Goal: Task Accomplishment & Management: Use online tool/utility

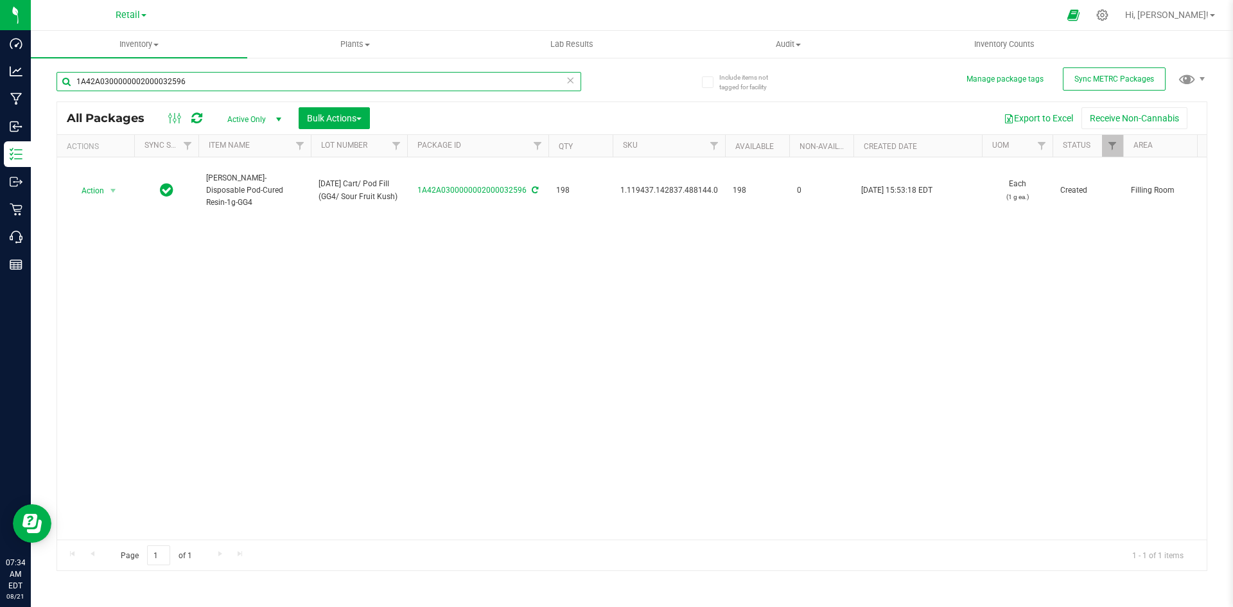
click at [190, 80] on input "1A42A0300000002000032596" at bounding box center [319, 81] width 525 height 19
paste input ".16.220.290053.0"
drag, startPoint x: 168, startPoint y: 76, endPoint x: 68, endPoint y: 68, distance: 100.5
click at [68, 68] on div "1.16.220.290053.0" at bounding box center [344, 80] width 575 height 41
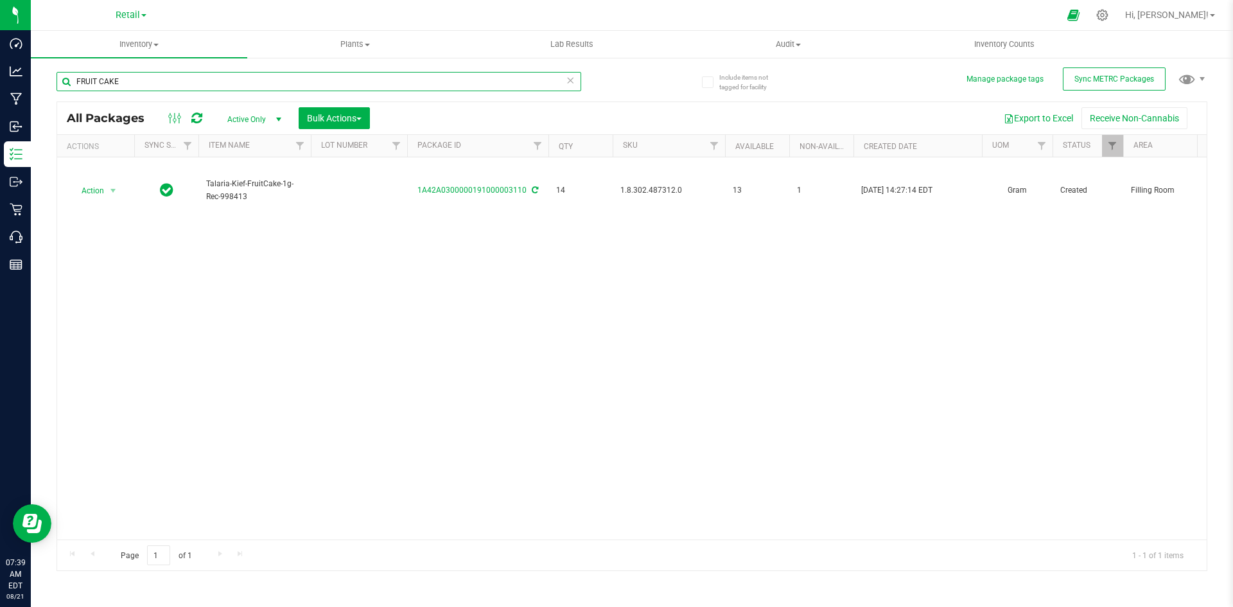
click at [162, 87] on input "FRUIT CAKE" at bounding box center [319, 81] width 525 height 19
paste input "1.16.218.471949.0"
click at [213, 82] on input "1.16.218.471949.0" at bounding box center [319, 81] width 525 height 19
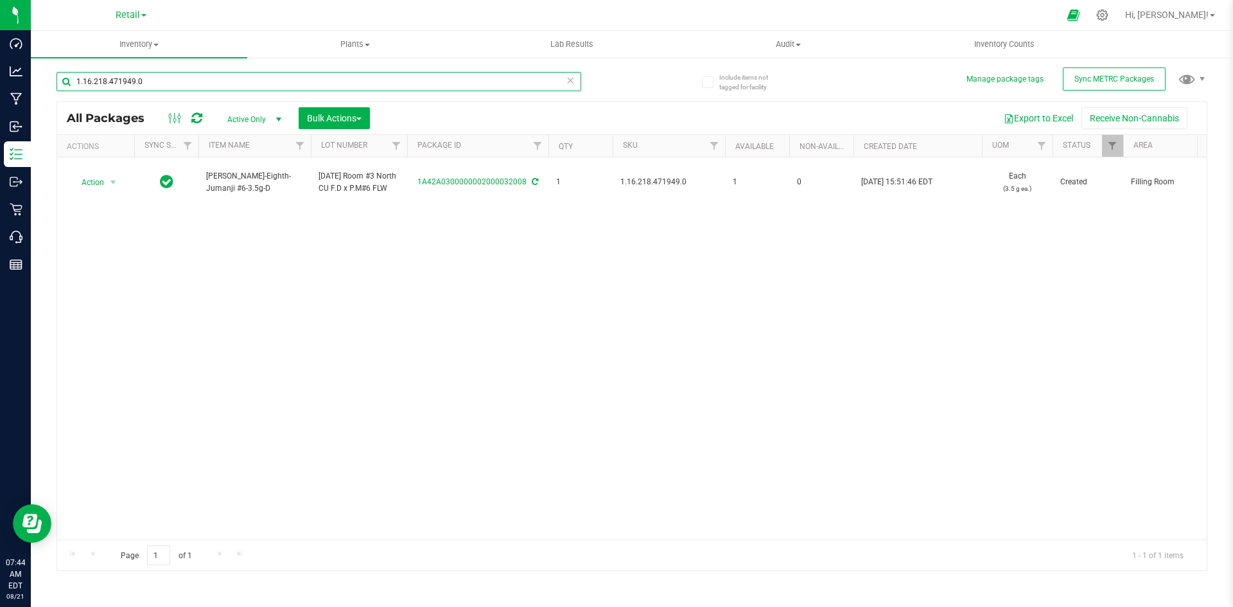
click at [213, 82] on input "1.16.218.471949.0" at bounding box center [319, 81] width 525 height 19
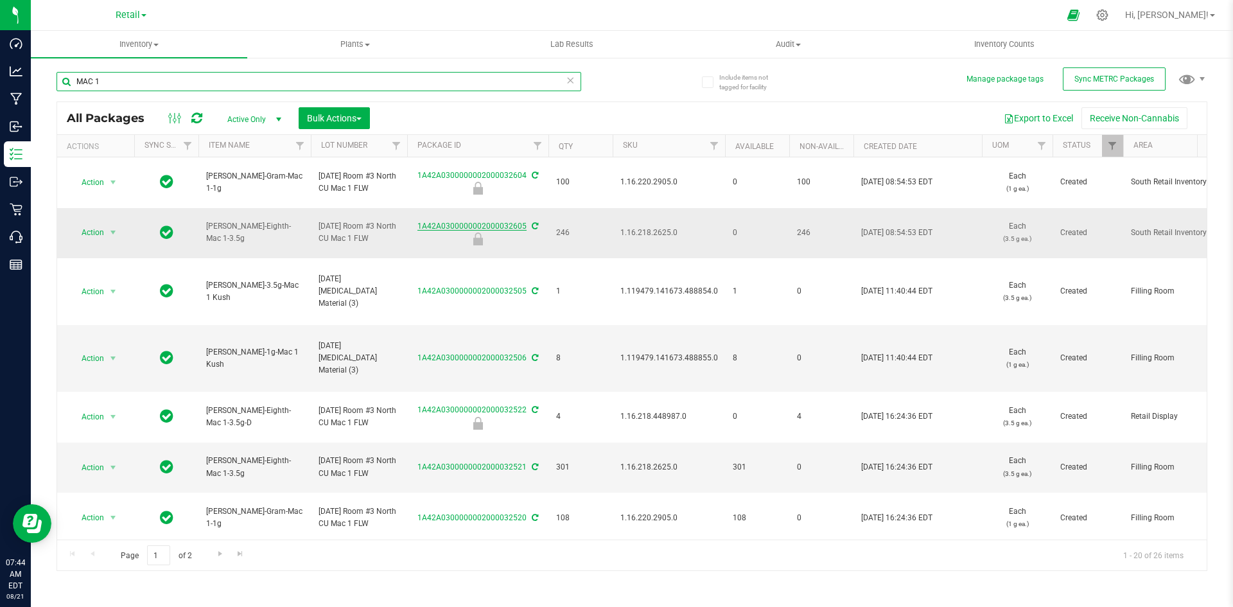
type input "MAC 1"
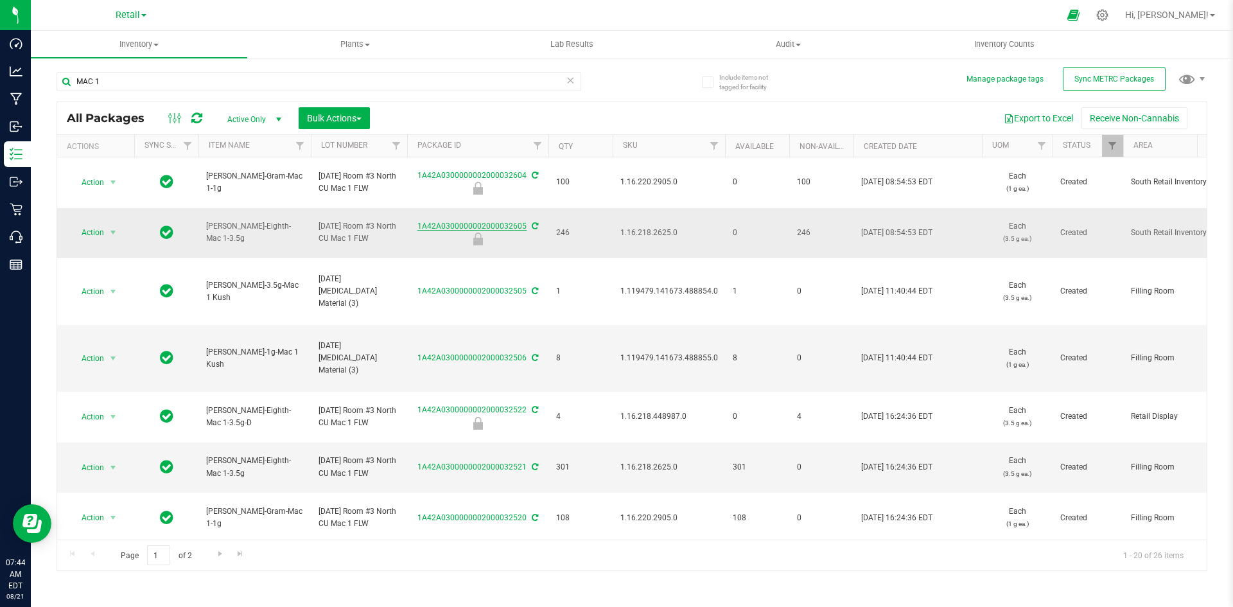
click at [441, 224] on link "1A42A0300000002000032605" at bounding box center [471, 226] width 109 height 9
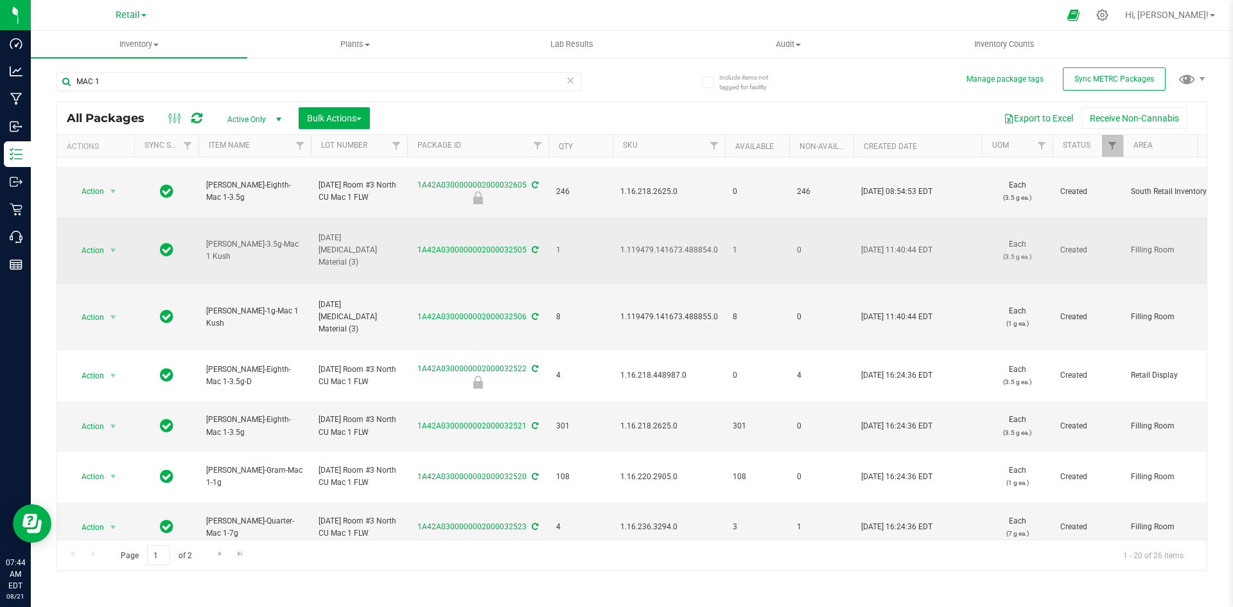
scroll to position [64, 0]
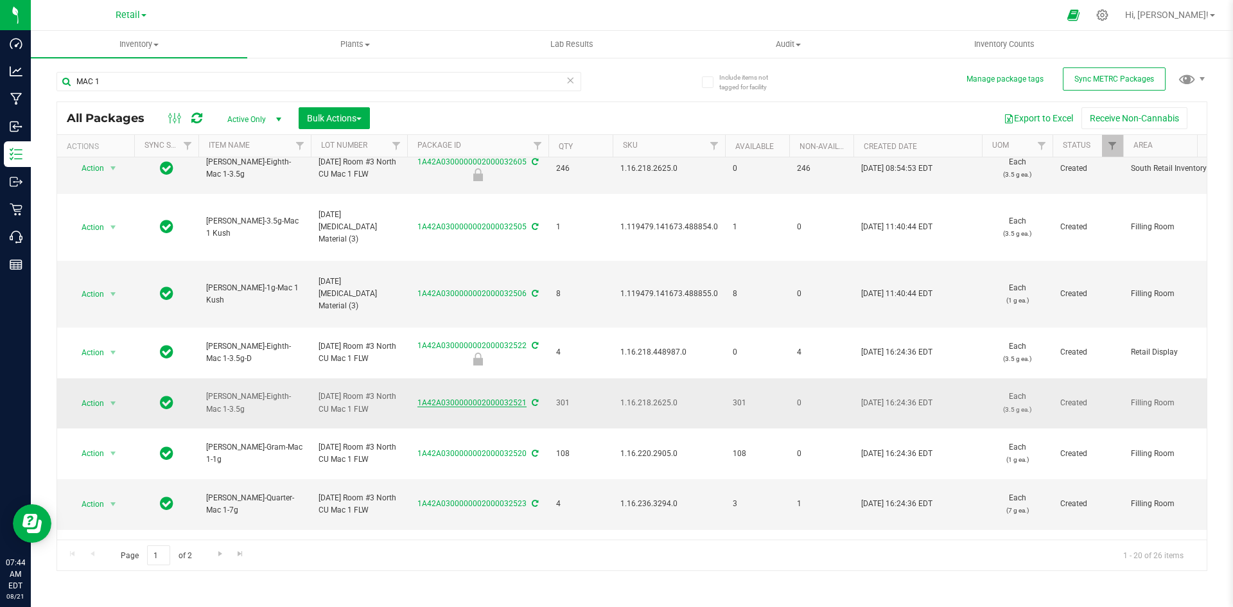
click at [474, 401] on link "1A42A0300000002000032521" at bounding box center [471, 402] width 109 height 9
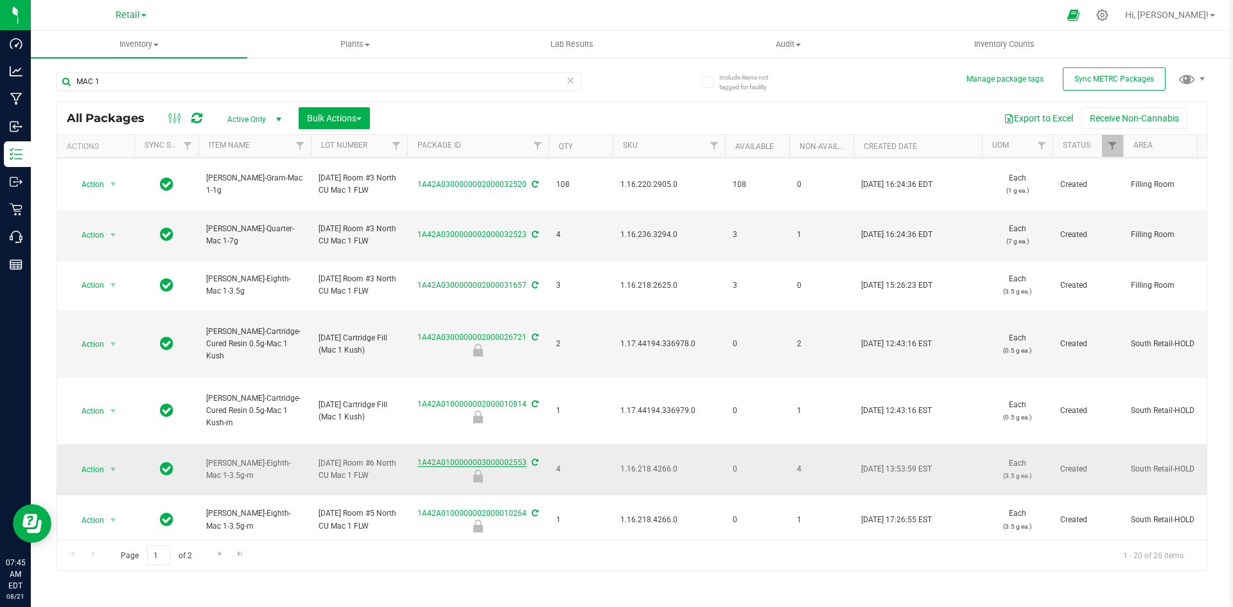
scroll to position [333, 0]
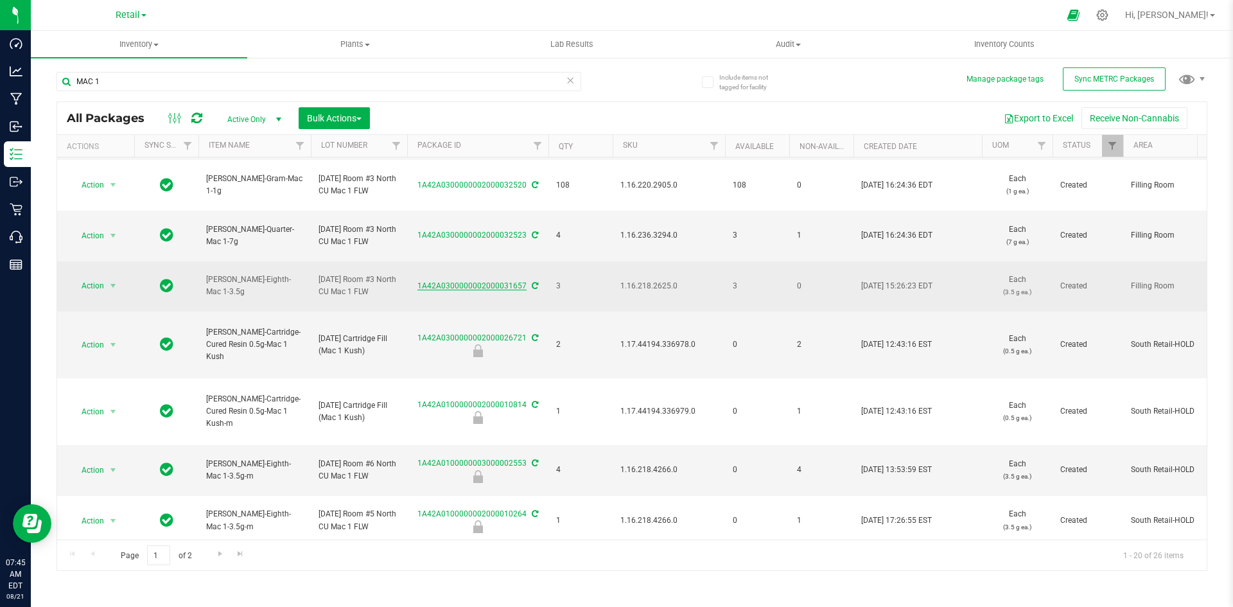
click at [469, 288] on link "1A42A0300000002000031657" at bounding box center [471, 285] width 109 height 9
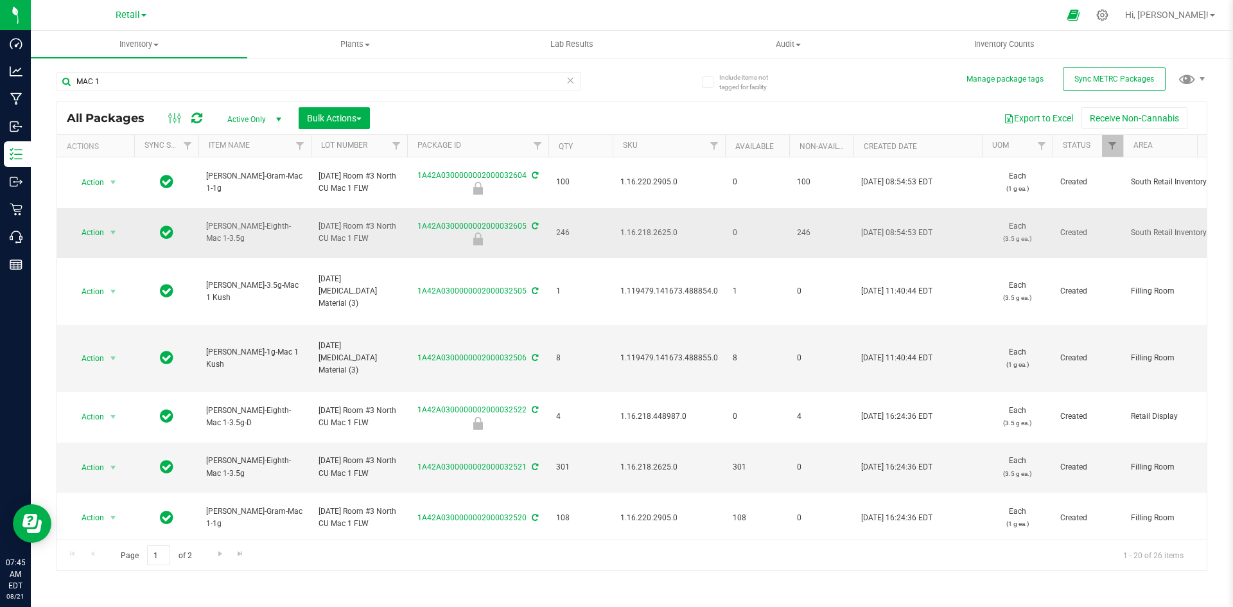
click at [661, 231] on span "1.16.218.2625.0" at bounding box center [668, 233] width 97 height 12
copy span "1.16.218.2625.0"
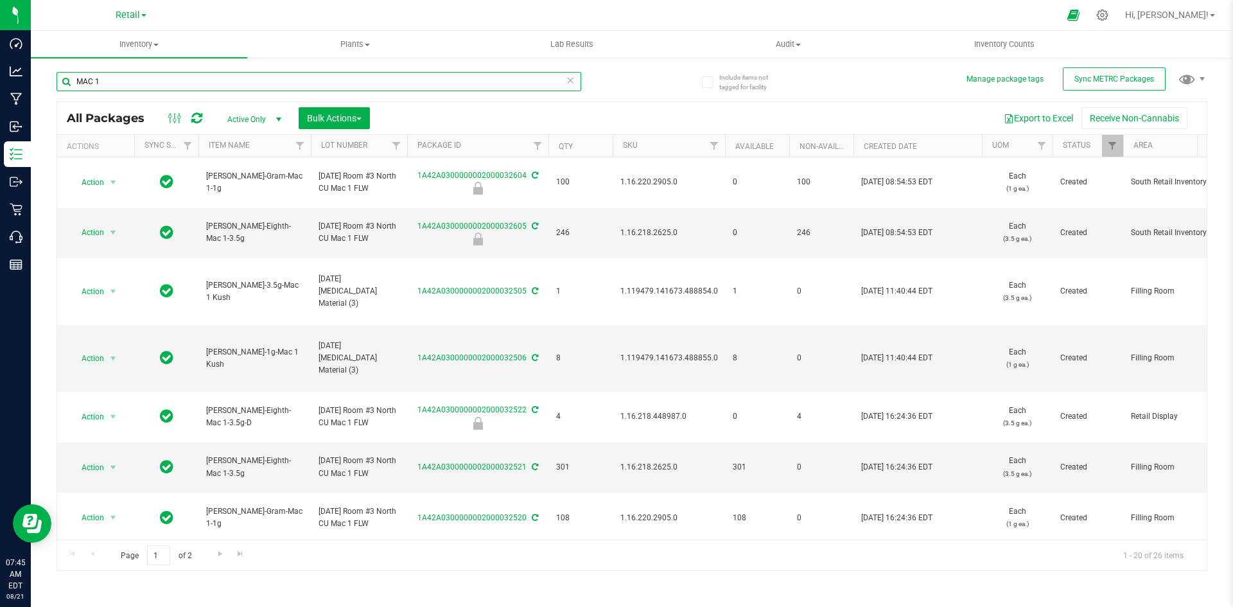
click at [117, 80] on input "MAC 1" at bounding box center [319, 81] width 525 height 19
paste input "1.16.218.2625.0"
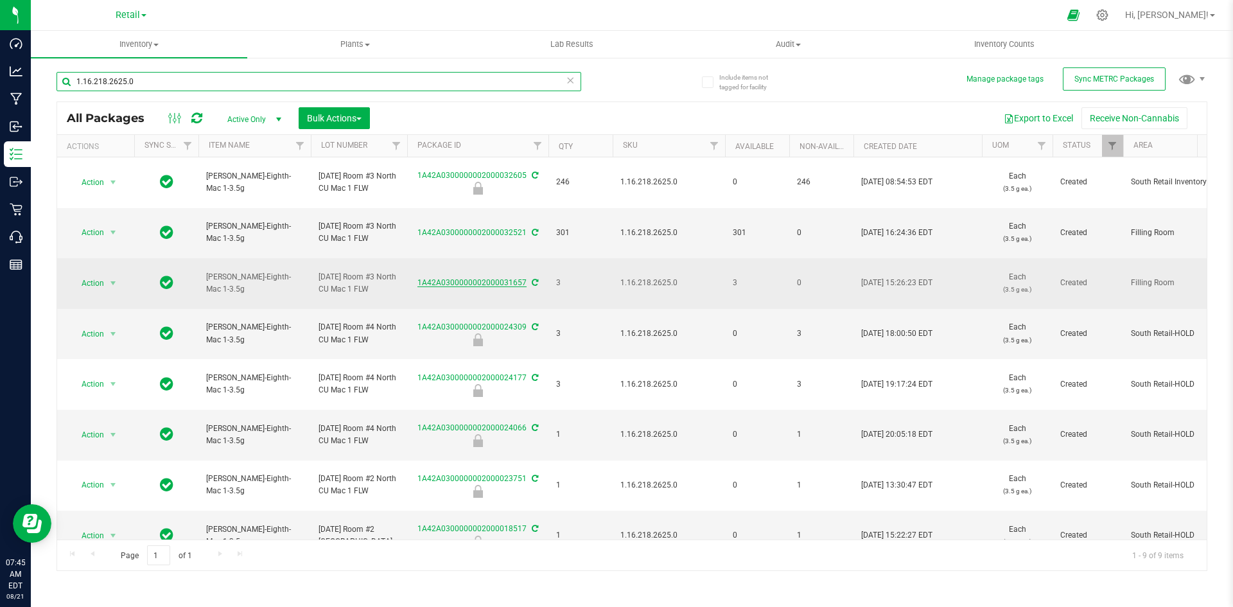
type input "1.16.218.2625.0"
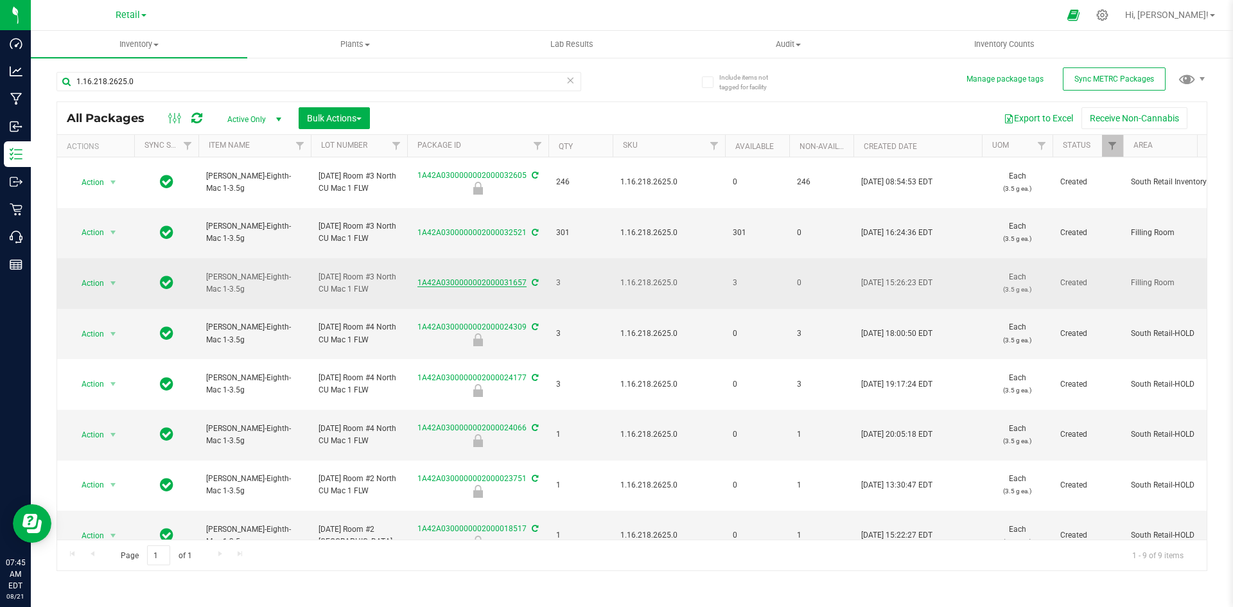
click at [452, 281] on link "1A42A0300000002000031657" at bounding box center [471, 282] width 109 height 9
click at [101, 277] on span "Action" at bounding box center [87, 283] width 35 height 18
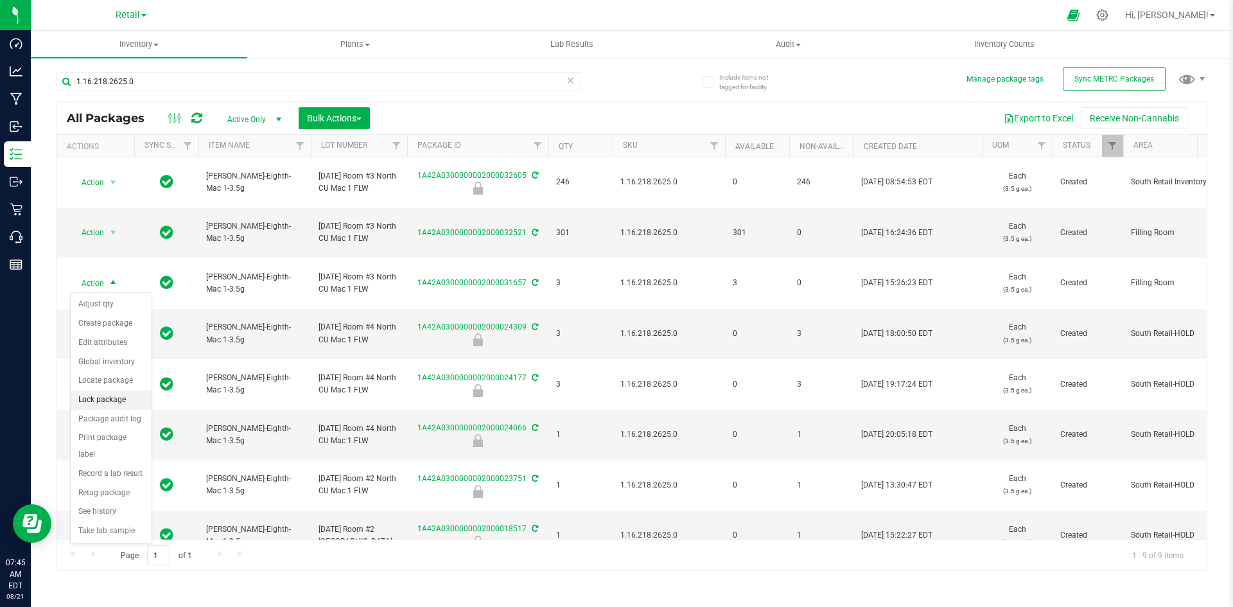
click at [94, 402] on li "Lock package" at bounding box center [111, 399] width 81 height 19
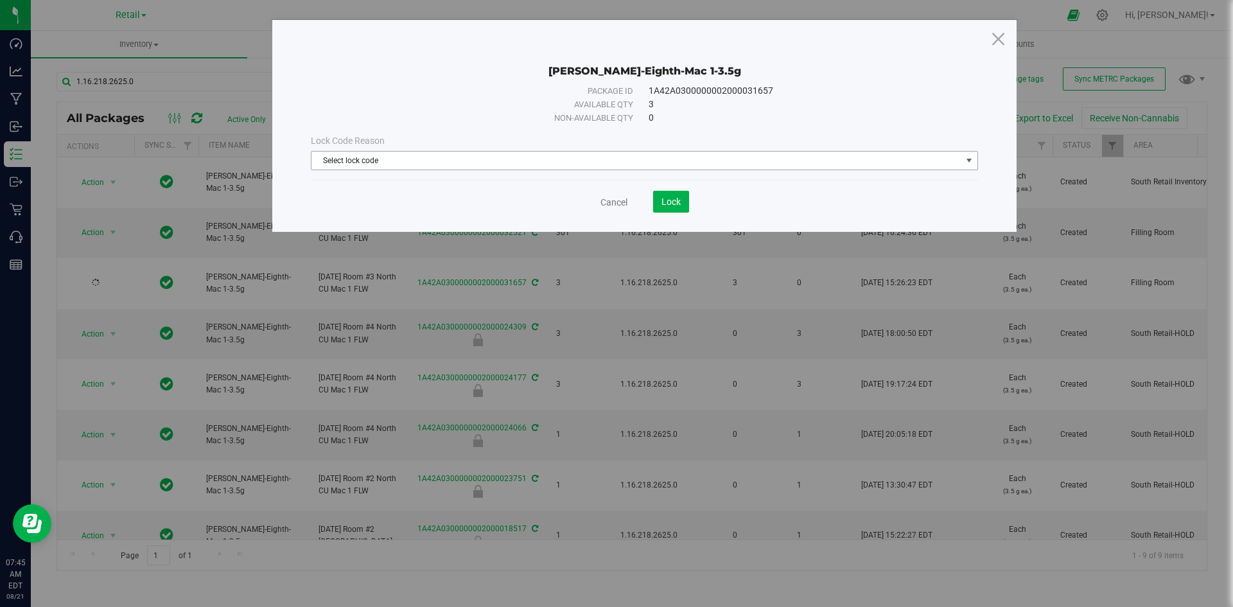
click at [620, 155] on span "Select lock code" at bounding box center [636, 161] width 650 height 18
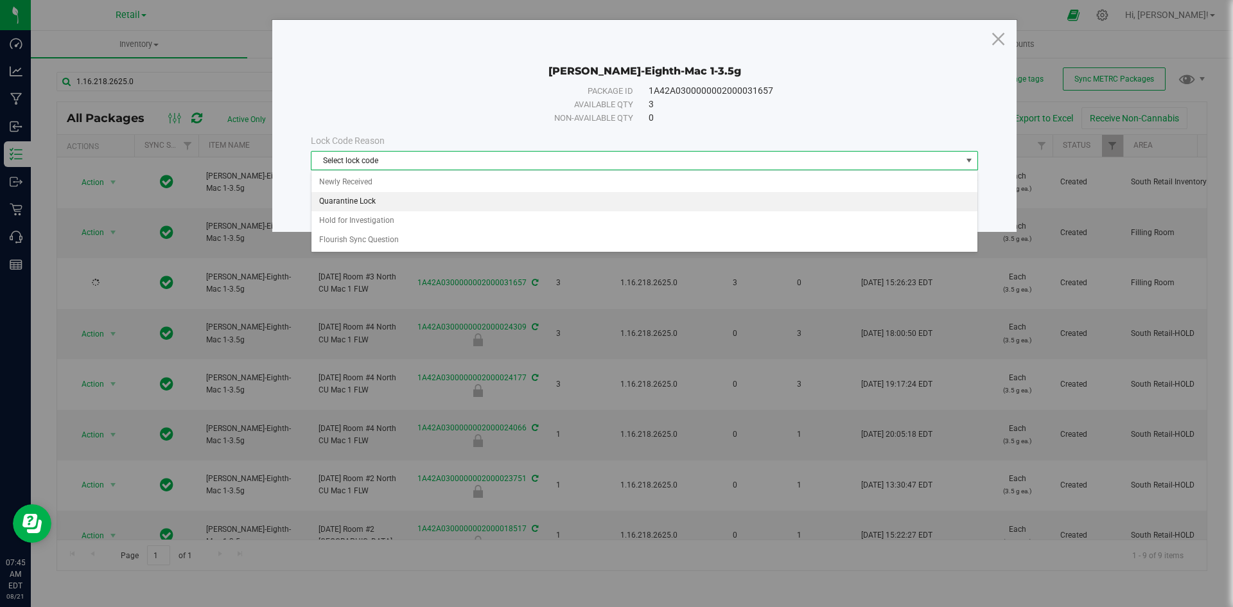
click at [455, 201] on li "Quarantine Lock" at bounding box center [644, 201] width 666 height 19
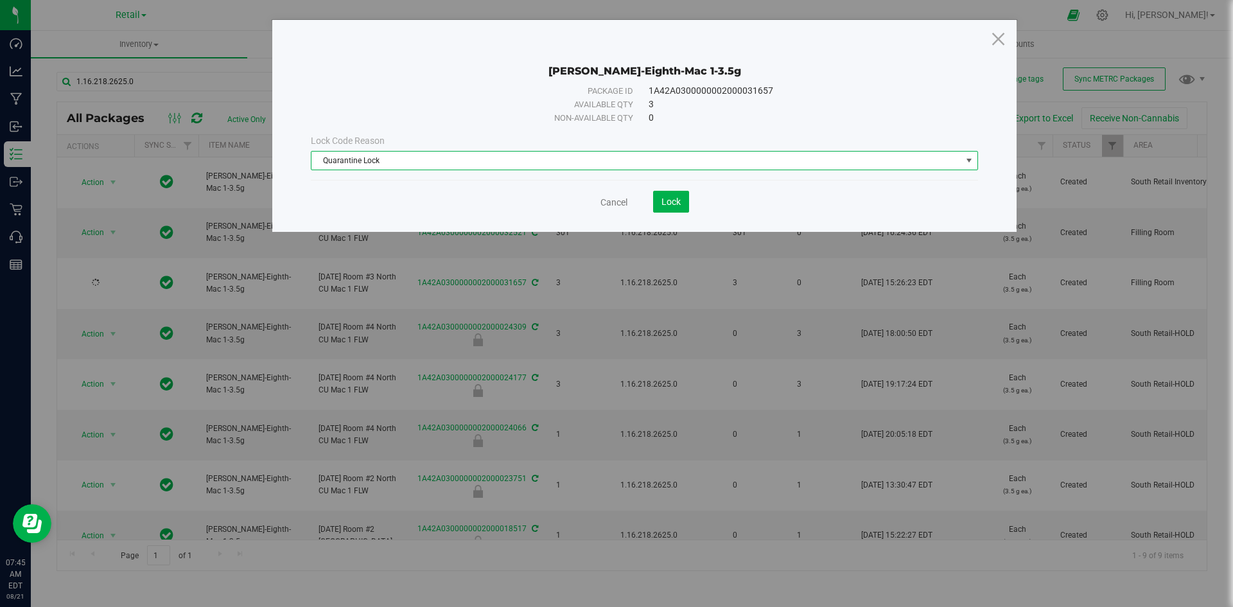
click at [395, 159] on span "Quarantine Lock" at bounding box center [636, 161] width 650 height 18
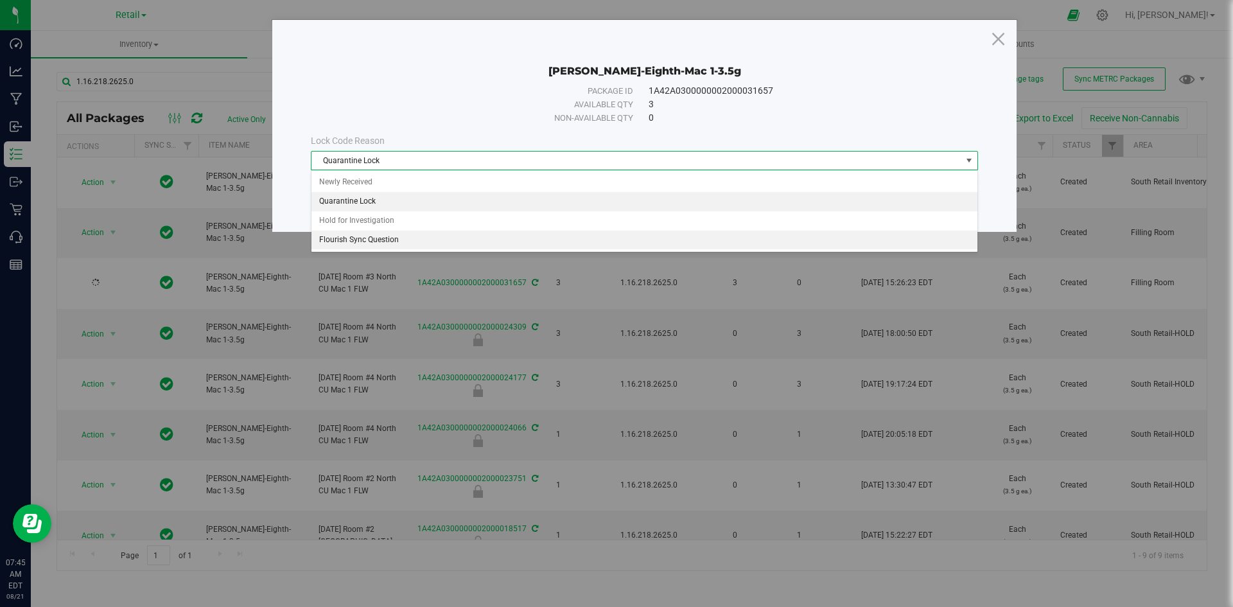
click at [354, 243] on li "Flourish Sync Question" at bounding box center [644, 240] width 666 height 19
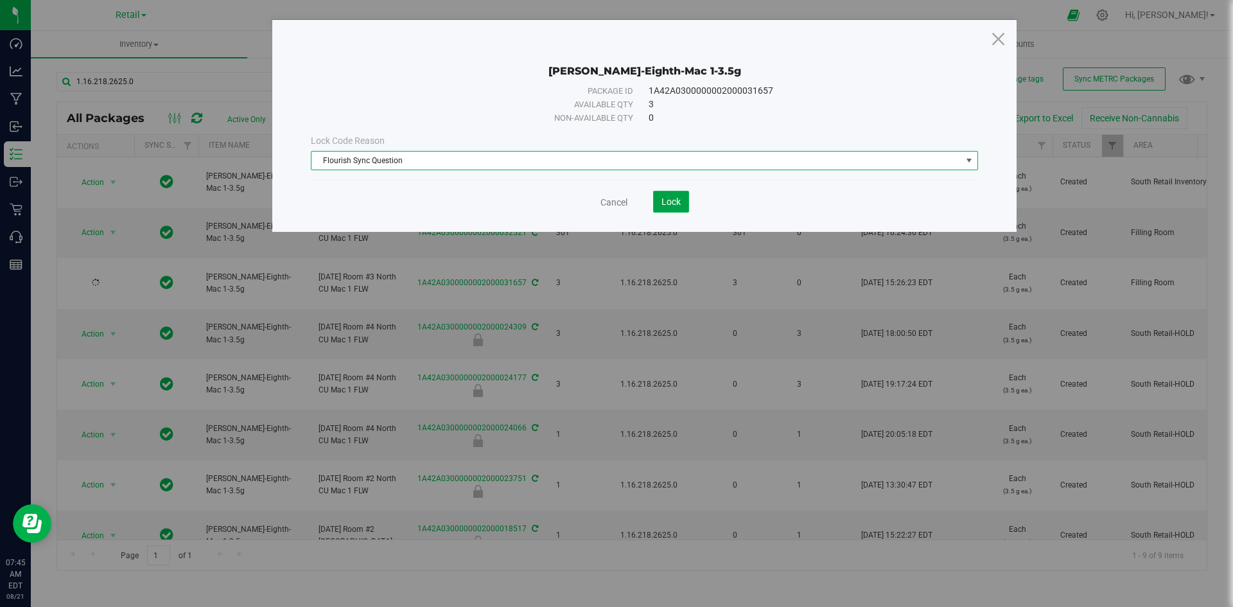
click at [671, 207] on button "Lock" at bounding box center [671, 202] width 36 height 22
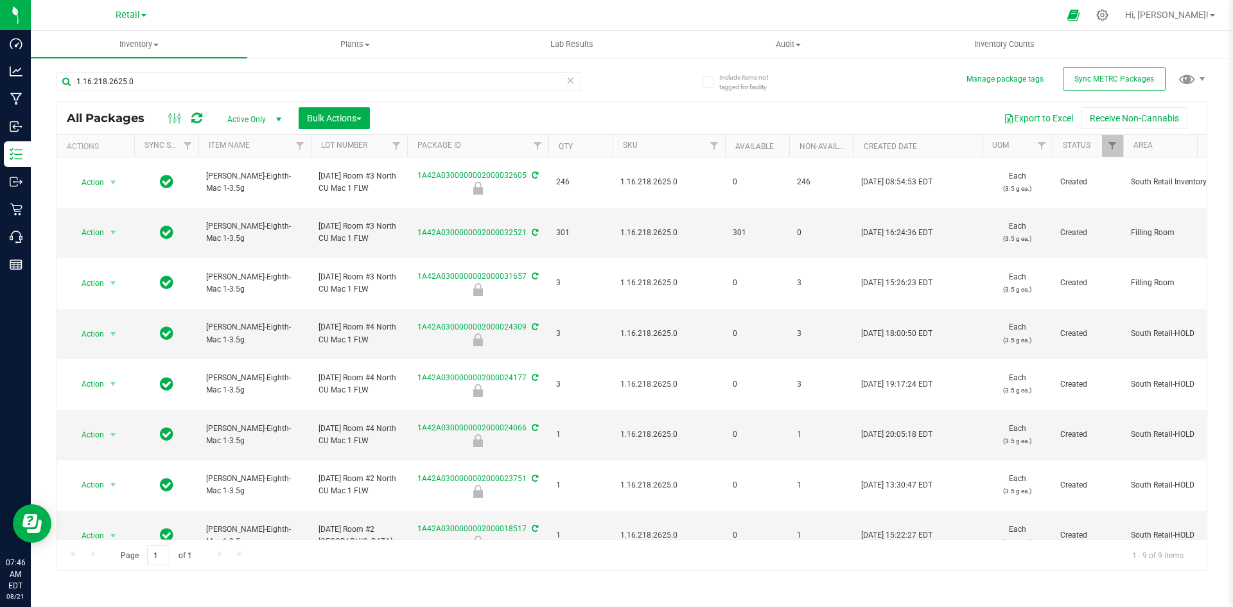
click at [257, 18] on div at bounding box center [644, 15] width 829 height 25
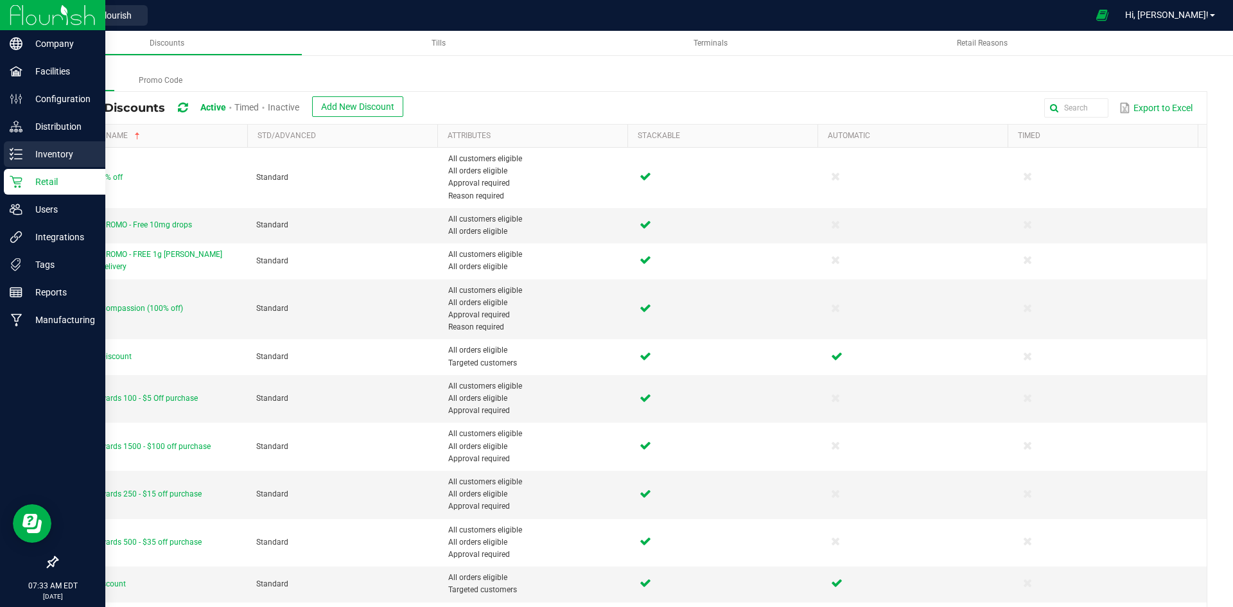
click at [58, 157] on p "Inventory" at bounding box center [60, 153] width 77 height 15
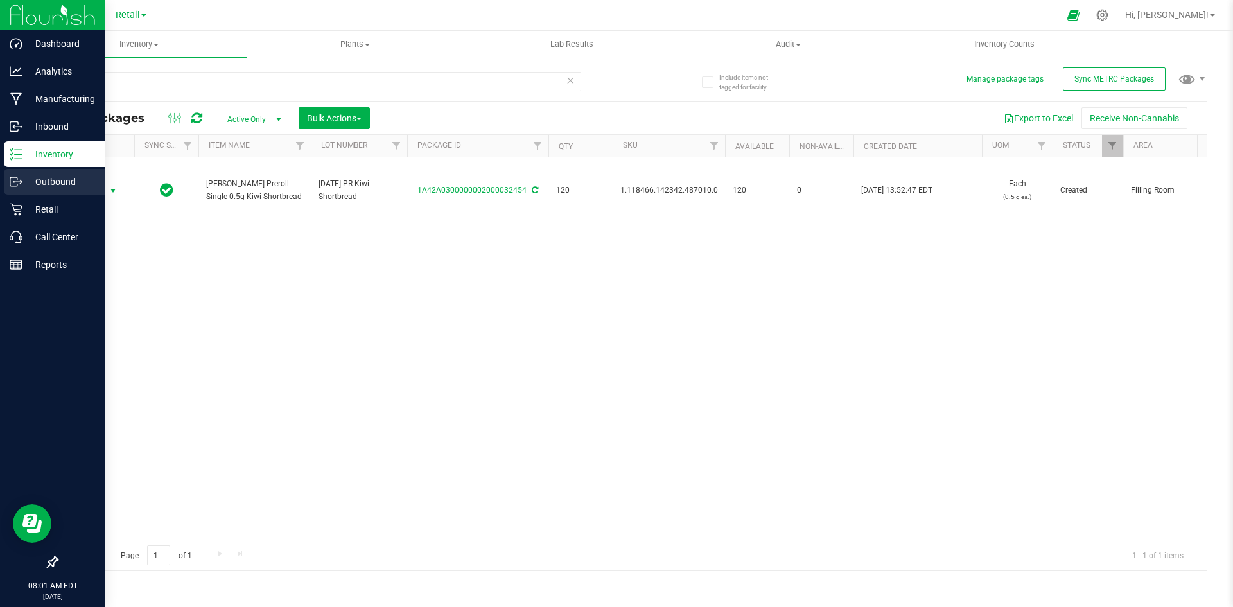
click at [11, 182] on icon at bounding box center [16, 181] width 13 height 13
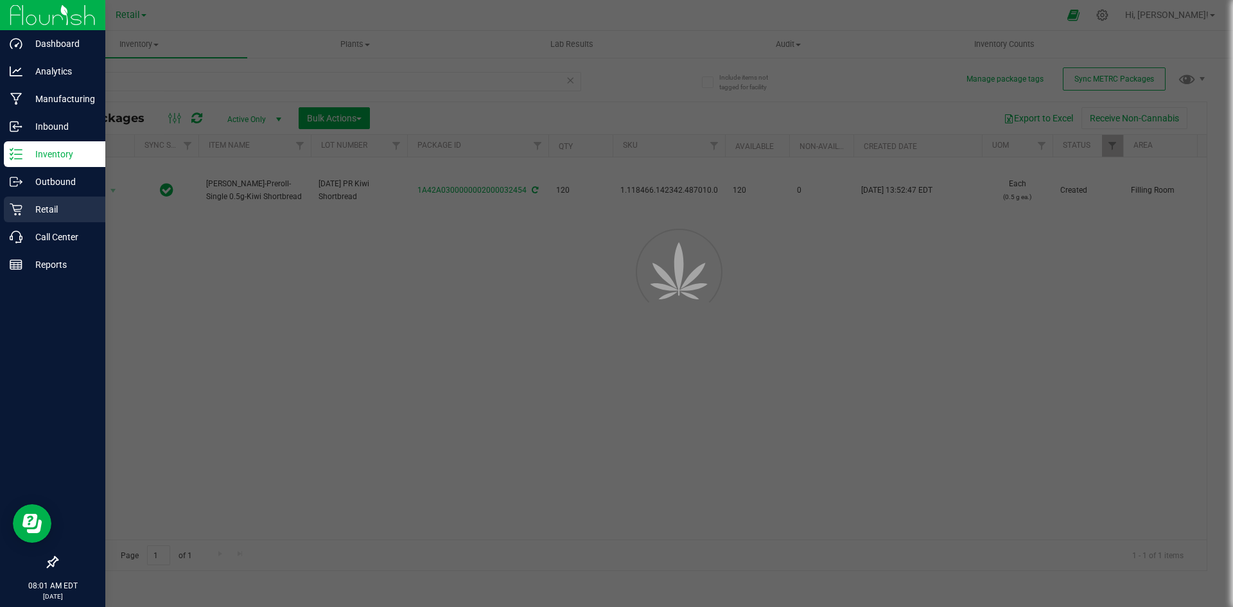
click at [22, 212] on p "Retail" at bounding box center [60, 209] width 77 height 15
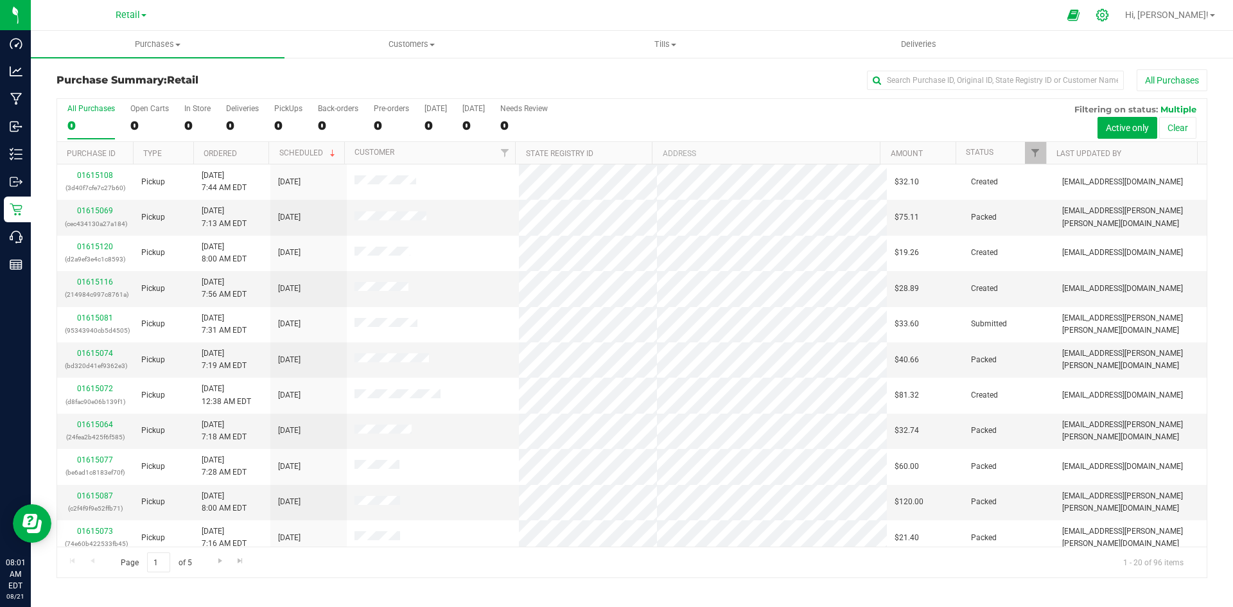
click at [1112, 12] on div at bounding box center [1103, 14] width 18 height 13
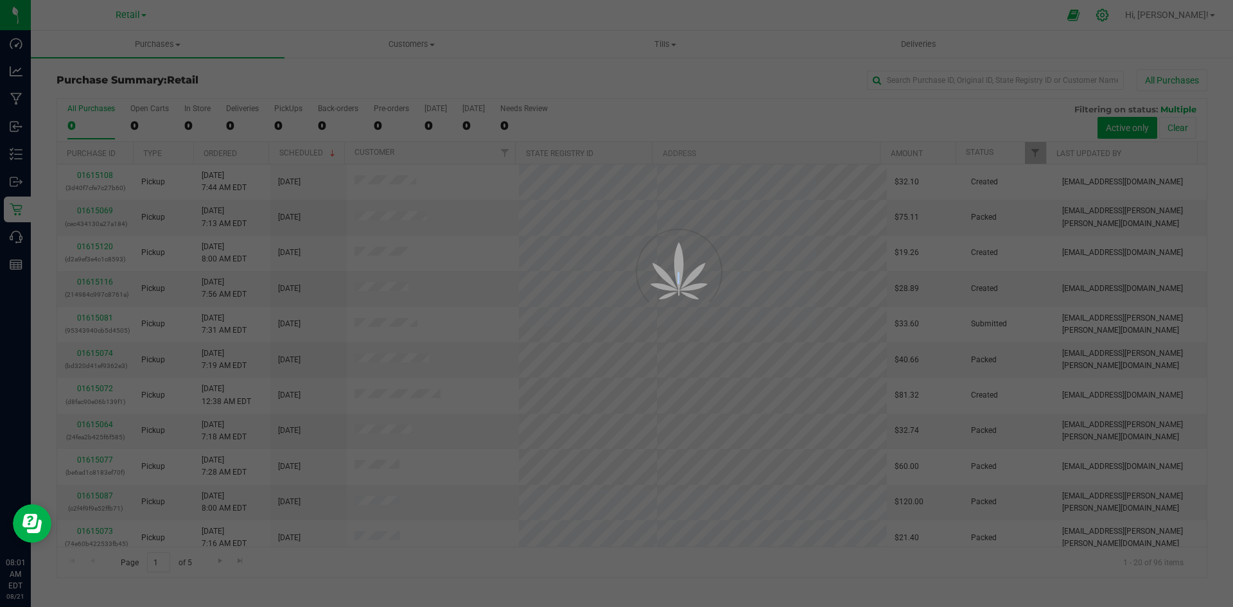
click at [1151, 12] on div at bounding box center [616, 303] width 1233 height 607
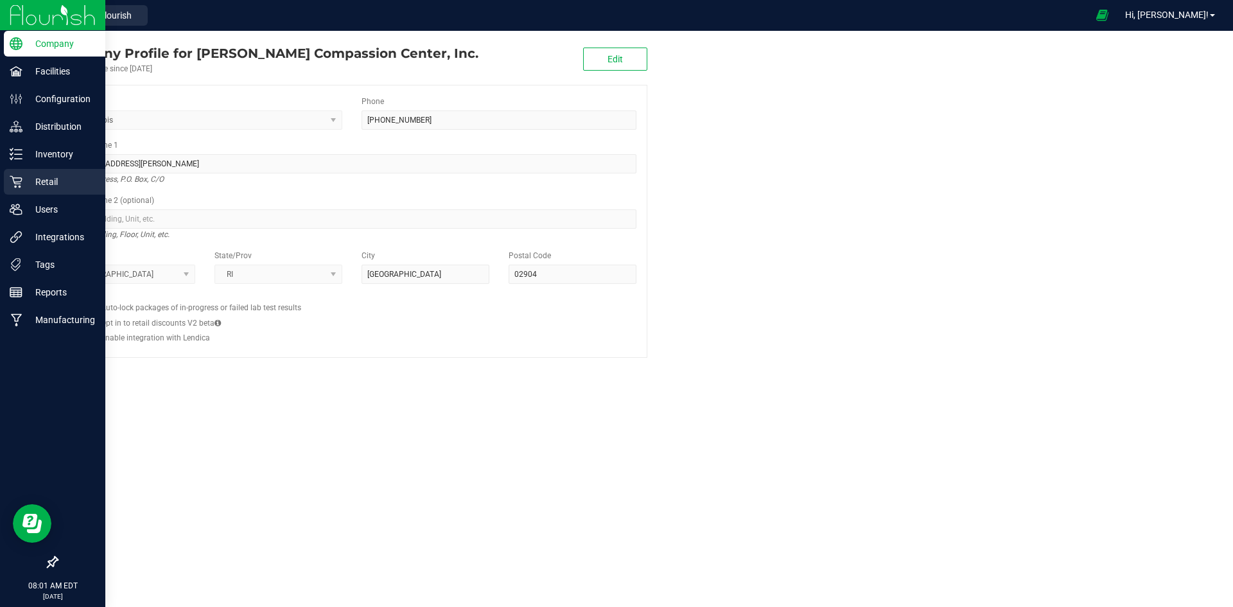
click at [28, 188] on p "Retail" at bounding box center [60, 181] width 77 height 15
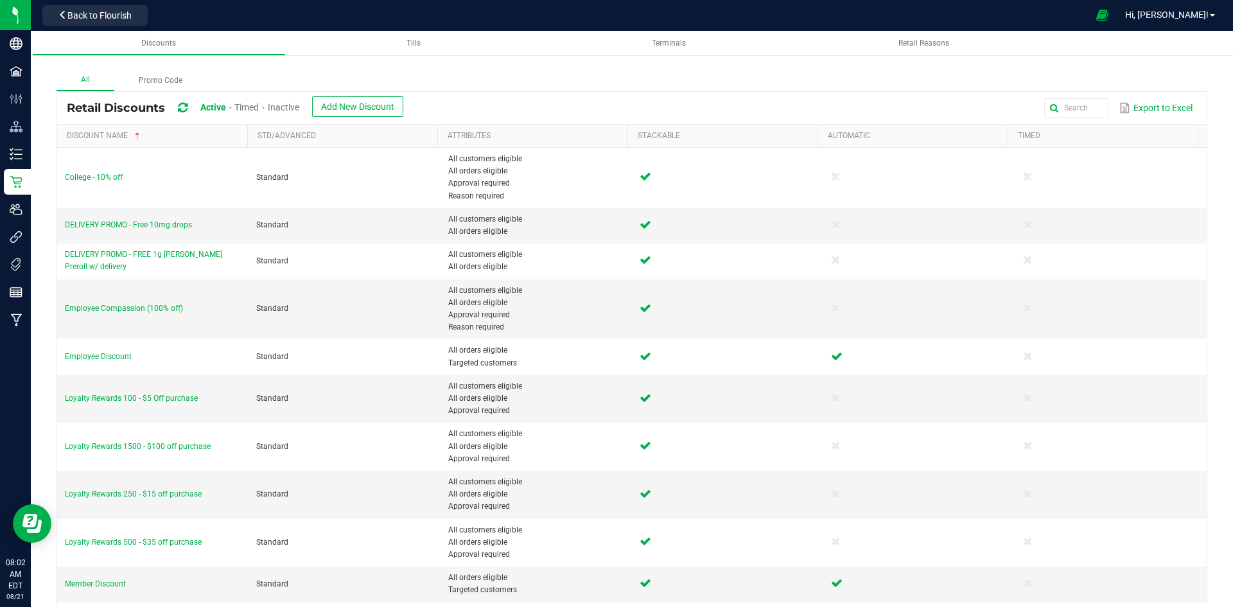
click at [283, 100] on div "Inactive" at bounding box center [283, 108] width 31 height 24
click at [283, 102] on span "Inactive" at bounding box center [283, 107] width 31 height 10
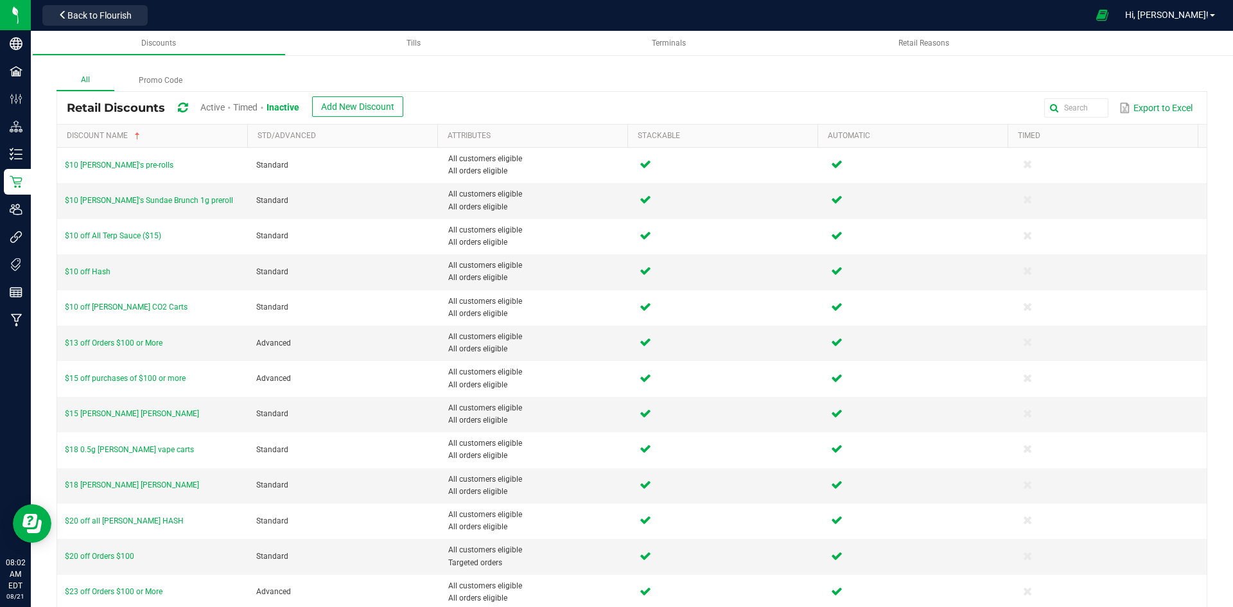
click at [1098, 105] on div "Export to Excel" at bounding box center [805, 108] width 784 height 22
click at [1090, 107] on global-search-input-ngx at bounding box center [919, 107] width 376 height 9
click at [1024, 105] on input "text" at bounding box center [919, 107] width 376 height 19
type input "dAILY"
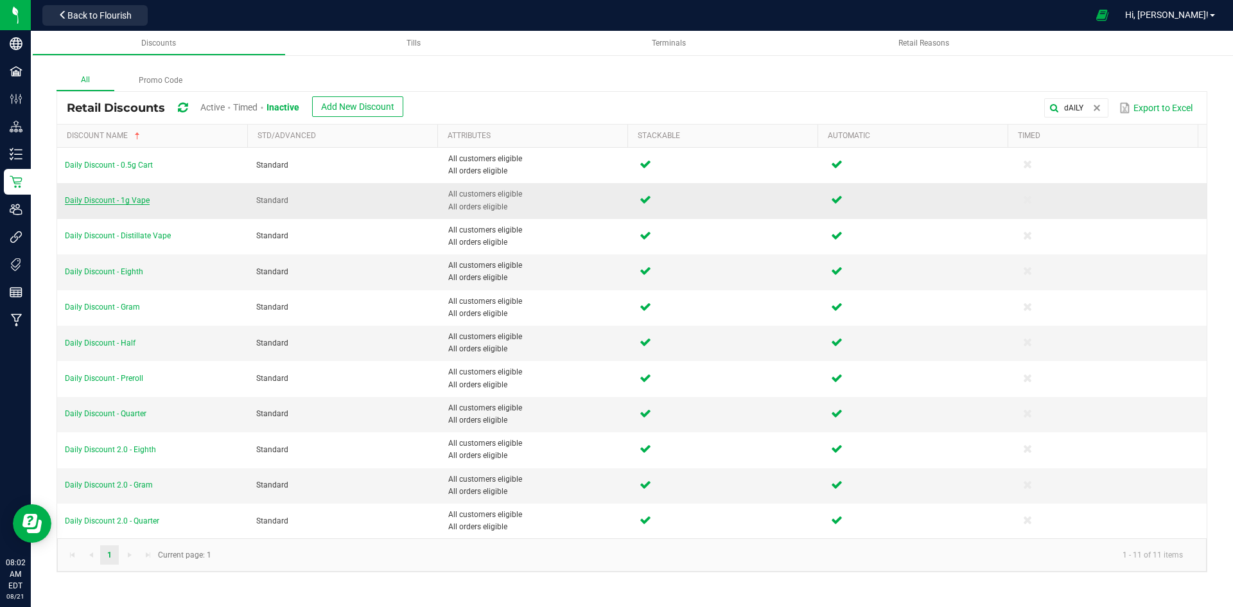
click at [124, 202] on span "Daily Discount - 1g Vape" at bounding box center [107, 200] width 85 height 9
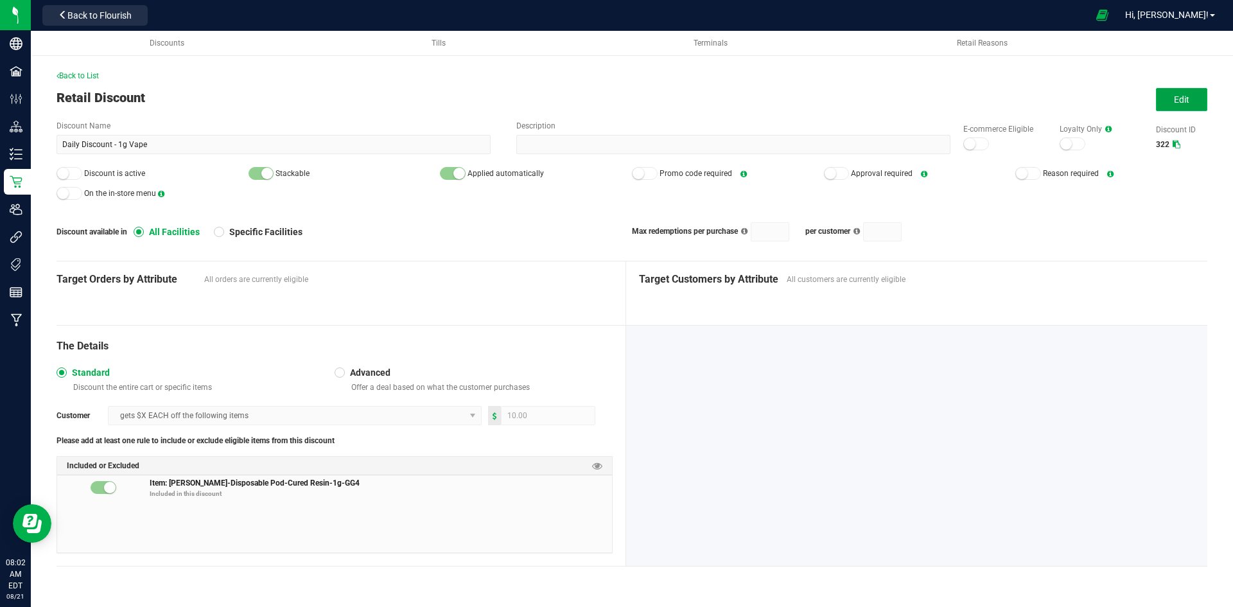
click at [1169, 105] on button "Edit" at bounding box center [1181, 99] width 51 height 23
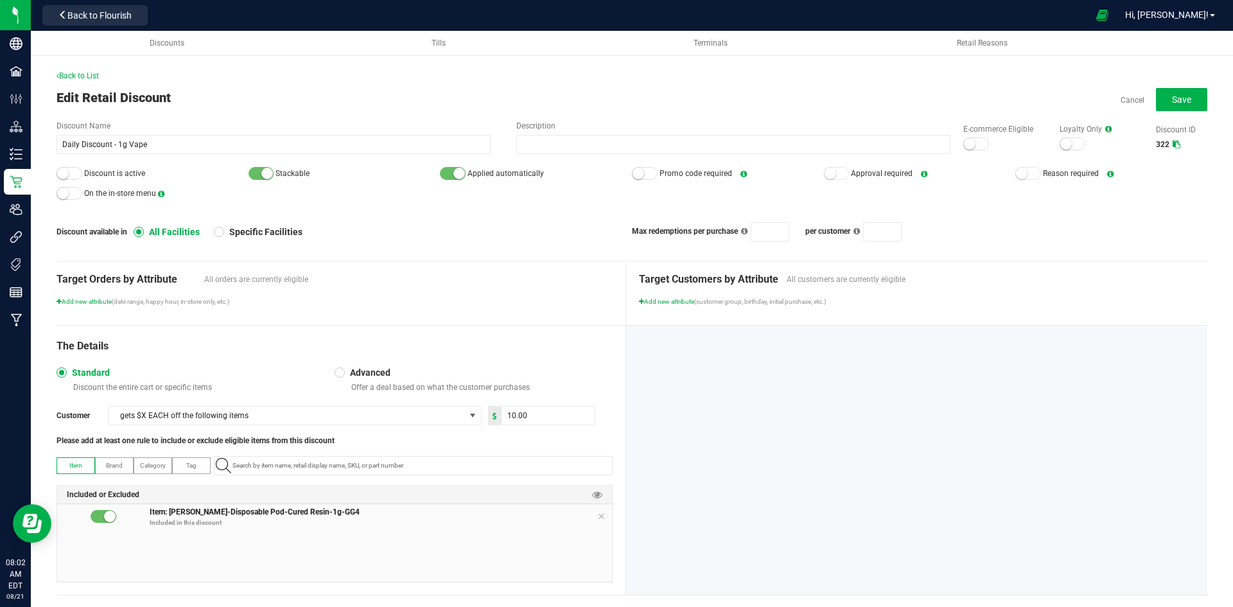
click at [69, 175] on div at bounding box center [70, 173] width 26 height 13
click at [964, 141] on small at bounding box center [970, 144] width 12 height 12
click at [1179, 93] on button "Save" at bounding box center [1181, 99] width 51 height 23
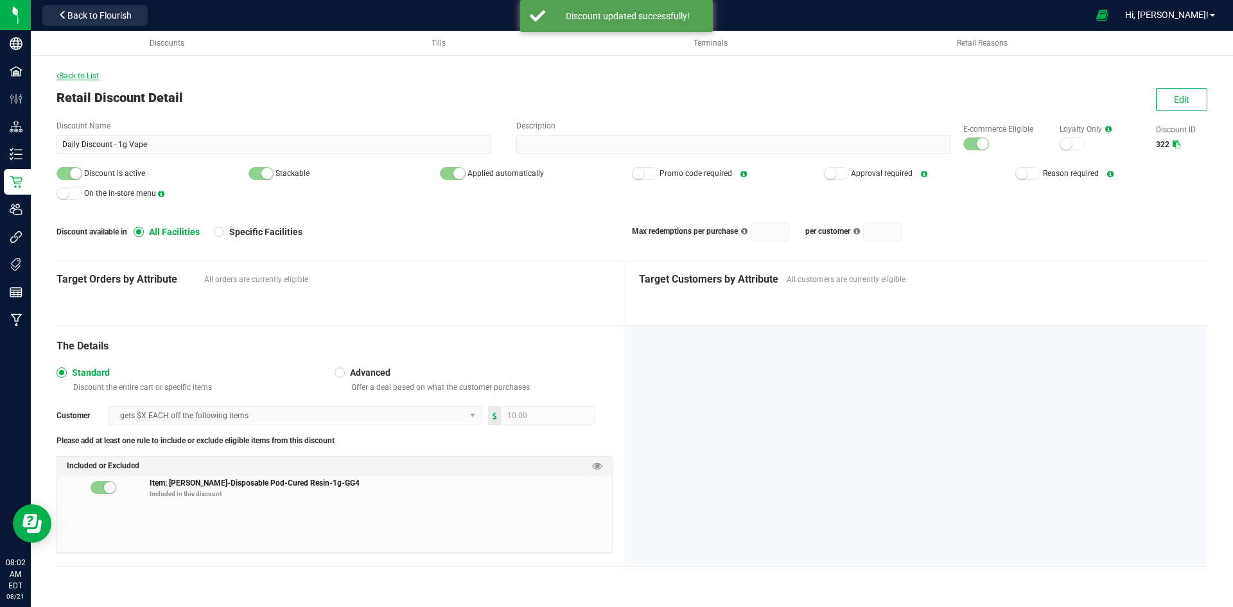
click at [93, 75] on span "Back to List" at bounding box center [78, 75] width 42 height 9
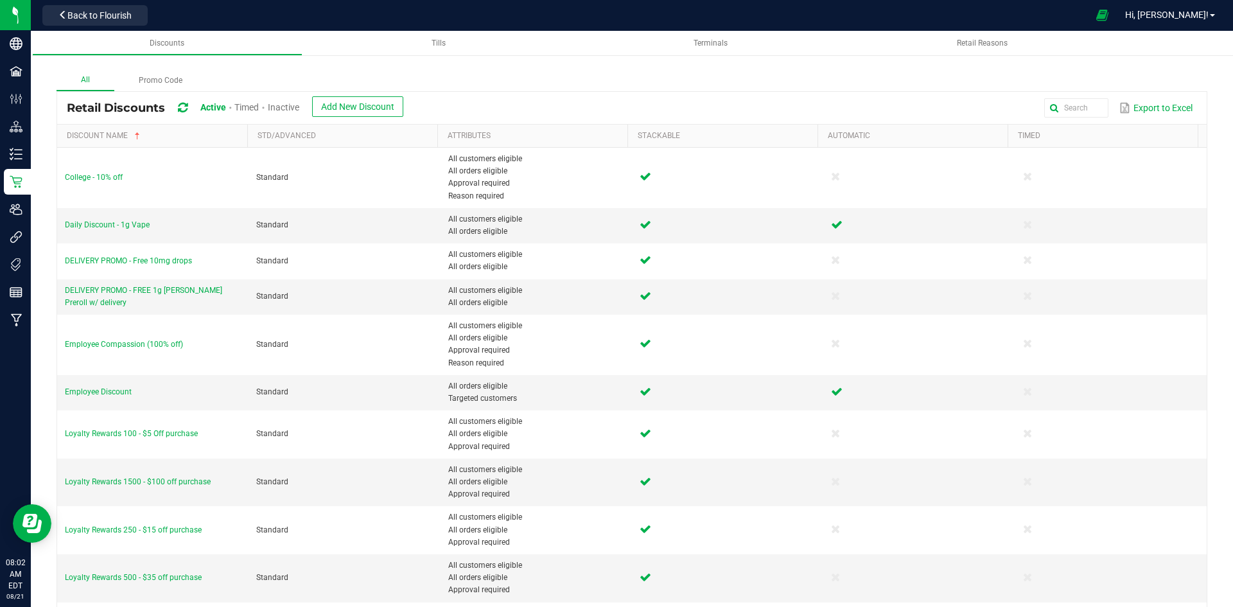
click at [299, 101] on div "Inactive" at bounding box center [283, 108] width 31 height 24
click at [299, 109] on span "Inactive" at bounding box center [283, 107] width 31 height 10
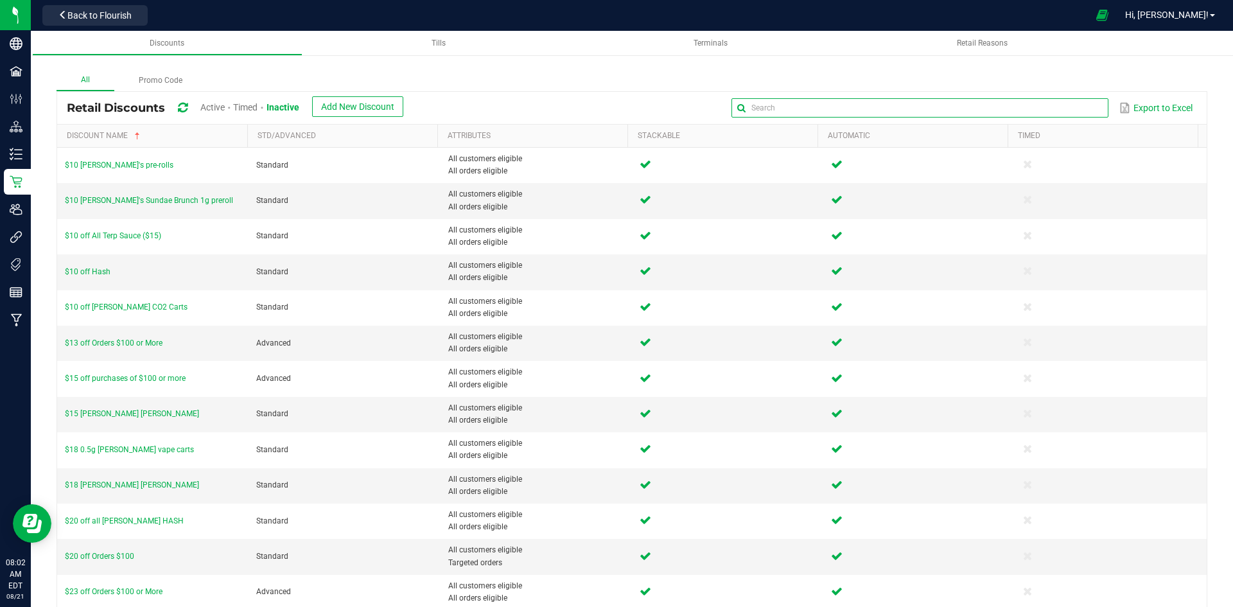
click at [1097, 109] on input "text" at bounding box center [919, 107] width 376 height 19
type input "dAILY"
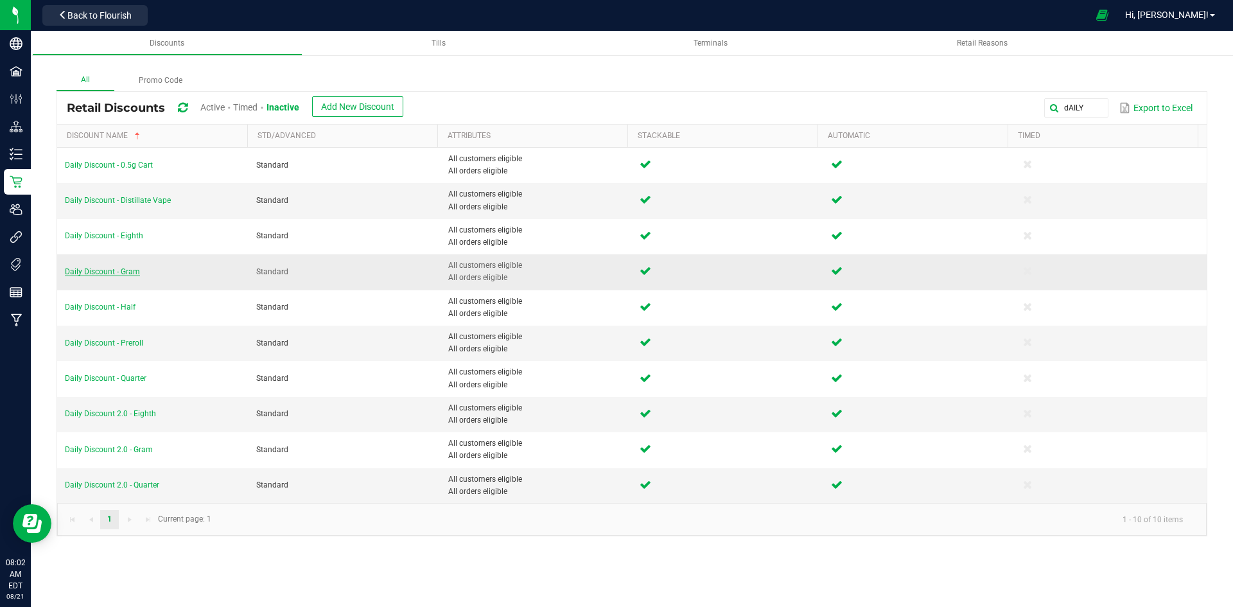
click at [112, 273] on span "Daily Discount - Gram" at bounding box center [102, 271] width 75 height 9
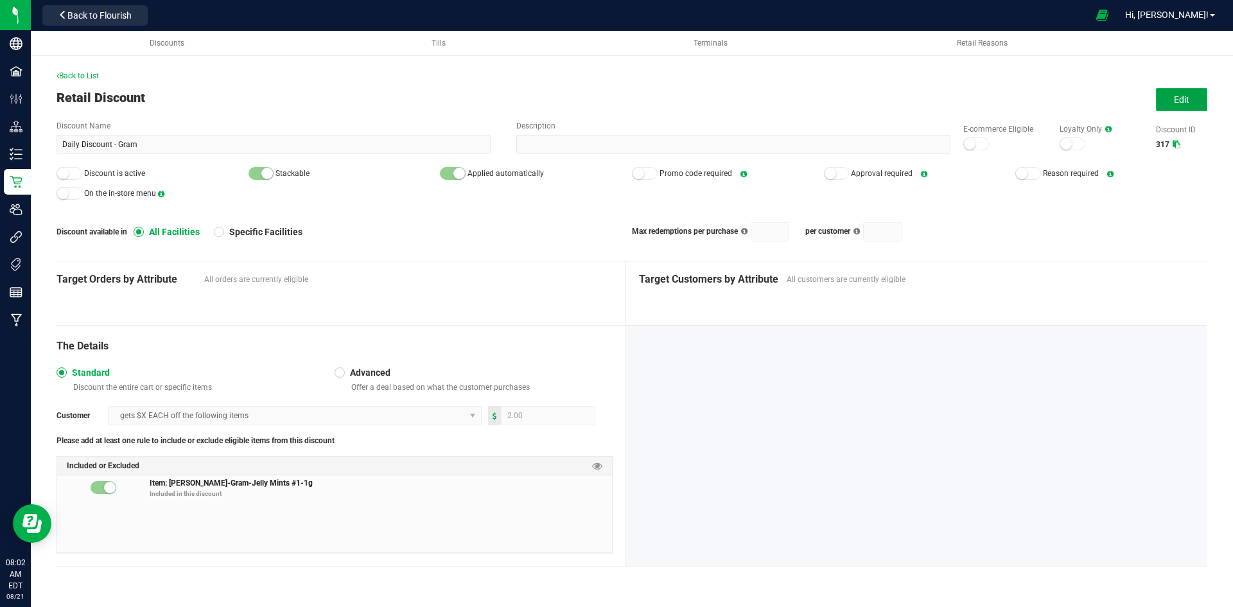
click at [1169, 93] on button "Edit" at bounding box center [1181, 99] width 51 height 23
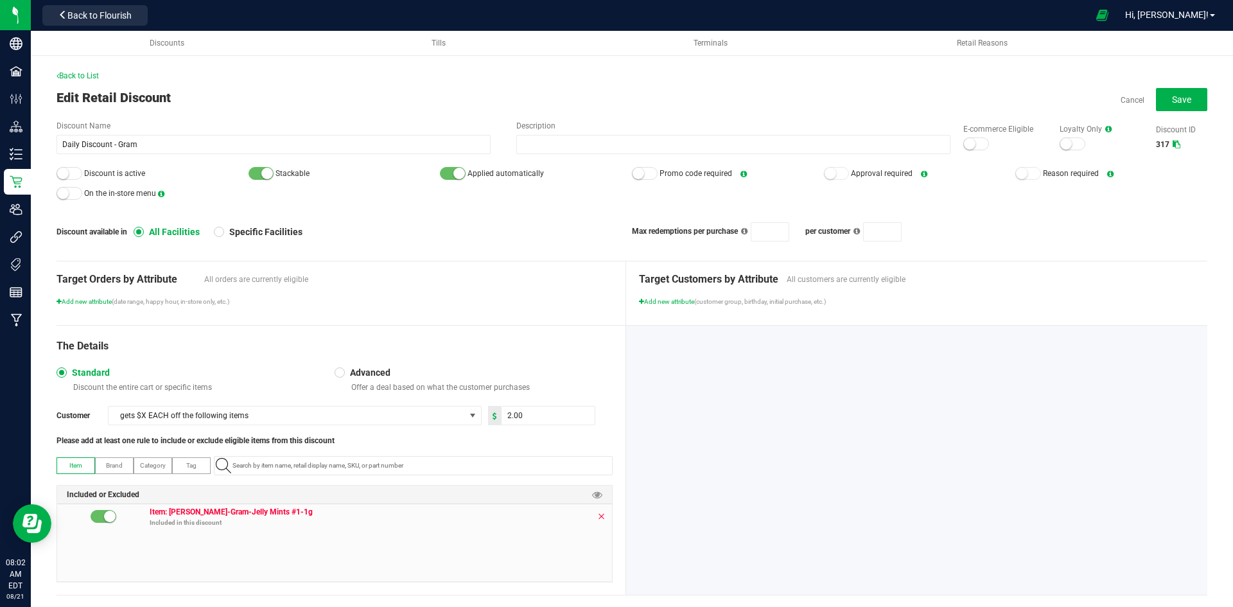
click at [597, 518] on icon at bounding box center [601, 516] width 8 height 10
click at [91, 75] on span "Back to List" at bounding box center [78, 75] width 42 height 9
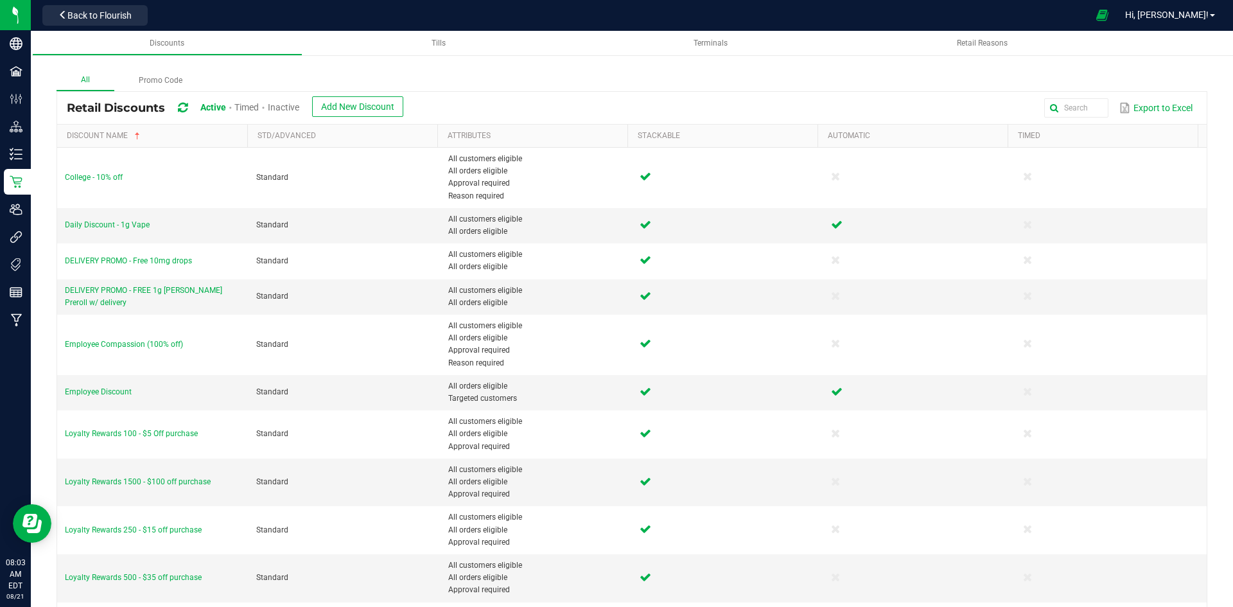
click at [287, 108] on span "Inactive" at bounding box center [283, 107] width 31 height 10
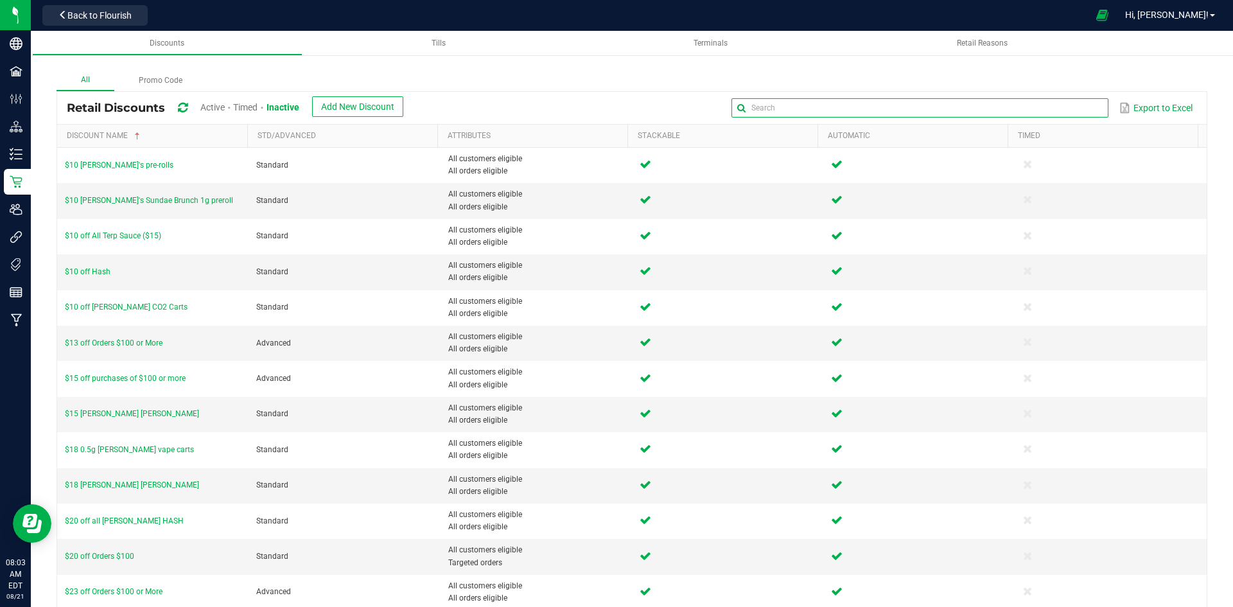
click at [1090, 109] on global-search-input-ngx at bounding box center [919, 107] width 376 height 9
type input "edibles"
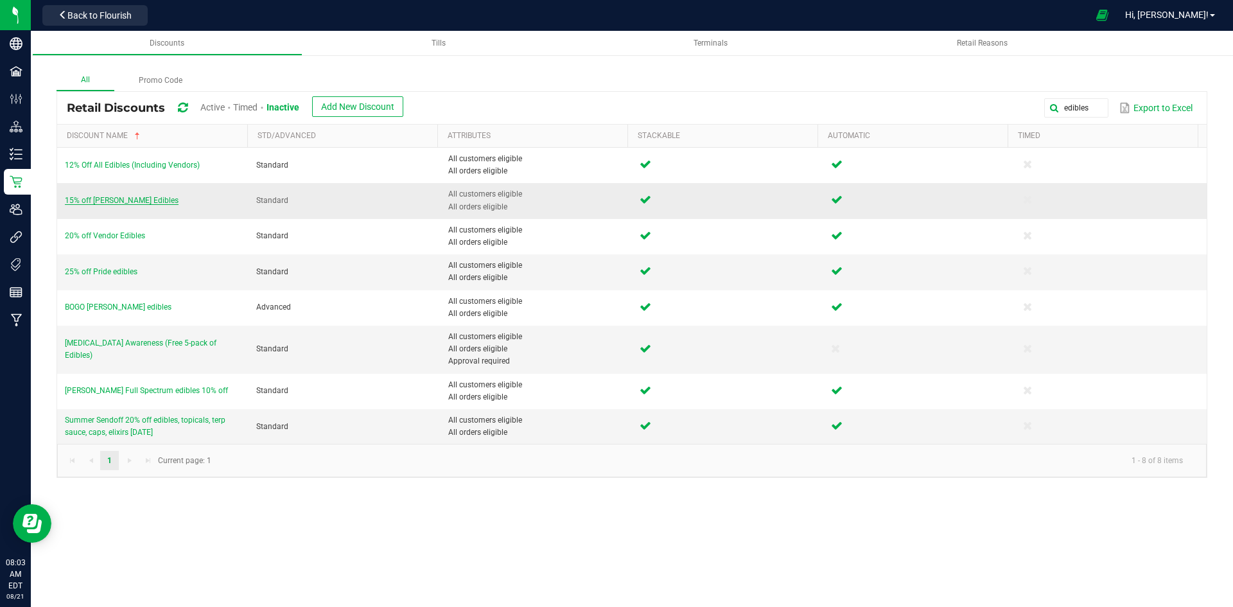
click at [110, 202] on span "15% off Slater Edibles" at bounding box center [122, 200] width 114 height 9
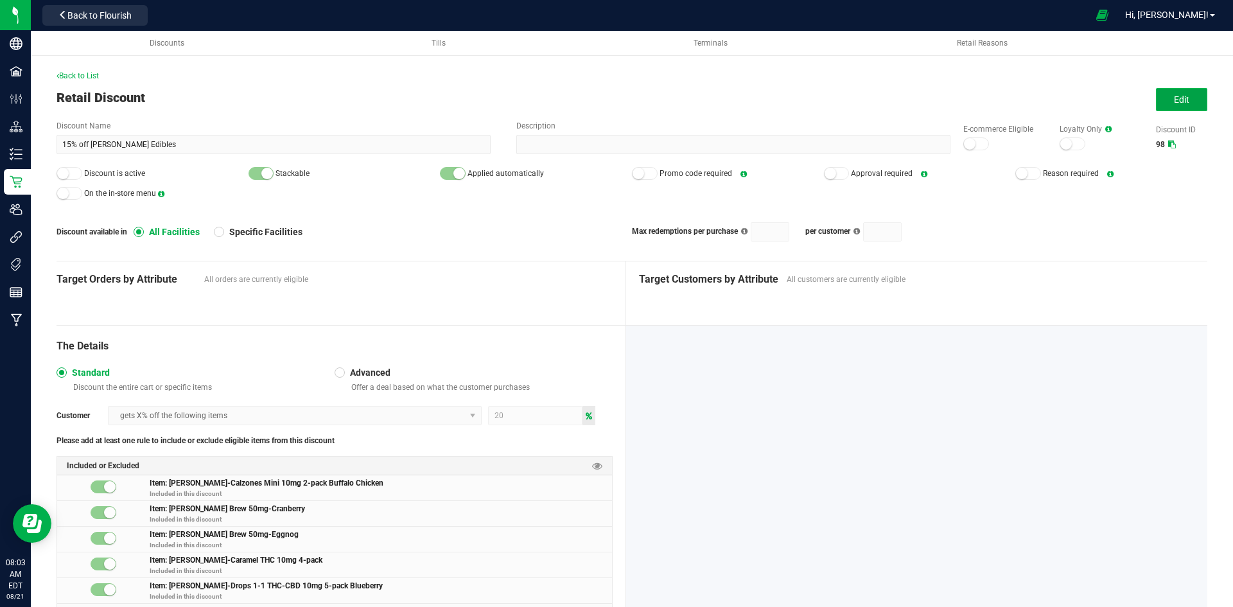
click at [1174, 95] on span "Edit" at bounding box center [1181, 99] width 15 height 10
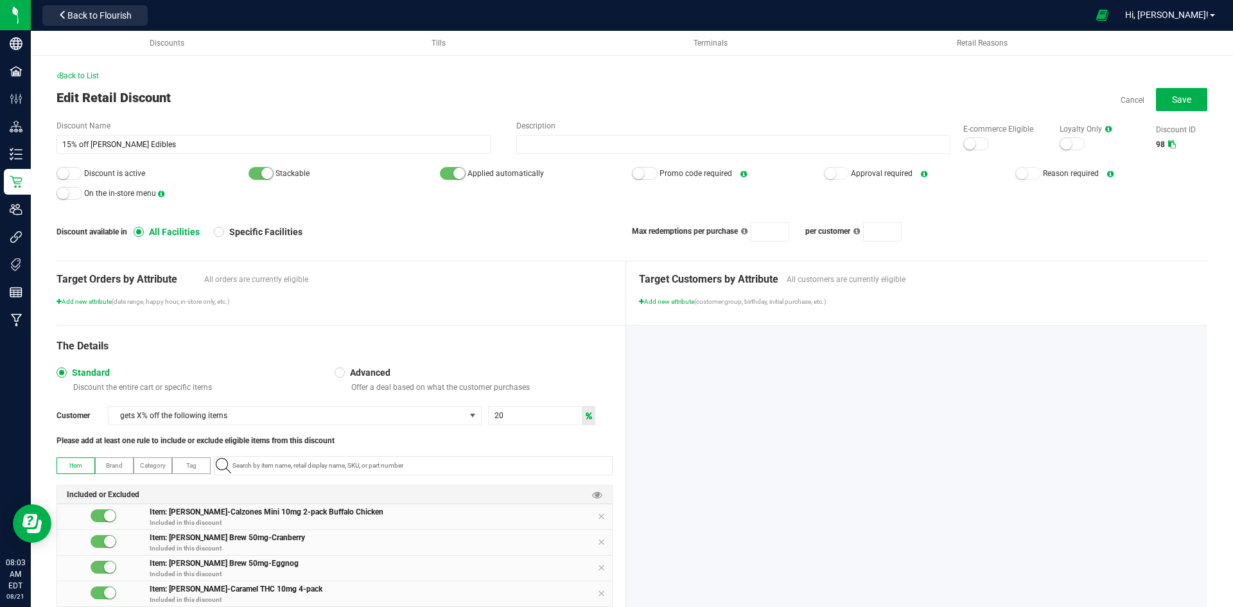
click at [62, 175] on small at bounding box center [63, 174] width 12 height 12
click at [977, 144] on div at bounding box center [976, 143] width 26 height 13
click at [1158, 90] on button "Save" at bounding box center [1181, 99] width 51 height 23
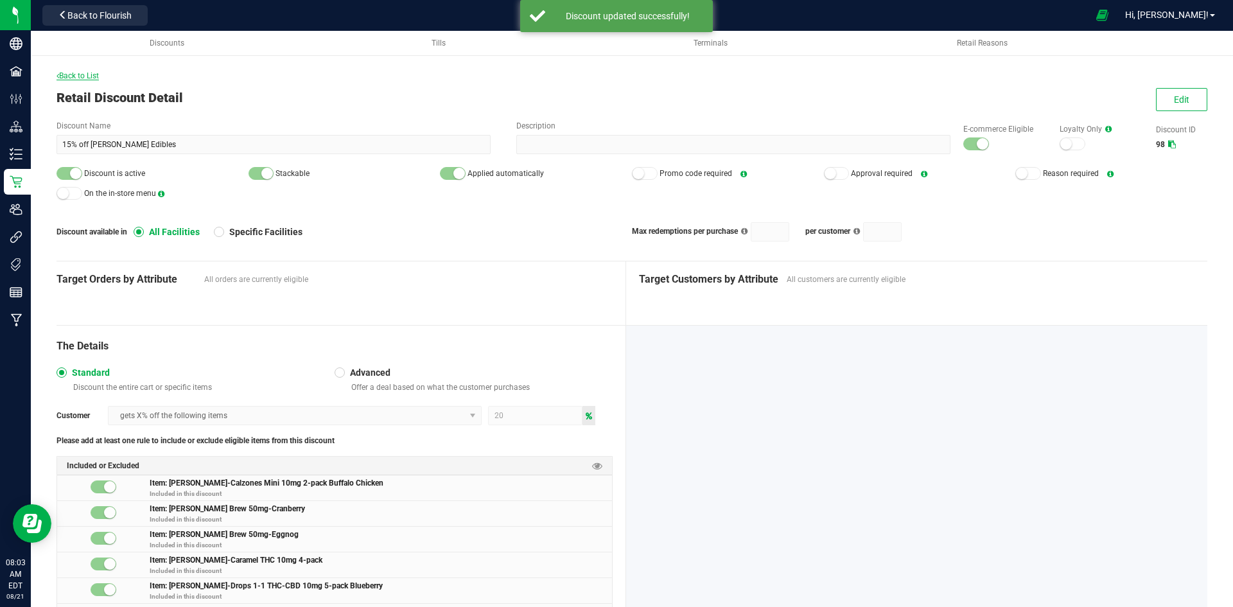
click at [89, 76] on span "Back to List" at bounding box center [78, 75] width 42 height 9
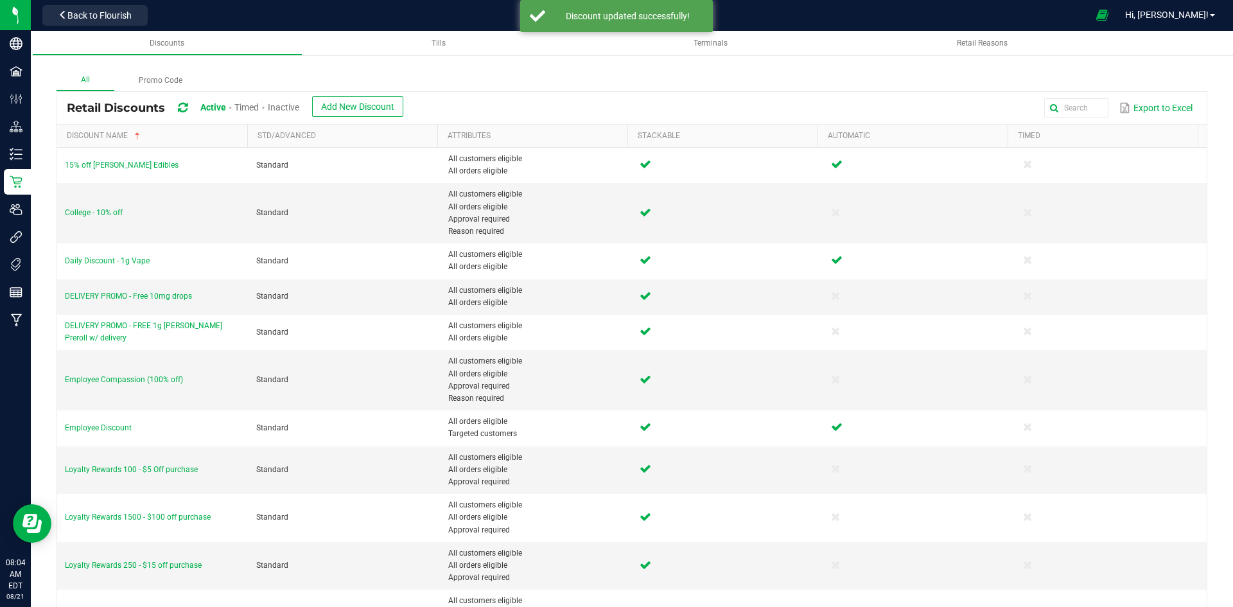
click at [283, 107] on span "Inactive" at bounding box center [283, 107] width 31 height 10
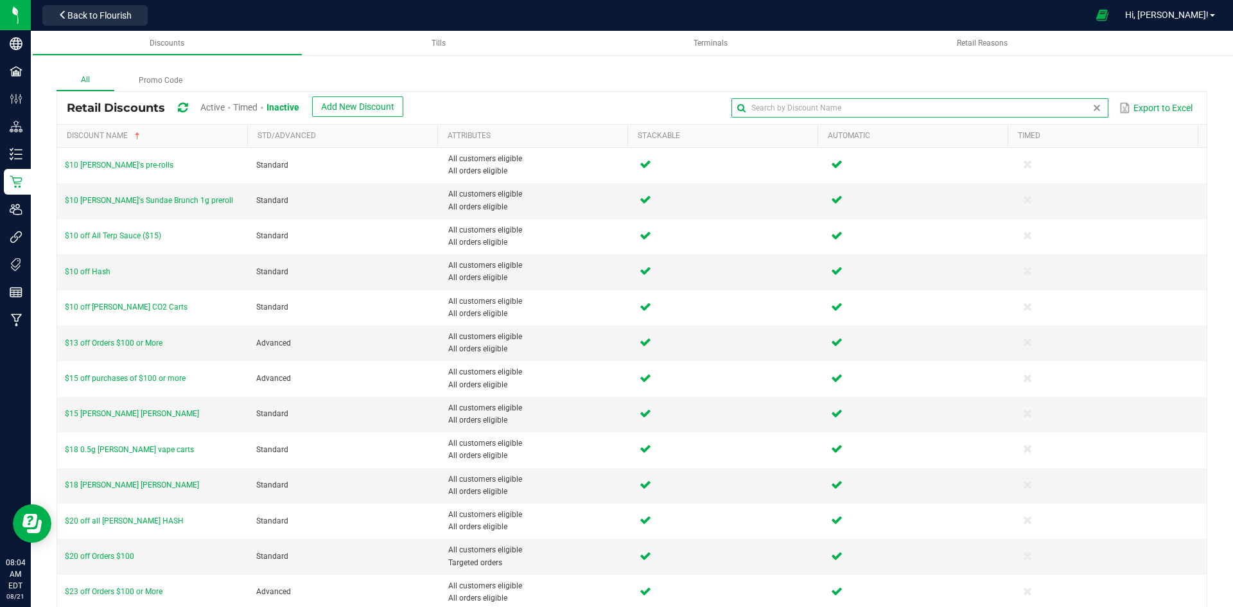
click at [1072, 107] on input "text" at bounding box center [919, 107] width 376 height 19
type input "vendor"
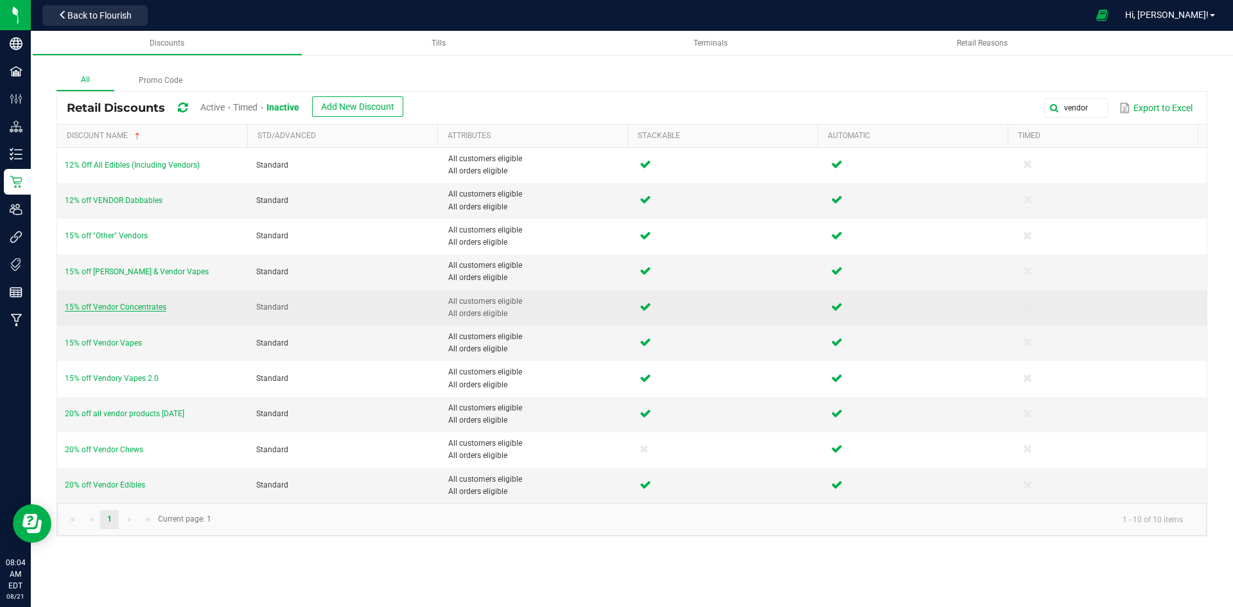
click at [143, 310] on span "15% off Vendor Concentrates" at bounding box center [115, 306] width 101 height 9
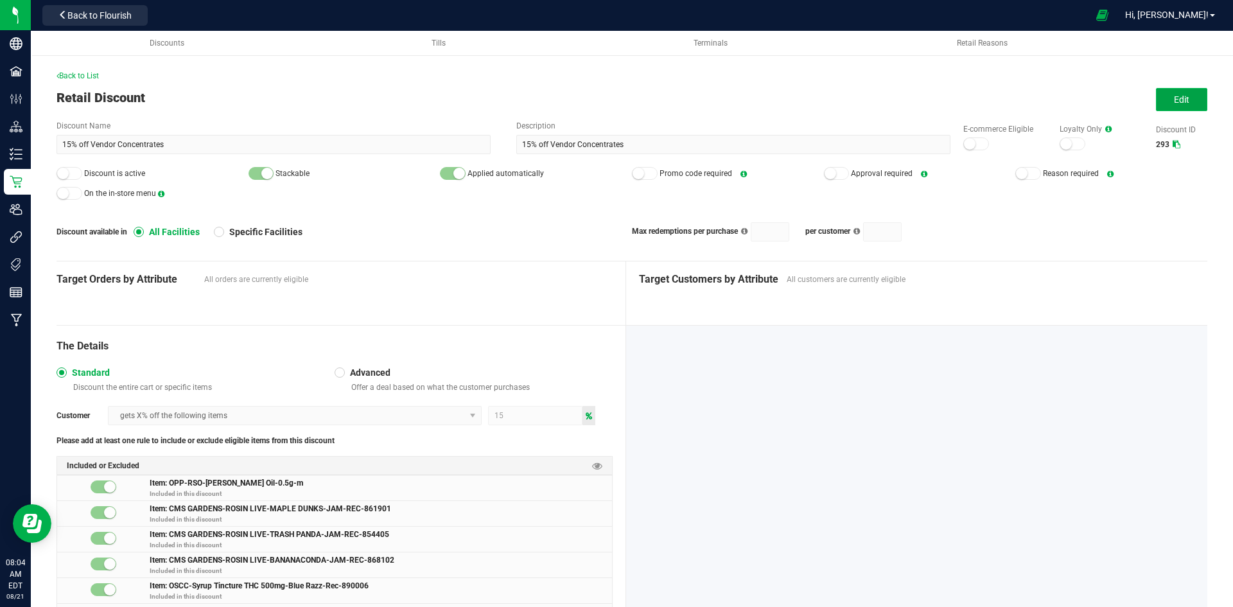
click at [1159, 97] on button "Edit" at bounding box center [1181, 99] width 51 height 23
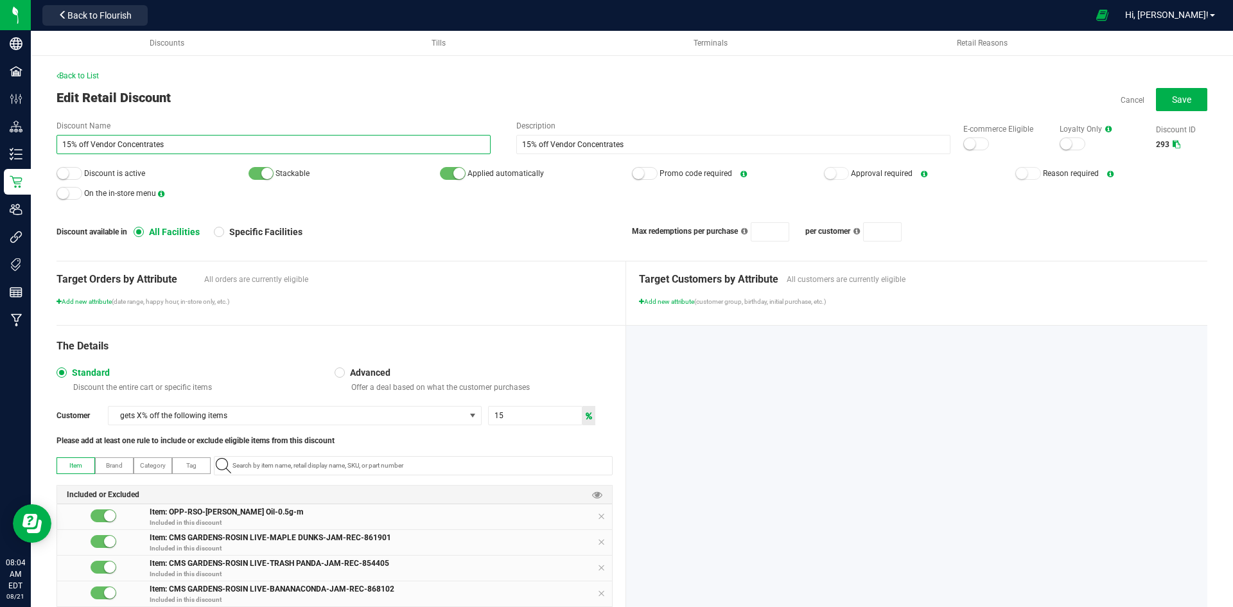
click at [65, 143] on input "15% off Vendor Concentrates" at bounding box center [274, 144] width 434 height 19
type input "20% off Vendor Concentrates"
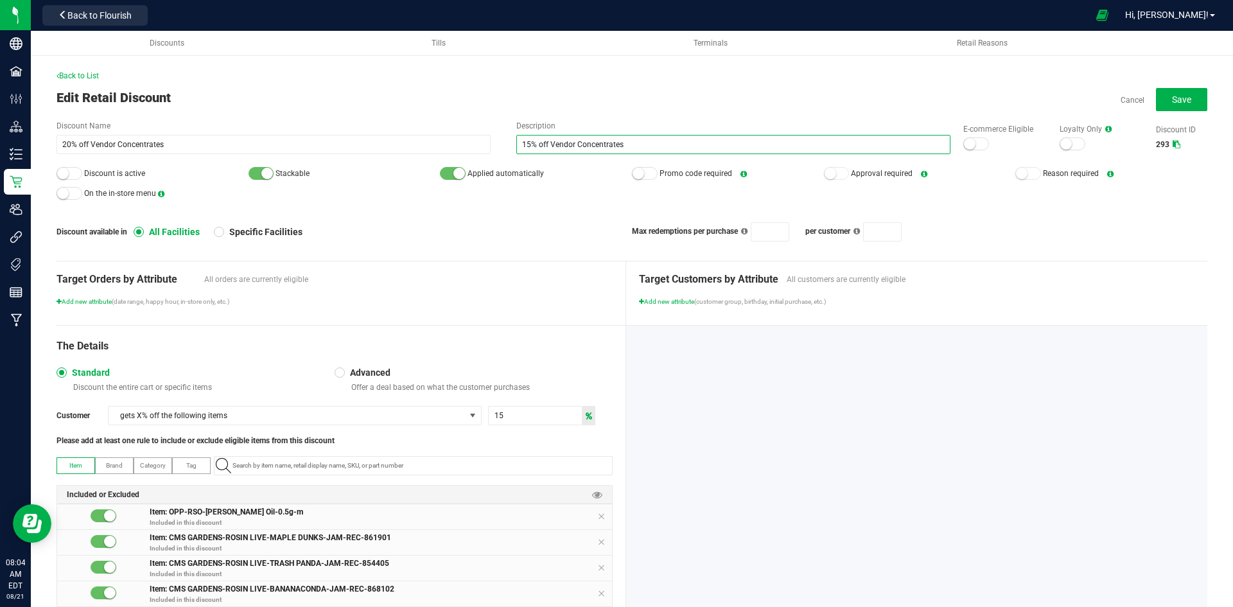
click at [521, 143] on input "15% off Vendor Concentrates" at bounding box center [733, 144] width 434 height 19
type input "20% off Vendor Concentrates"
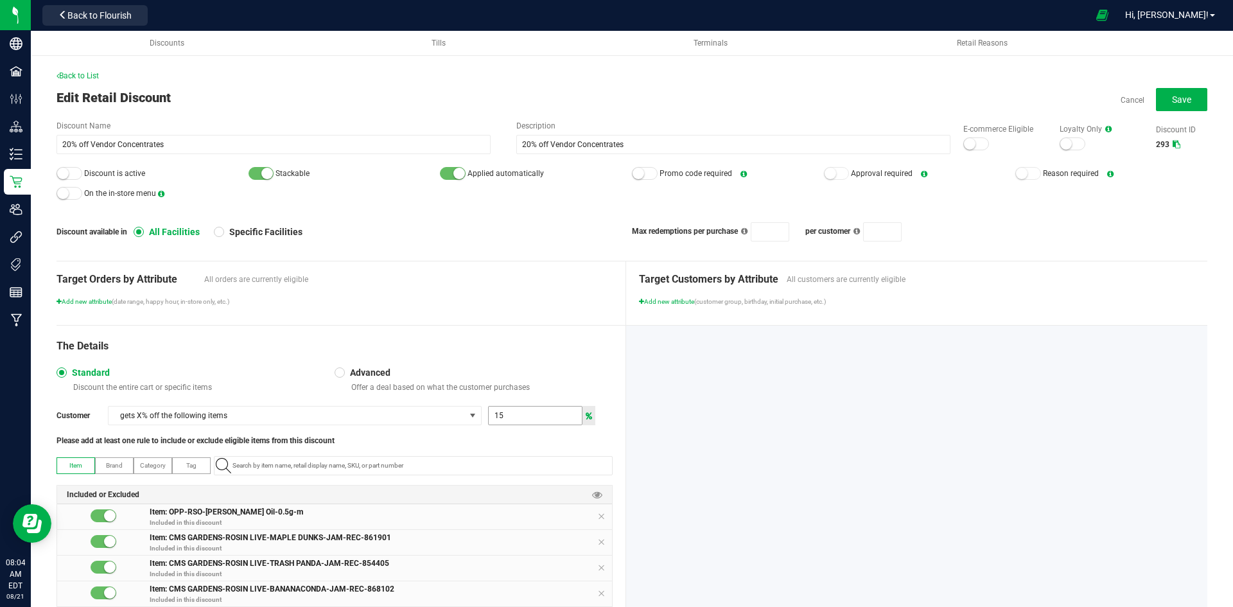
click at [544, 414] on input "15" at bounding box center [535, 415] width 93 height 18
type input "20"
drag, startPoint x: 976, startPoint y: 139, endPoint x: 965, endPoint y: 143, distance: 12.4
click at [975, 139] on div at bounding box center [976, 143] width 26 height 13
click at [76, 170] on div at bounding box center [70, 173] width 26 height 13
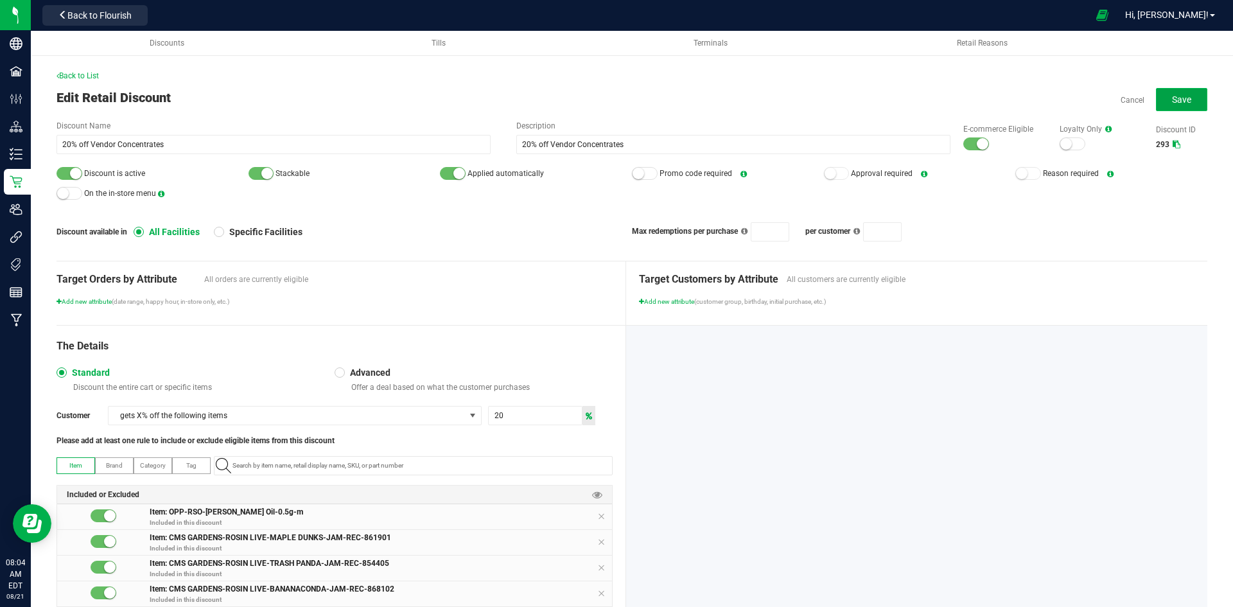
click at [1184, 92] on button "Save" at bounding box center [1181, 99] width 51 height 23
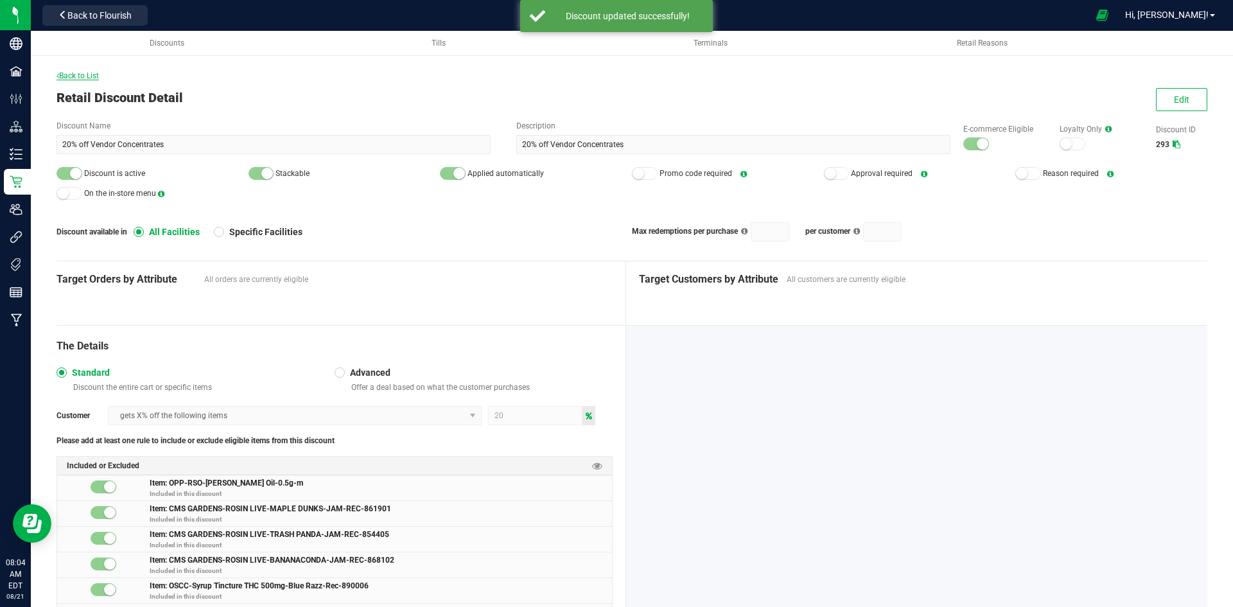
click at [58, 77] on icon at bounding box center [58, 76] width 3 height 8
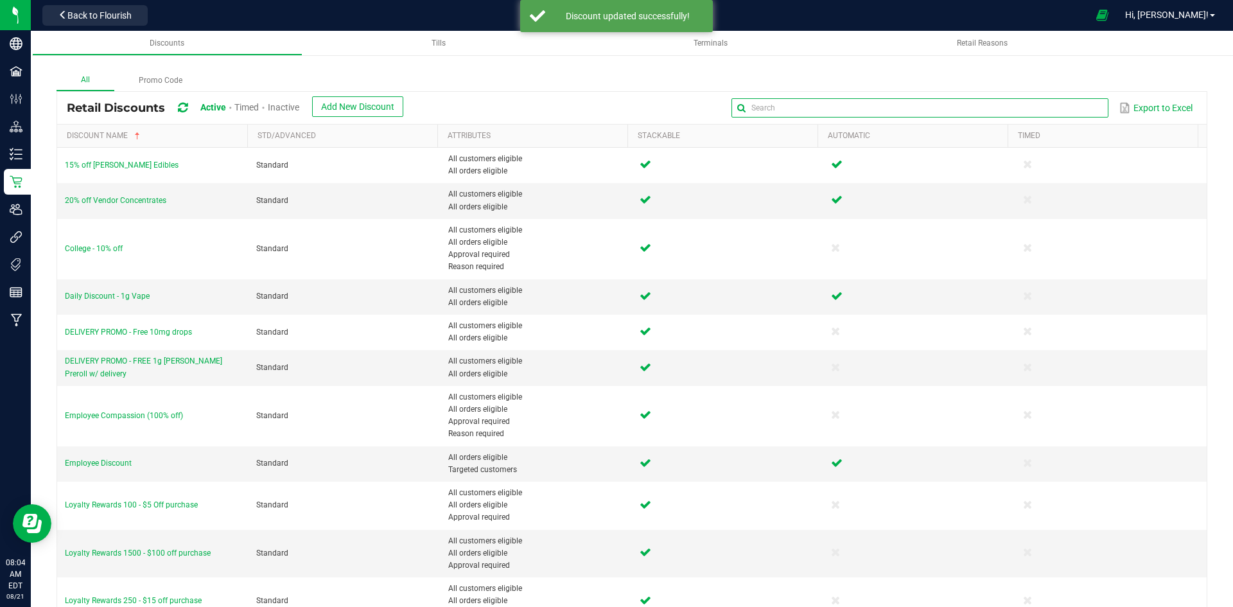
click at [1078, 103] on input "text" at bounding box center [919, 107] width 376 height 19
click at [286, 109] on span "Inactive" at bounding box center [283, 107] width 31 height 10
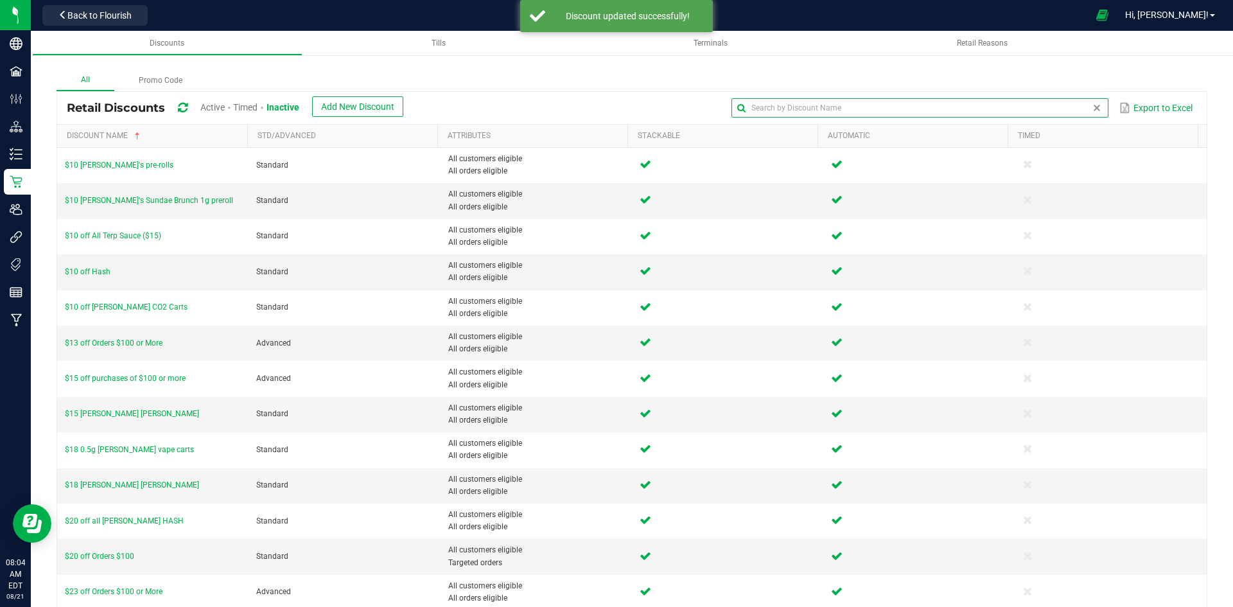
click at [1074, 105] on input "text" at bounding box center [919, 107] width 376 height 19
type input "Vendor"
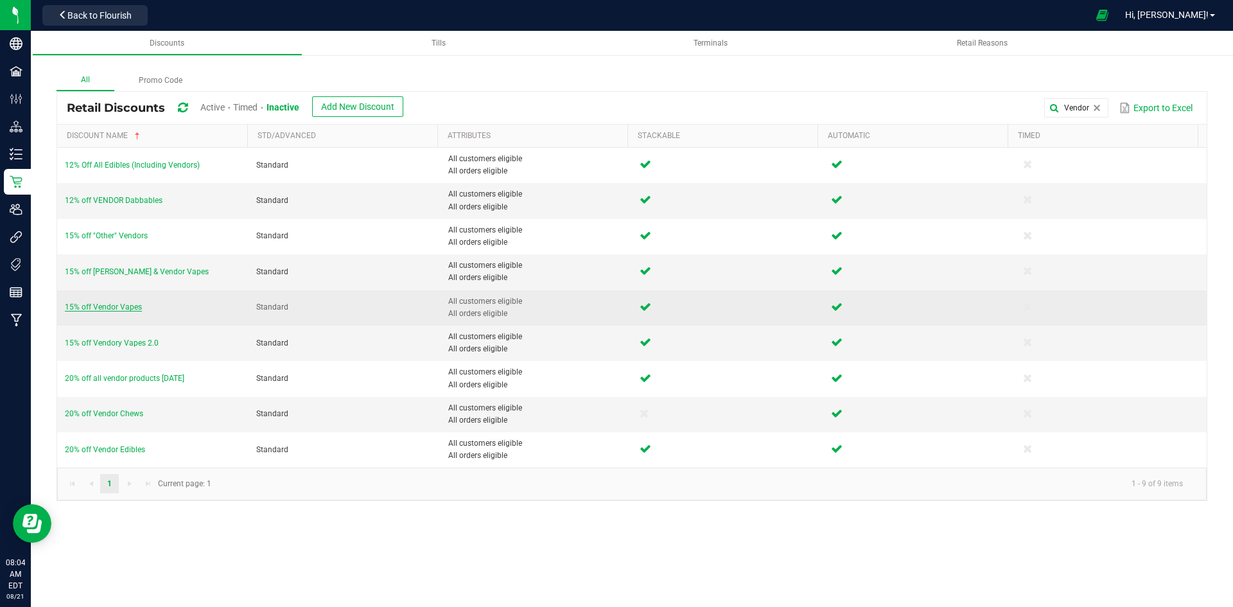
click at [123, 304] on span "15% off Vendor Vapes" at bounding box center [103, 306] width 77 height 9
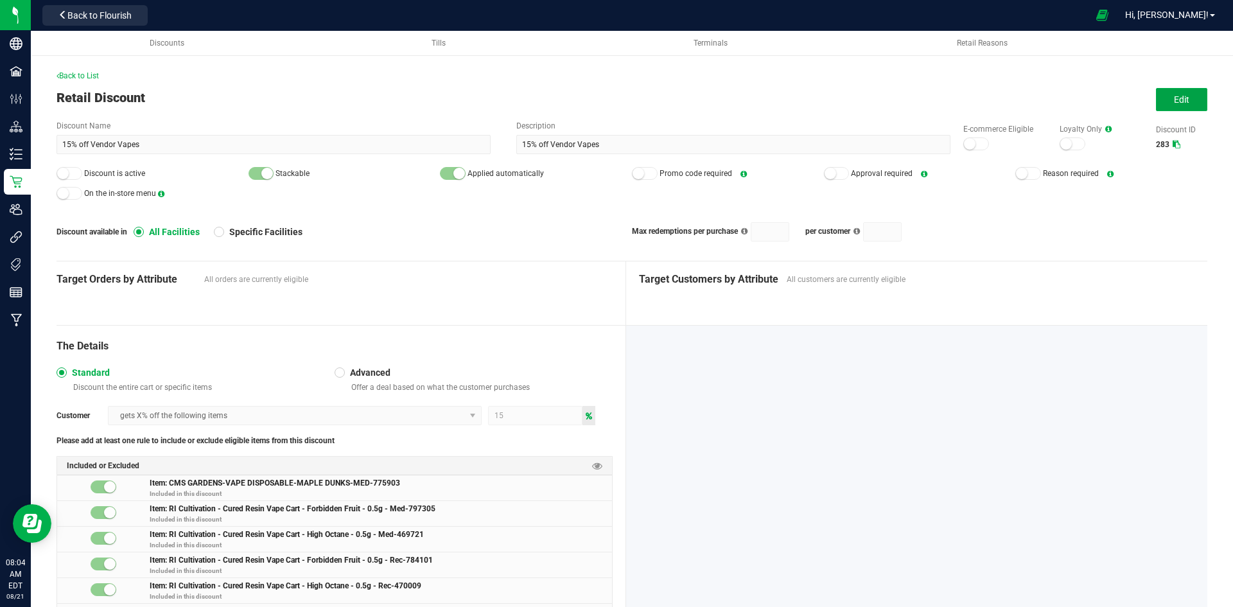
click at [1167, 91] on button "Edit" at bounding box center [1181, 99] width 51 height 23
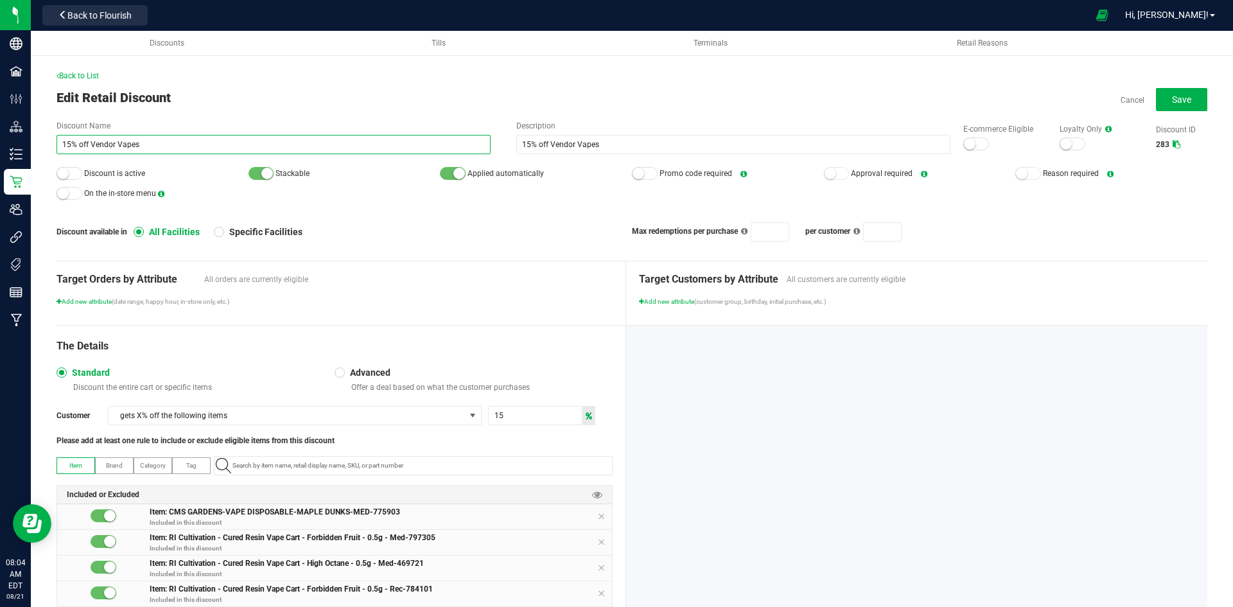
click at [67, 143] on input "15% off Vendor Vapes" at bounding box center [274, 144] width 434 height 19
type input "20% off Vendor Vapes"
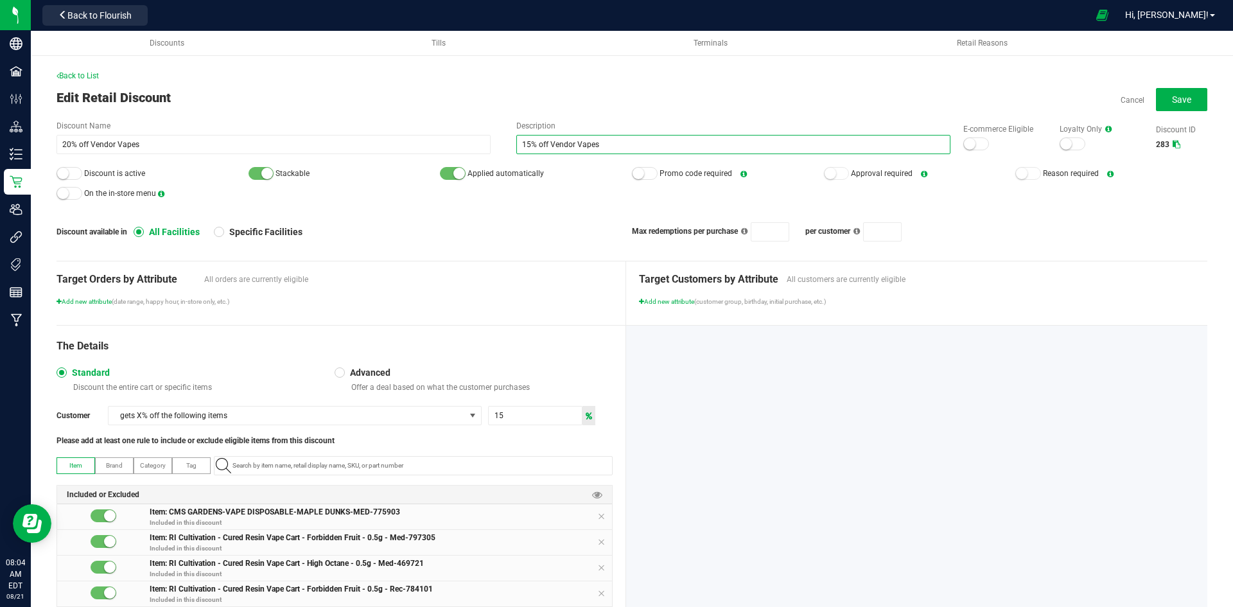
click at [523, 143] on input "15% off Vendor Vapes" at bounding box center [733, 144] width 434 height 19
type input "20% off Vendor Vapes"
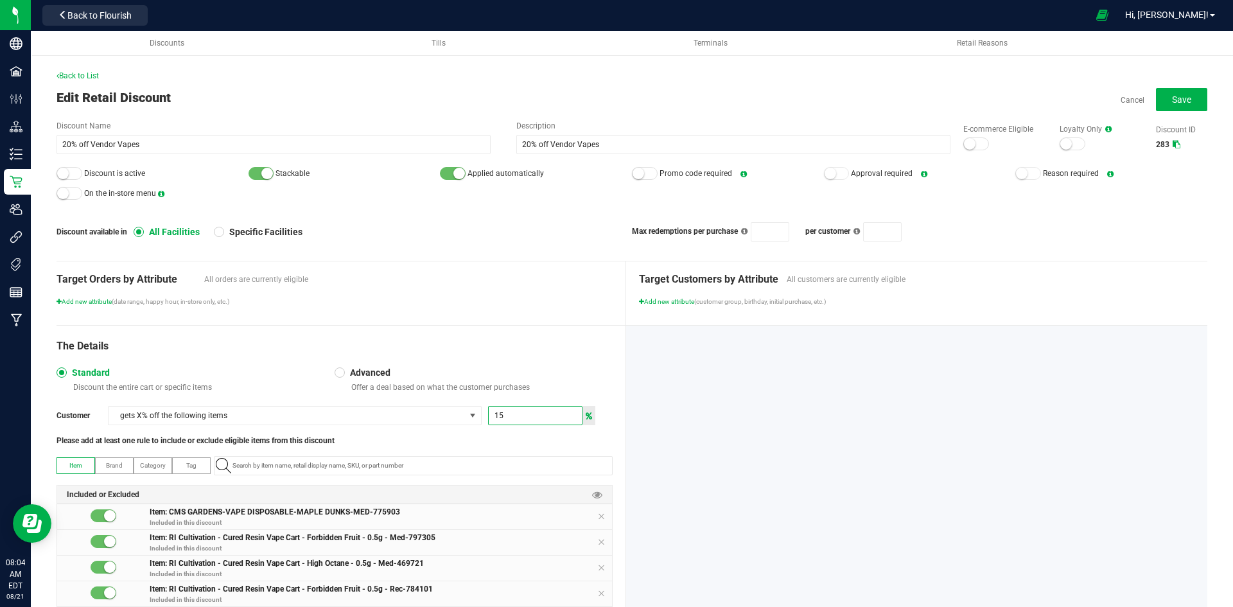
click at [510, 423] on input "15" at bounding box center [535, 415] width 93 height 18
type input "20"
click at [73, 171] on div at bounding box center [70, 173] width 26 height 13
click at [1185, 94] on button "Save" at bounding box center [1181, 99] width 51 height 23
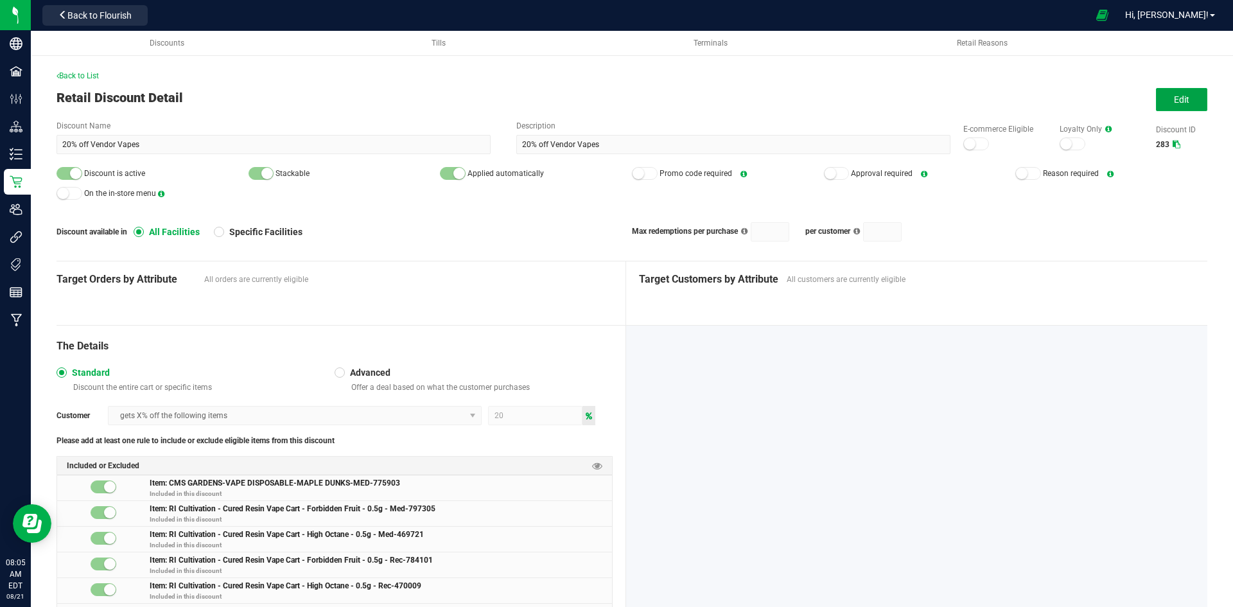
drag, startPoint x: 1183, startPoint y: 96, endPoint x: 1078, endPoint y: 109, distance: 105.4
click at [1176, 98] on button "Edit" at bounding box center [1181, 99] width 51 height 23
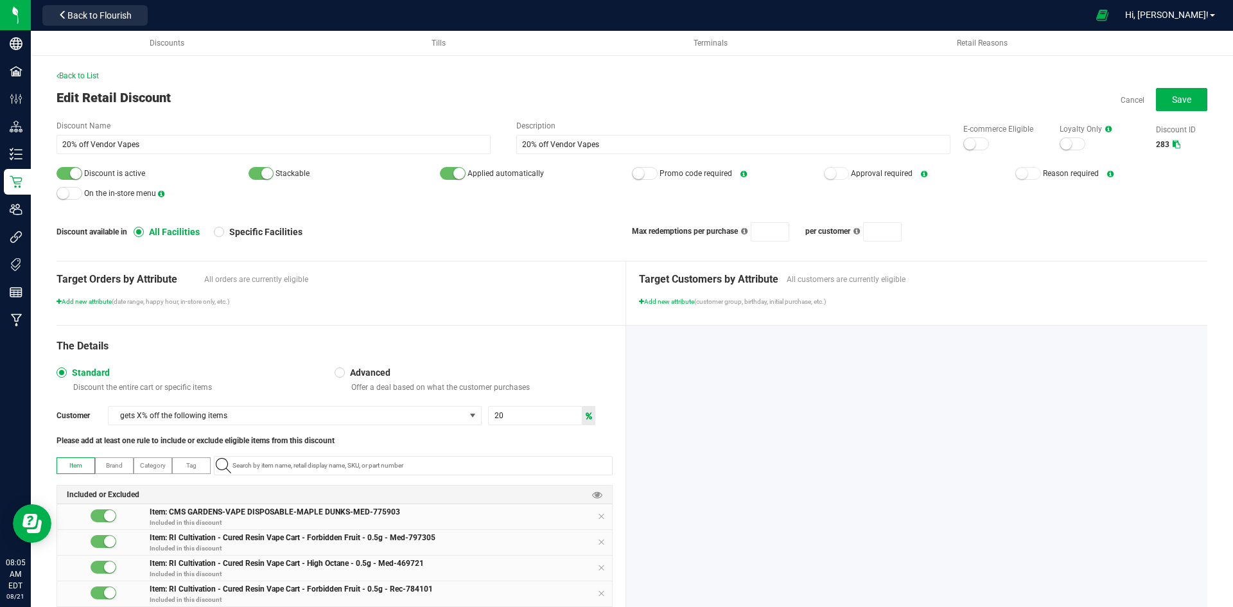
click at [975, 148] on div at bounding box center [976, 143] width 26 height 13
click at [1156, 101] on button "Save" at bounding box center [1181, 99] width 51 height 23
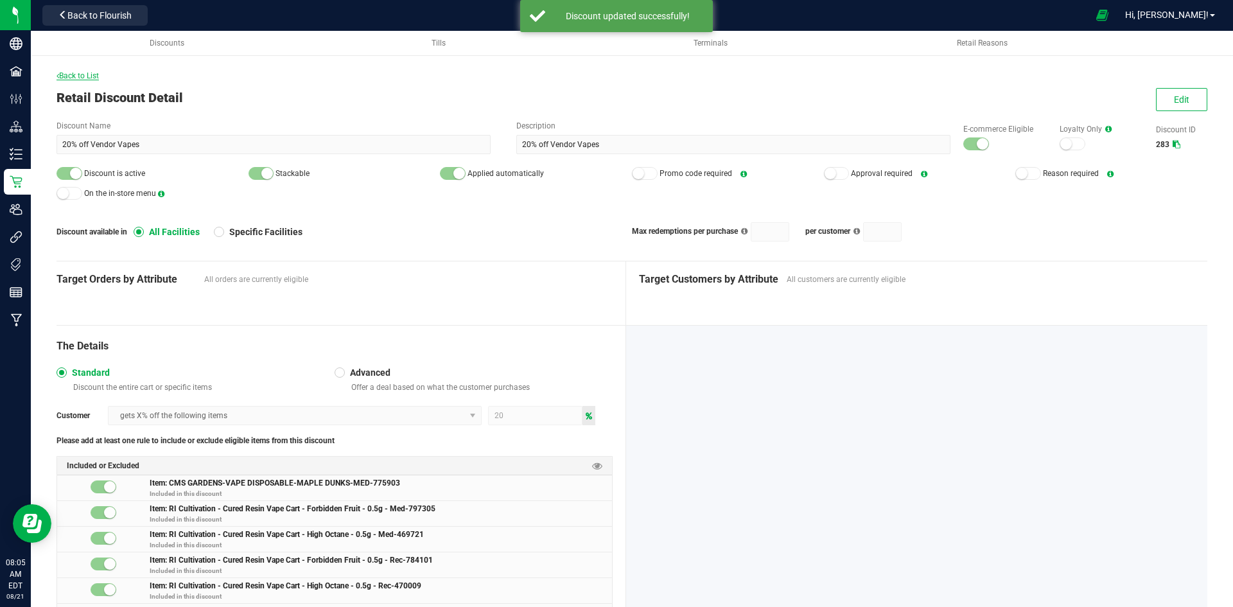
click at [70, 80] on span "Back to List" at bounding box center [78, 75] width 42 height 9
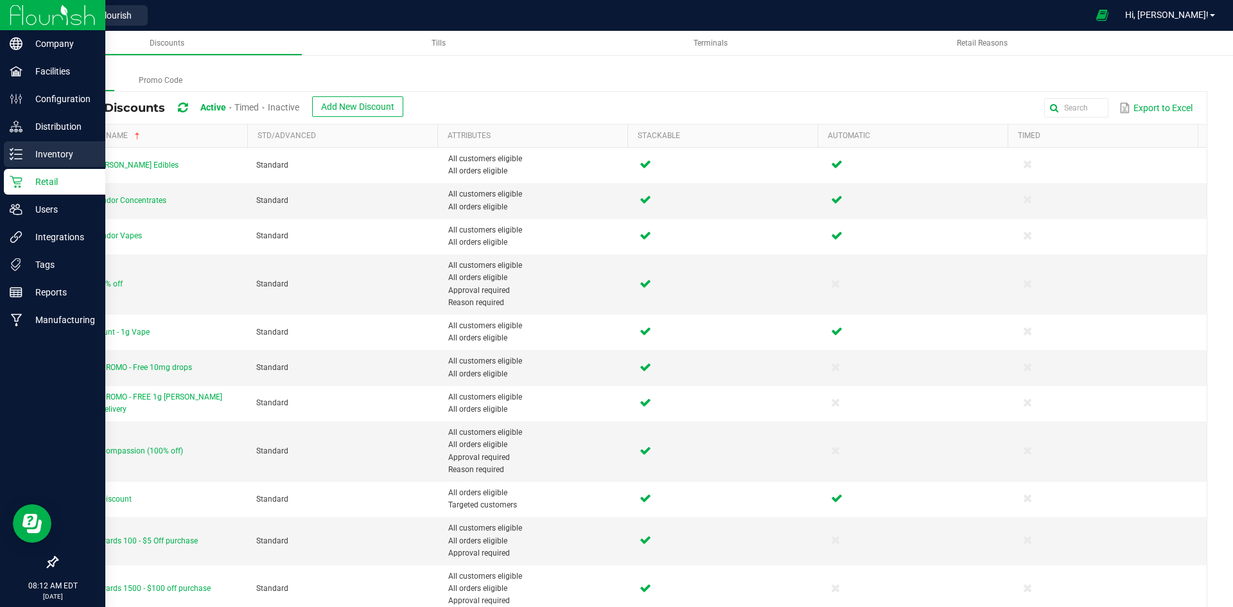
drag, startPoint x: 15, startPoint y: 146, endPoint x: 24, endPoint y: 144, distance: 9.2
click at [15, 146] on div "Inventory" at bounding box center [54, 154] width 101 height 26
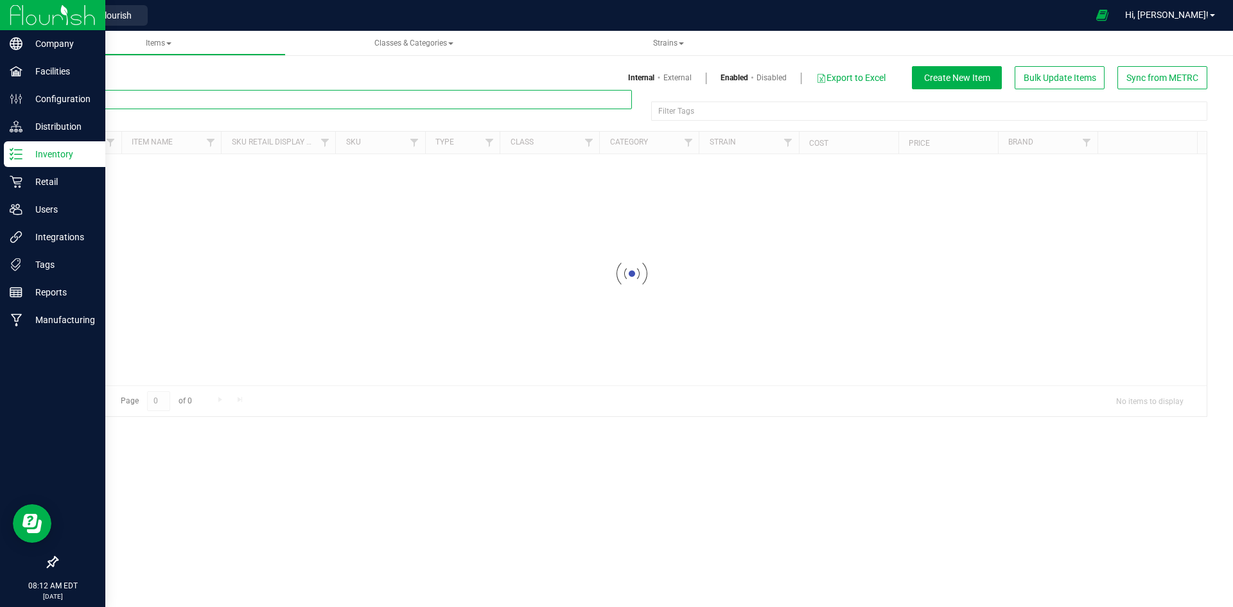
click at [254, 102] on input "text" at bounding box center [344, 99] width 575 height 19
paste input "1.16.220.271546.0"
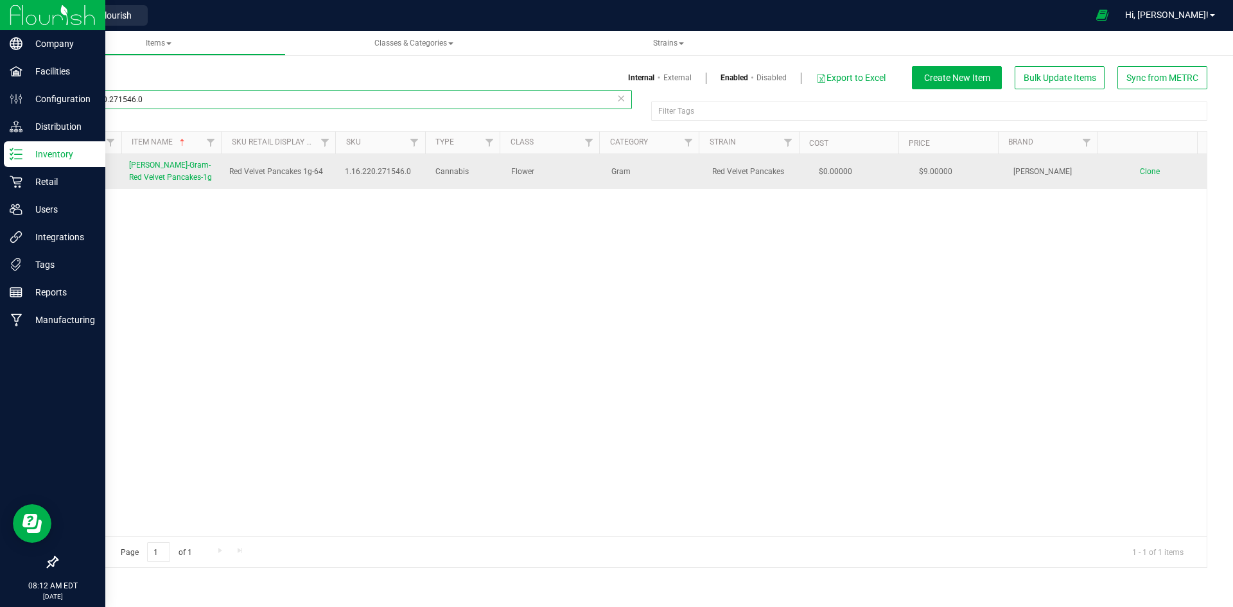
type input "1.16.220.271546.0"
click at [171, 181] on span "[PERSON_NAME]-Gram-Red Velvet Pancakes-1g" at bounding box center [170, 171] width 83 height 21
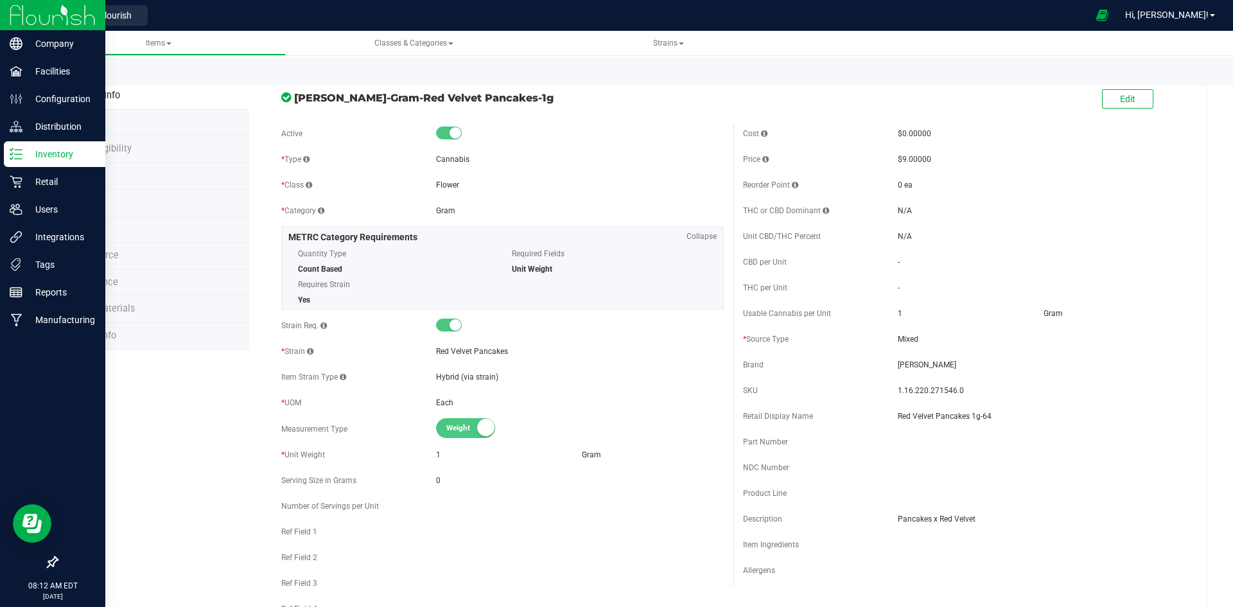
click at [152, 236] on li "Price" at bounding box center [153, 229] width 192 height 27
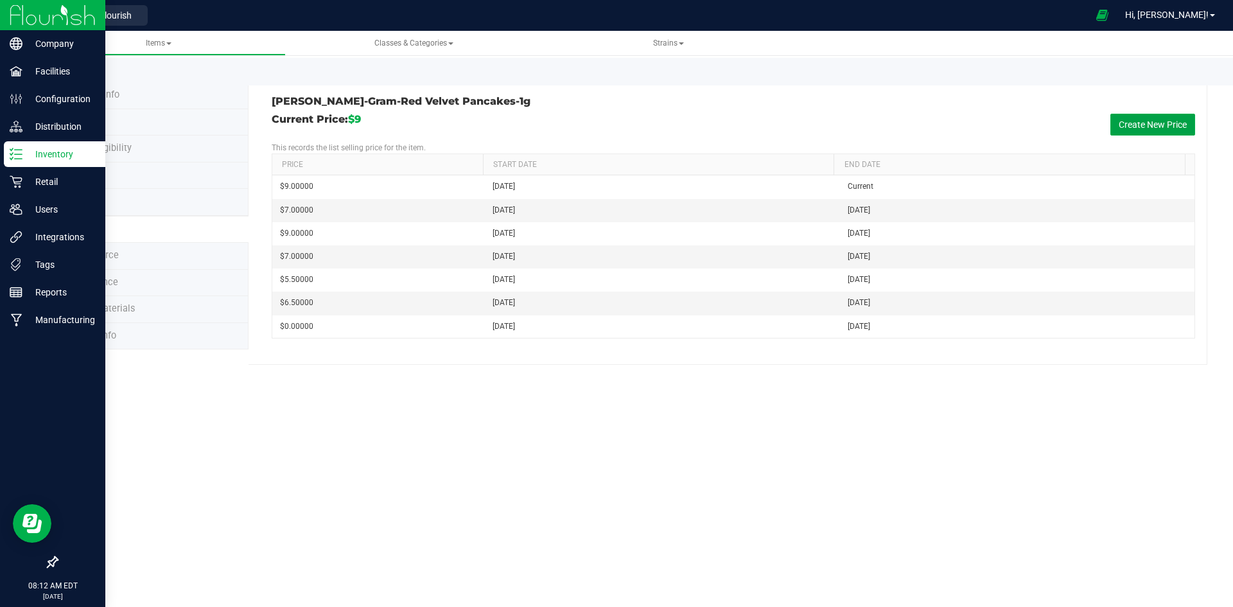
drag, startPoint x: 1176, startPoint y: 128, endPoint x: 708, endPoint y: 144, distance: 468.4
click at [1172, 128] on button "Create New Price" at bounding box center [1152, 125] width 85 height 22
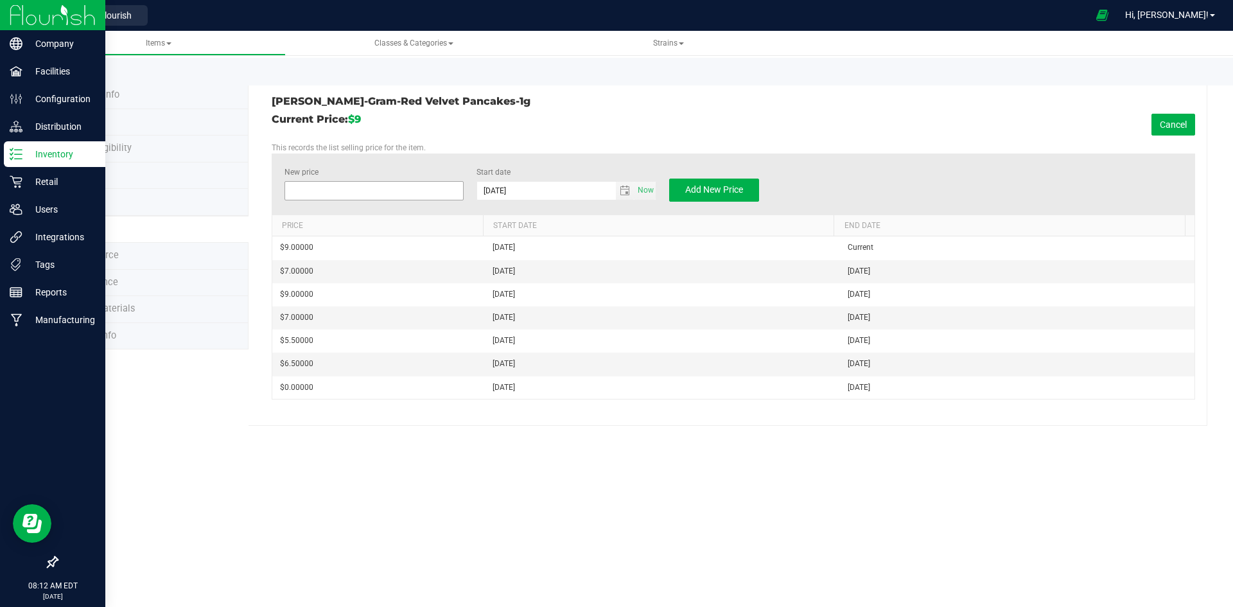
click at [434, 190] on span at bounding box center [374, 190] width 180 height 19
type input "8"
click at [748, 188] on button "Add New Price" at bounding box center [714, 190] width 90 height 23
type input "$0.00000"
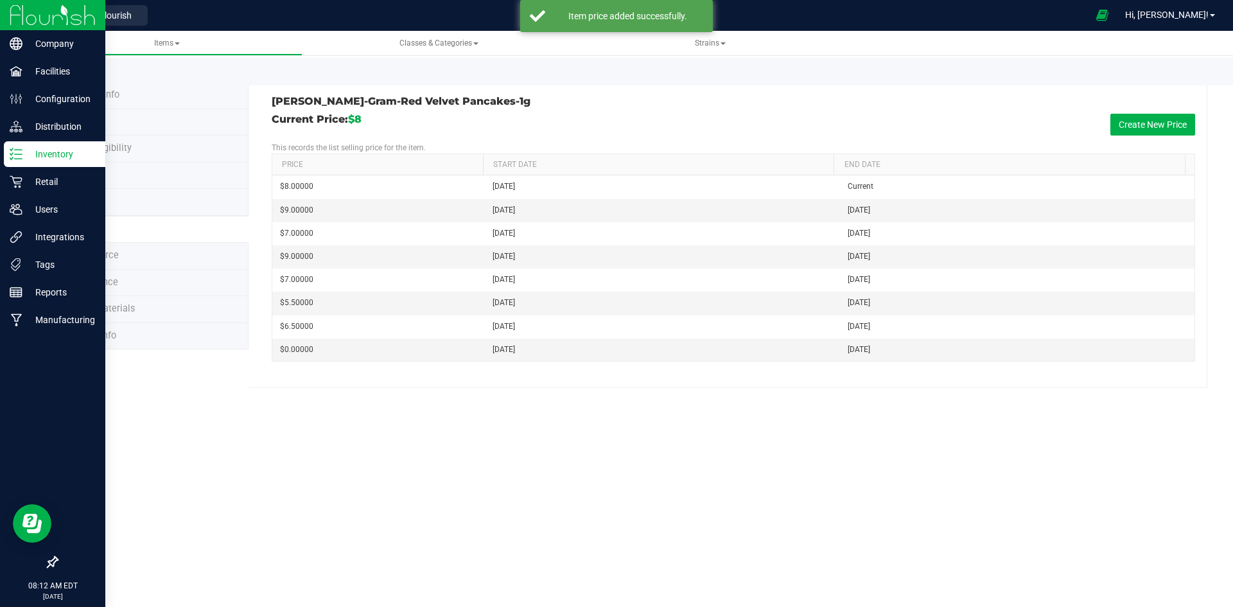
click at [151, 95] on li "Product Info" at bounding box center [153, 95] width 192 height 27
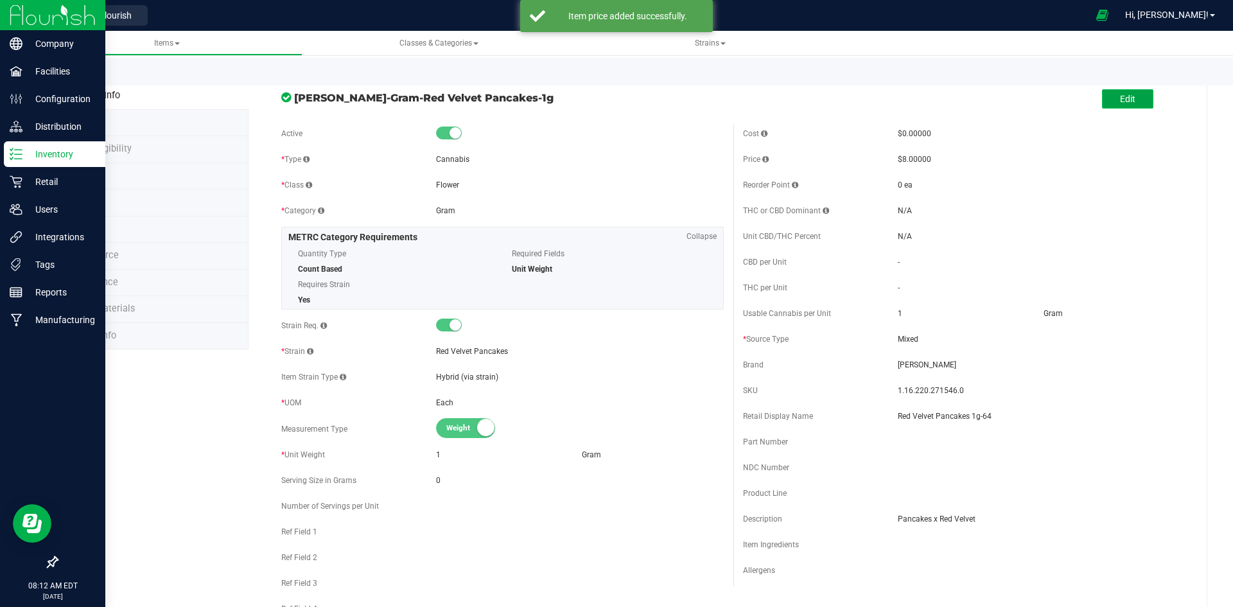
click at [1139, 98] on button "Edit" at bounding box center [1127, 98] width 51 height 19
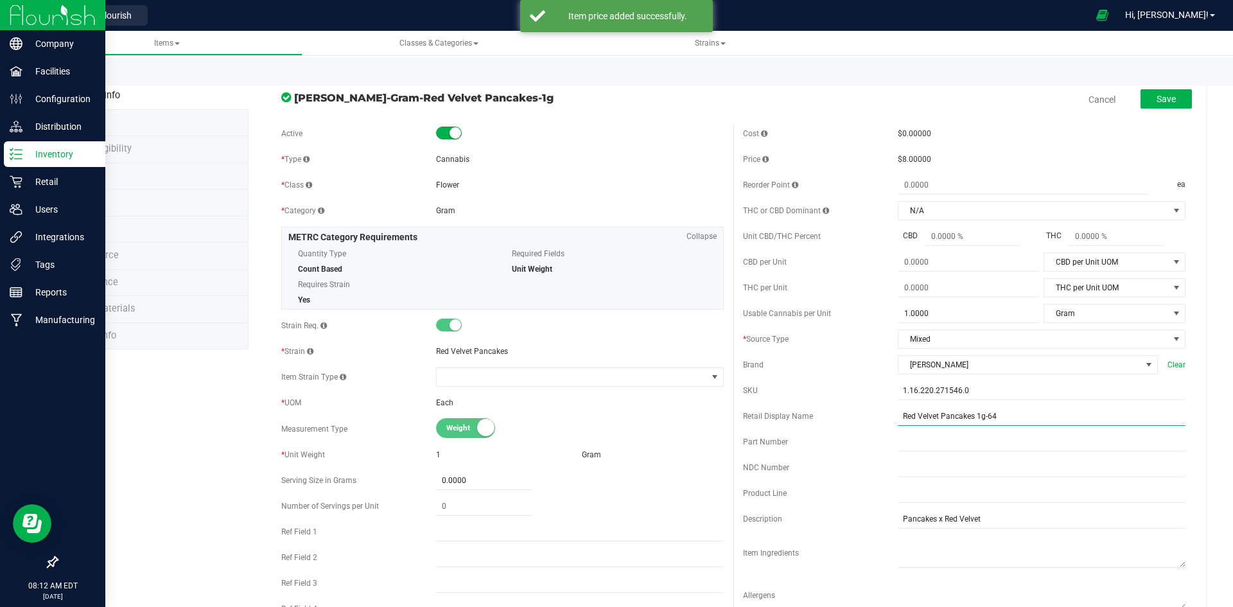
click at [992, 410] on input "Red Velvet Pancakes 1g-64" at bounding box center [1042, 415] width 288 height 19
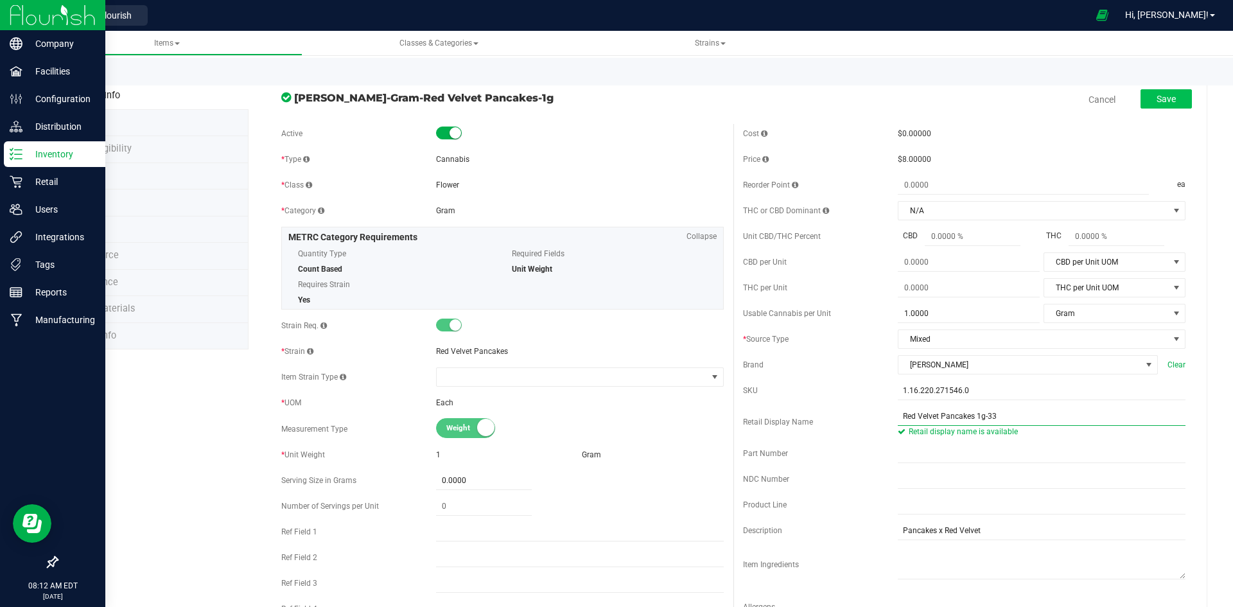
type input "Red Velvet Pancakes 1g-33"
drag, startPoint x: 1166, startPoint y: 98, endPoint x: 1155, endPoint y: 98, distance: 11.6
click at [1166, 98] on span "Save" at bounding box center [1166, 99] width 19 height 10
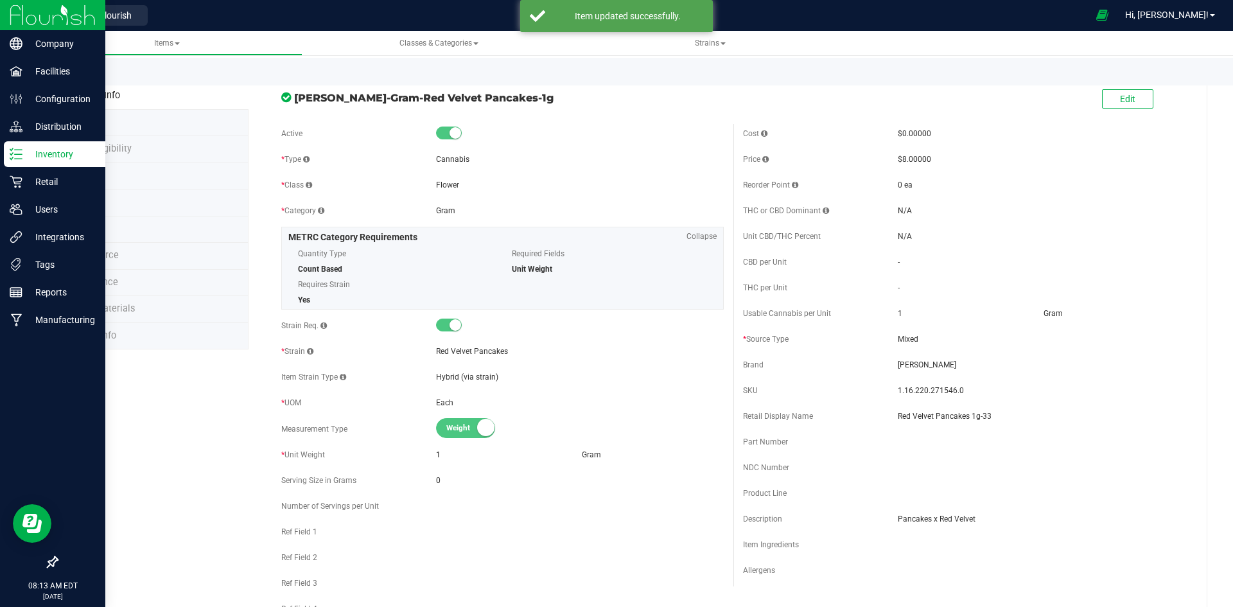
click at [97, 76] on link "Back to List" at bounding box center [81, 75] width 48 height 9
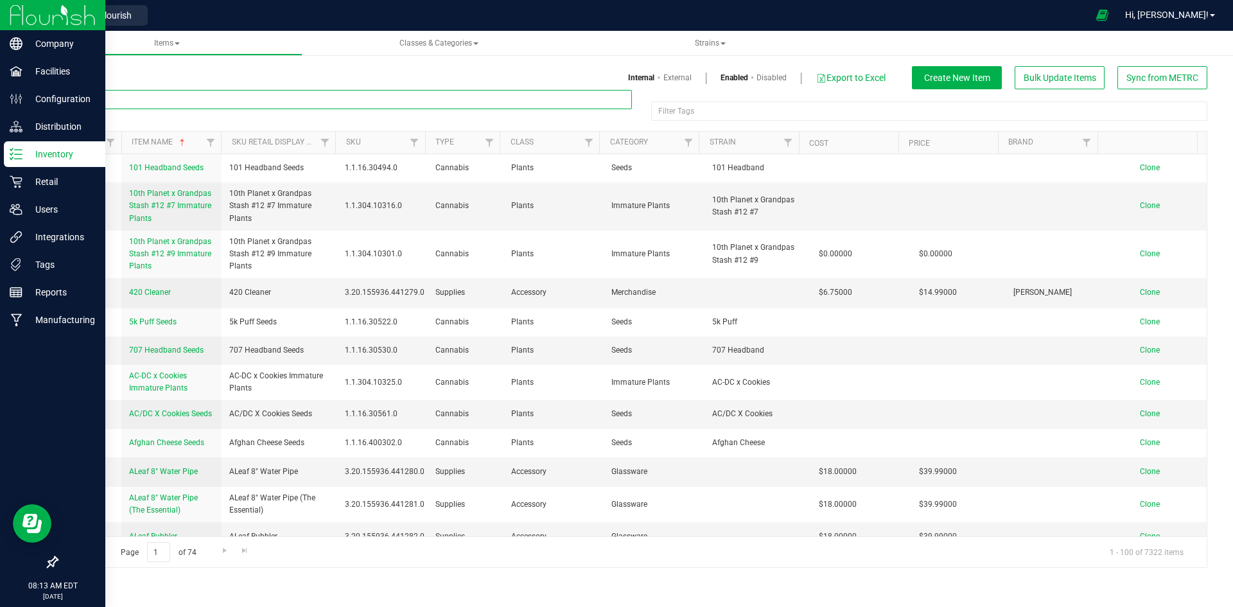
click at [247, 105] on input "text" at bounding box center [344, 99] width 575 height 19
paste input "1.16.218.271548.0"
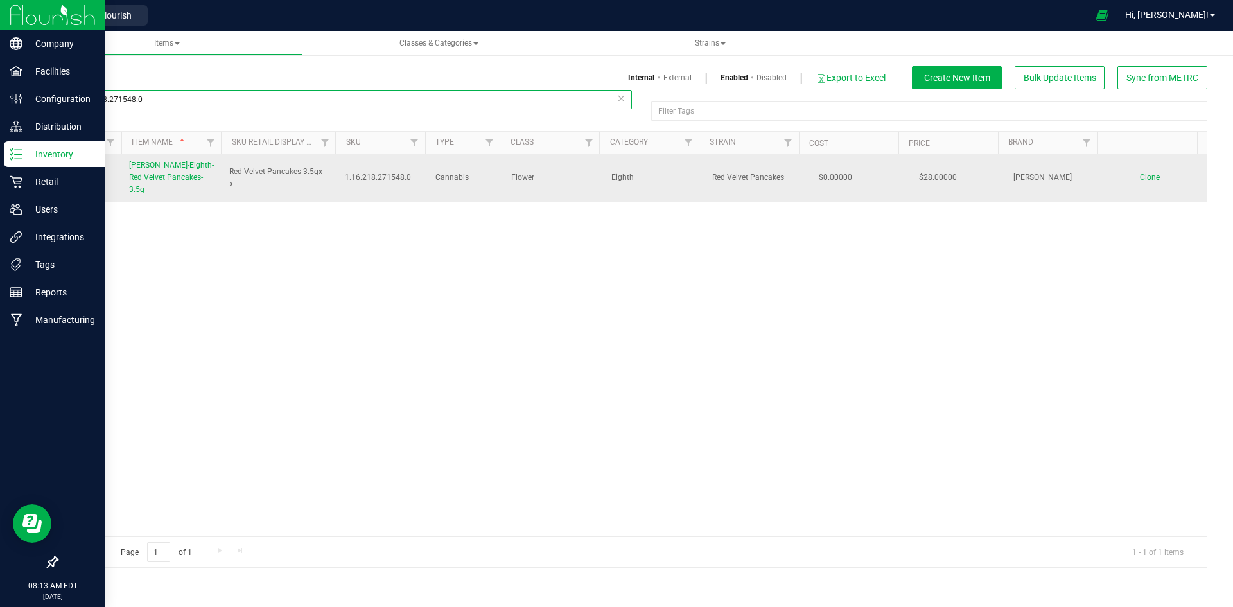
type input "1.16.218.271548.0"
click at [159, 167] on span "[PERSON_NAME]-Eighth-Red Velvet Pancakes-3.5g" at bounding box center [171, 177] width 85 height 33
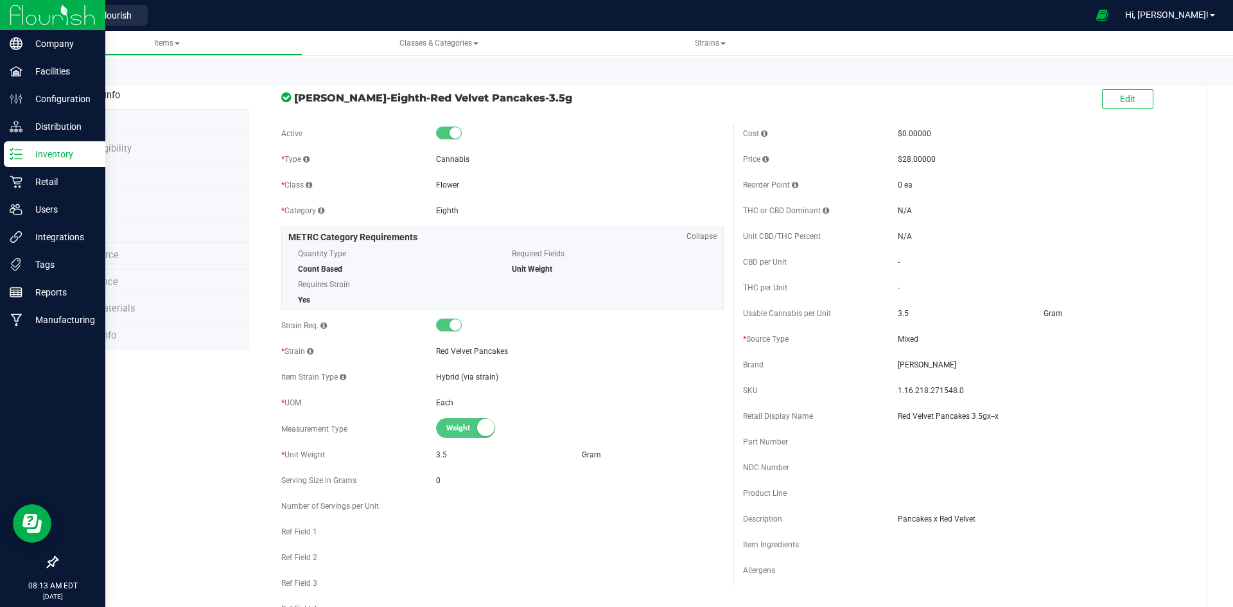
click at [124, 226] on li "Price" at bounding box center [153, 229] width 192 height 27
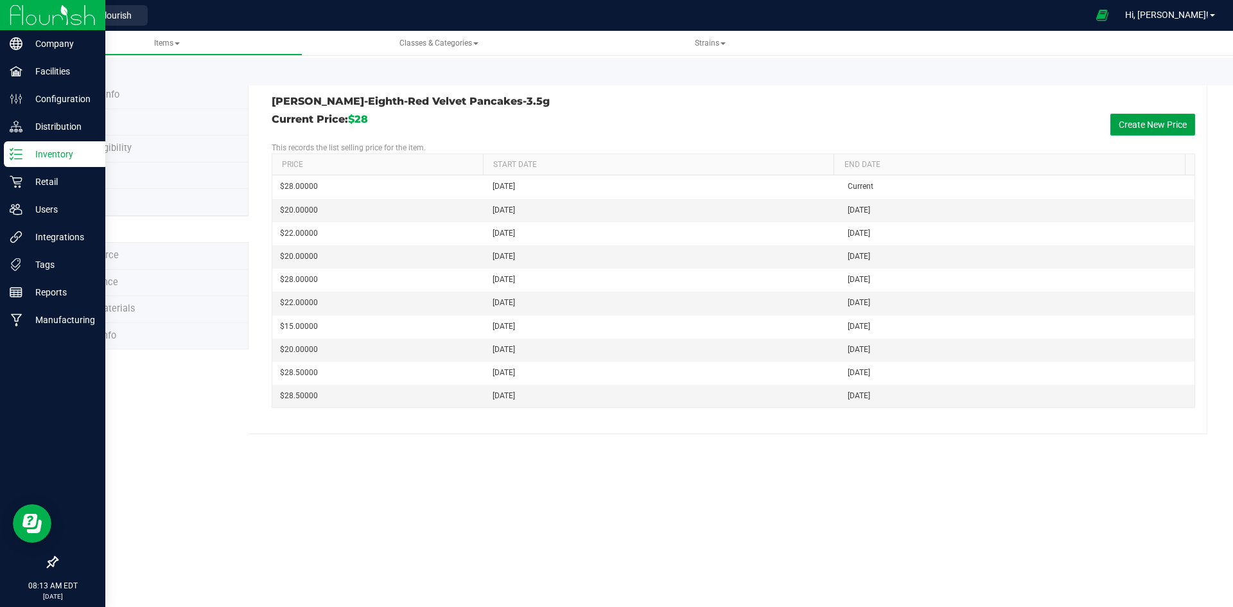
drag, startPoint x: 1139, startPoint y: 118, endPoint x: 1132, endPoint y: 120, distance: 7.3
click at [1139, 118] on button "Create New Price" at bounding box center [1152, 125] width 85 height 22
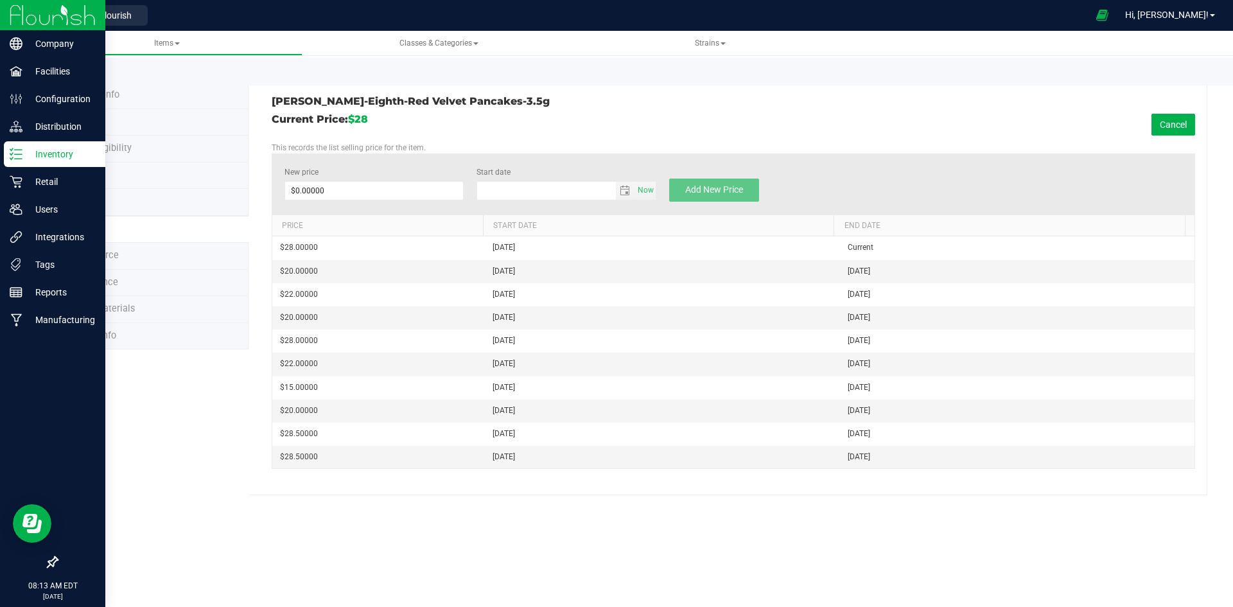
type input "8/21/2025"
click at [388, 202] on div "New price $0.00000 0 Start date 8/21/2025 Now Add New Price" at bounding box center [733, 183] width 923 height 61
click at [388, 197] on span at bounding box center [374, 190] width 180 height 19
type input "24"
click at [725, 195] on span "Add New Price" at bounding box center [714, 189] width 58 height 10
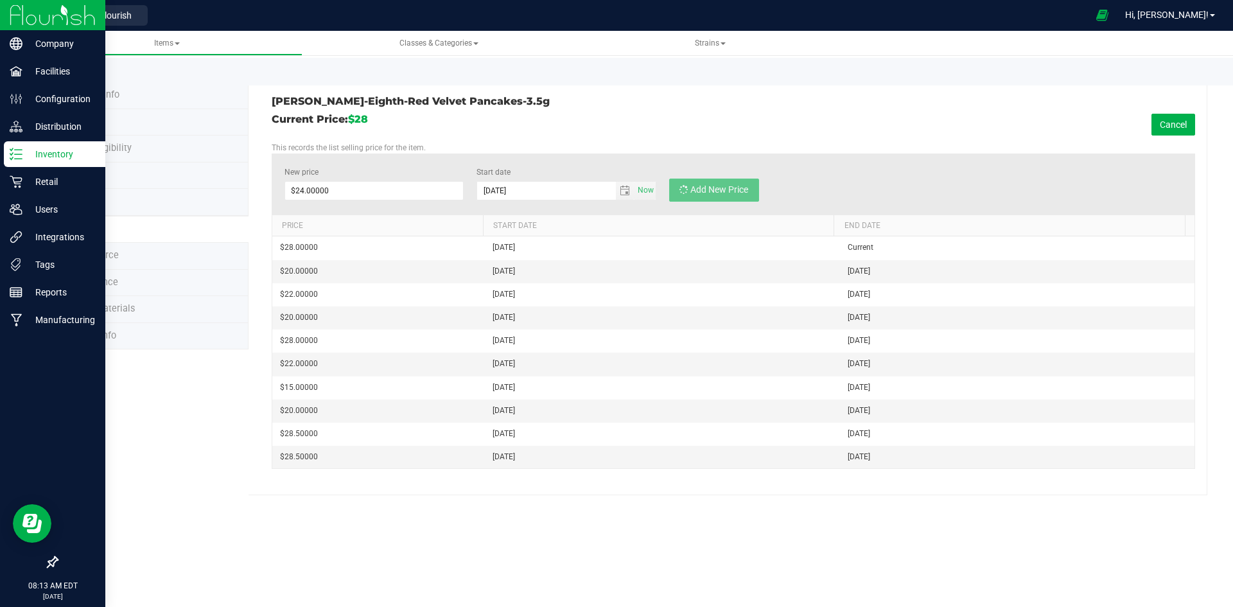
type input "$0.00000"
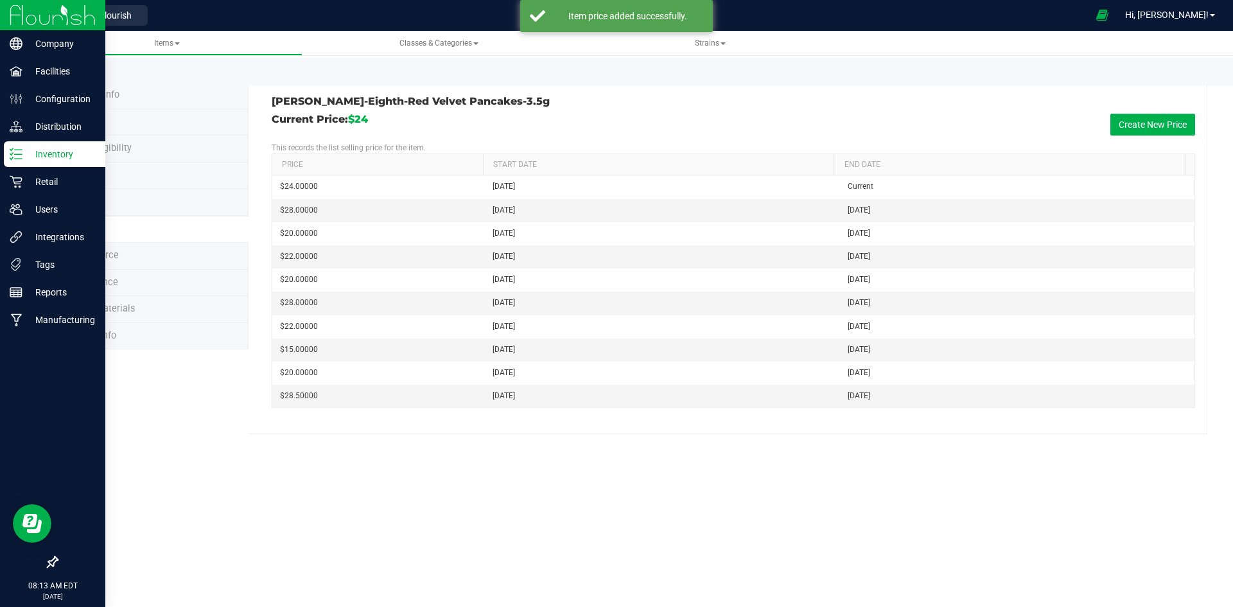
click at [135, 96] on li "Product Info" at bounding box center [153, 95] width 192 height 27
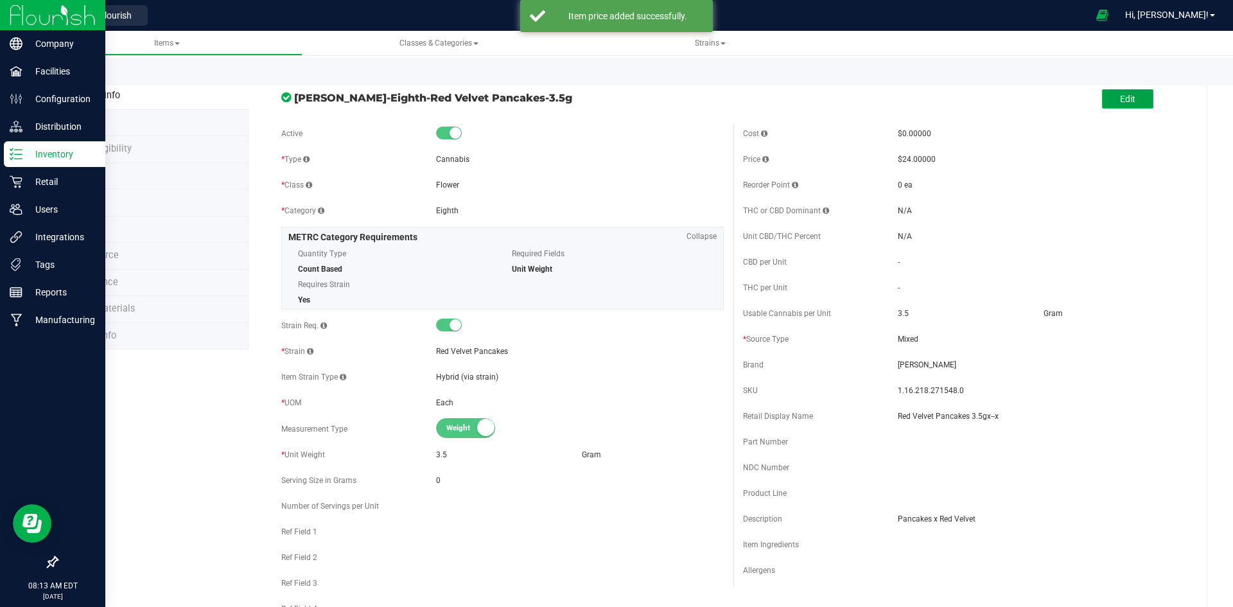
click at [1120, 96] on span "Edit" at bounding box center [1127, 99] width 15 height 10
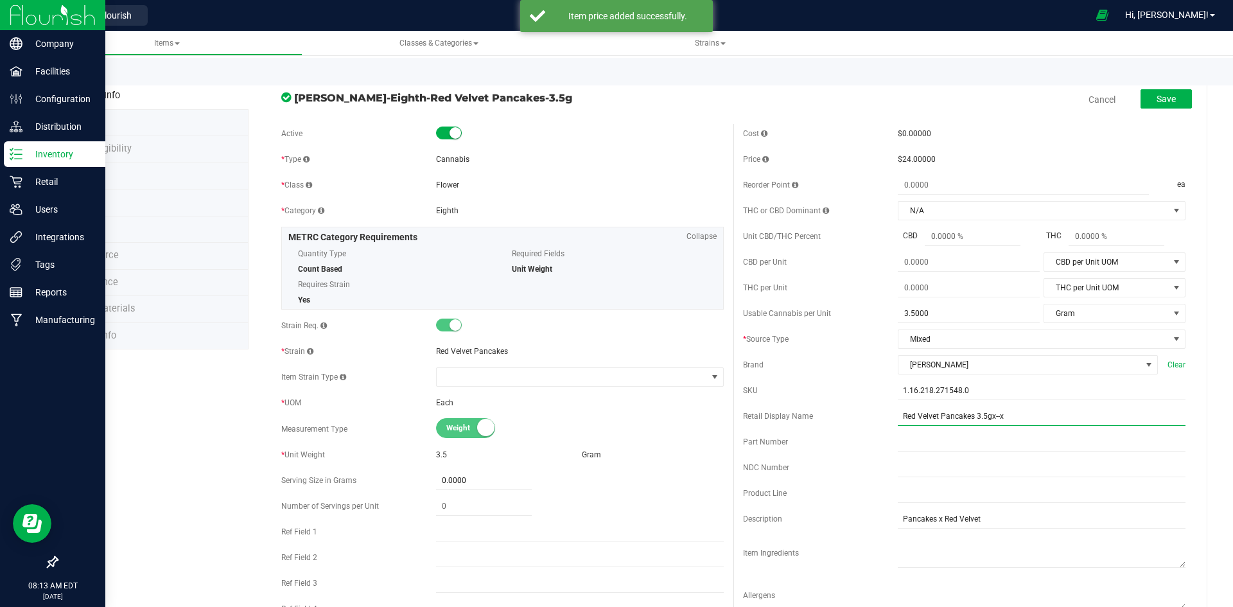
click at [1024, 419] on input "Red Velvet Pancakes 3.5gx--x" at bounding box center [1042, 415] width 288 height 19
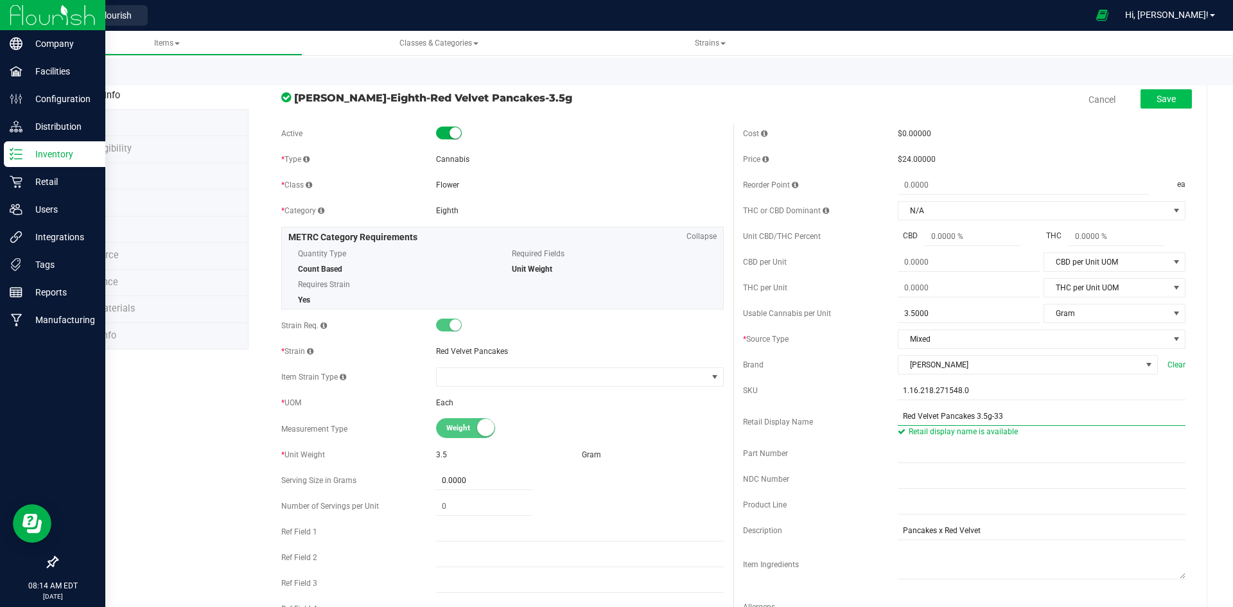
type input "Red Velvet Pancakes 3.5g-33"
click at [1140, 101] on button "Save" at bounding box center [1165, 98] width 51 height 19
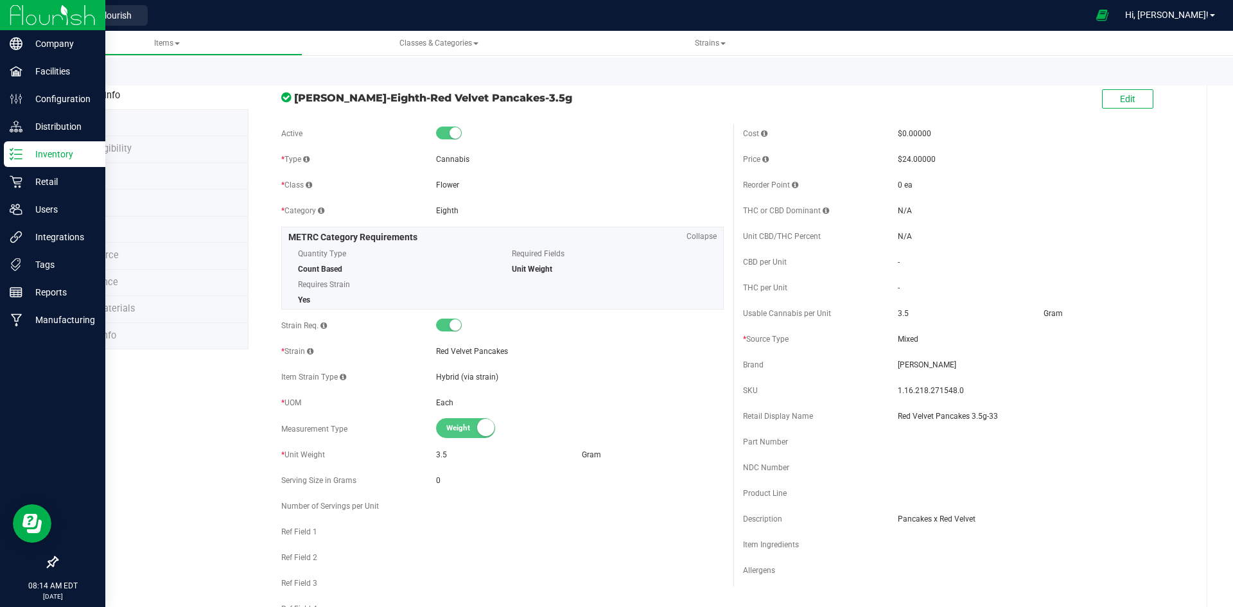
click at [902, 389] on span "1.16.218.271548.0" at bounding box center [1042, 391] width 288 height 12
copy span "1.16.218.271548.0"
click at [100, 70] on div "Back to List" at bounding box center [673, 72] width 1233 height 28
click at [100, 74] on link "Back to List" at bounding box center [81, 75] width 48 height 9
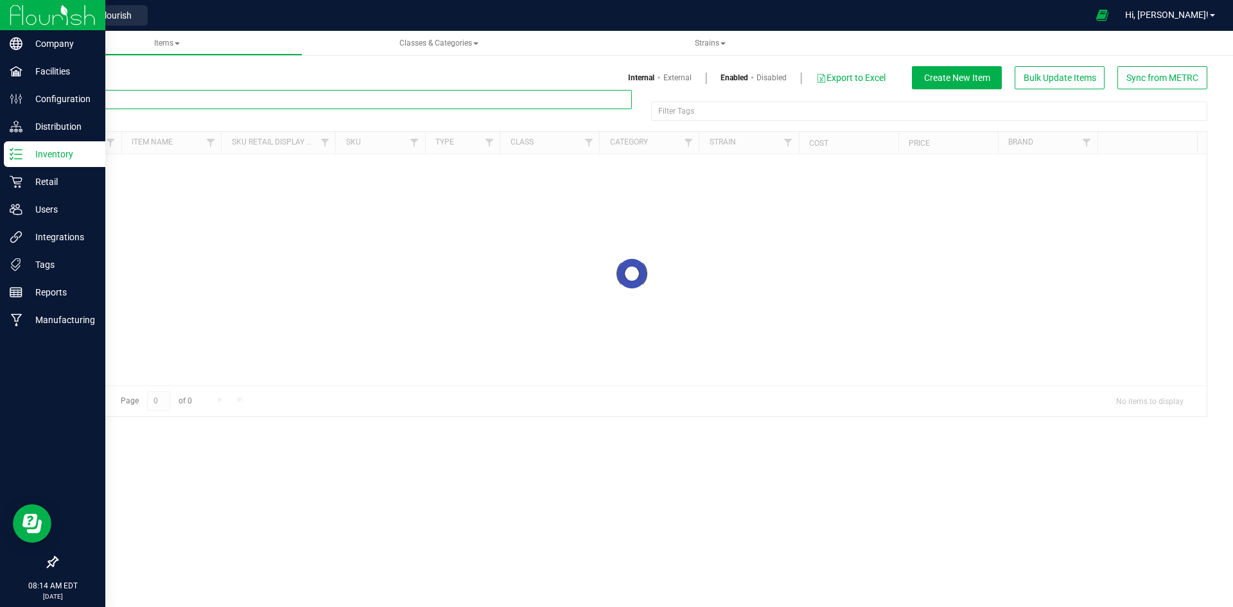
click at [166, 100] on input "text" at bounding box center [344, 99] width 575 height 19
paste input "1.16.236.469980.0"
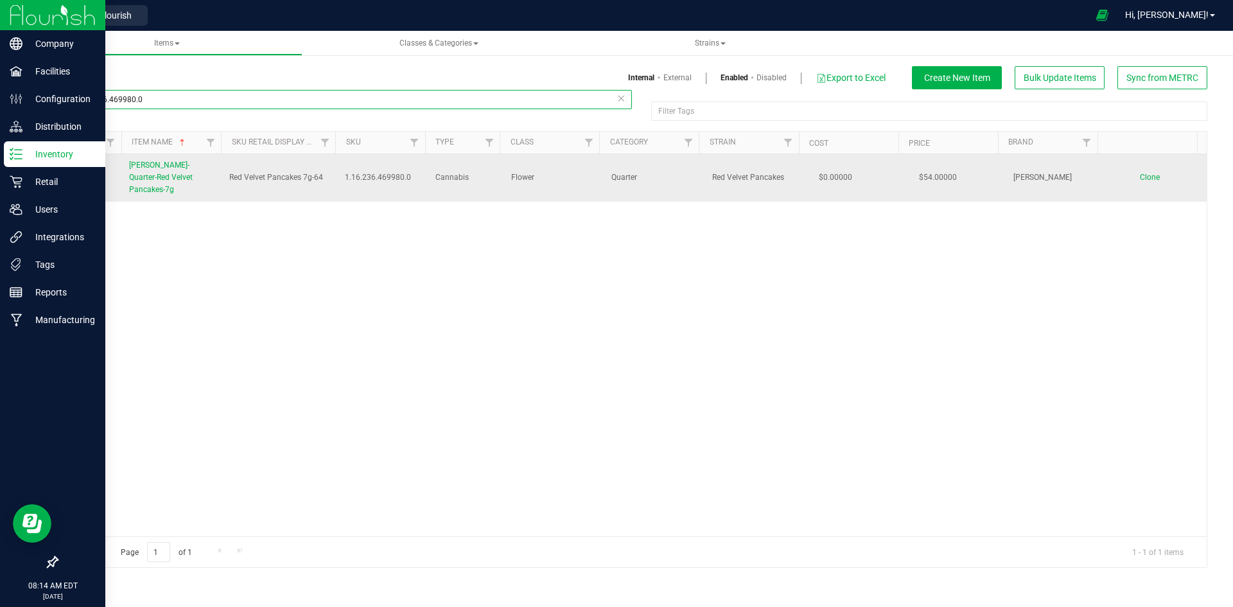
type input "1.16.236.469980.0"
click at [159, 176] on span "[PERSON_NAME]-Quarter-Red Velvet Pancakes-7g" at bounding box center [161, 177] width 64 height 33
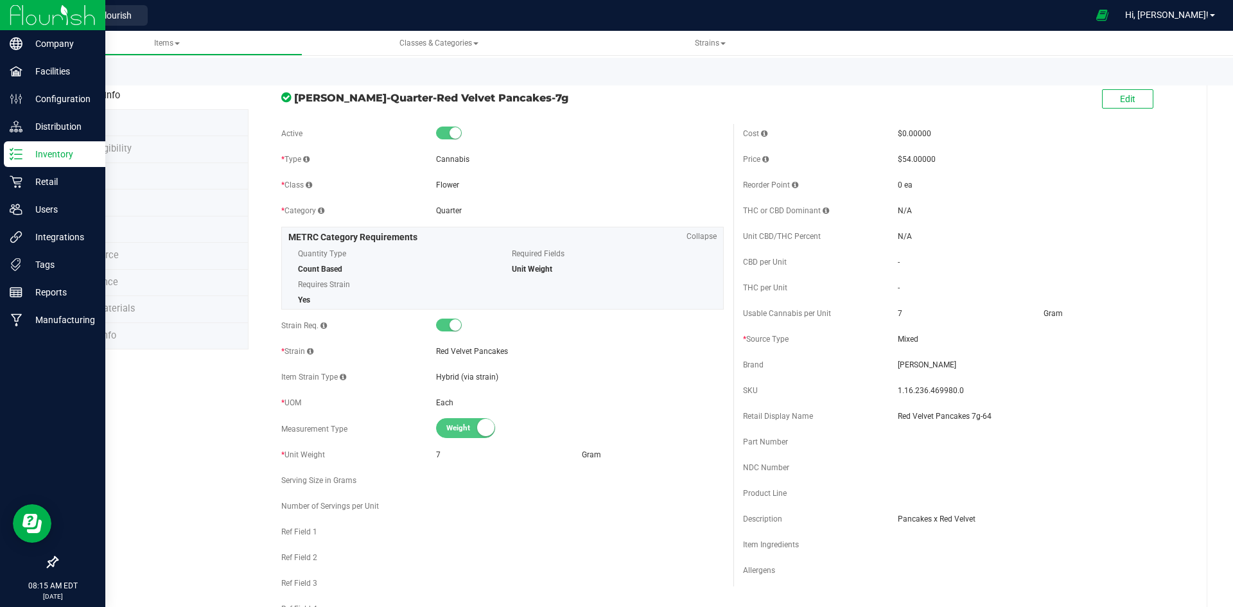
click at [155, 227] on li "Price" at bounding box center [153, 229] width 192 height 27
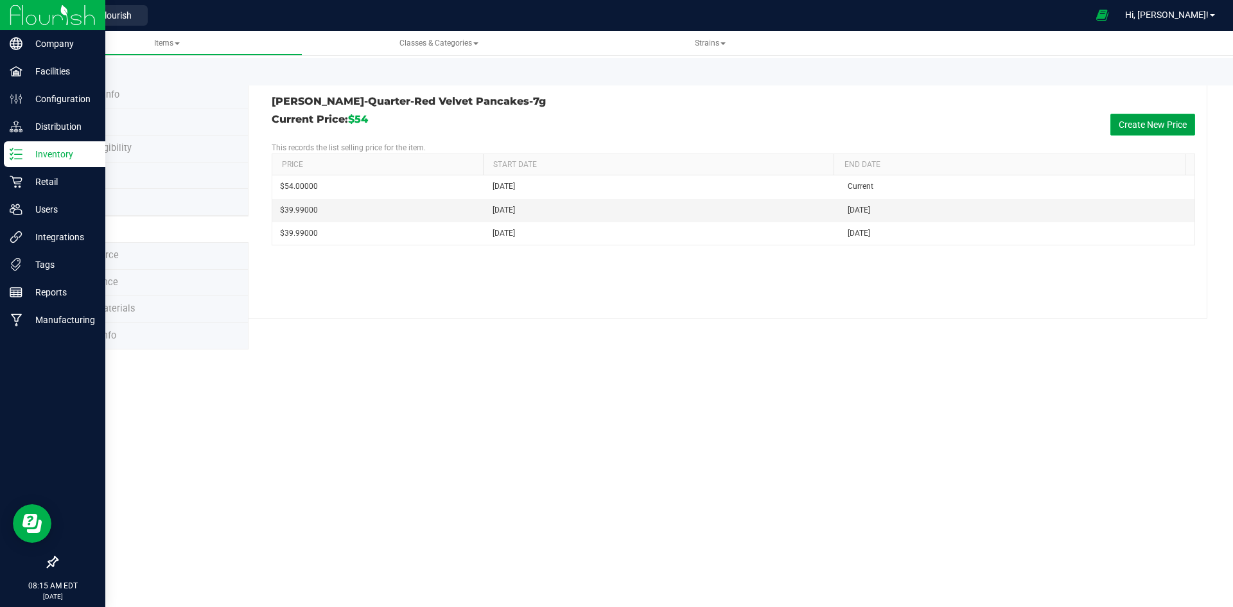
click at [1110, 119] on button "Create New Price" at bounding box center [1152, 125] width 85 height 22
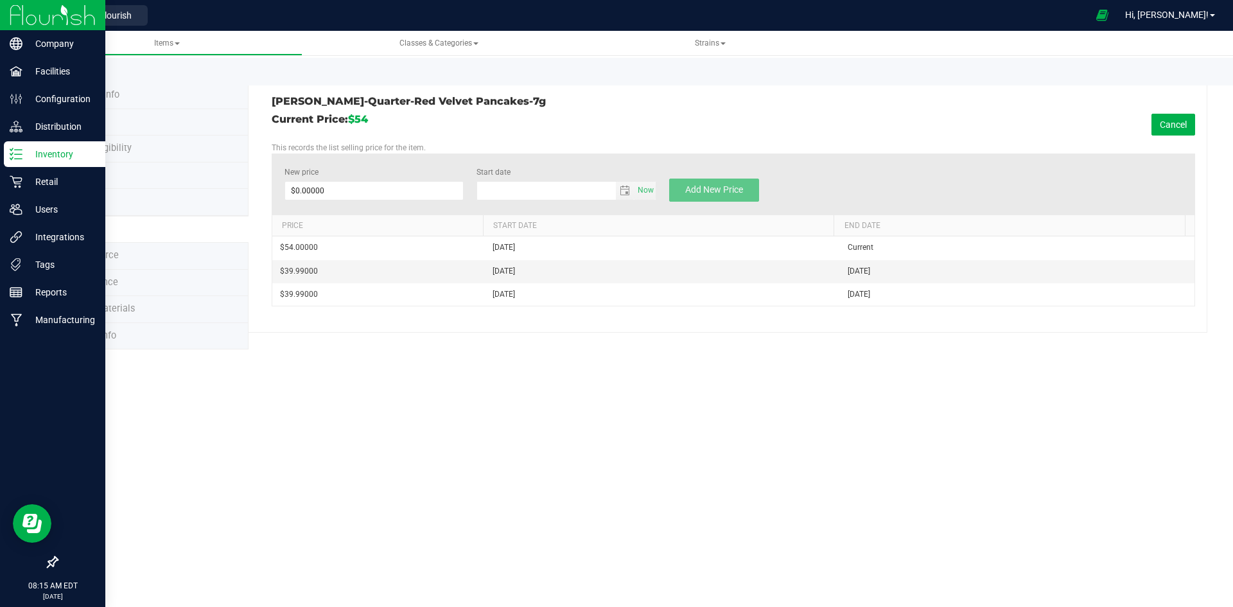
type input "8/21/2025"
click at [360, 197] on span at bounding box center [374, 190] width 180 height 19
type input "45"
click at [703, 186] on span "Add New Price" at bounding box center [714, 189] width 58 height 10
type input "$0.00000"
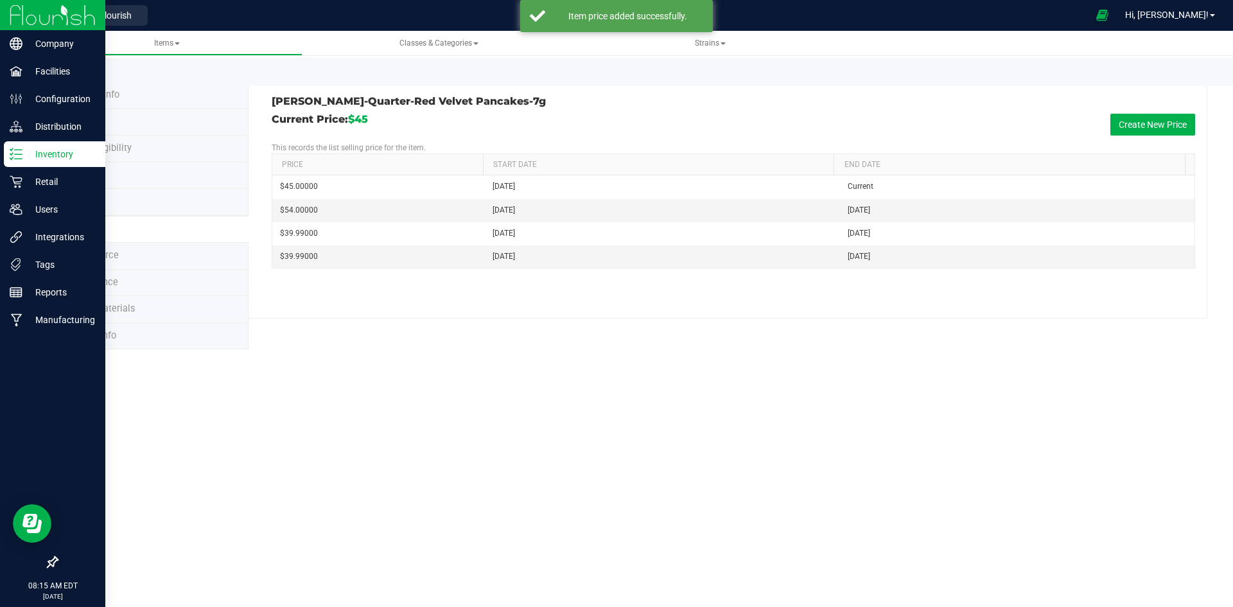
click at [164, 81] on div "Back to List" at bounding box center [673, 72] width 1233 height 28
click at [161, 89] on li "Product Info" at bounding box center [153, 95] width 192 height 27
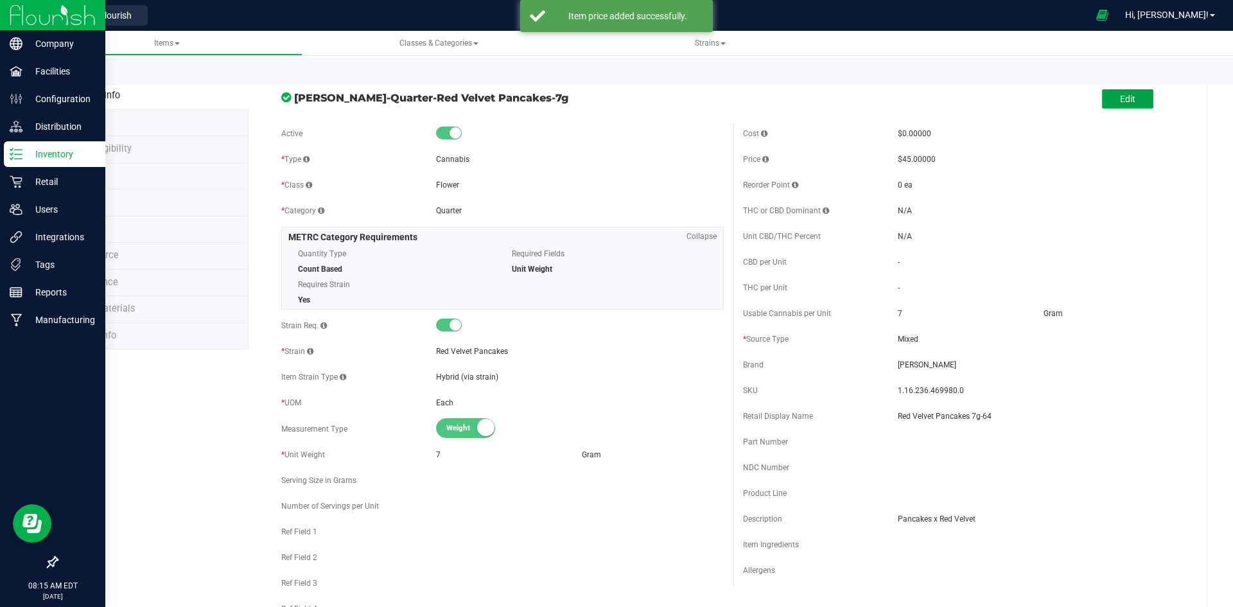
click at [1135, 100] on button "Edit" at bounding box center [1127, 98] width 51 height 19
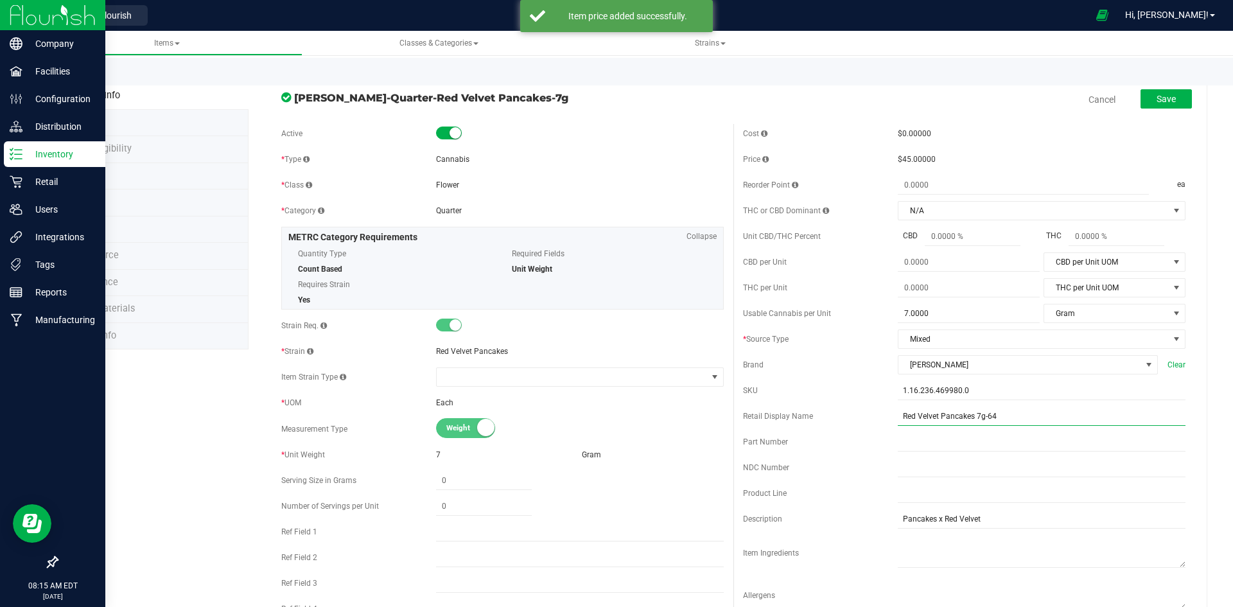
click at [1004, 419] on input "Red Velvet Pancakes 7g-64" at bounding box center [1042, 415] width 288 height 19
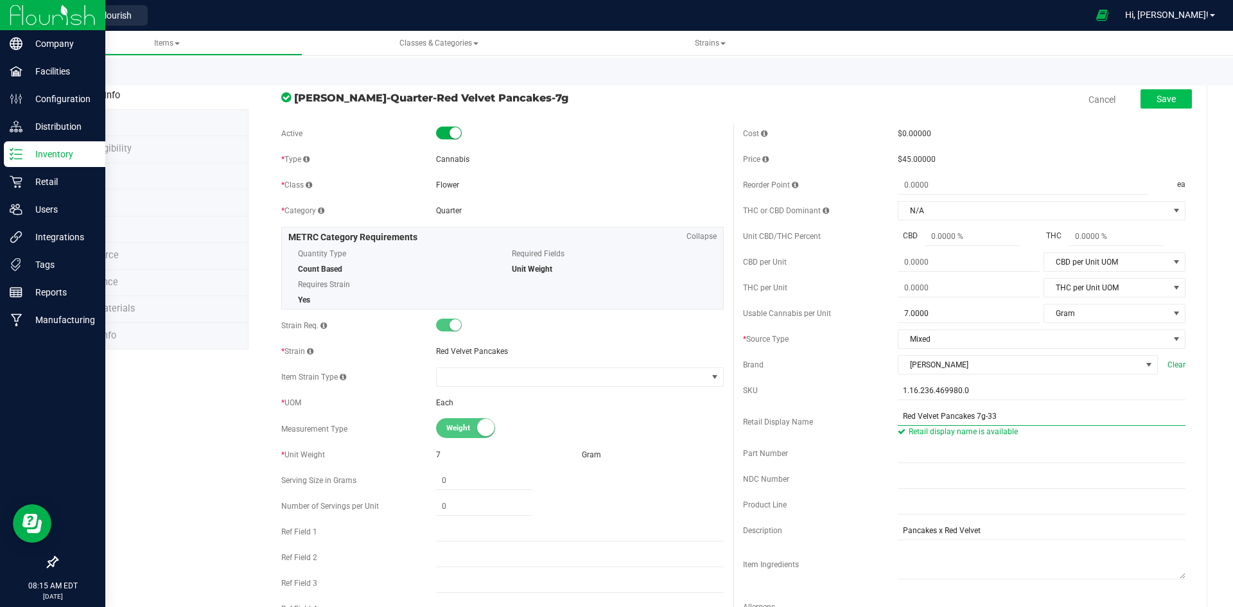
type input "Red Velvet Pancakes 7g-33"
drag, startPoint x: 1164, startPoint y: 96, endPoint x: 1140, endPoint y: 92, distance: 24.1
click at [1164, 97] on span "Save" at bounding box center [1166, 99] width 19 height 10
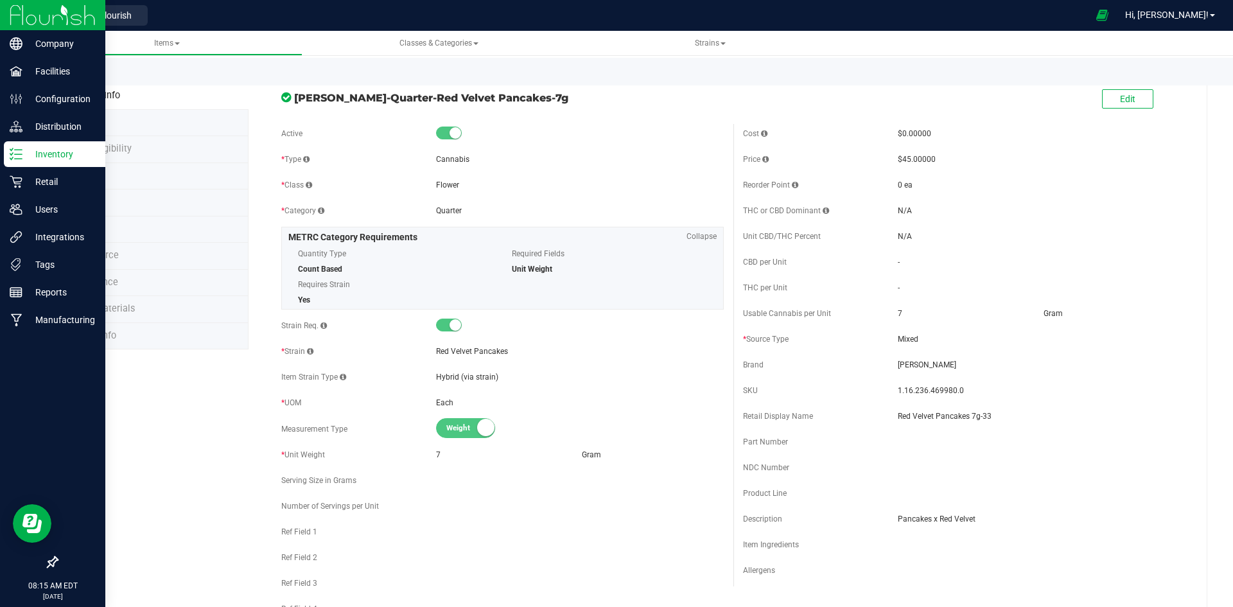
click at [81, 77] on link "Back to List" at bounding box center [81, 75] width 48 height 9
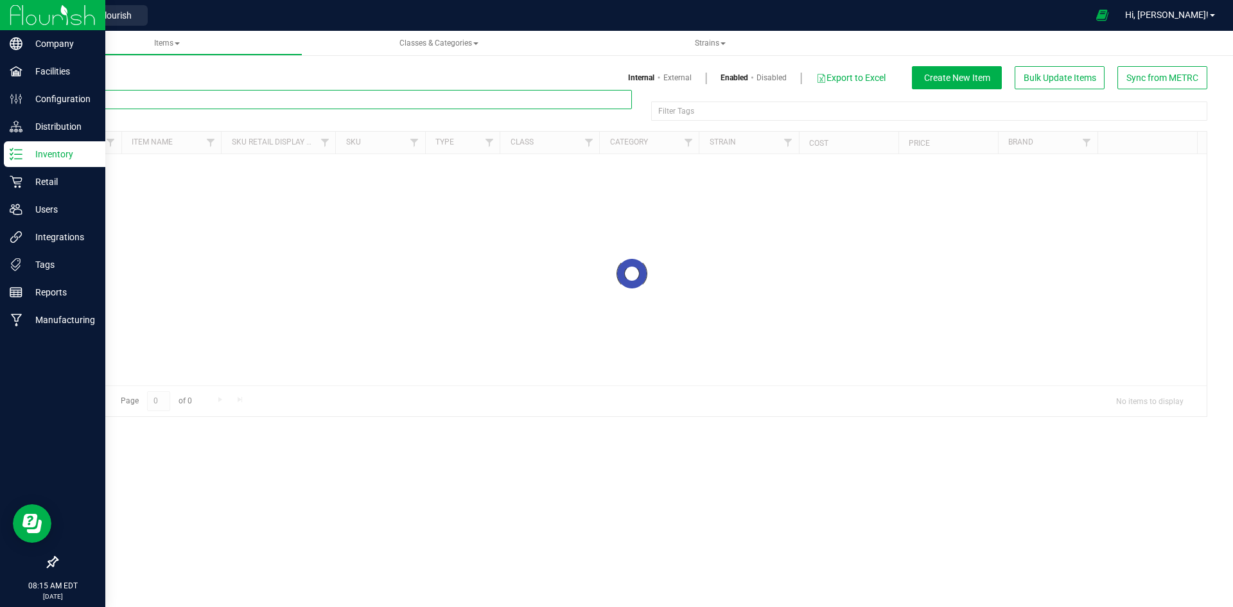
click at [175, 105] on input "text" at bounding box center [344, 99] width 575 height 19
paste input "1.16.141672.469981.0"
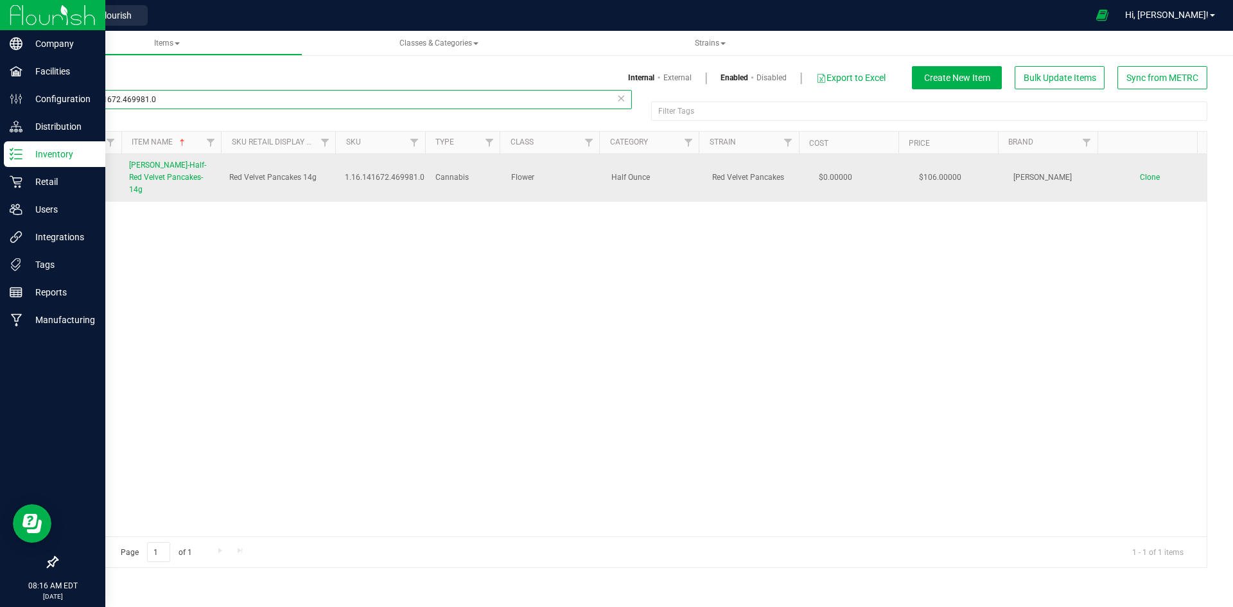
type input "1.16.141672.469981.0"
click at [148, 164] on span "[PERSON_NAME]-Half-Red Velvet Pancakes-14g" at bounding box center [167, 177] width 77 height 33
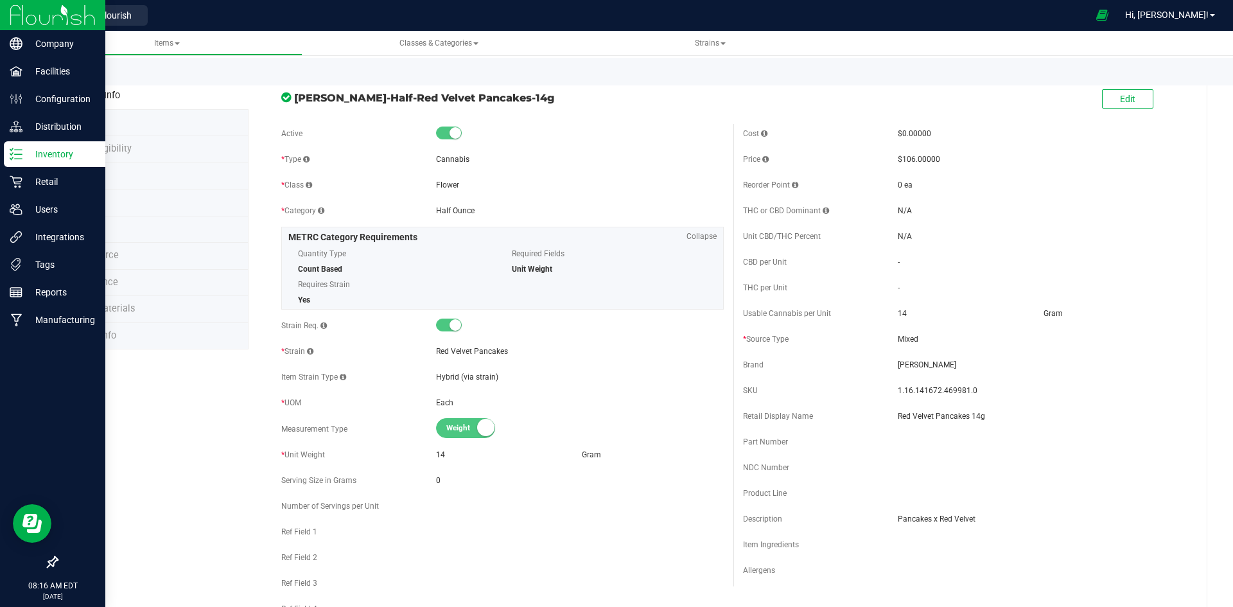
click at [139, 232] on li "Price" at bounding box center [153, 229] width 192 height 27
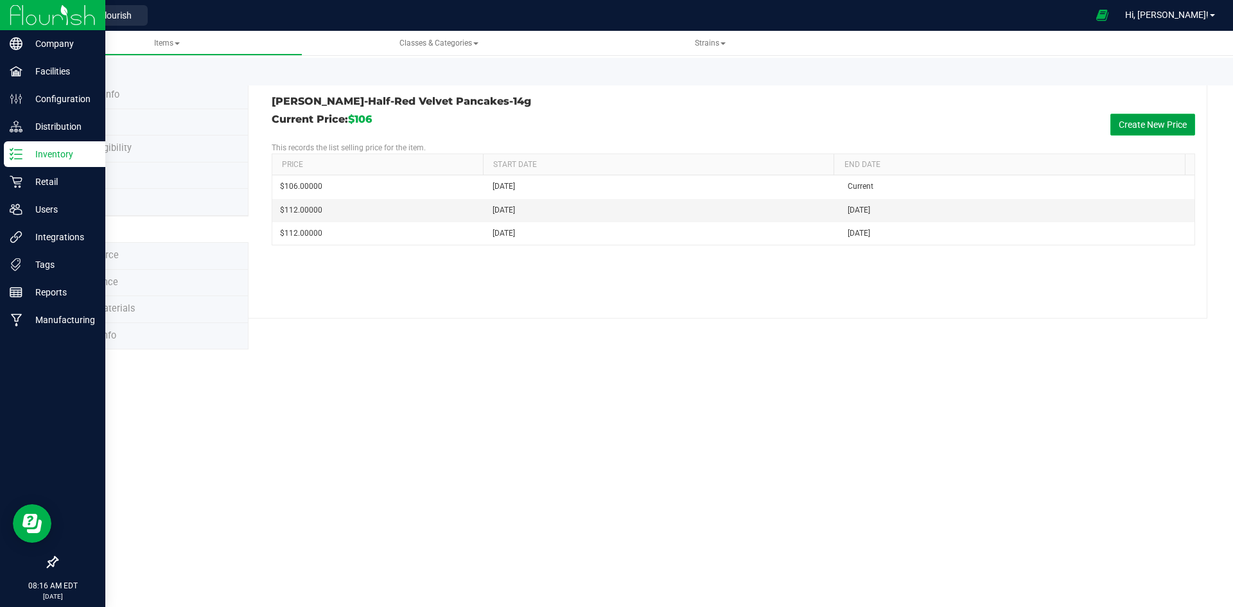
drag, startPoint x: 1139, startPoint y: 125, endPoint x: 998, endPoint y: 150, distance: 143.4
click at [1139, 125] on button "Create New Price" at bounding box center [1152, 125] width 85 height 22
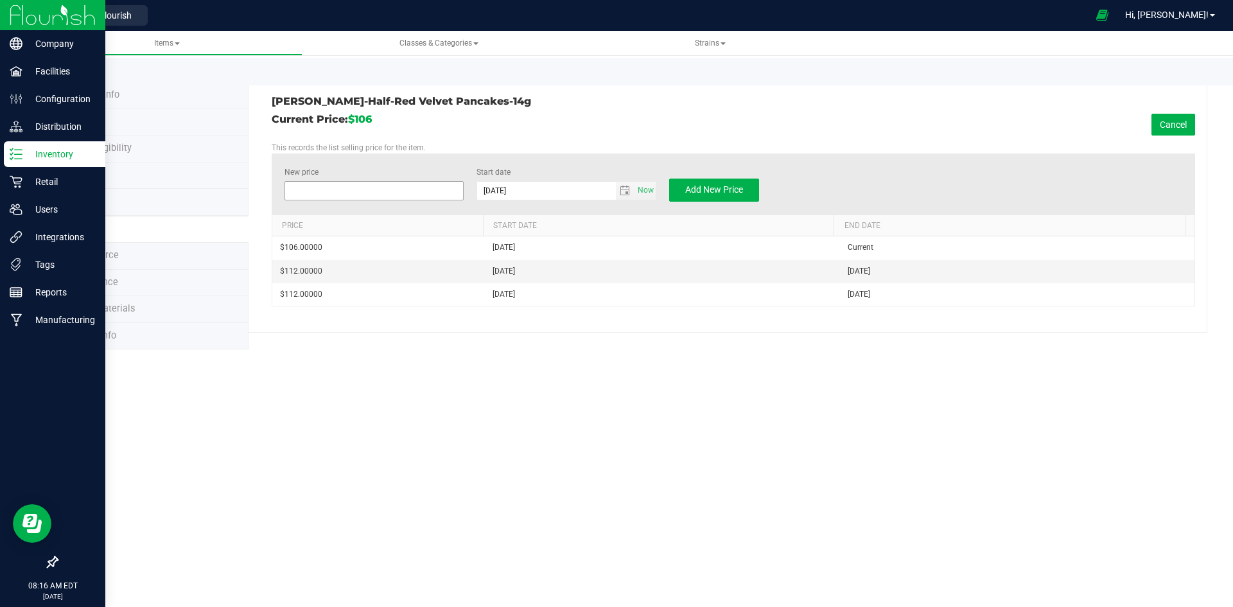
click at [338, 189] on span at bounding box center [374, 190] width 180 height 19
type input "86"
click at [712, 176] on div "New price $86.00000 86 Start date 8/21/2025 Now Add New Price" at bounding box center [733, 183] width 923 height 61
click at [699, 193] on span "Add New Price" at bounding box center [714, 189] width 58 height 10
type input "$0.00000"
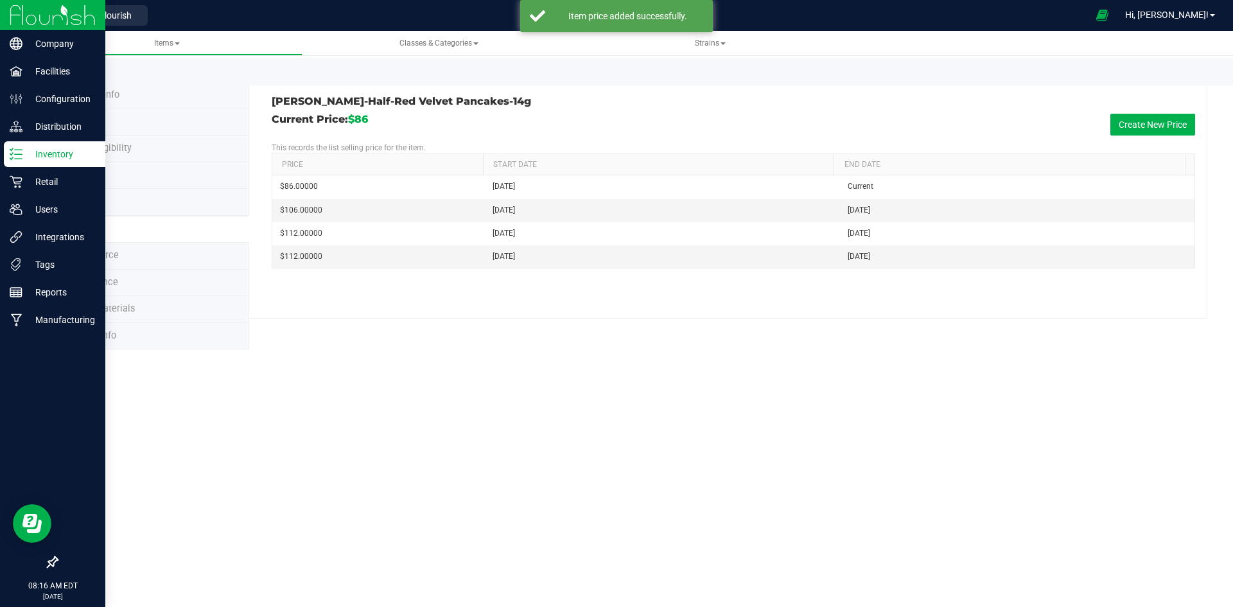
click at [169, 100] on li "Product Info" at bounding box center [153, 95] width 192 height 27
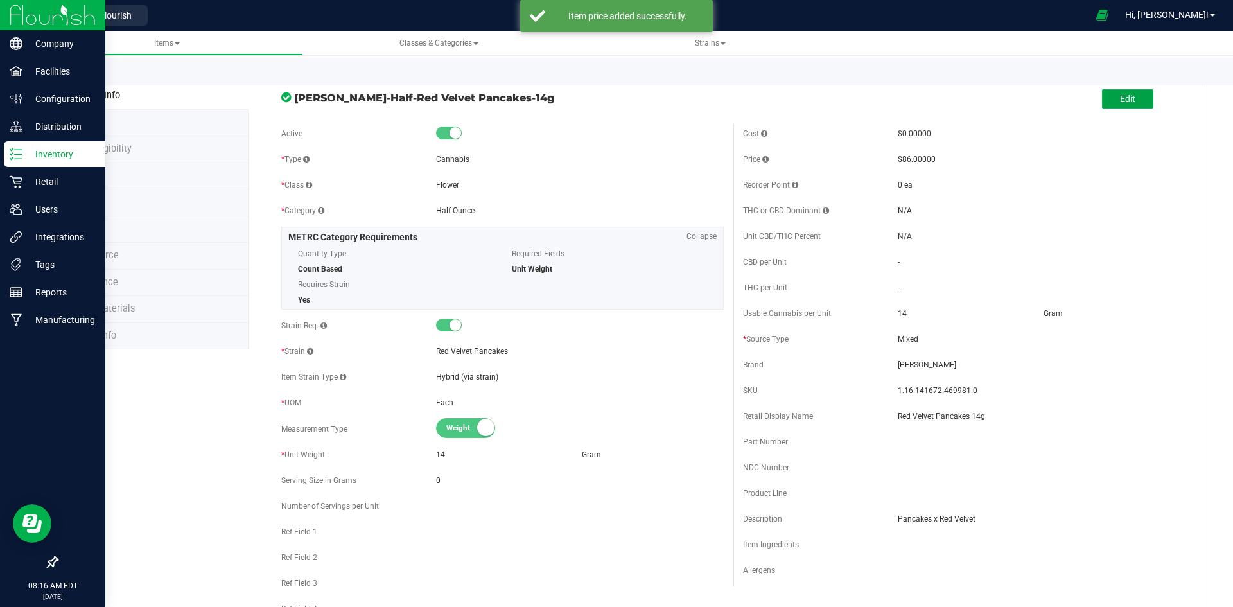
click at [1120, 98] on span "Edit" at bounding box center [1127, 99] width 15 height 10
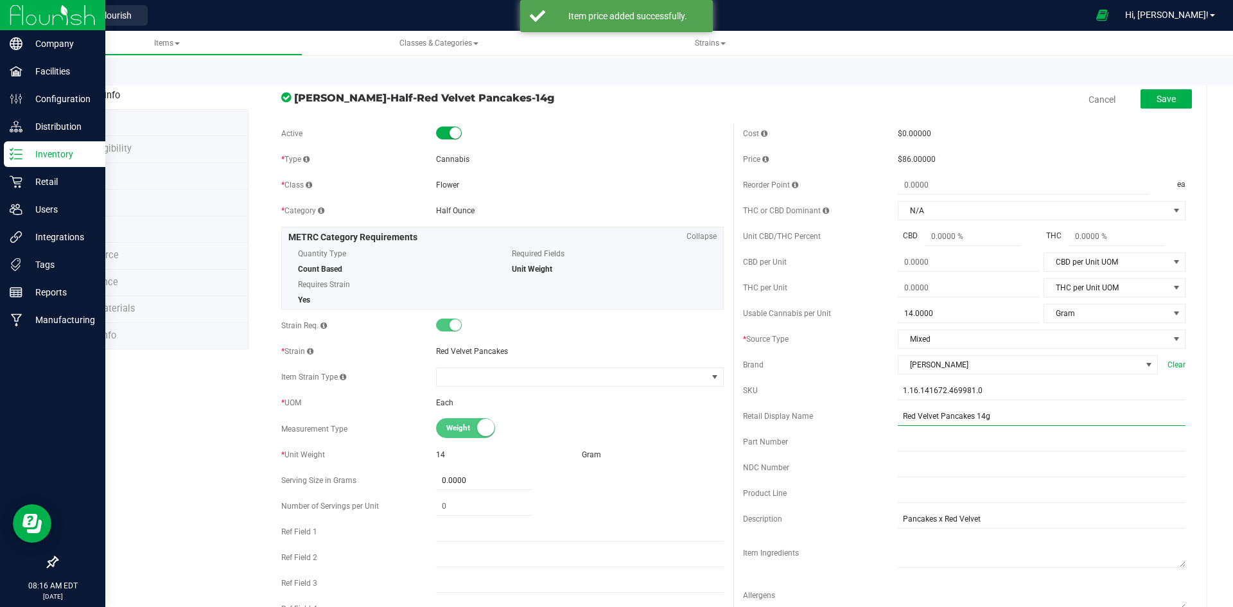
click at [994, 412] on input "Red Velvet Pancakes 14g" at bounding box center [1042, 415] width 288 height 19
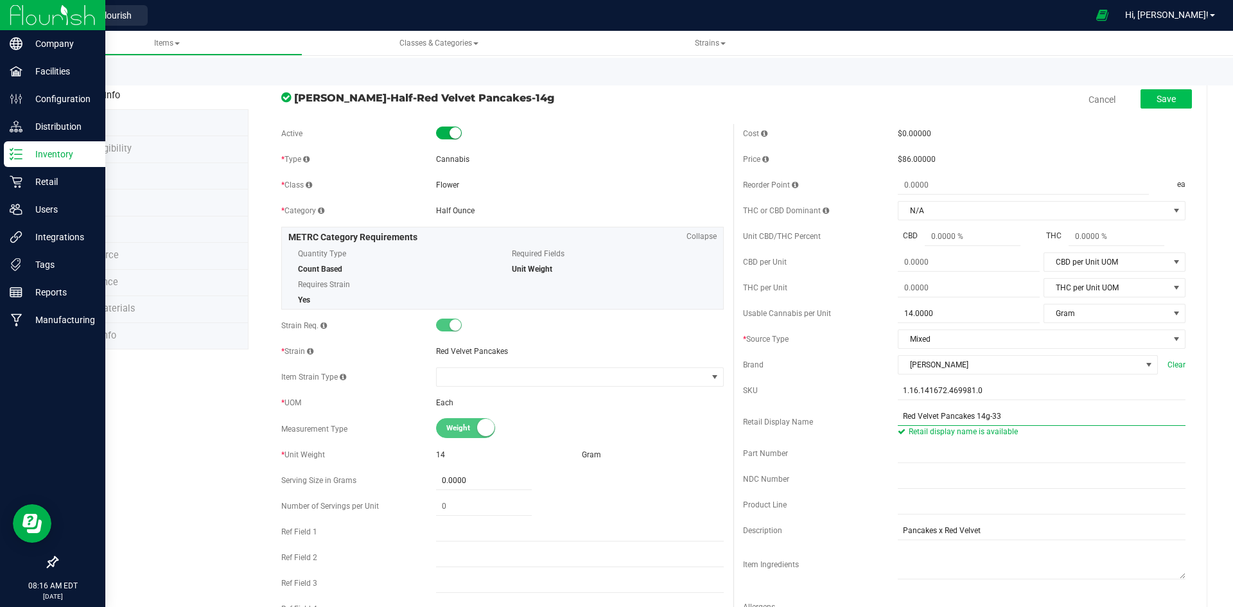
type input "Red Velvet Pancakes 14g-33"
click at [1157, 104] on span "Save" at bounding box center [1166, 99] width 19 height 10
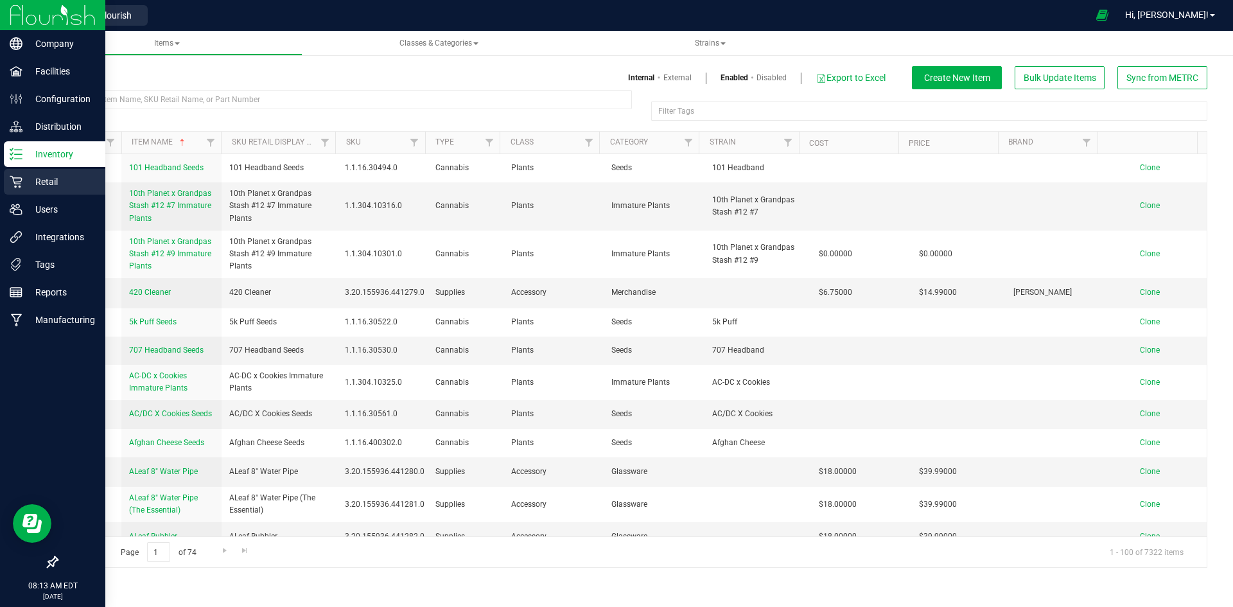
click at [25, 176] on p "Retail" at bounding box center [60, 181] width 77 height 15
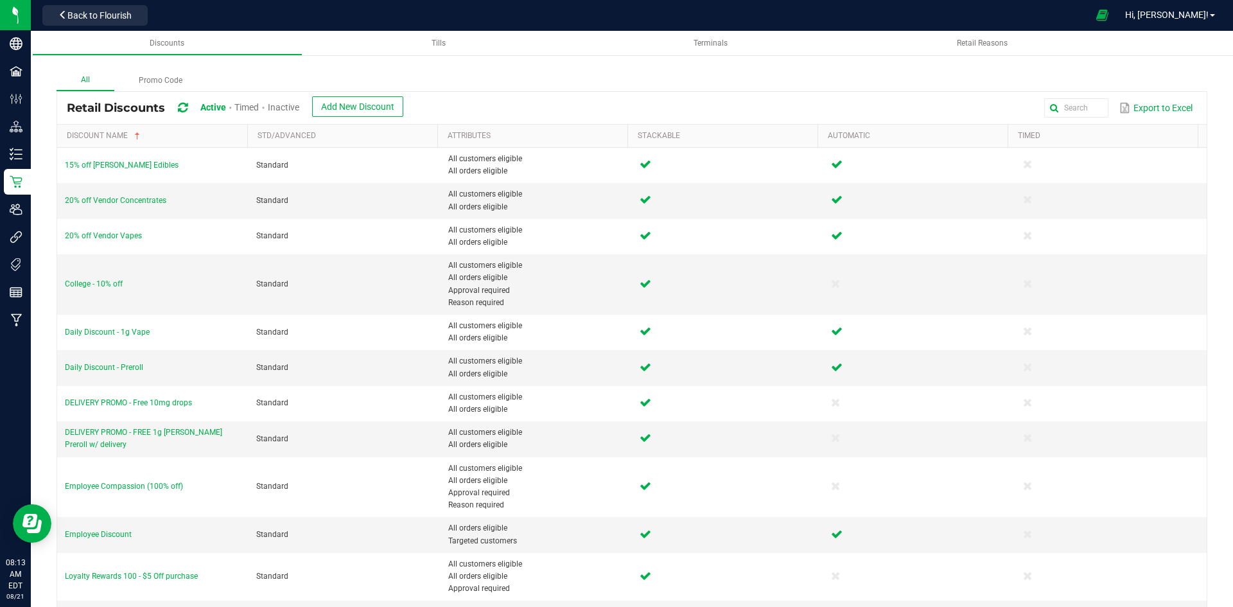
click at [281, 108] on span "Inactive" at bounding box center [283, 107] width 31 height 10
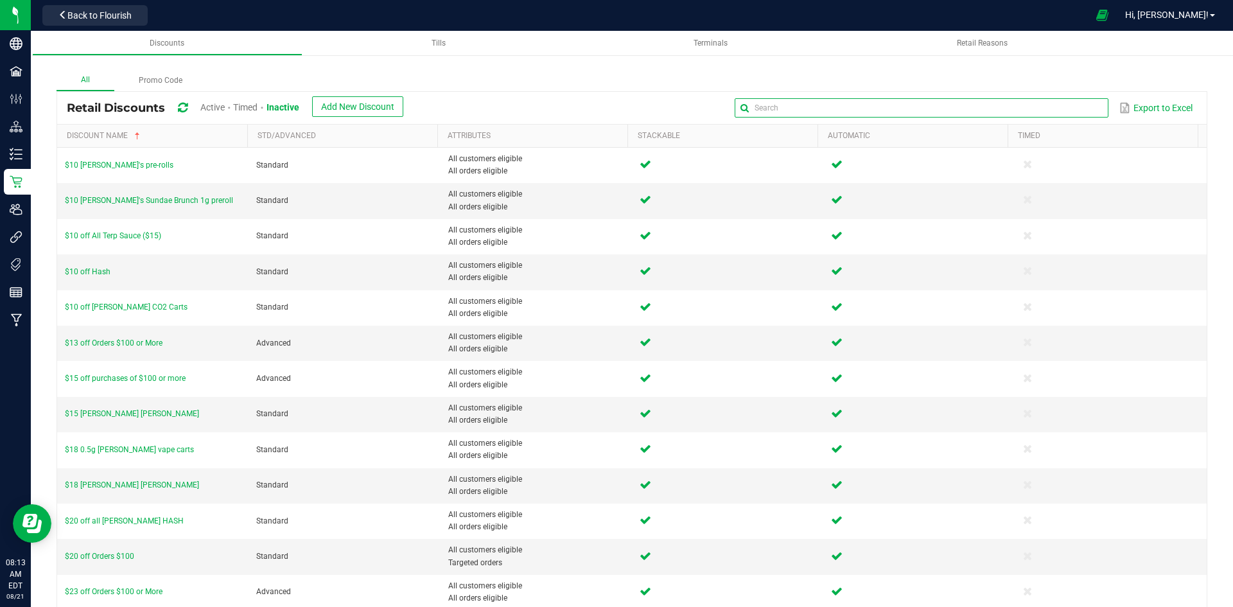
click at [1065, 107] on input "text" at bounding box center [921, 107] width 373 height 19
type input "Daily"
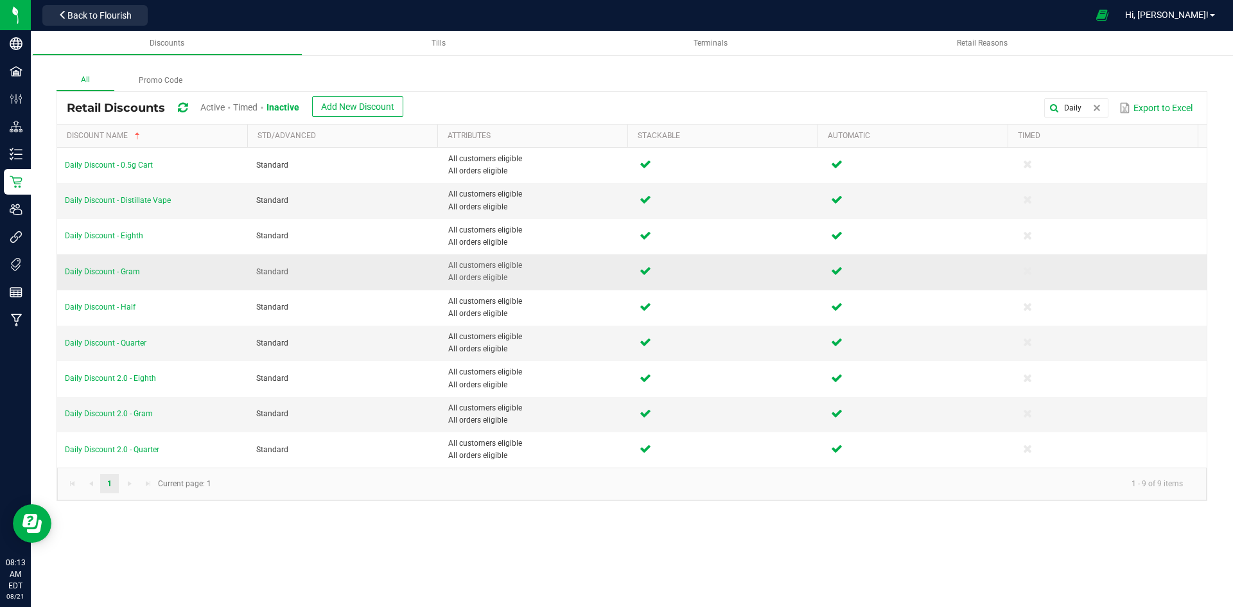
click at [112, 277] on td "Daily Discount - Gram" at bounding box center [152, 271] width 191 height 35
click at [114, 274] on span "Daily Discount - Gram" at bounding box center [102, 271] width 75 height 9
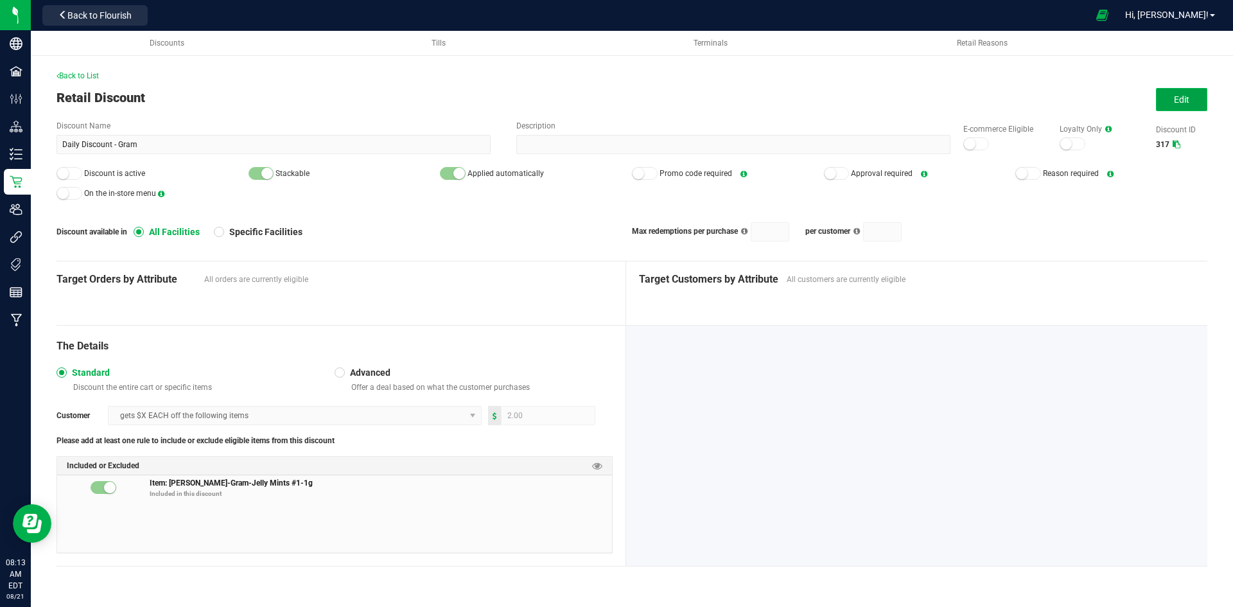
click at [1191, 95] on button "Edit" at bounding box center [1181, 99] width 51 height 23
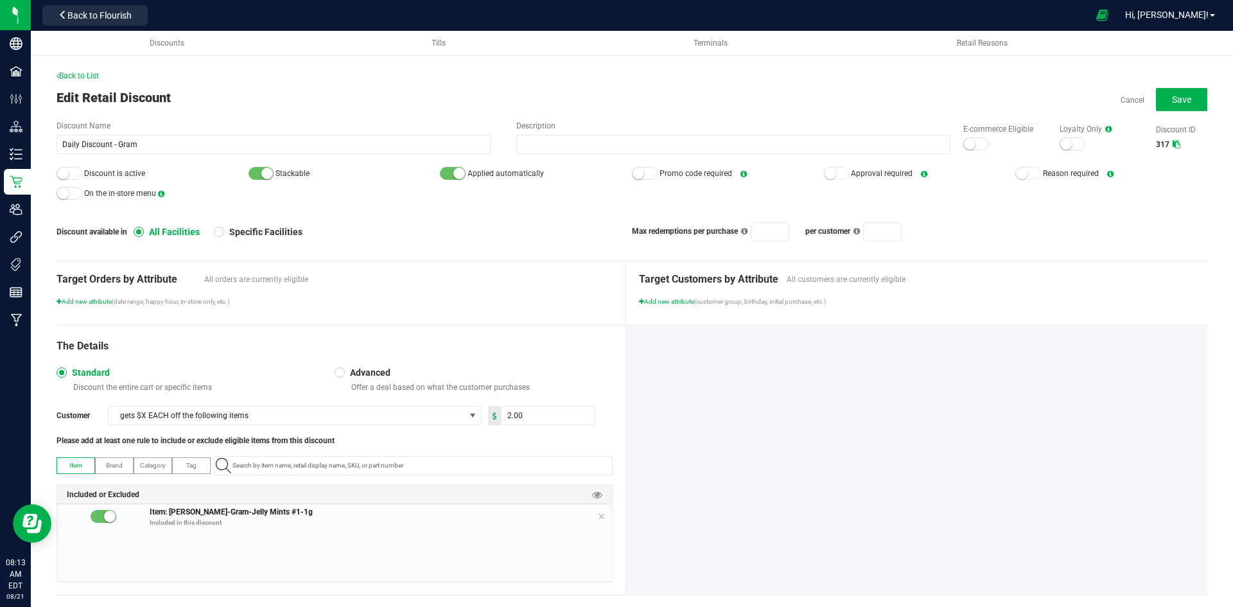
click at [599, 519] on icon at bounding box center [601, 516] width 8 height 10
click at [445, 456] on kendo-autocomplete at bounding box center [413, 465] width 399 height 19
click at [445, 459] on input "NO DATA FOUND" at bounding box center [419, 466] width 385 height 18
paste input "1.16.220.271546.0"
type input "1.16.220.271546.0"
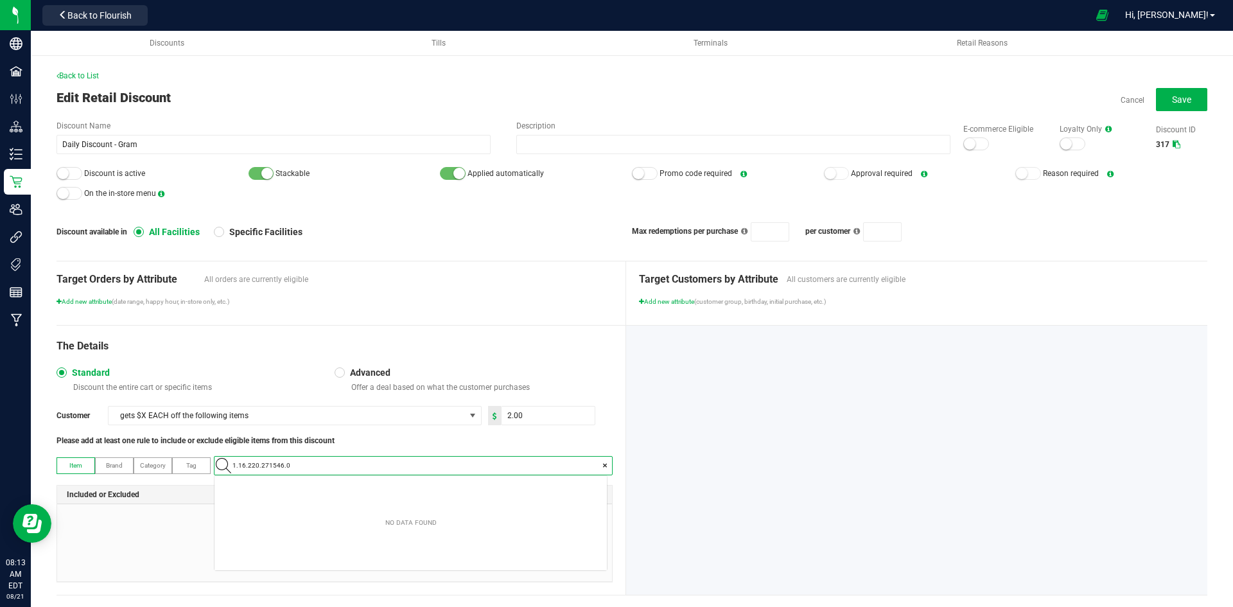
scroll to position [18, 392]
click at [353, 485] on Pancakes-1g "[PERSON_NAME]-Gram-Red Velvet Pancakes-1g" at bounding box center [410, 487] width 392 height 19
click at [555, 415] on input "2" at bounding box center [548, 415] width 93 height 18
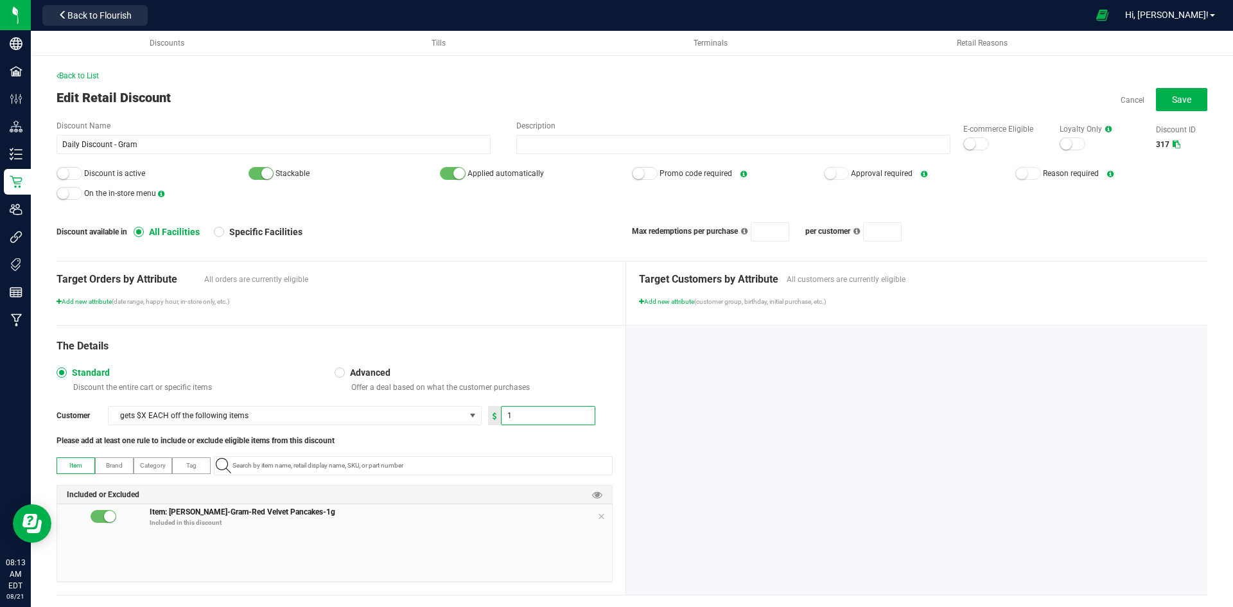
type input "1.00"
click at [568, 369] on div "Advanced Offer a deal based on what the customer purchases" at bounding box center [474, 380] width 278 height 26
click at [64, 179] on div at bounding box center [70, 173] width 26 height 13
click at [956, 137] on div "E-commerce Eligible" at bounding box center [998, 137] width 96 height 28
click at [964, 143] on small at bounding box center [970, 144] width 12 height 12
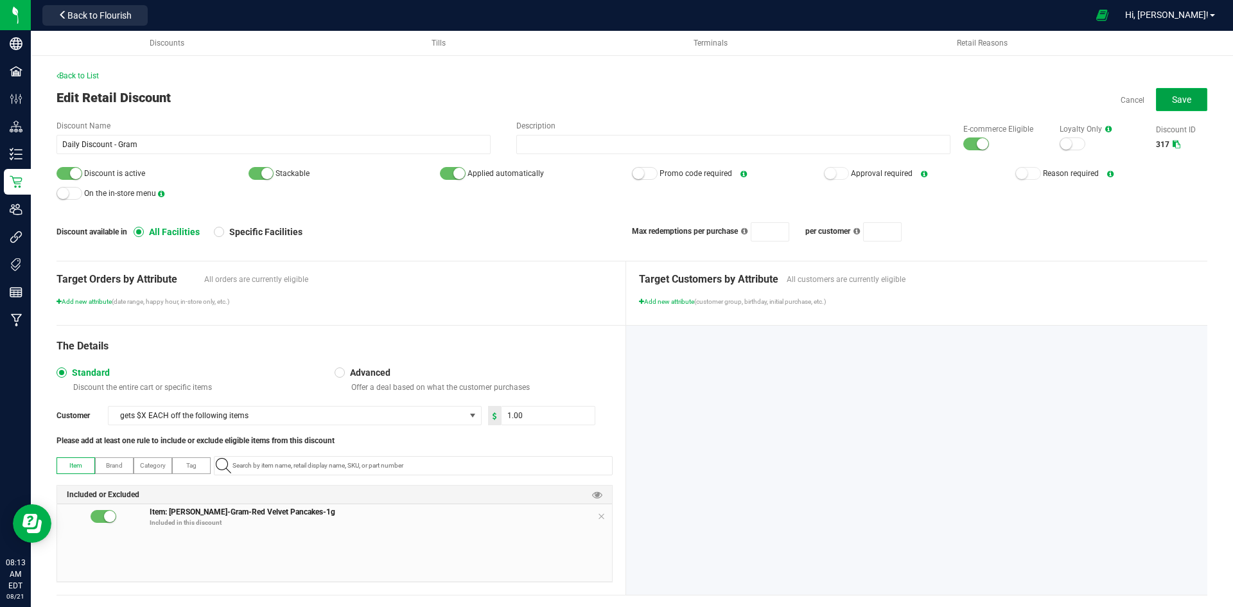
click at [1160, 92] on button "Save" at bounding box center [1181, 99] width 51 height 23
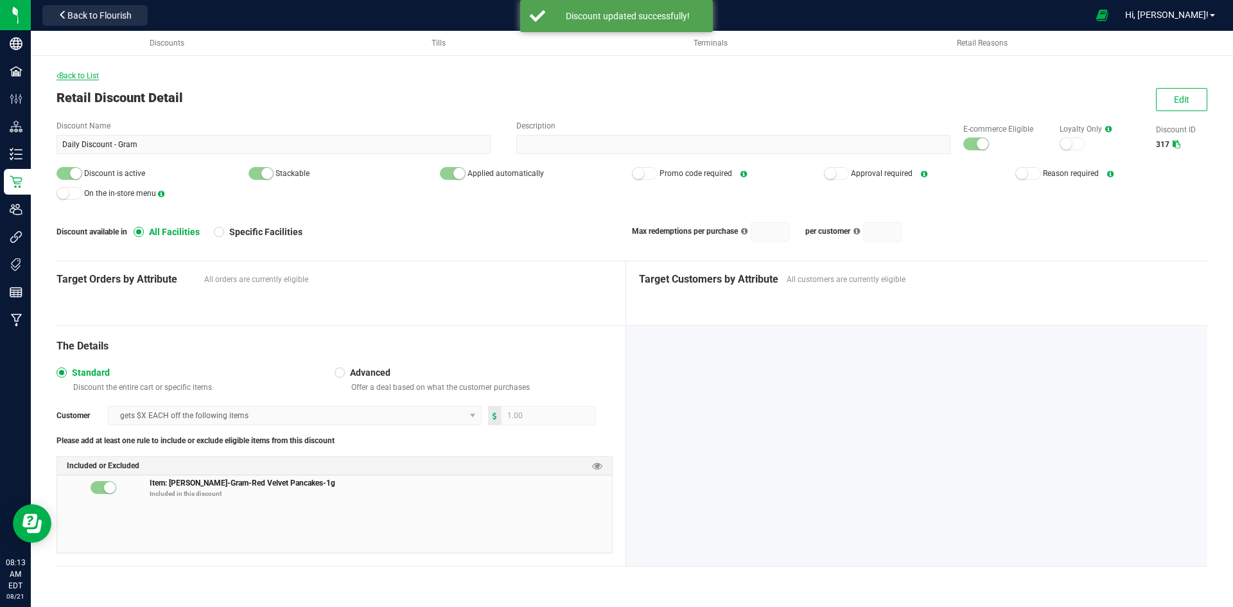
click at [90, 74] on span "Back to List" at bounding box center [78, 75] width 42 height 9
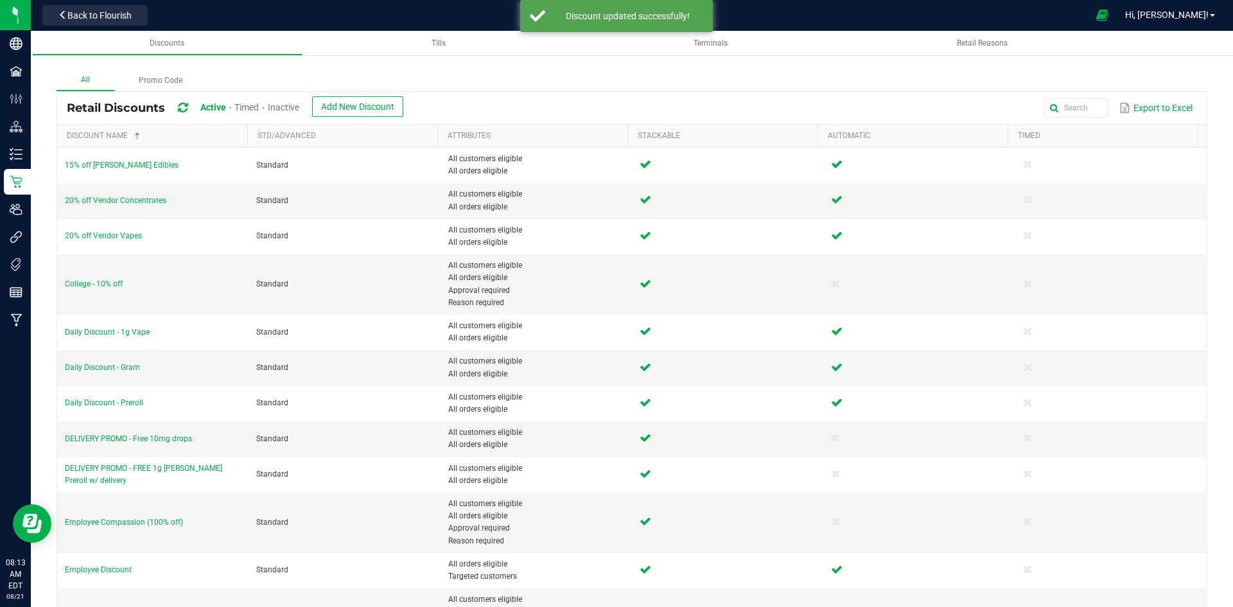
click at [290, 107] on span "Inactive" at bounding box center [283, 107] width 31 height 10
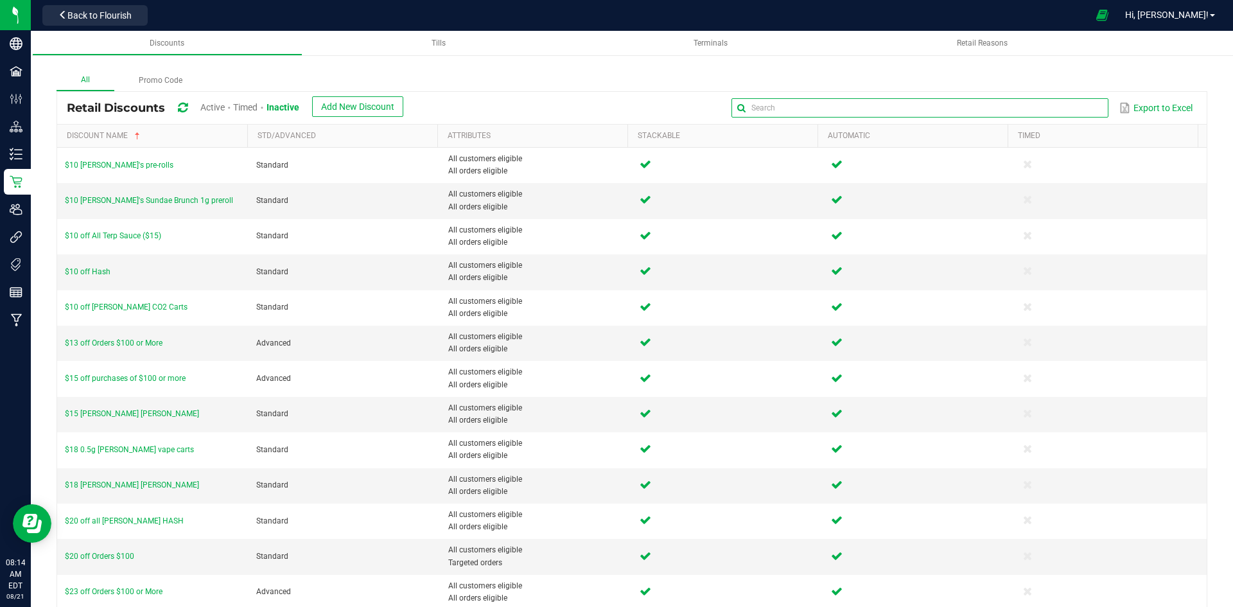
click at [1058, 107] on input "text" at bounding box center [919, 107] width 376 height 19
type input "Daily"
click at [942, 83] on div "All Promo Code" at bounding box center [632, 80] width 1151 height 21
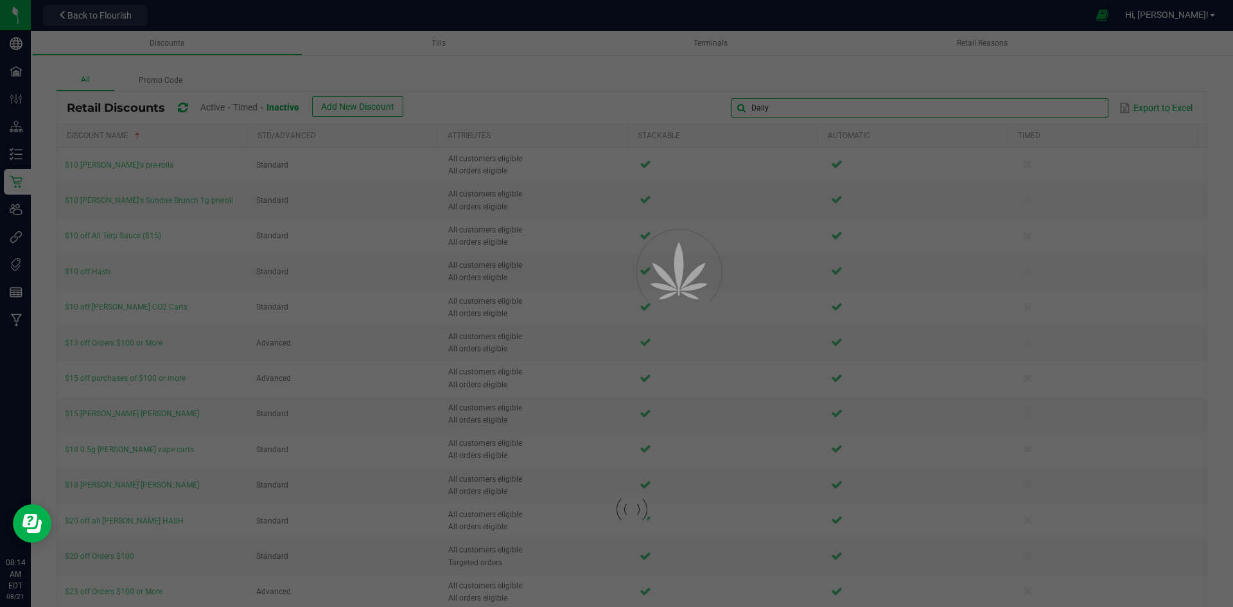
click at [1088, 111] on input "Daily" at bounding box center [919, 107] width 376 height 19
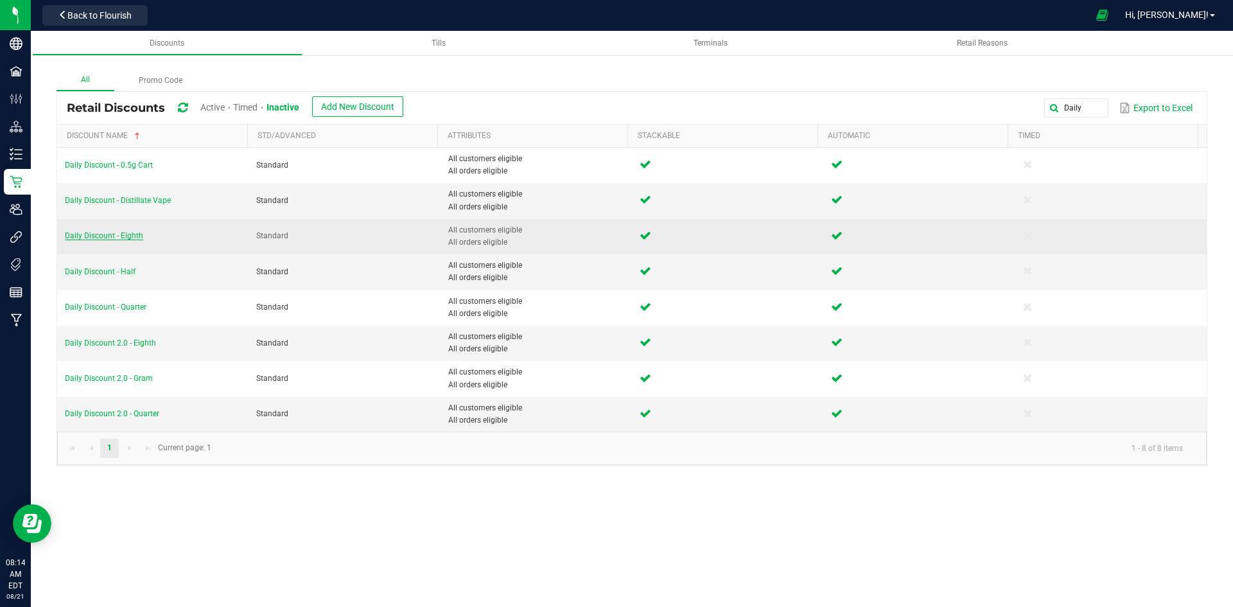
click at [118, 234] on span "Daily Discount - Eighth" at bounding box center [104, 235] width 78 height 9
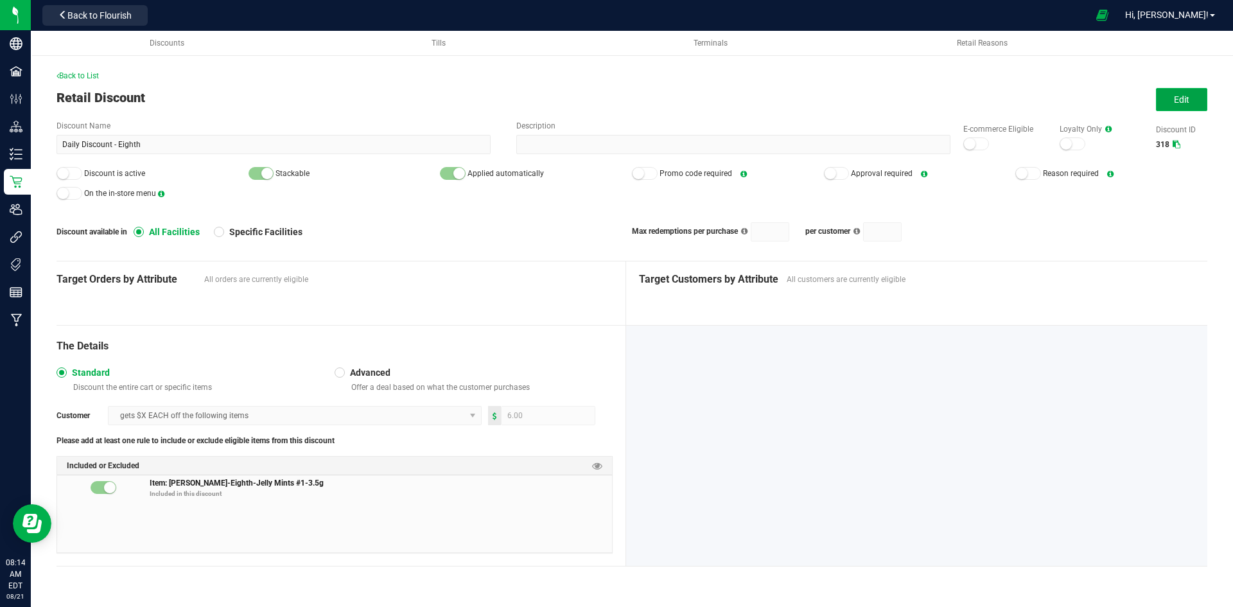
click at [1189, 98] on span "Edit" at bounding box center [1181, 99] width 15 height 10
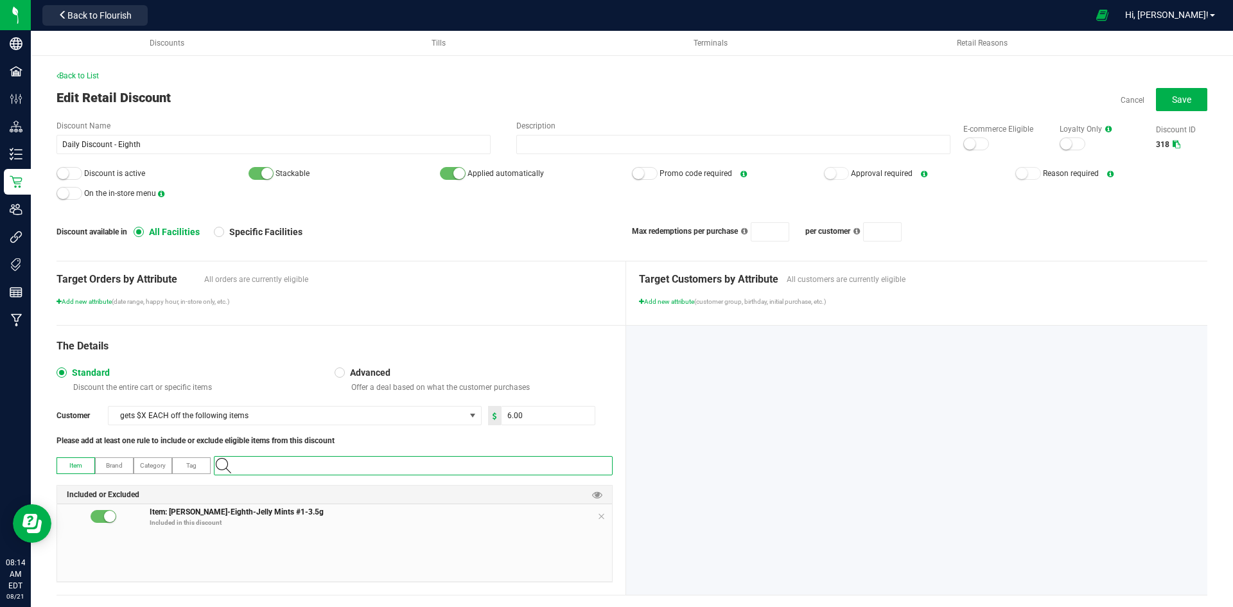
click at [558, 457] on input "NO DATA FOUND" at bounding box center [419, 466] width 385 height 18
paste input "1.16.218.271548.0"
type input "1.16.218.271548.0"
click at [484, 491] on Pancakes-3\ "[PERSON_NAME]-Eighth-Red Velvet Pancakes-3.5g" at bounding box center [410, 487] width 392 height 19
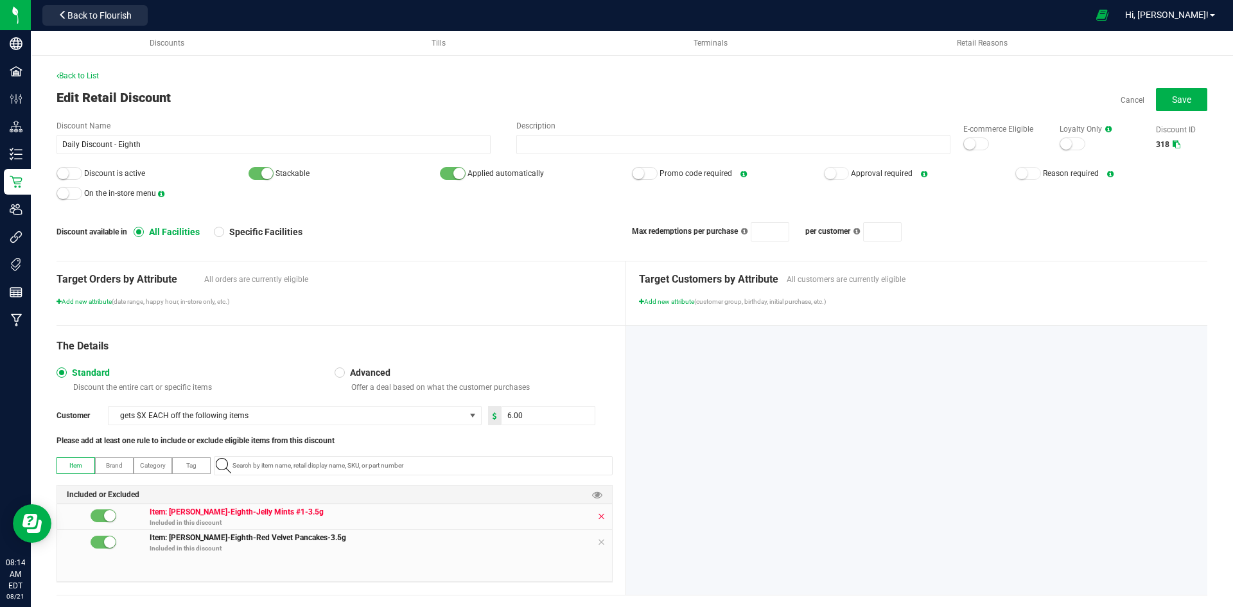
click at [597, 516] on icon at bounding box center [601, 516] width 8 height 10
click at [531, 419] on input "6" at bounding box center [548, 415] width 93 height 18
type input "2.00"
click at [543, 339] on div "The Details" at bounding box center [335, 345] width 556 height 15
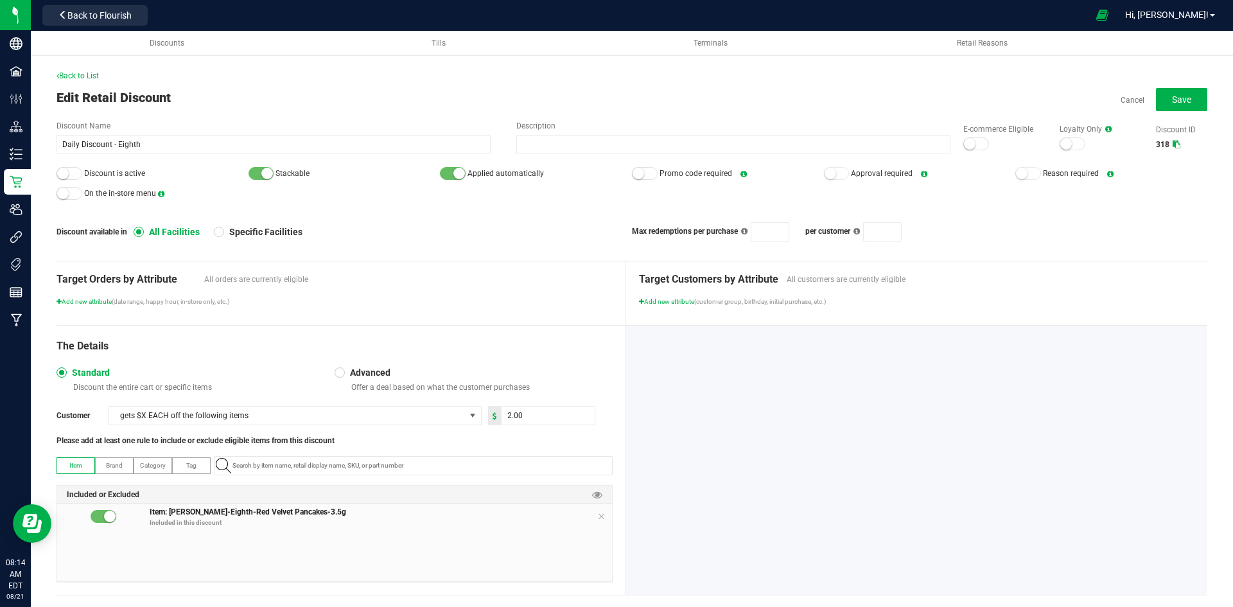
click at [70, 175] on div at bounding box center [70, 173] width 26 height 13
click at [975, 143] on div at bounding box center [976, 143] width 26 height 13
click at [1173, 106] on button "Save" at bounding box center [1181, 99] width 51 height 23
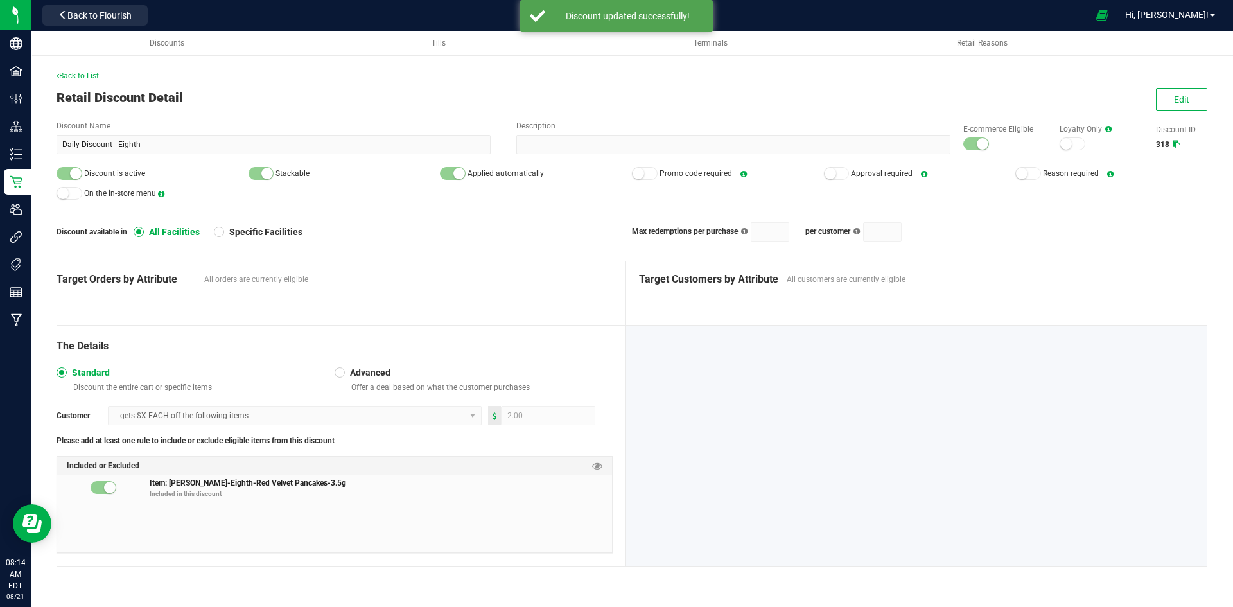
click at [79, 79] on span "Back to List" at bounding box center [78, 75] width 42 height 9
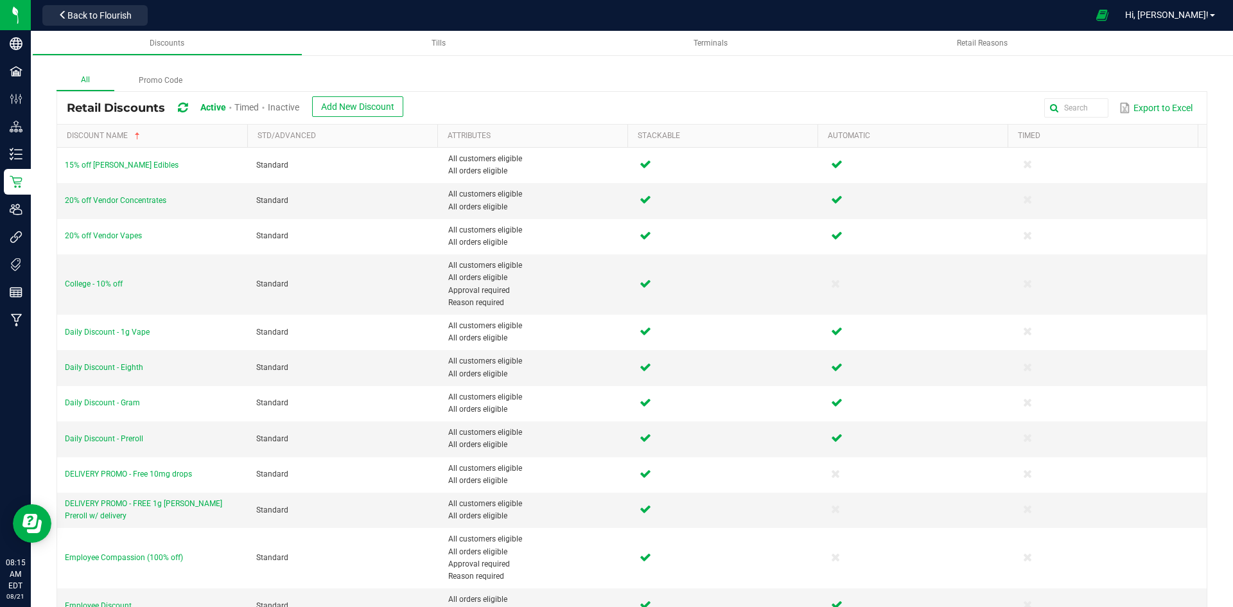
click at [285, 104] on span "Inactive" at bounding box center [283, 107] width 31 height 10
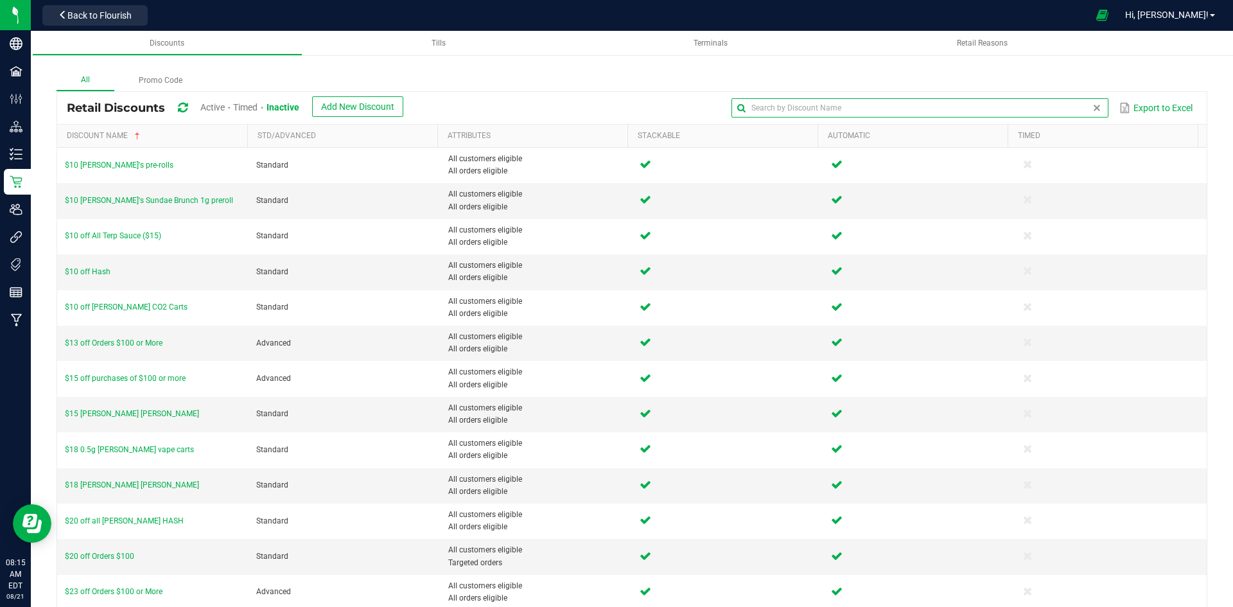
click at [1056, 106] on input "text" at bounding box center [919, 107] width 376 height 19
type input "Daily"
click at [1067, 57] on div "Discounts Tills Terminals Retail Reasons All Promo Code Retail Discounts Active…" at bounding box center [632, 319] width 1202 height 576
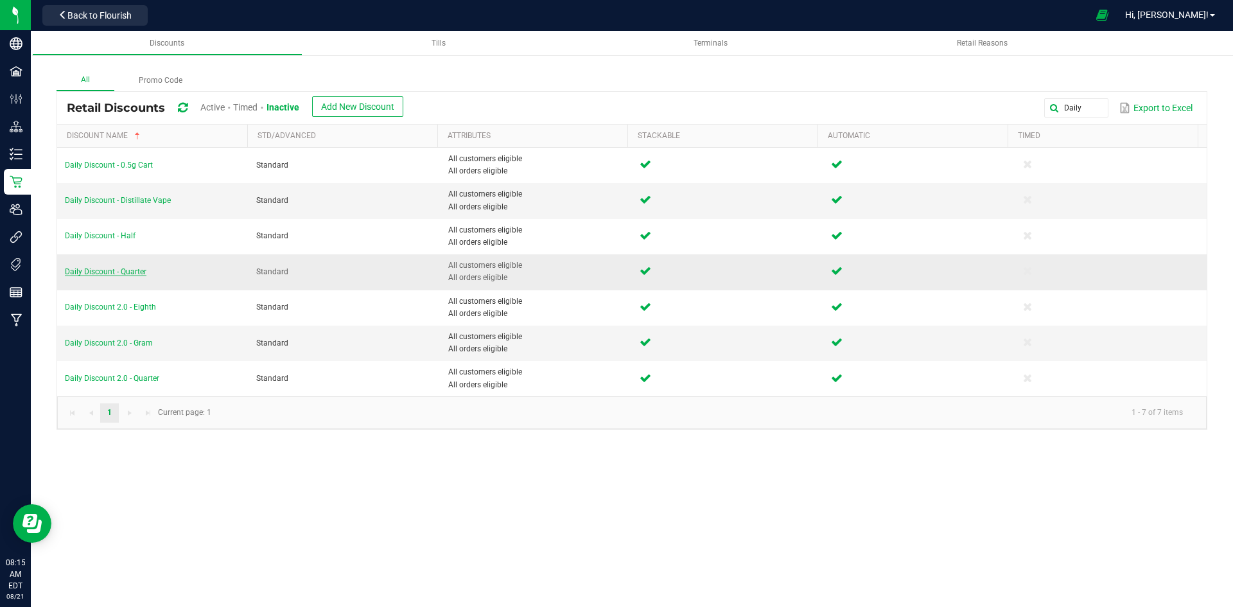
click at [107, 274] on span "Daily Discount - Quarter" at bounding box center [106, 271] width 82 height 9
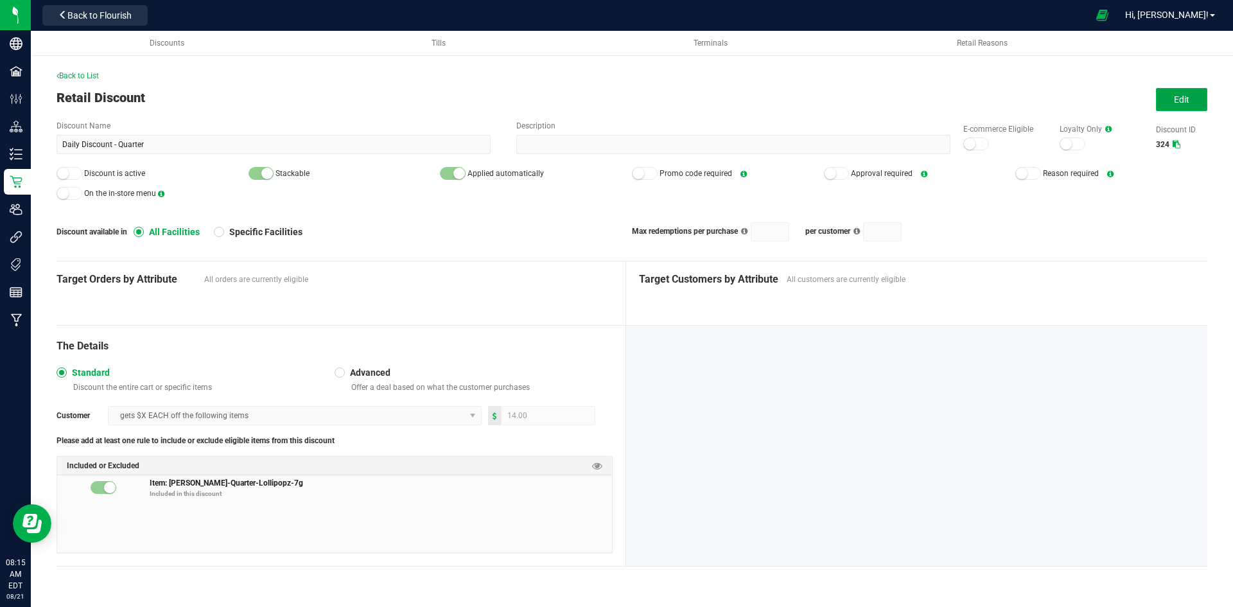
click at [1169, 105] on button "Edit" at bounding box center [1181, 99] width 51 height 23
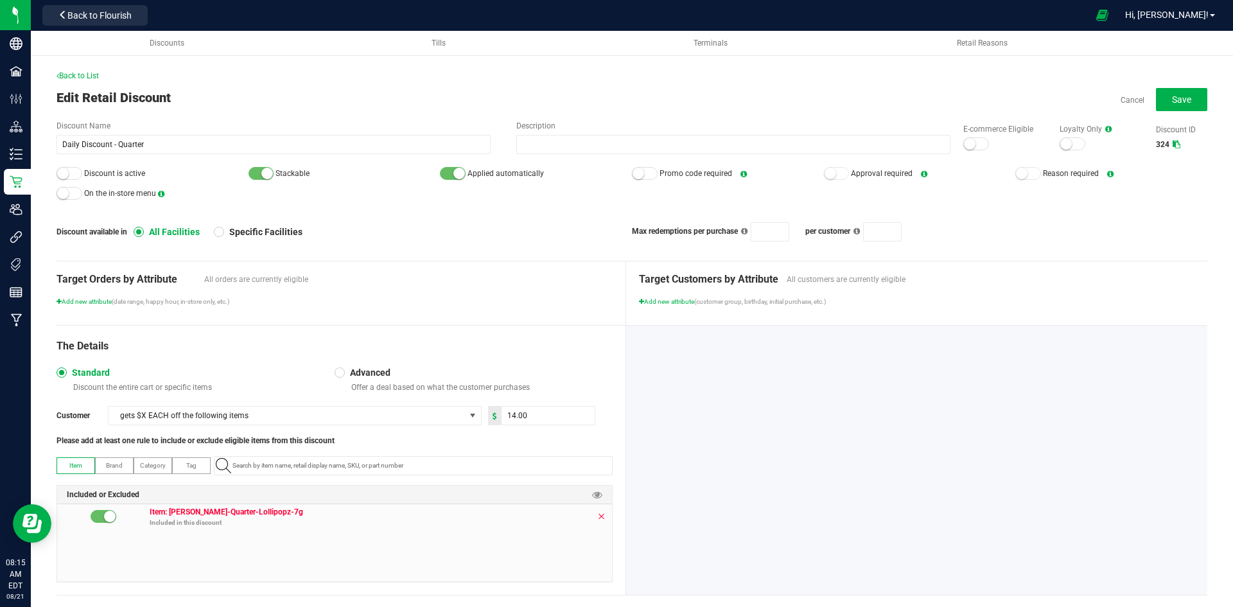
click at [597, 514] on icon at bounding box center [601, 516] width 8 height 10
click at [461, 468] on input "NO DATA FOUND" at bounding box center [419, 466] width 385 height 18
paste input "1.16.236.469980.0"
type input "1.16.236.469980.0"
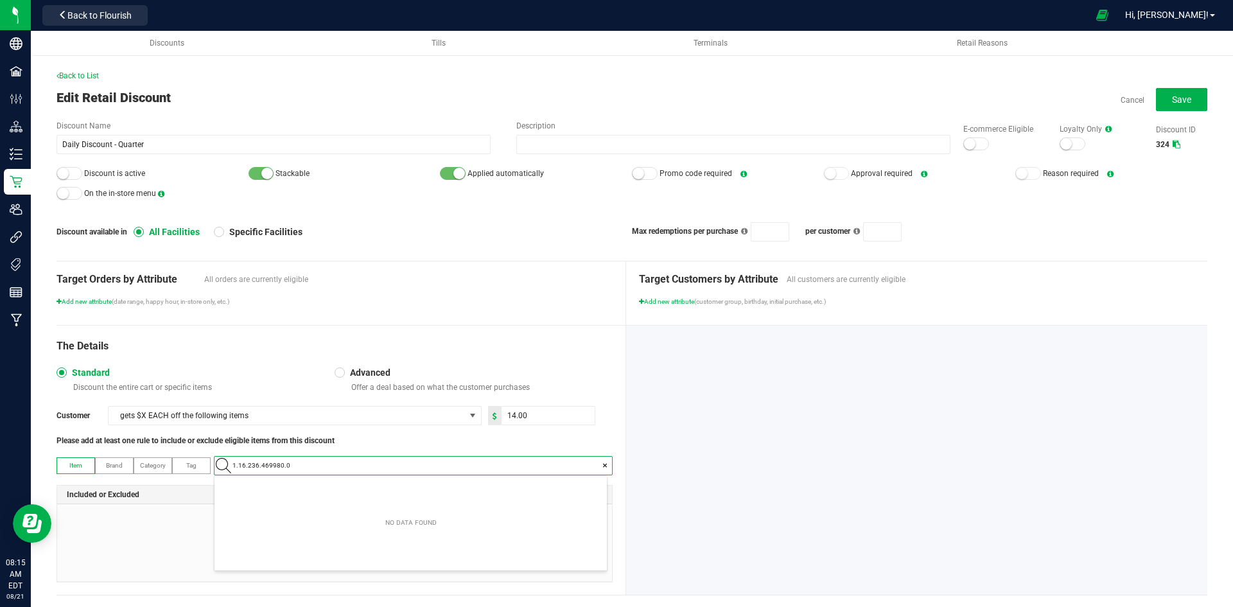
scroll to position [18, 392]
drag, startPoint x: 412, startPoint y: 486, endPoint x: 429, endPoint y: 479, distance: 18.7
click at [411, 487] on Pancakes-7g "[PERSON_NAME]-Quarter-Red Velvet Pancakes-7g" at bounding box center [410, 487] width 392 height 19
type input "14"
click at [537, 417] on input "14" at bounding box center [548, 415] width 93 height 18
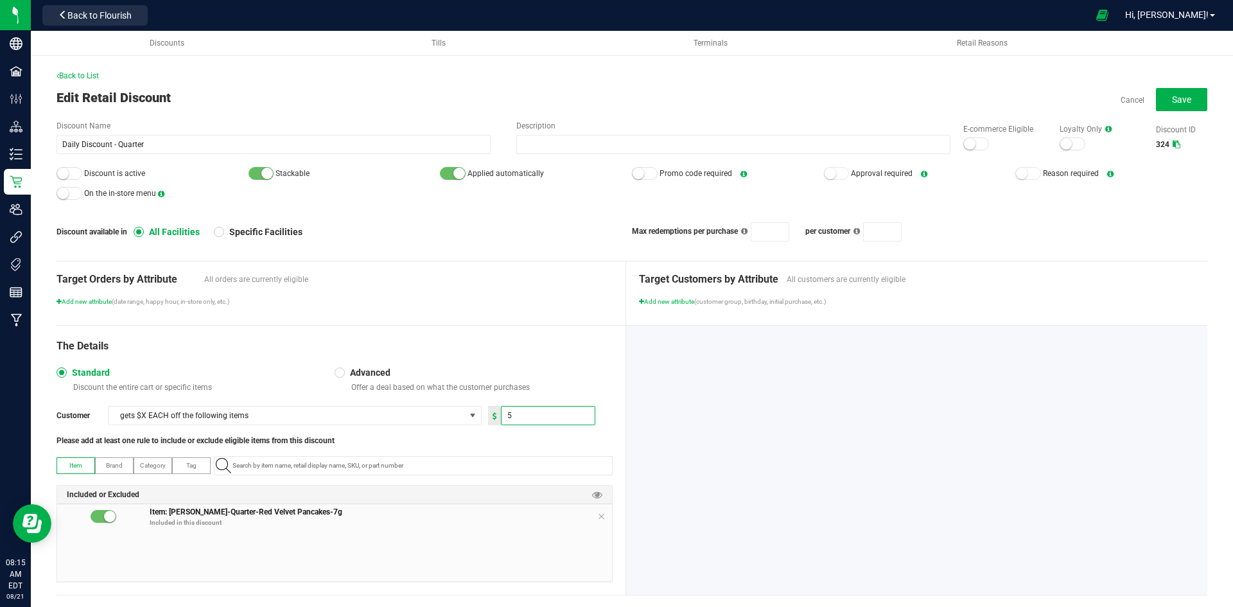
type input "5.00"
click at [577, 326] on div "The Details Standard Discount the entire cart or specific items Advanced Offer …" at bounding box center [342, 460] width 570 height 269
click at [1187, 98] on button "Save" at bounding box center [1181, 99] width 51 height 23
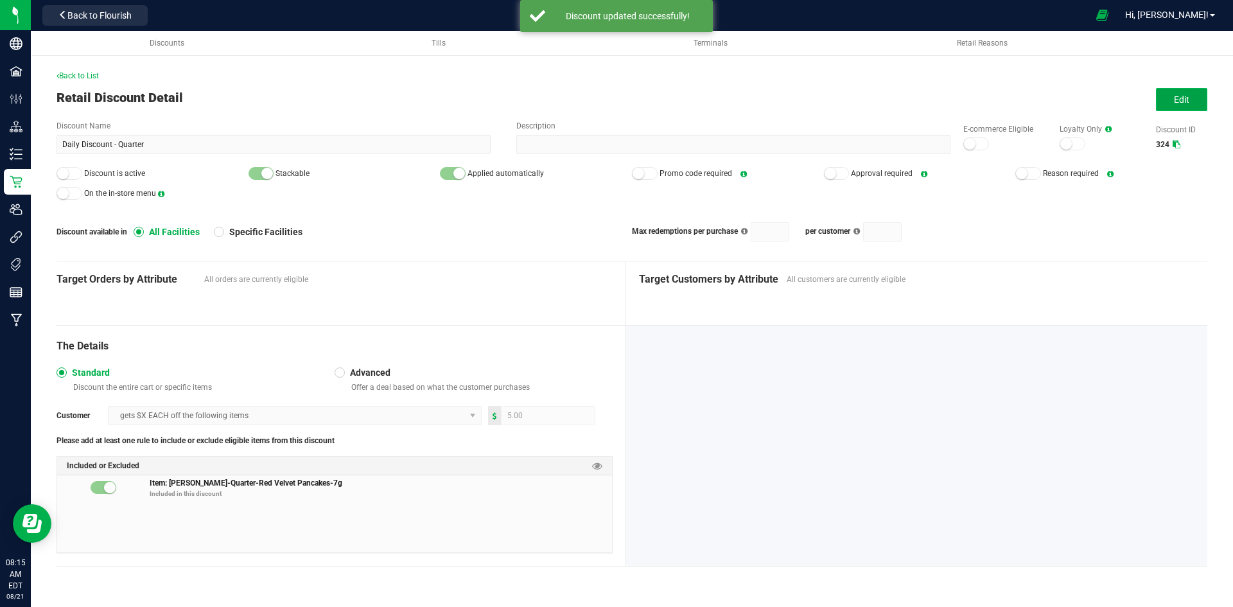
click at [1160, 99] on button "Edit" at bounding box center [1181, 99] width 51 height 23
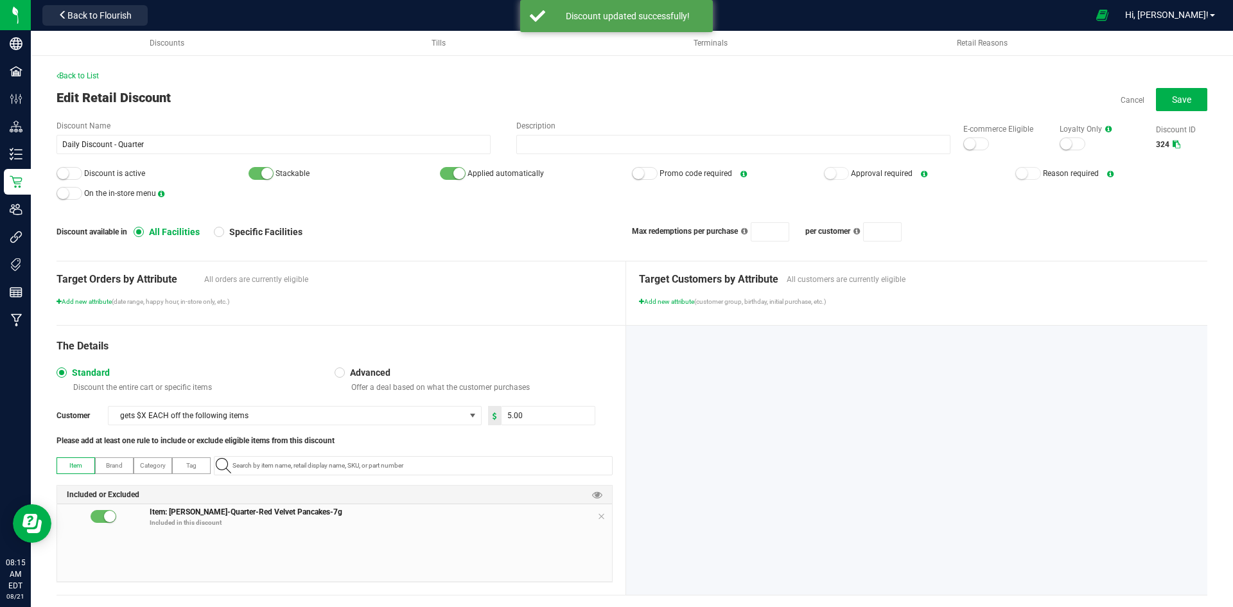
click at [967, 143] on div at bounding box center [976, 143] width 26 height 13
click at [67, 170] on small at bounding box center [63, 174] width 12 height 12
click at [1162, 105] on button "Save" at bounding box center [1181, 99] width 51 height 23
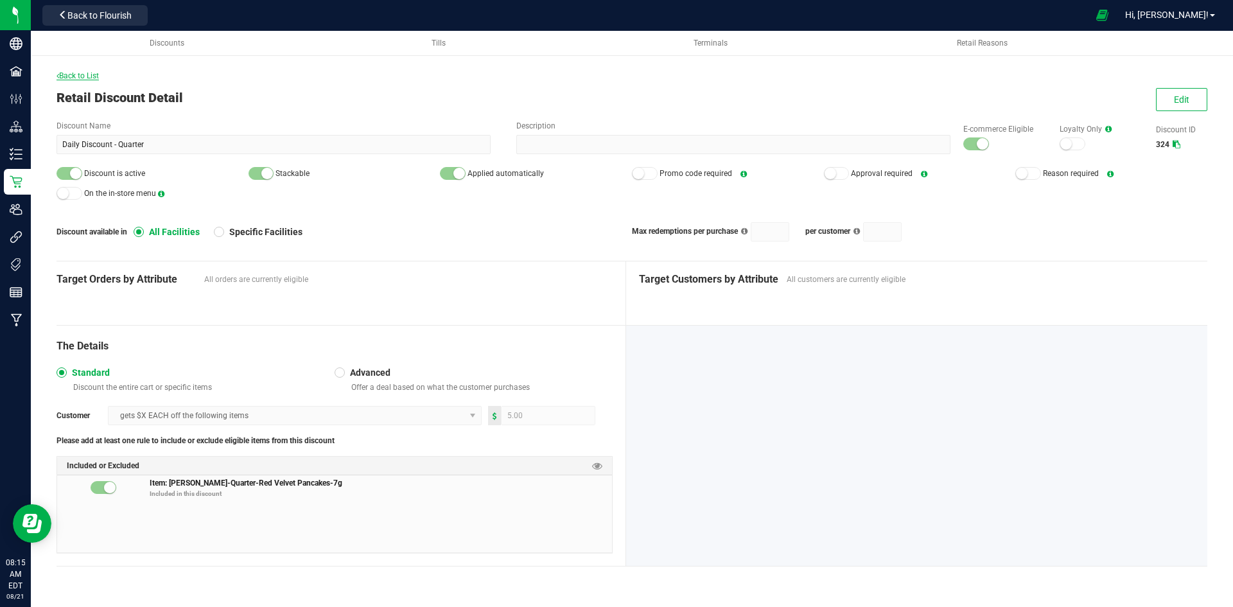
click at [87, 78] on span "Back to List" at bounding box center [78, 75] width 42 height 9
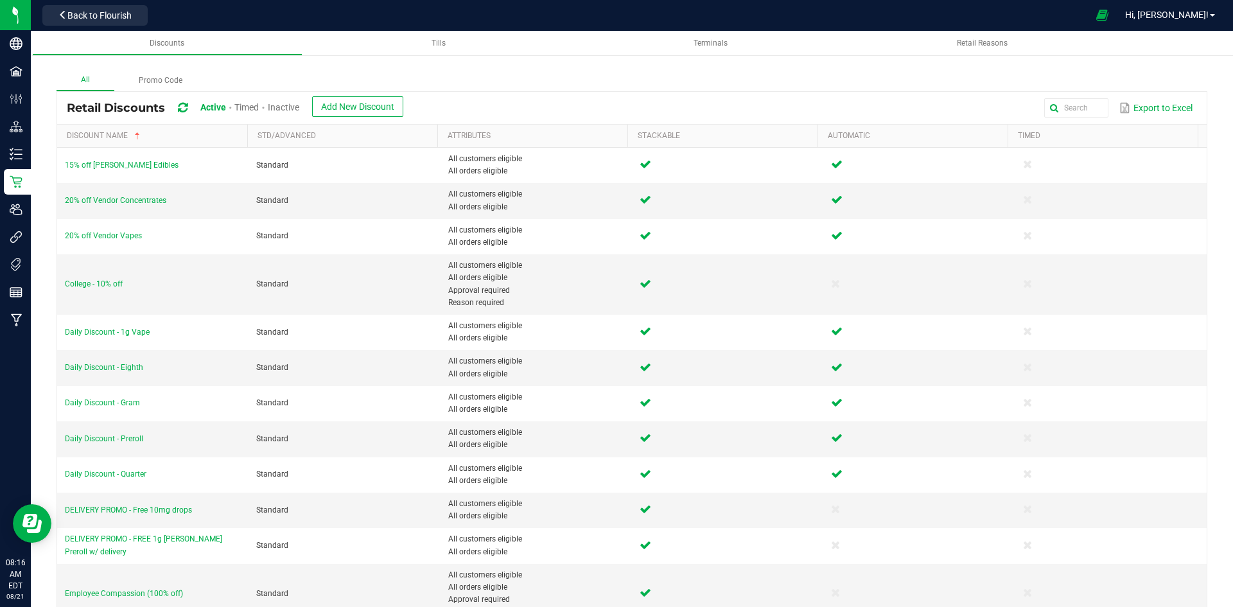
click at [279, 107] on span "Inactive" at bounding box center [283, 107] width 31 height 10
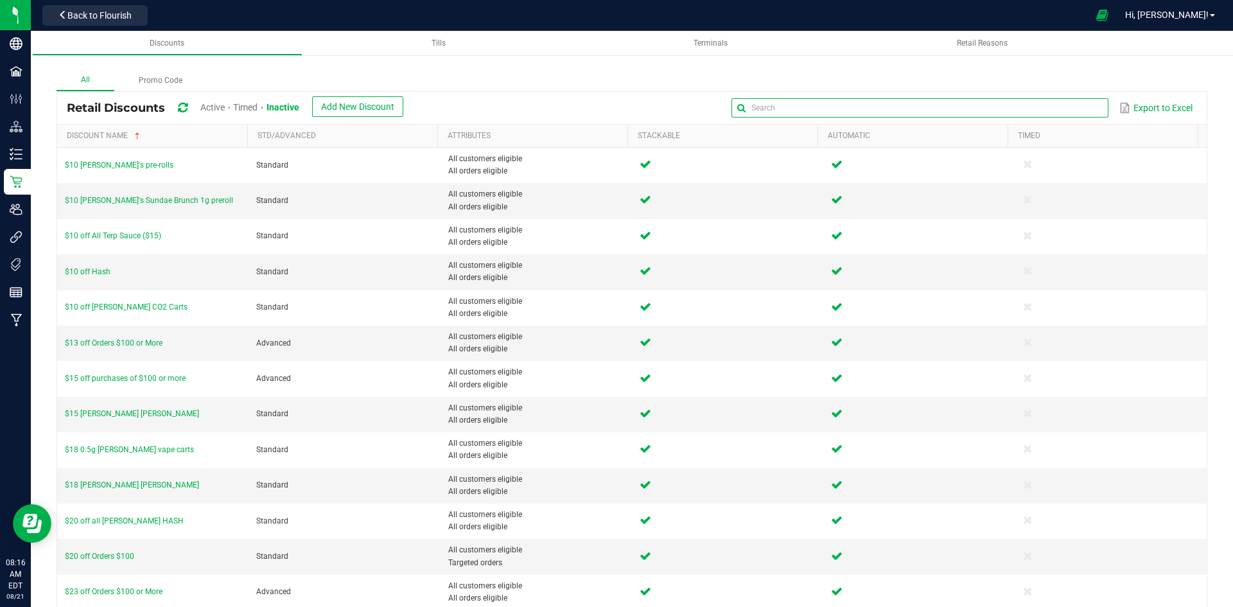
click at [1056, 100] on input "text" at bounding box center [919, 107] width 376 height 19
click at [1048, 131] on link "Timed" at bounding box center [1105, 136] width 175 height 10
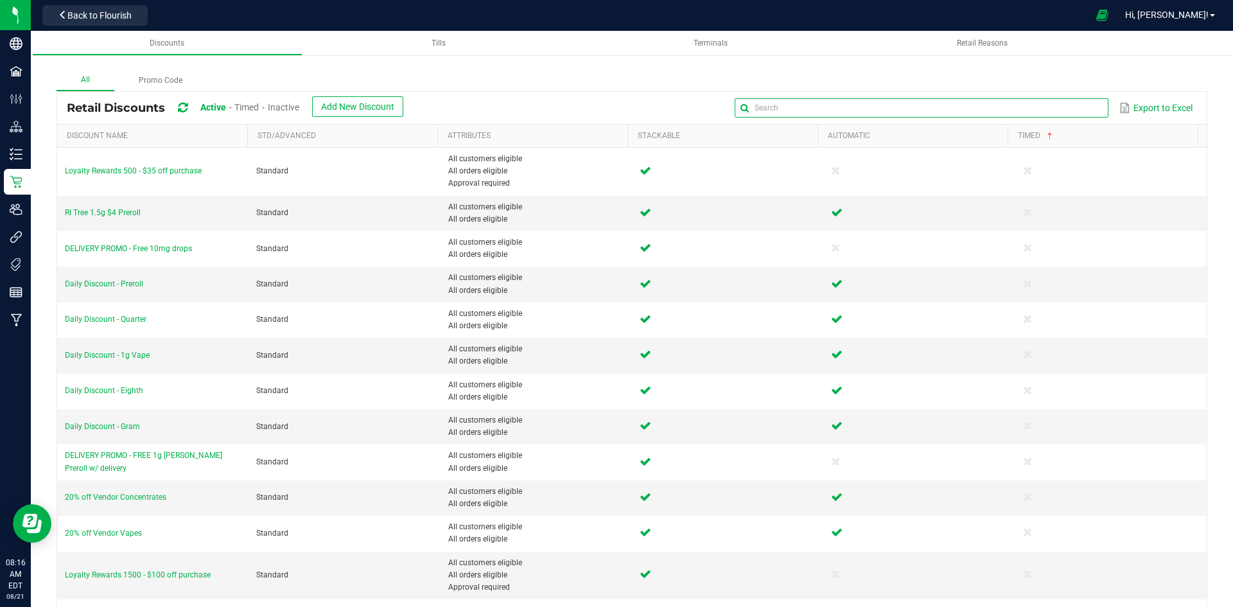
click at [1071, 110] on input "text" at bounding box center [921, 107] width 373 height 19
type input "Daily"
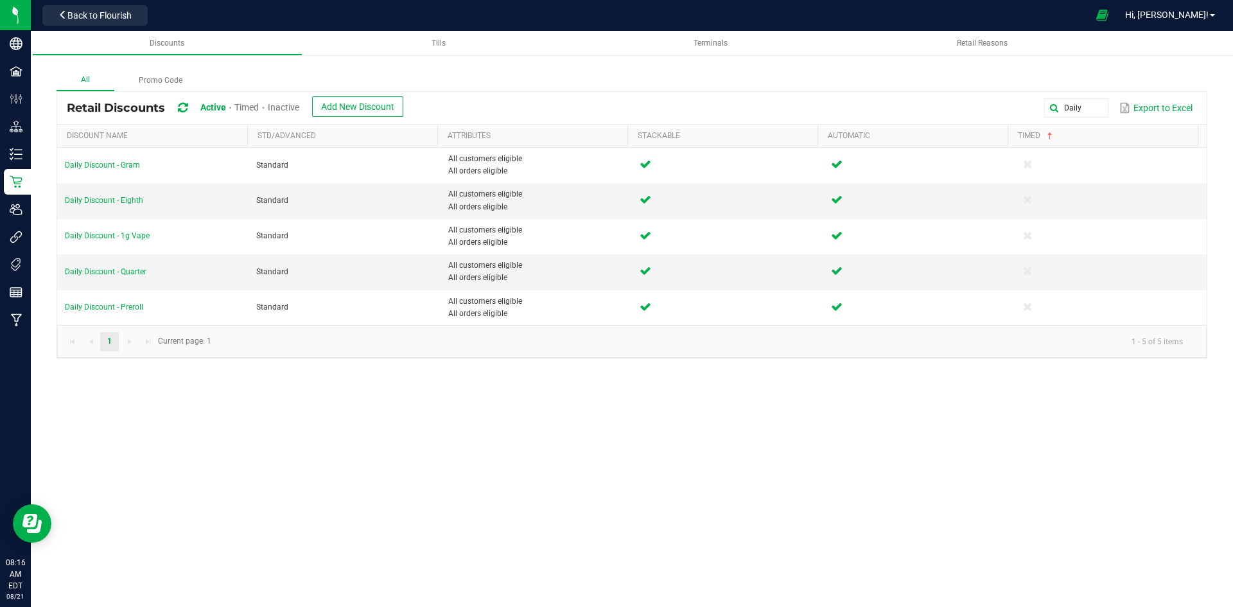
click at [292, 112] on span "Inactive" at bounding box center [283, 107] width 31 height 10
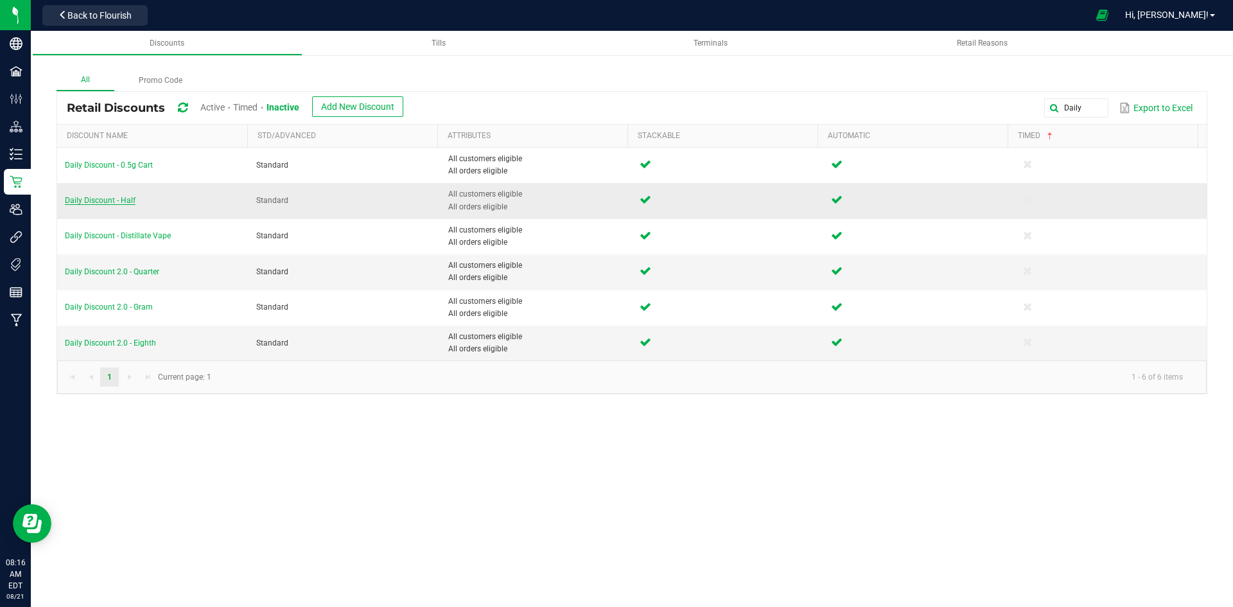
click at [107, 204] on span "Daily Discount - Half" at bounding box center [100, 200] width 71 height 9
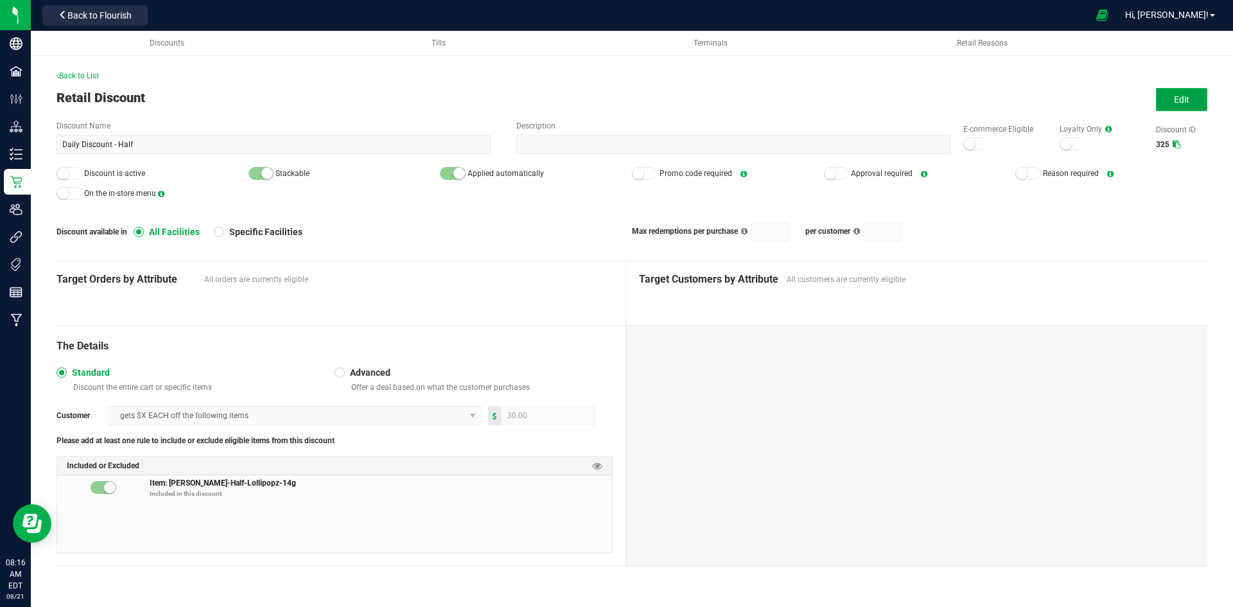
click at [1169, 101] on button "Edit" at bounding box center [1181, 99] width 51 height 23
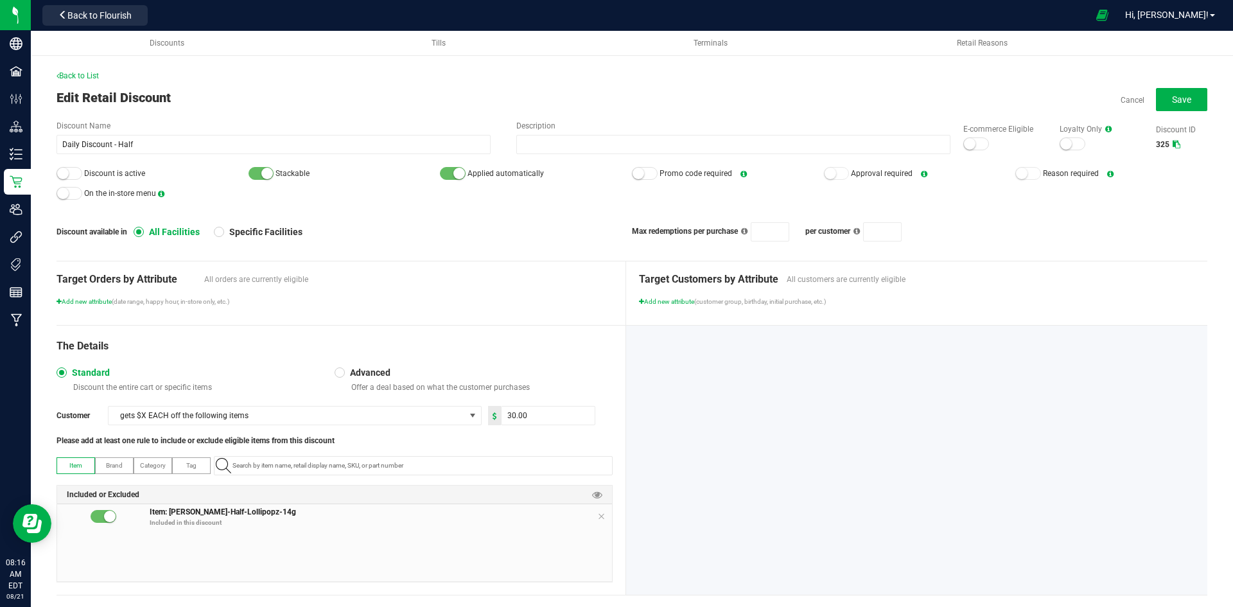
click at [78, 178] on div at bounding box center [70, 173] width 26 height 13
click at [968, 146] on div at bounding box center [976, 143] width 26 height 13
click at [597, 517] on icon at bounding box center [601, 516] width 8 height 10
click at [518, 466] on input "NO DATA FOUND" at bounding box center [419, 466] width 385 height 18
paste input "1.16.141672.469981.0"
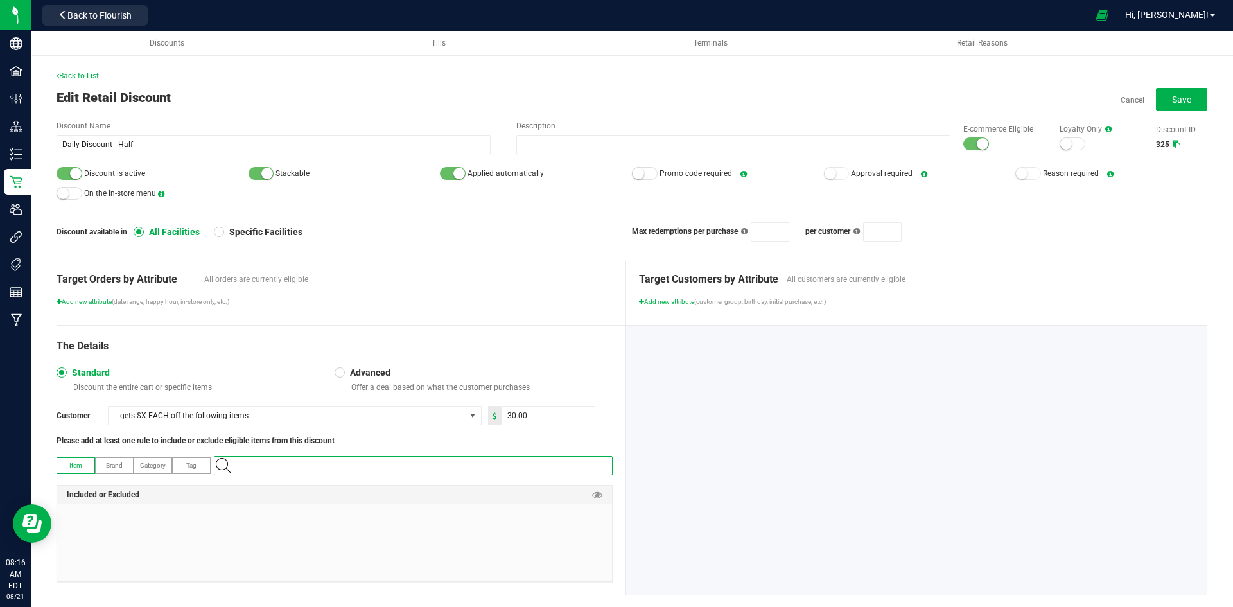
type input "1.16.141672.469981.0"
click at [457, 491] on Pancakes-14g "[PERSON_NAME]-Half-Red Velvet Pancakes-14g" at bounding box center [410, 487] width 392 height 19
click at [527, 427] on div "Customer gets $X EACH off the following items 30.00 Please add at least one rul…" at bounding box center [335, 426] width 556 height 40
click at [534, 420] on input "30" at bounding box center [548, 415] width 93 height 18
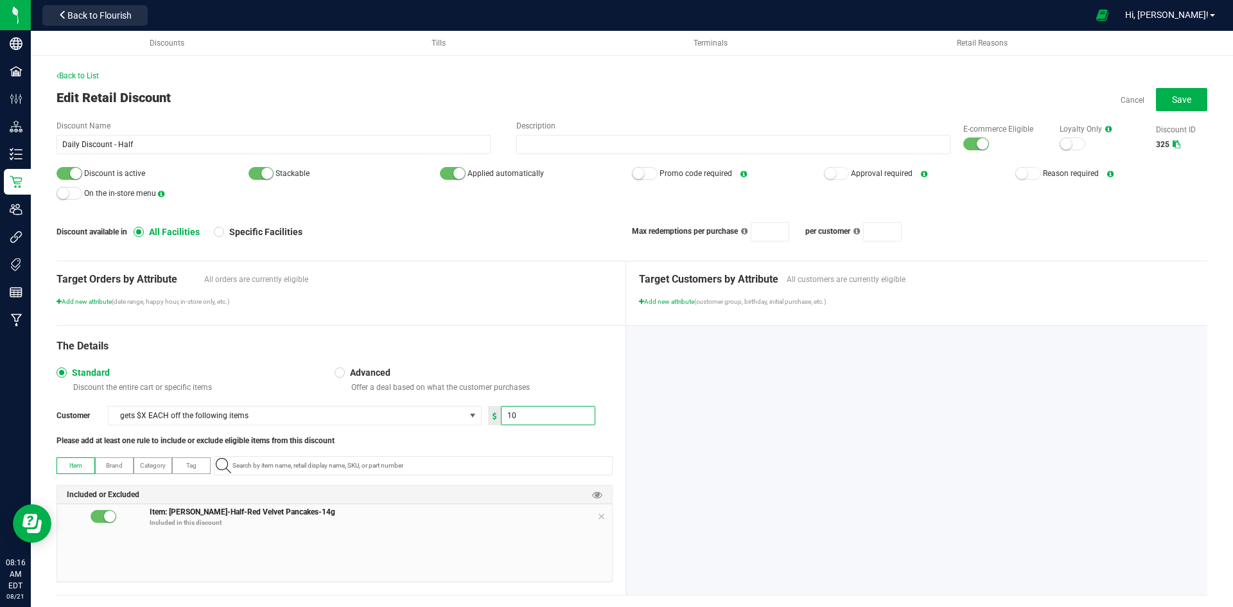
type input "10.00"
click at [545, 362] on div "The Details Standard Discount the entire cart or specific items Advanced Offer …" at bounding box center [342, 460] width 570 height 269
click at [1191, 109] on button "Save" at bounding box center [1181, 99] width 51 height 23
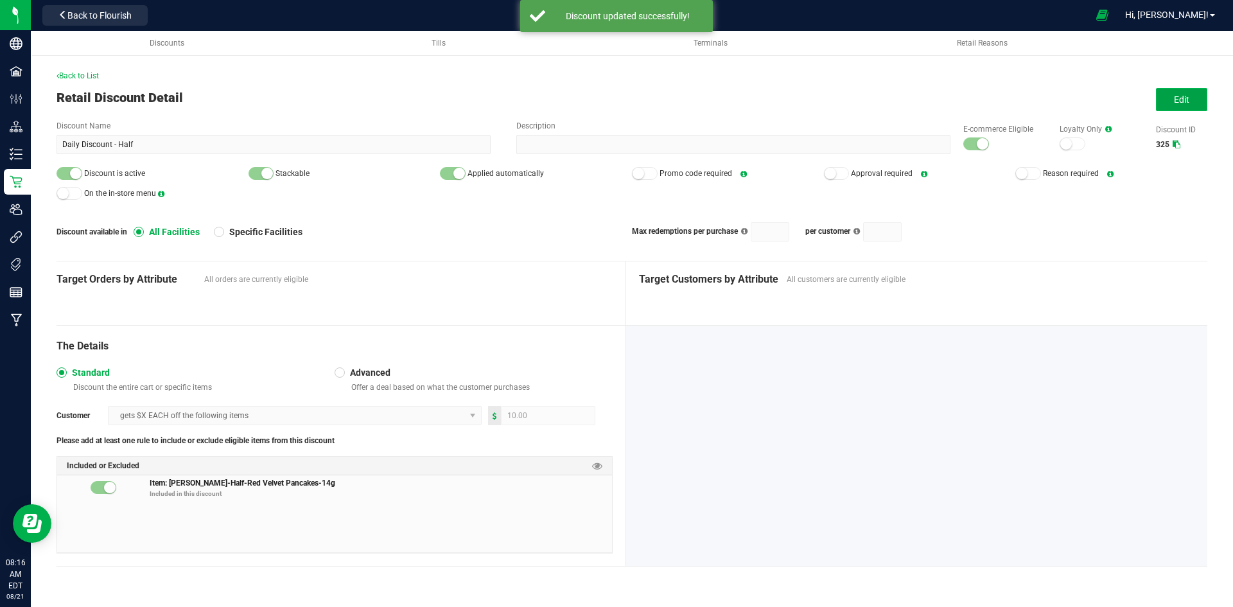
click at [1197, 101] on button "Edit" at bounding box center [1181, 99] width 51 height 23
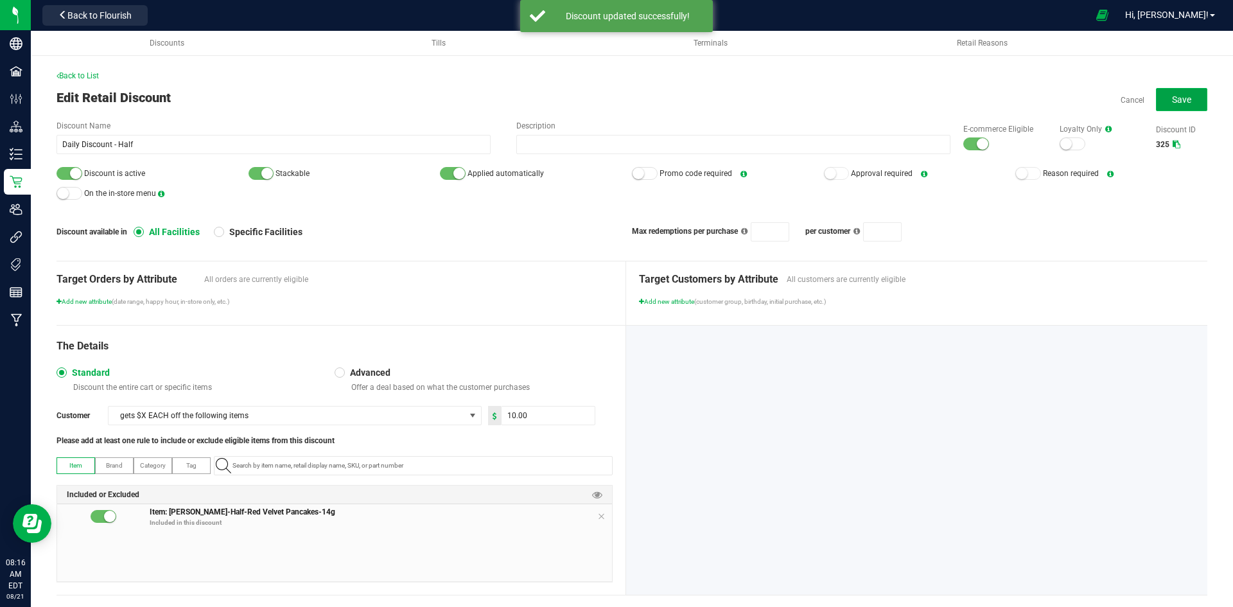
click at [1178, 105] on span "Save" at bounding box center [1181, 99] width 19 height 10
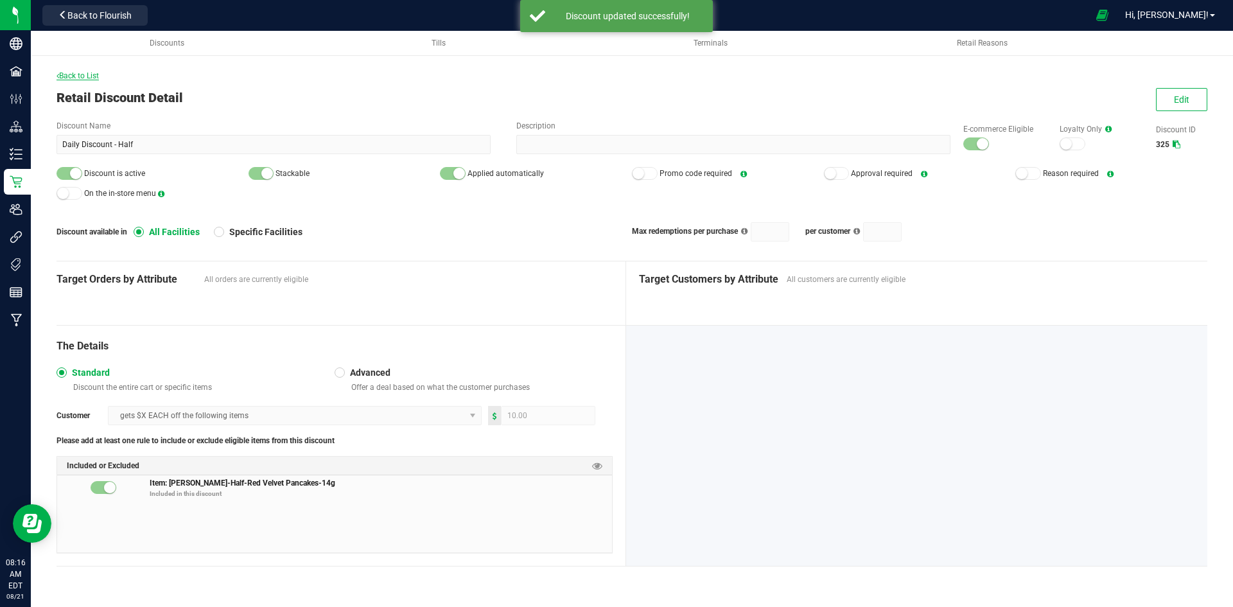
click at [92, 76] on span "Back to List" at bounding box center [78, 75] width 42 height 9
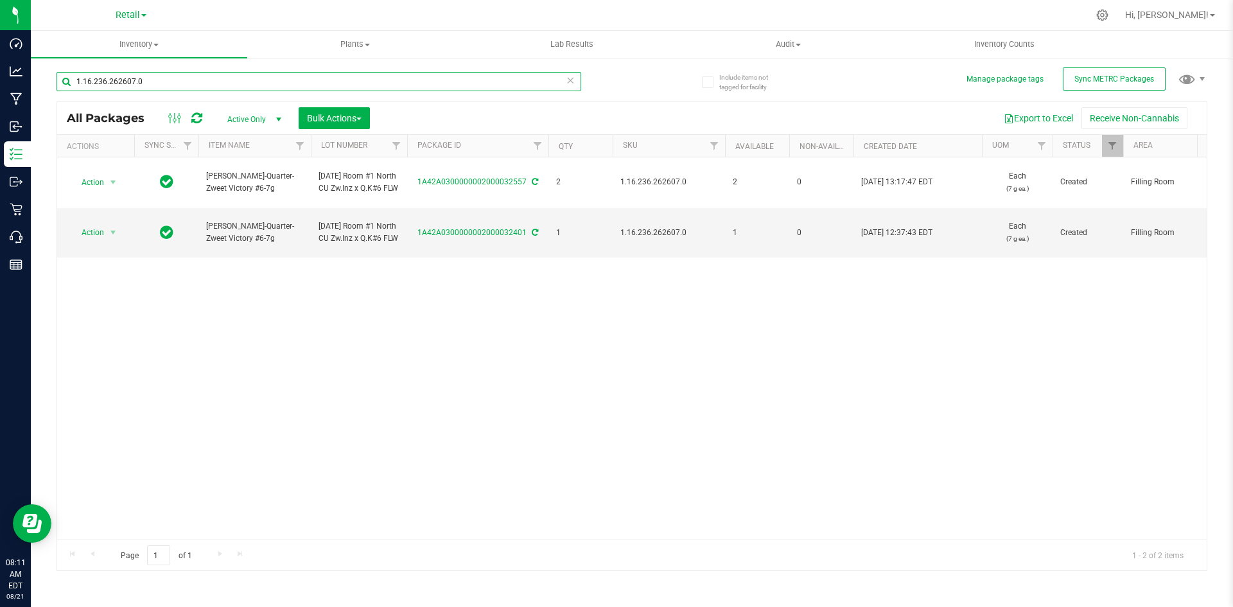
click at [189, 75] on input "1.16.236.262607.0" at bounding box center [319, 81] width 525 height 19
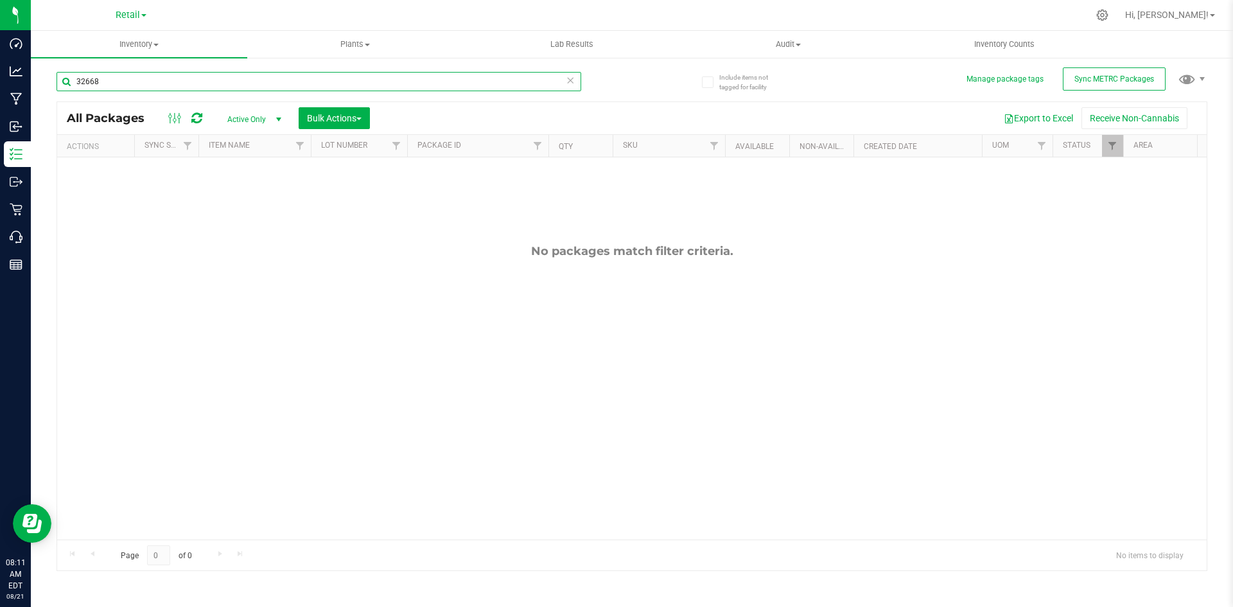
type input "32668"
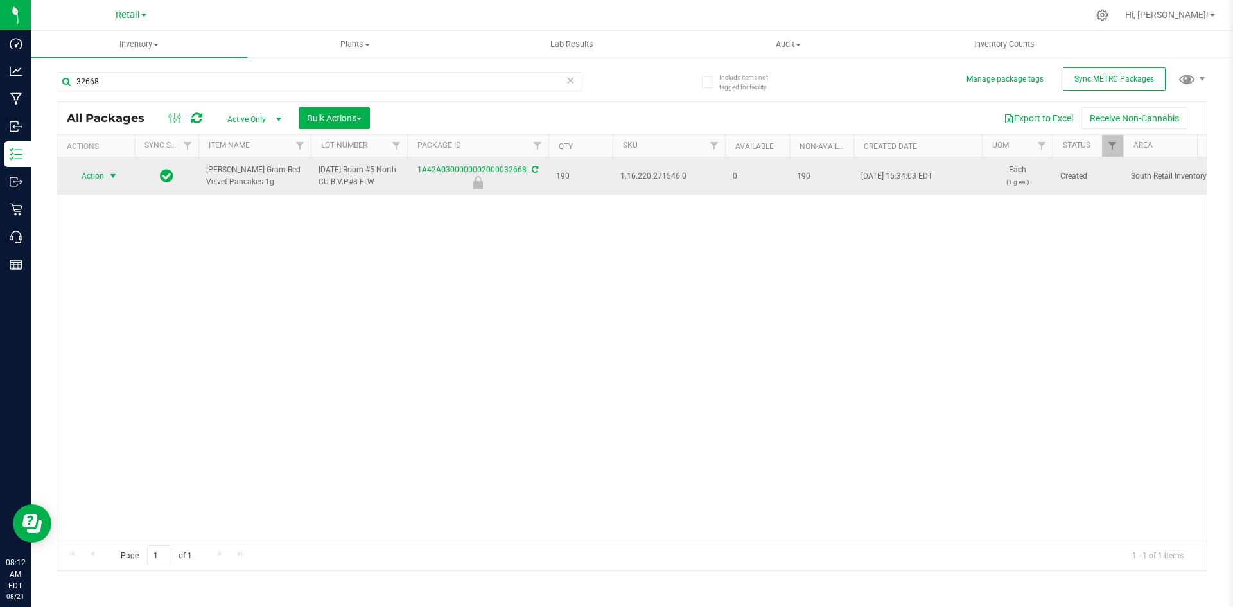
click at [85, 177] on span "Action" at bounding box center [87, 176] width 35 height 18
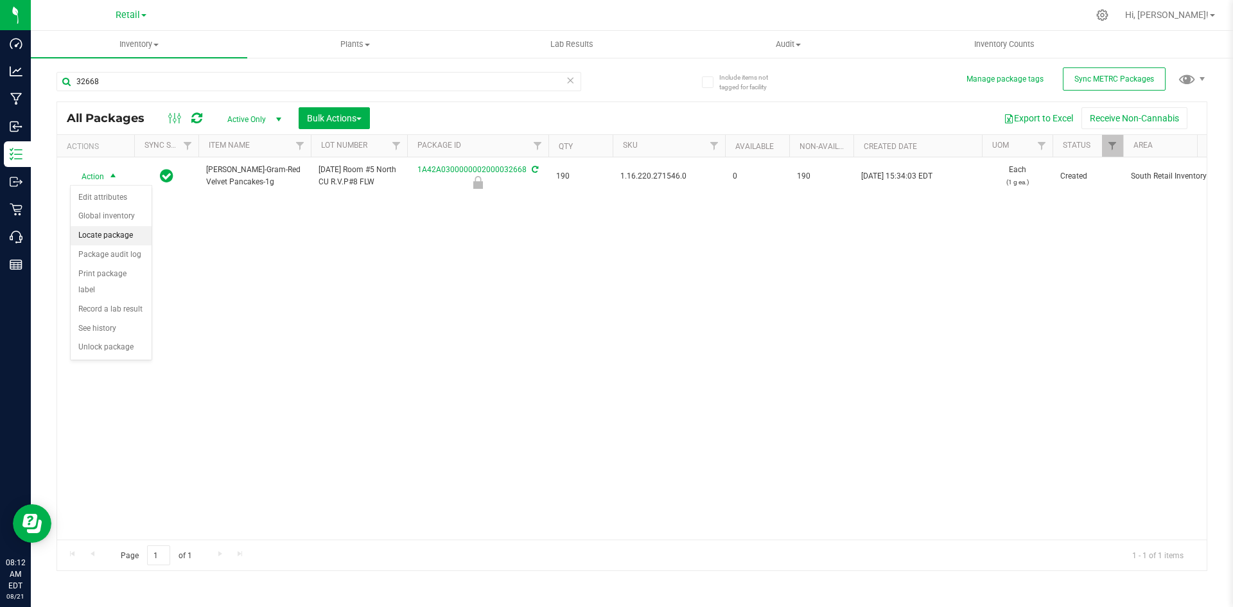
click at [136, 242] on li "Locate package" at bounding box center [111, 235] width 81 height 19
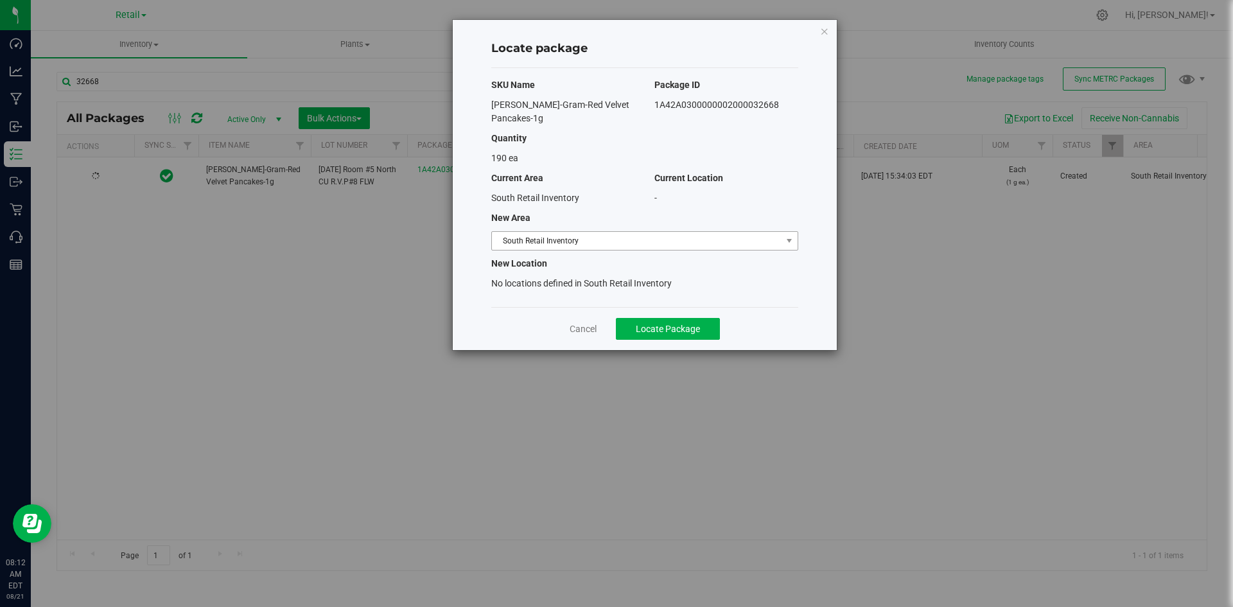
click at [533, 246] on span "South Retail Inventory" at bounding box center [637, 241] width 290 height 18
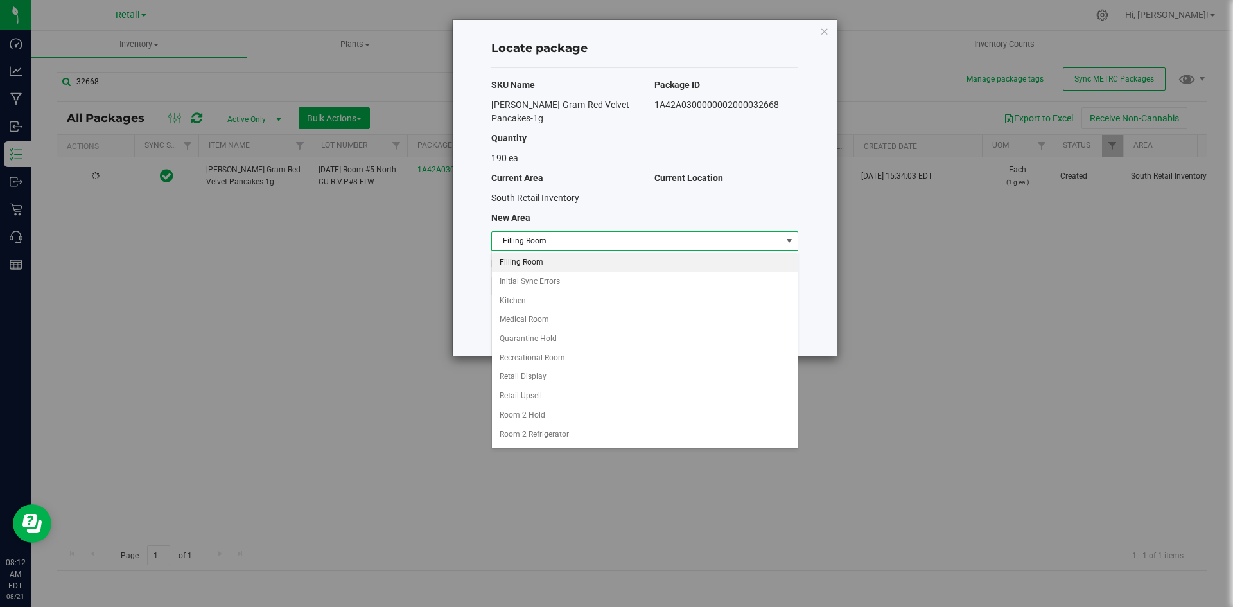
click at [521, 265] on li "Filling Room" at bounding box center [645, 262] width 306 height 19
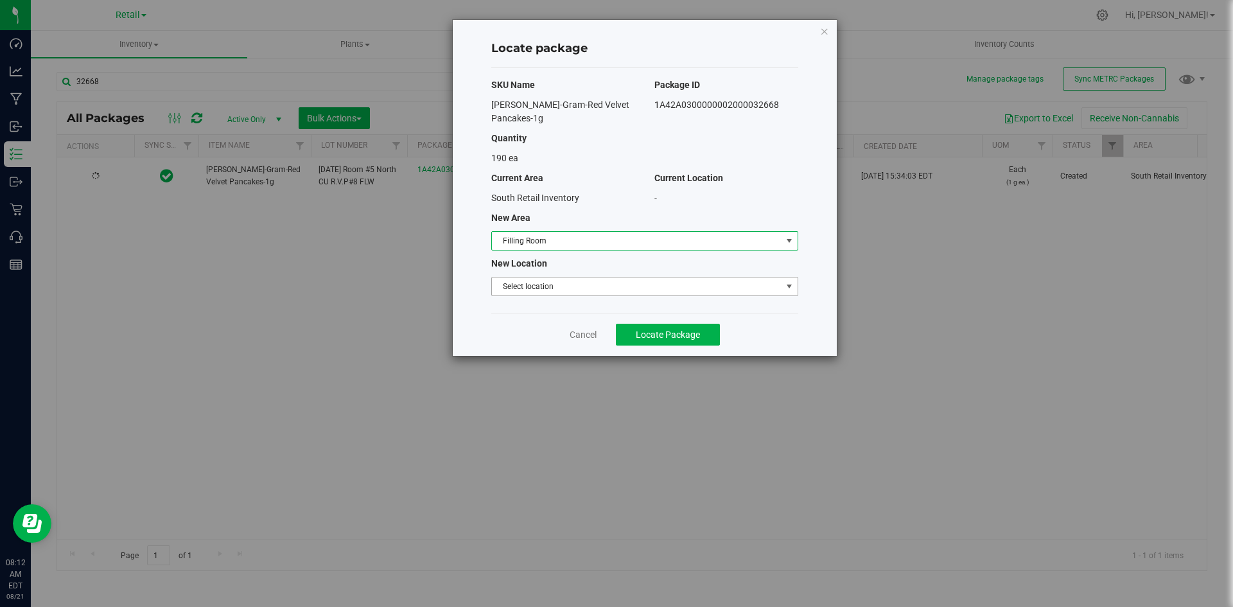
click at [507, 283] on span "Select location" at bounding box center [637, 286] width 290 height 18
click at [514, 305] on li "Filling room" at bounding box center [645, 308] width 306 height 19
click at [639, 338] on span "Locate Package" at bounding box center [668, 334] width 64 height 10
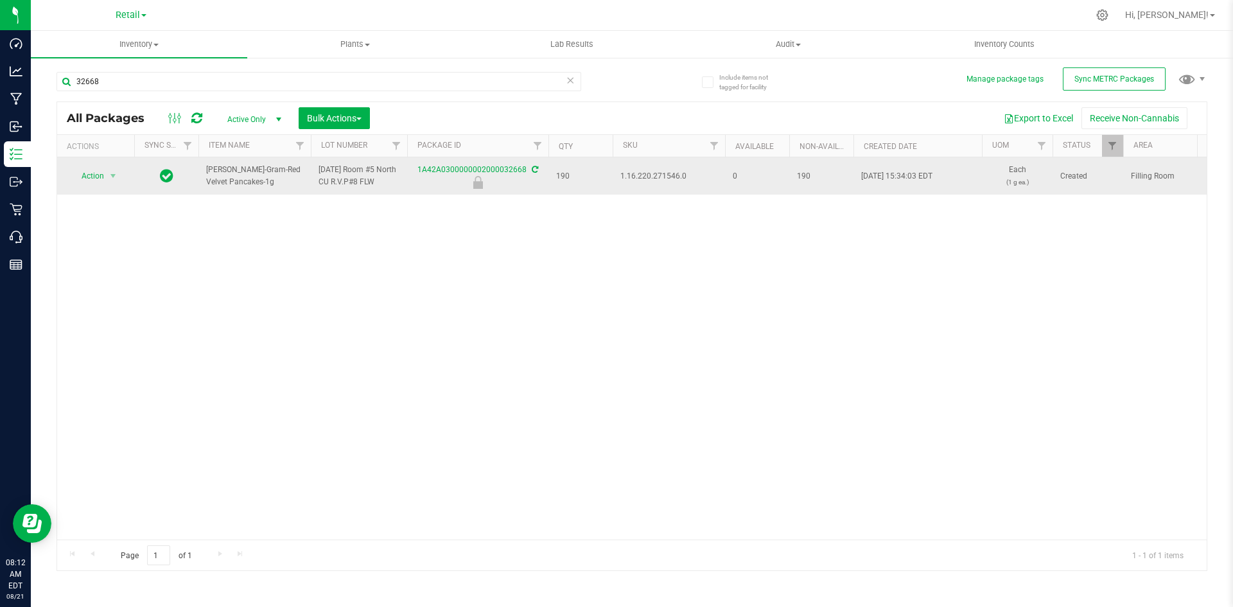
click at [660, 171] on span "1.16.220.271546.0" at bounding box center [668, 176] width 97 height 12
copy span "1.16.220.271546.0"
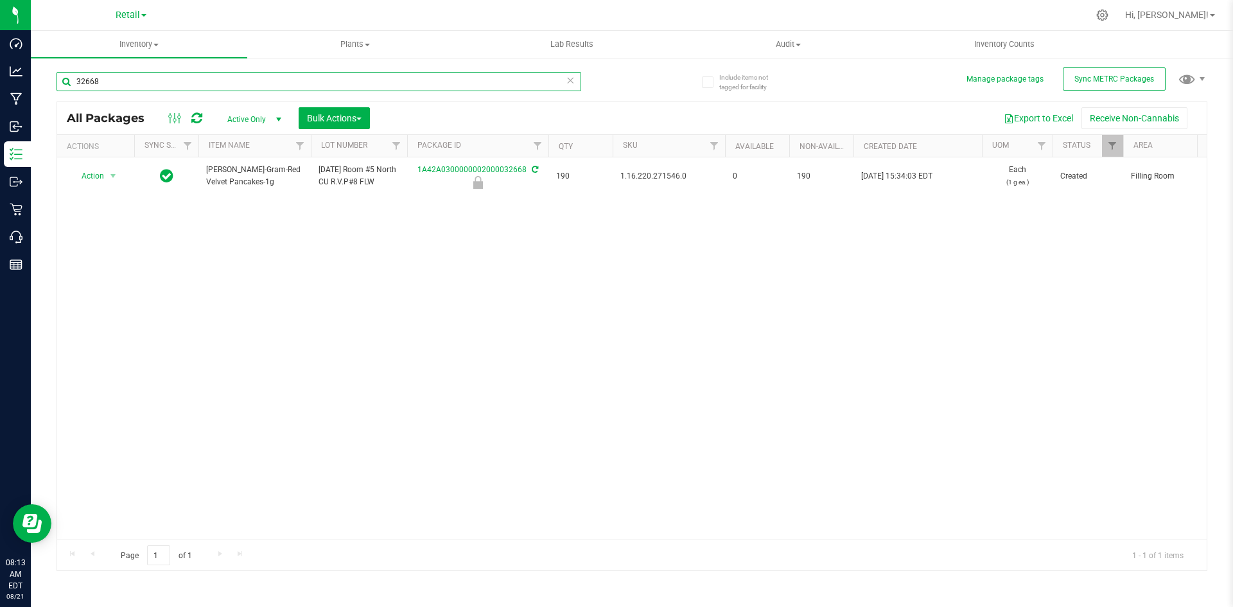
click at [478, 78] on input "32668" at bounding box center [319, 81] width 525 height 19
type input "32669"
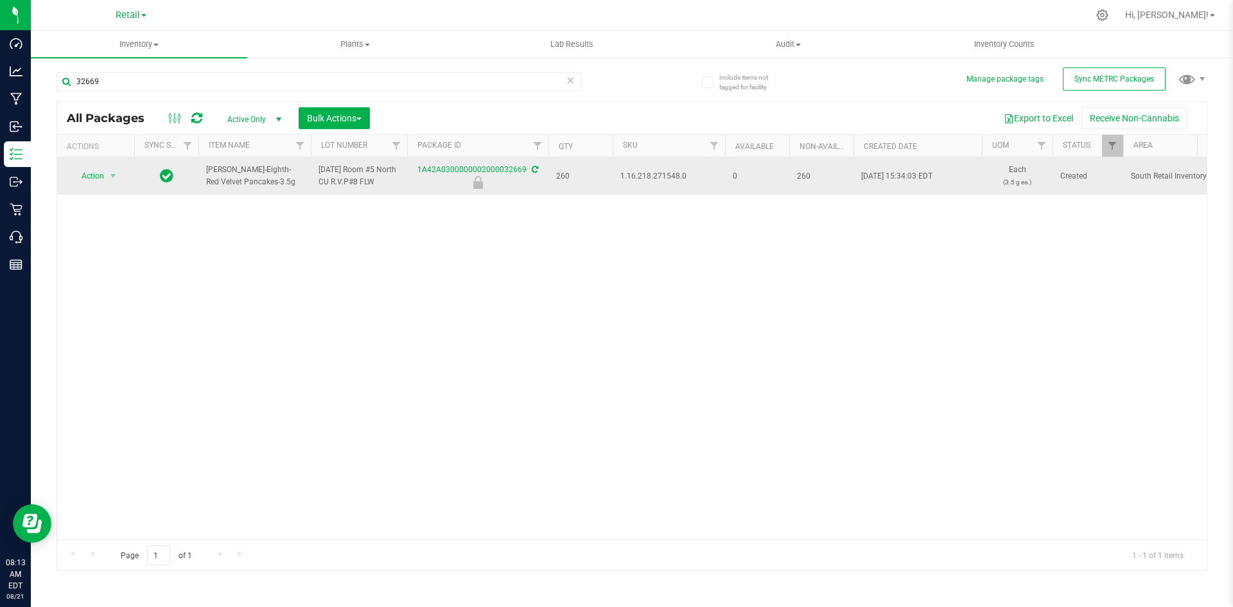
click at [646, 181] on span "1.16.218.271548.0" at bounding box center [668, 176] width 97 height 12
click at [647, 181] on span "1.16.218.271548.0" at bounding box center [668, 176] width 97 height 12
copy span "1.16.218.271548.0"
click at [104, 165] on td "Action Action Edit attributes Global inventory Locate package Package audit log…" at bounding box center [95, 175] width 77 height 37
click at [100, 177] on span "Action" at bounding box center [87, 176] width 35 height 18
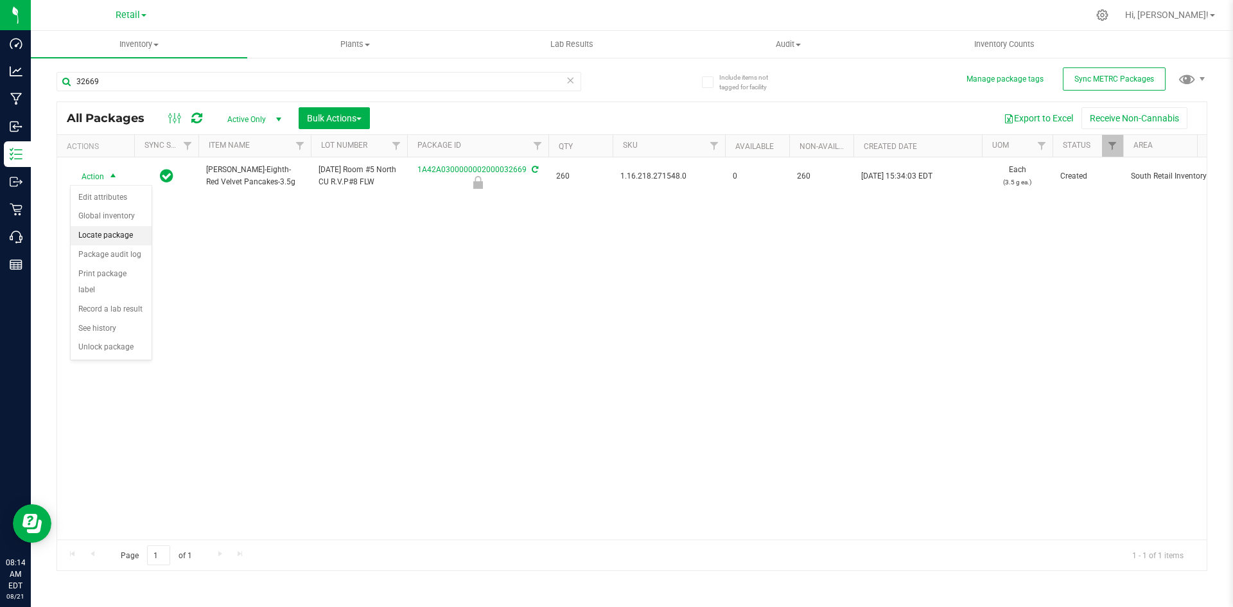
click at [134, 240] on li "Locate package" at bounding box center [111, 235] width 81 height 19
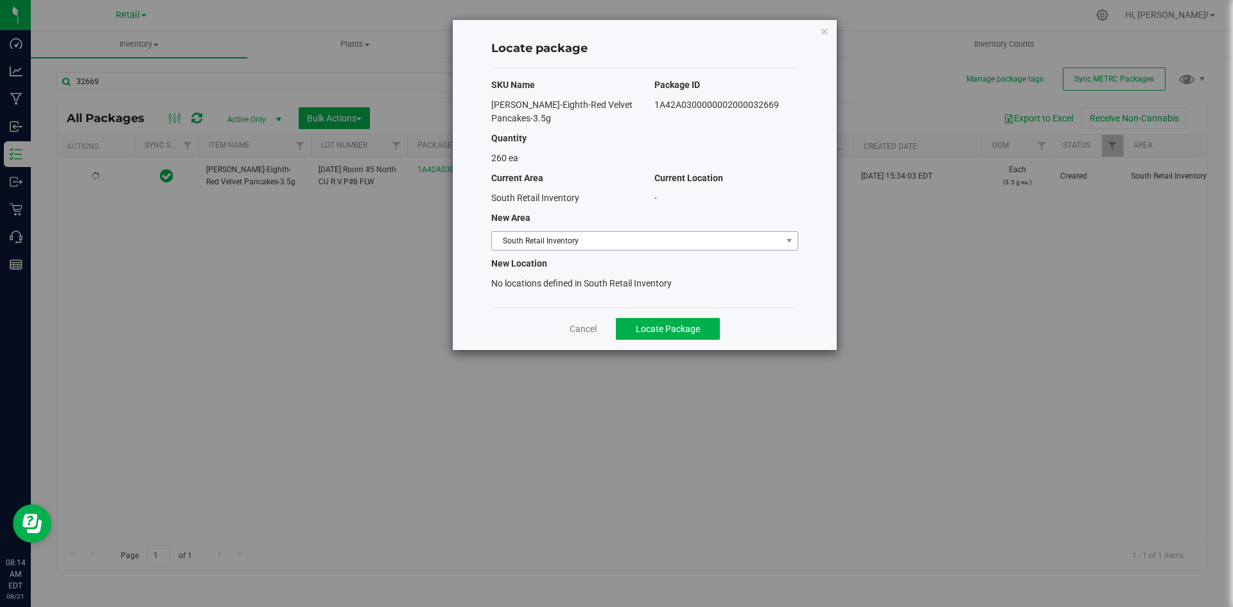
drag, startPoint x: 544, startPoint y: 225, endPoint x: 543, endPoint y: 232, distance: 7.1
click at [544, 228] on div "SKU Name Package ID [PERSON_NAME]-Eighth-Red Velvet Pancakes-3.5g 1A42A03000000…" at bounding box center [644, 187] width 307 height 239
click at [543, 234] on span "South Retail Inventory" at bounding box center [637, 241] width 290 height 18
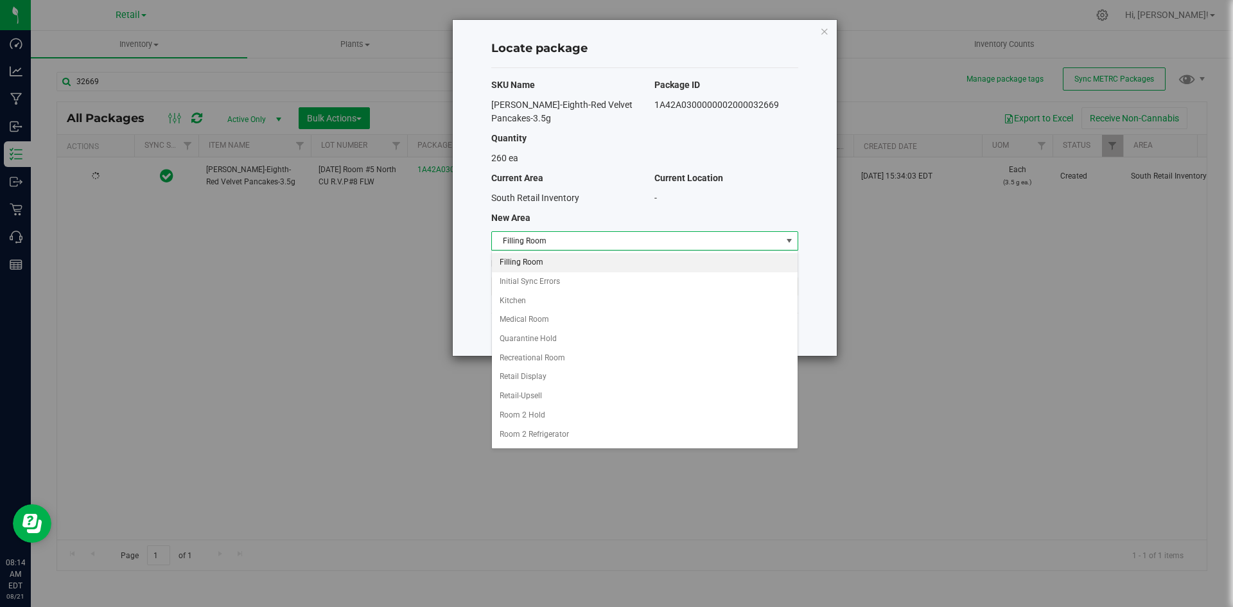
click at [532, 263] on li "Filling Room" at bounding box center [645, 262] width 306 height 19
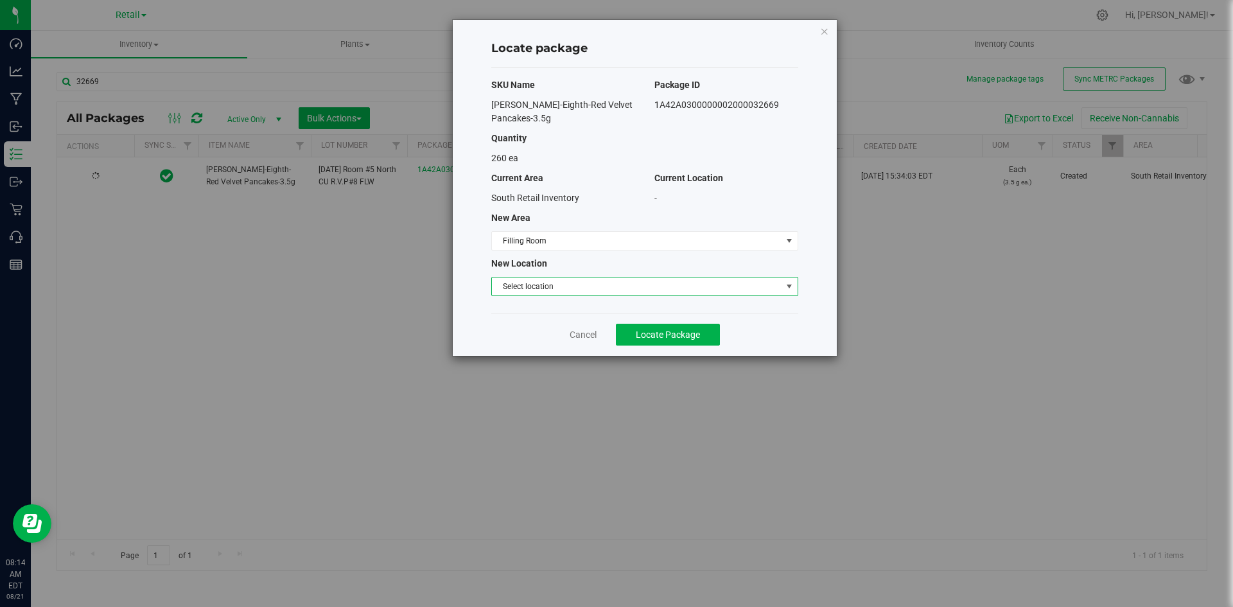
click at [532, 280] on span "Select location" at bounding box center [637, 286] width 290 height 18
drag, startPoint x: 534, startPoint y: 308, endPoint x: 562, endPoint y: 313, distance: 28.7
click at [534, 308] on li "Filling room" at bounding box center [645, 308] width 306 height 19
click at [661, 338] on span "Locate Package" at bounding box center [668, 334] width 64 height 10
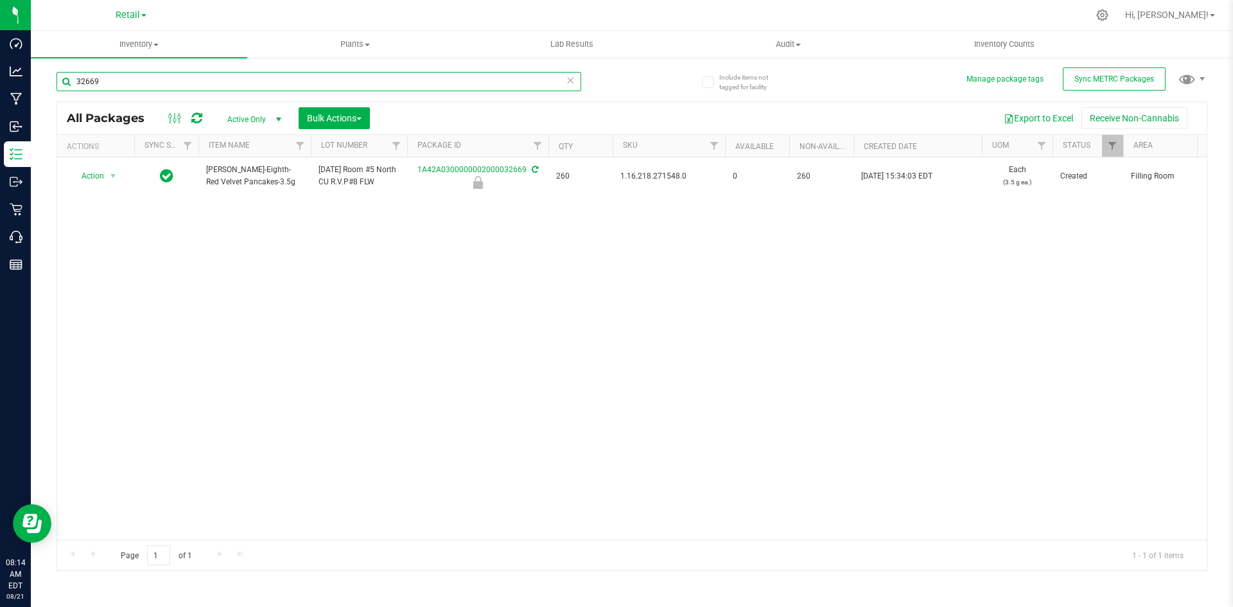
click at [424, 80] on input "32669" at bounding box center [319, 81] width 525 height 19
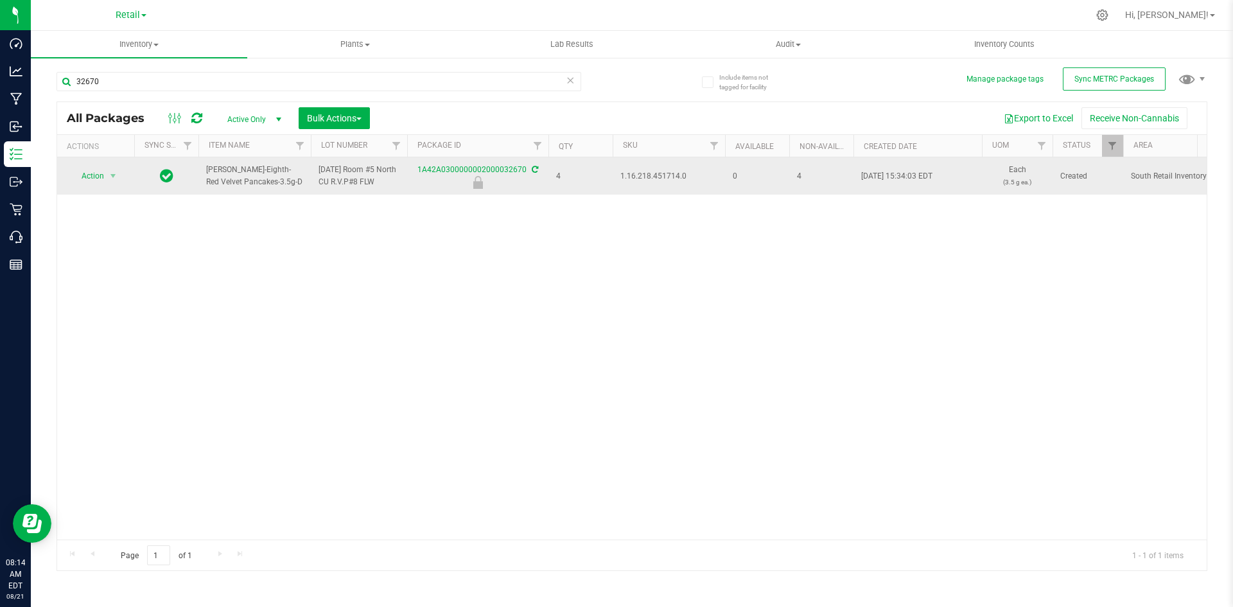
click at [645, 170] on span "1.16.218.451714.0" at bounding box center [668, 176] width 97 height 12
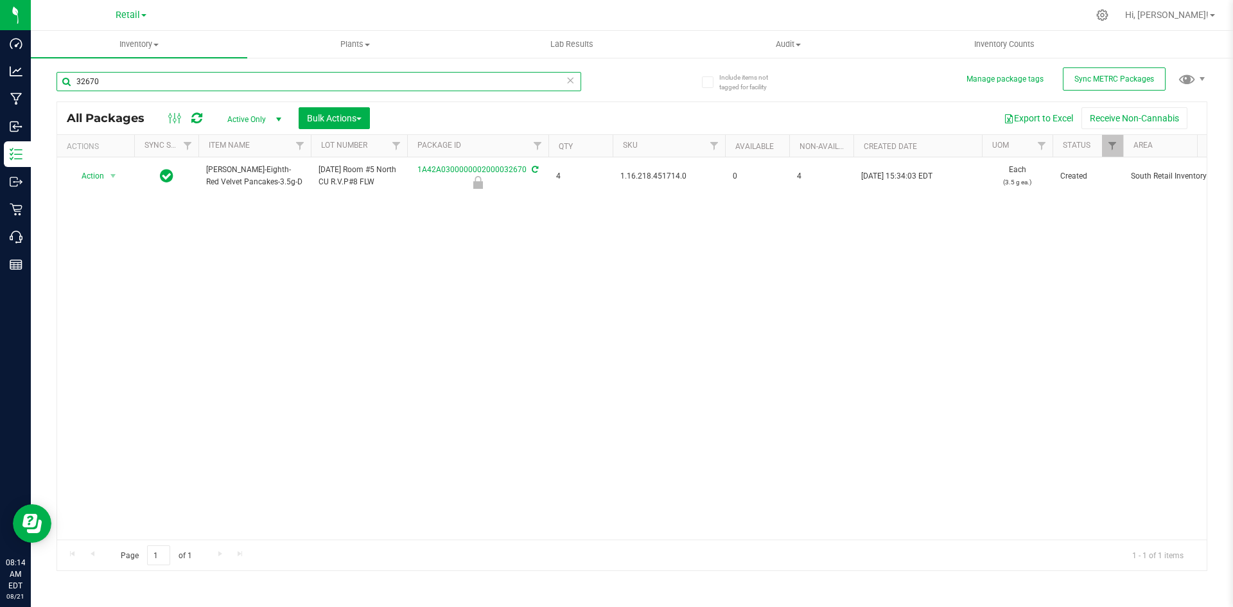
click at [406, 82] on input "32670" at bounding box center [319, 81] width 525 height 19
type input "32671"
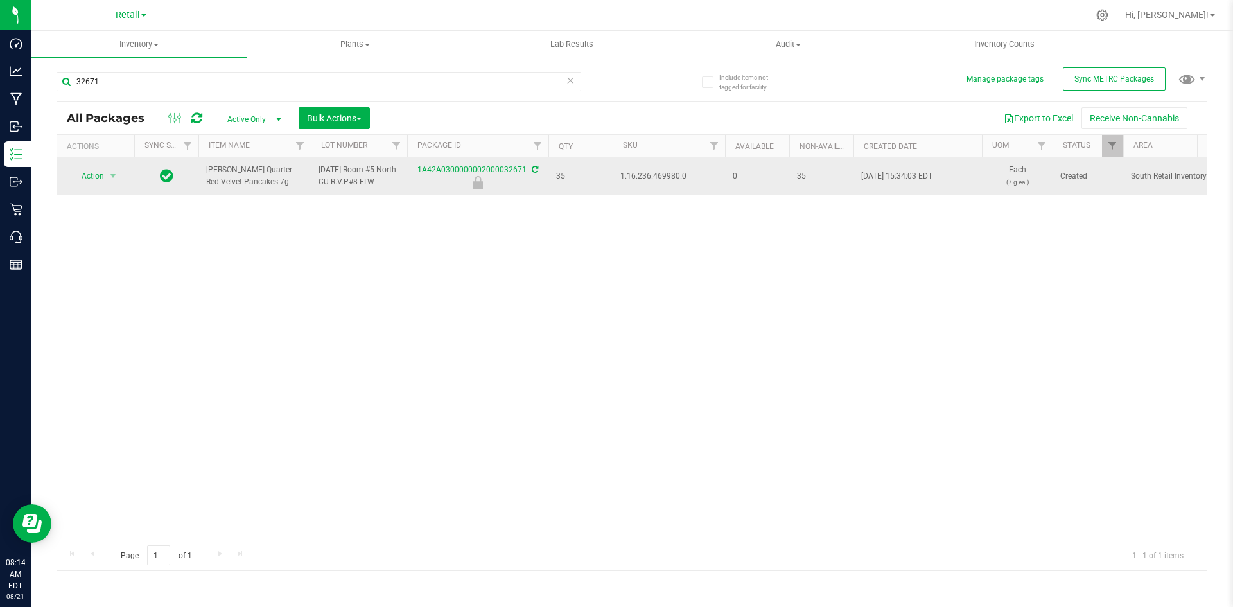
click at [647, 177] on span "1.16.236.469980.0" at bounding box center [668, 176] width 97 height 12
copy span "1.16.236.469980.0"
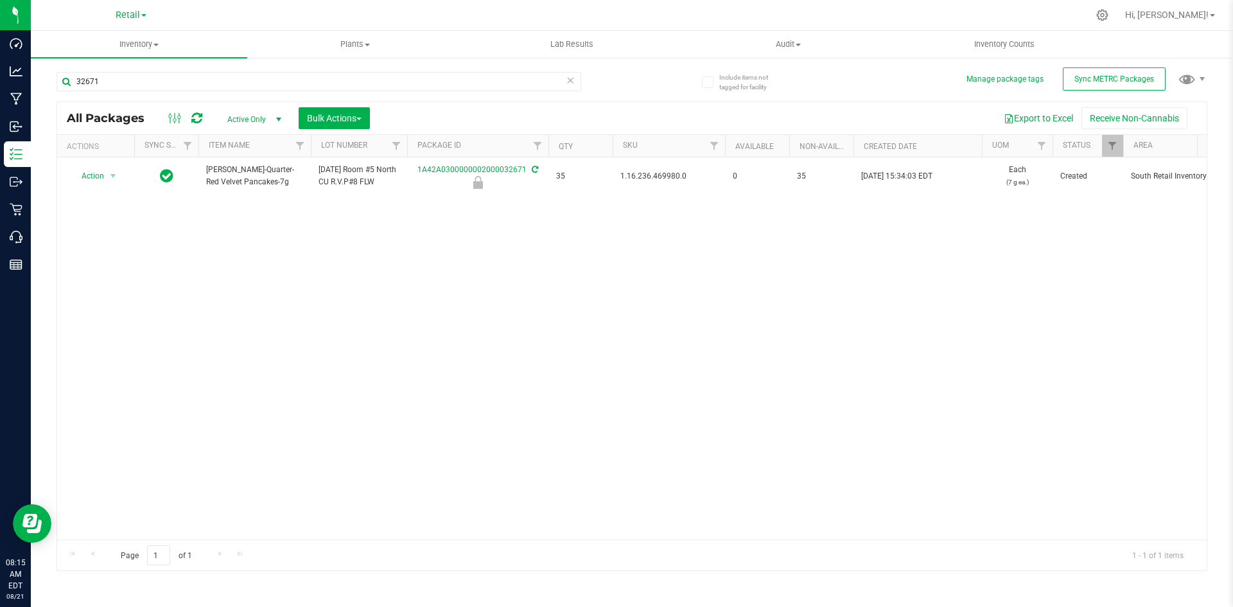
click at [430, 96] on div "32671" at bounding box center [319, 87] width 525 height 30
click at [431, 92] on div "32671" at bounding box center [319, 87] width 525 height 30
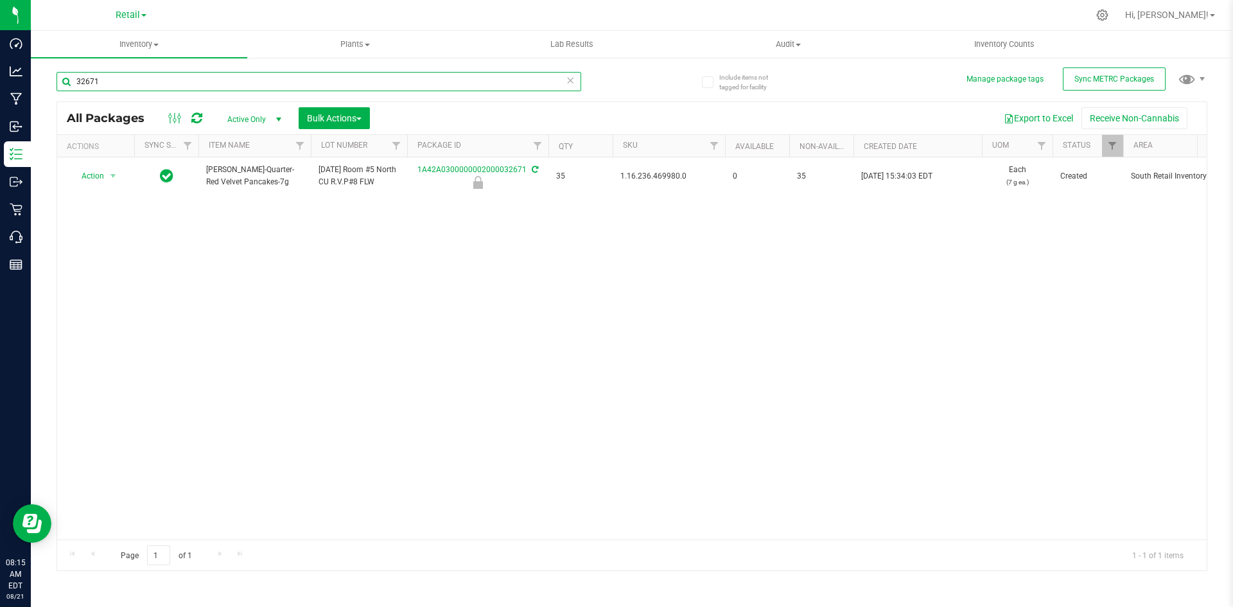
click at [436, 84] on input "32671" at bounding box center [319, 81] width 525 height 19
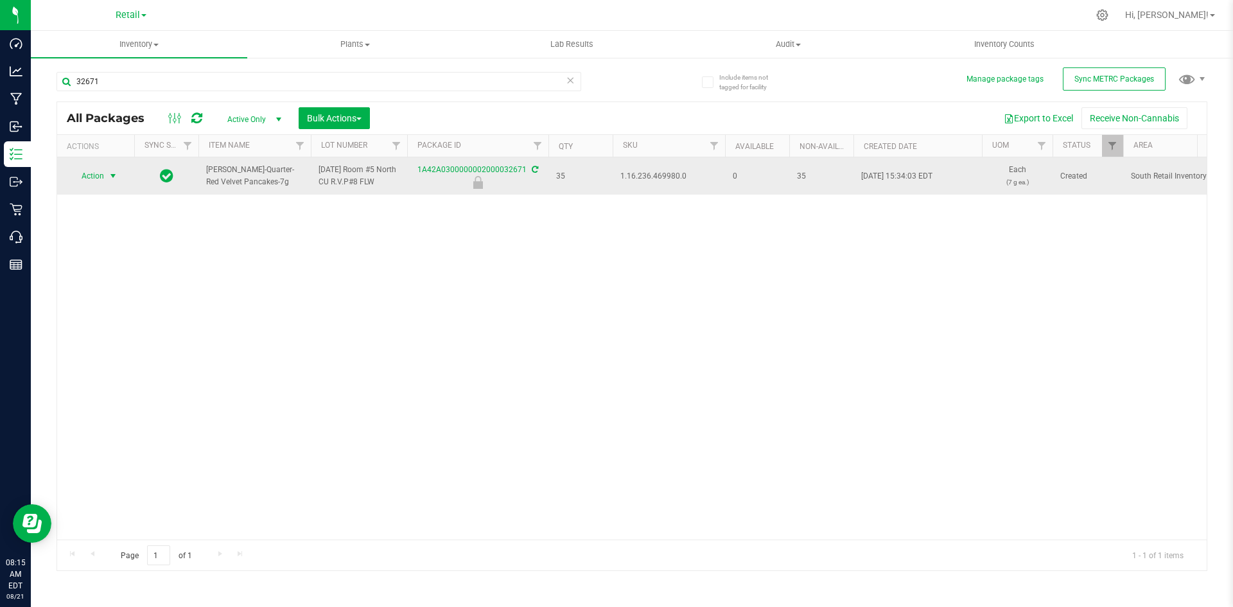
click at [92, 174] on span "Action" at bounding box center [87, 176] width 35 height 18
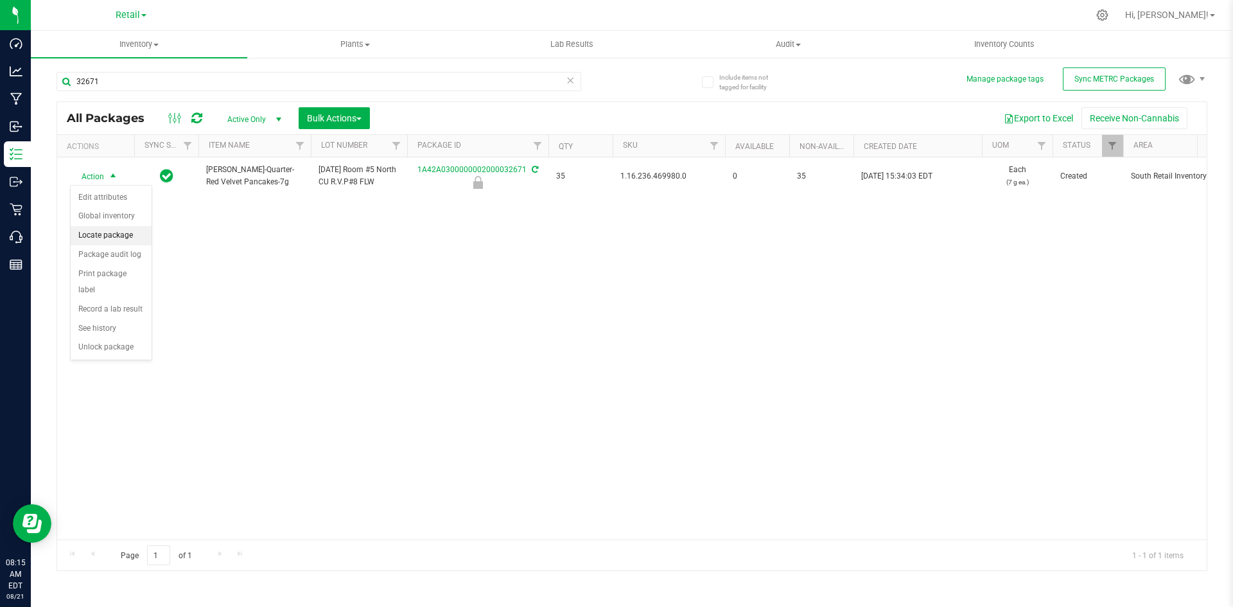
click at [128, 235] on li "Locate package" at bounding box center [111, 235] width 81 height 19
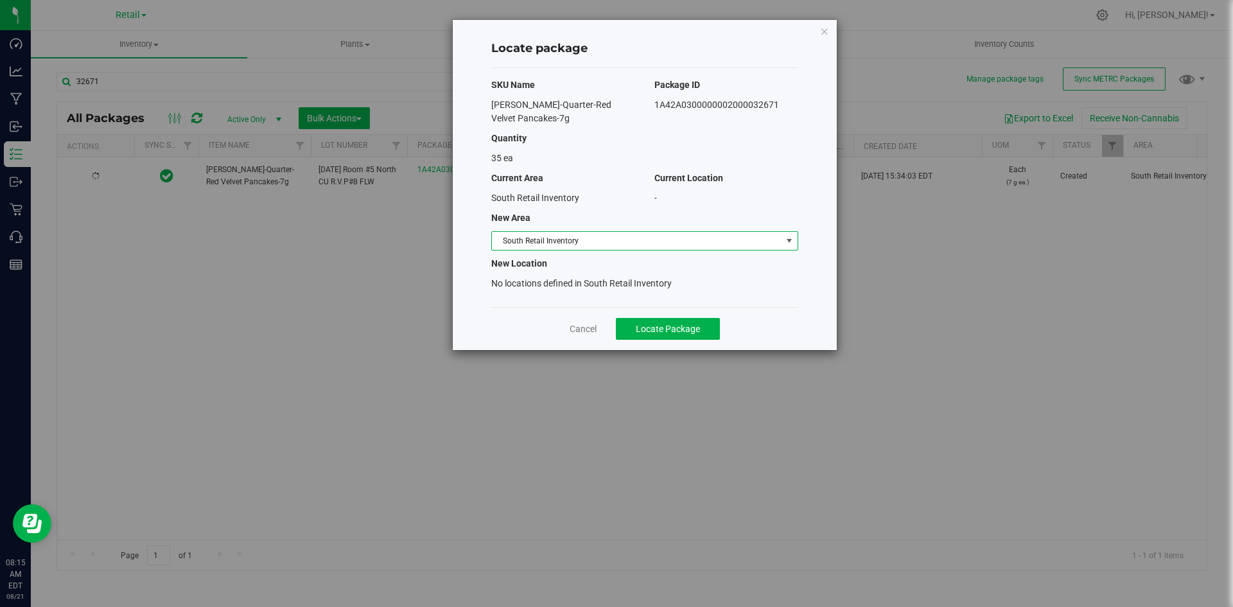
click at [511, 237] on span "South Retail Inventory" at bounding box center [637, 241] width 290 height 18
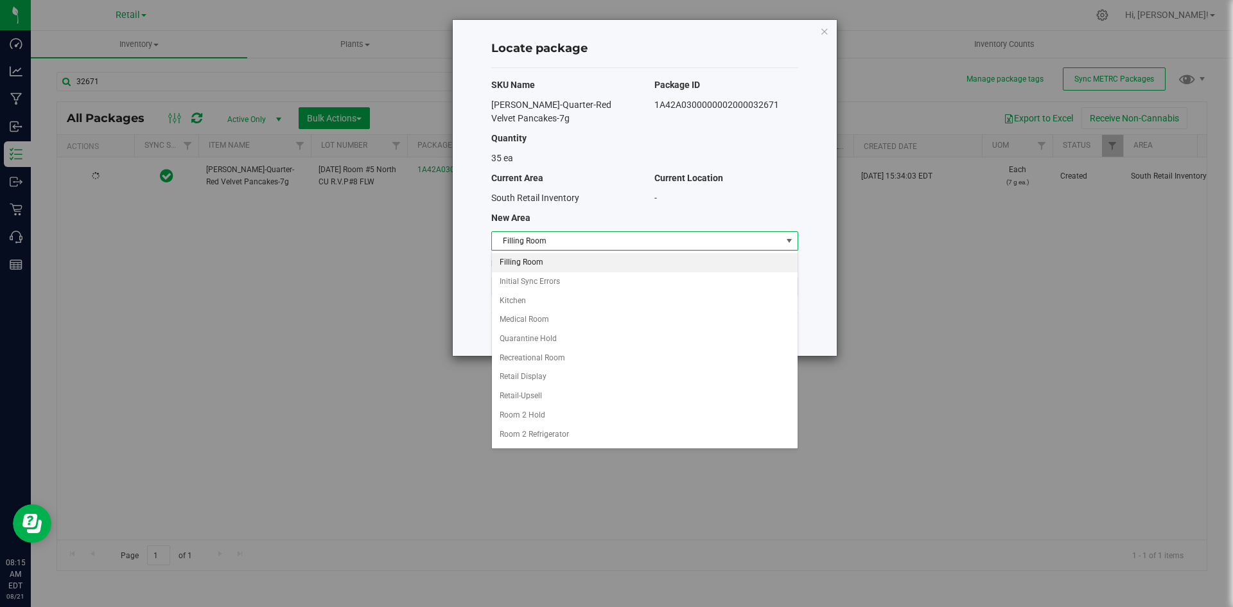
click at [511, 256] on li "Filling Room" at bounding box center [645, 262] width 306 height 19
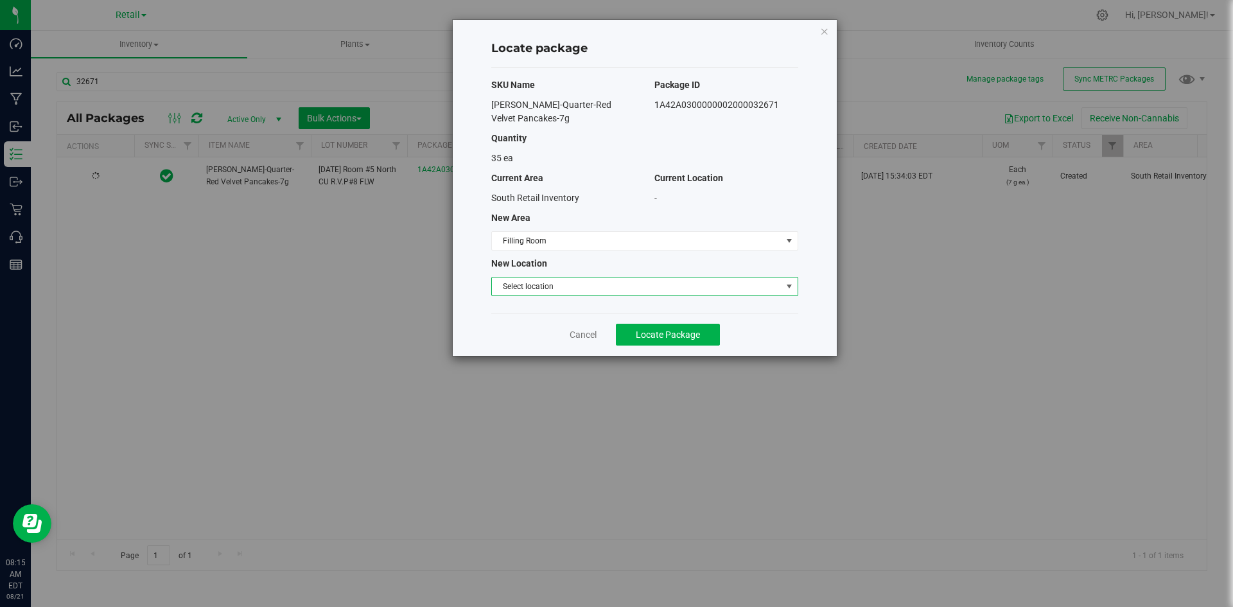
click at [518, 284] on span "Select location" at bounding box center [637, 286] width 290 height 18
click at [520, 304] on li "Filling room" at bounding box center [645, 308] width 306 height 19
click at [642, 326] on button "Locate Package" at bounding box center [668, 335] width 104 height 22
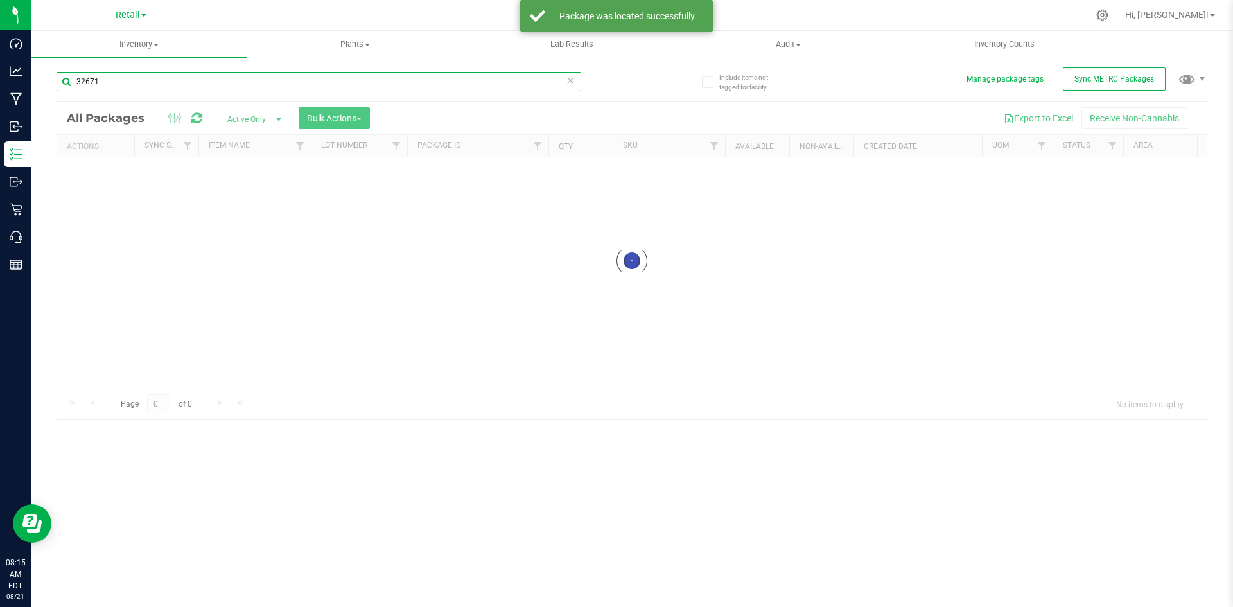
click at [244, 73] on input "32671" at bounding box center [319, 81] width 525 height 19
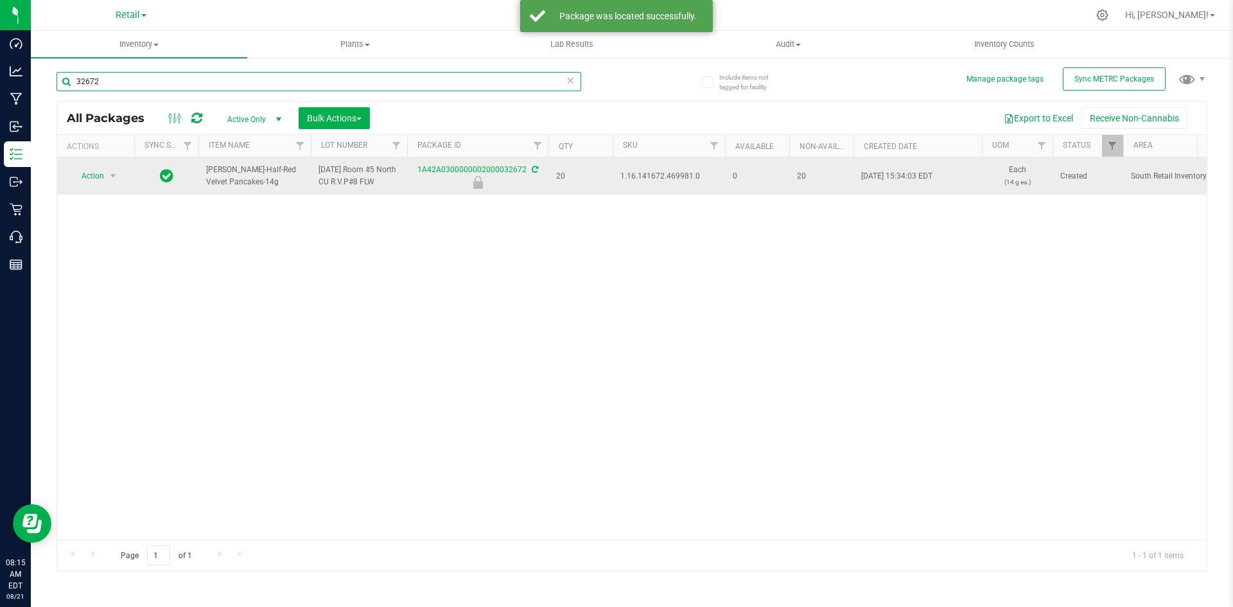
type input "32672"
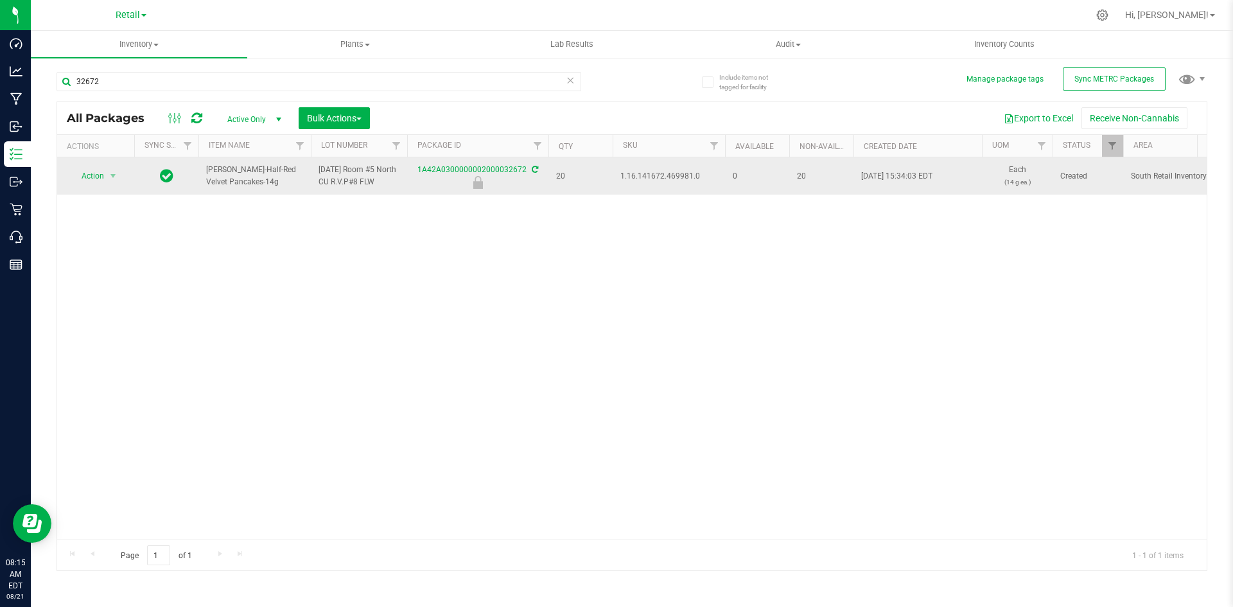
click at [673, 179] on span "1.16.141672.469981.0" at bounding box center [668, 176] width 97 height 12
copy span "1.16.141672.469981.0"
drag, startPoint x: 130, startPoint y: 171, endPoint x: 67, endPoint y: 171, distance: 62.9
click at [125, 172] on td "Action Action Edit attributes Global inventory Locate package Package audit log…" at bounding box center [95, 175] width 77 height 37
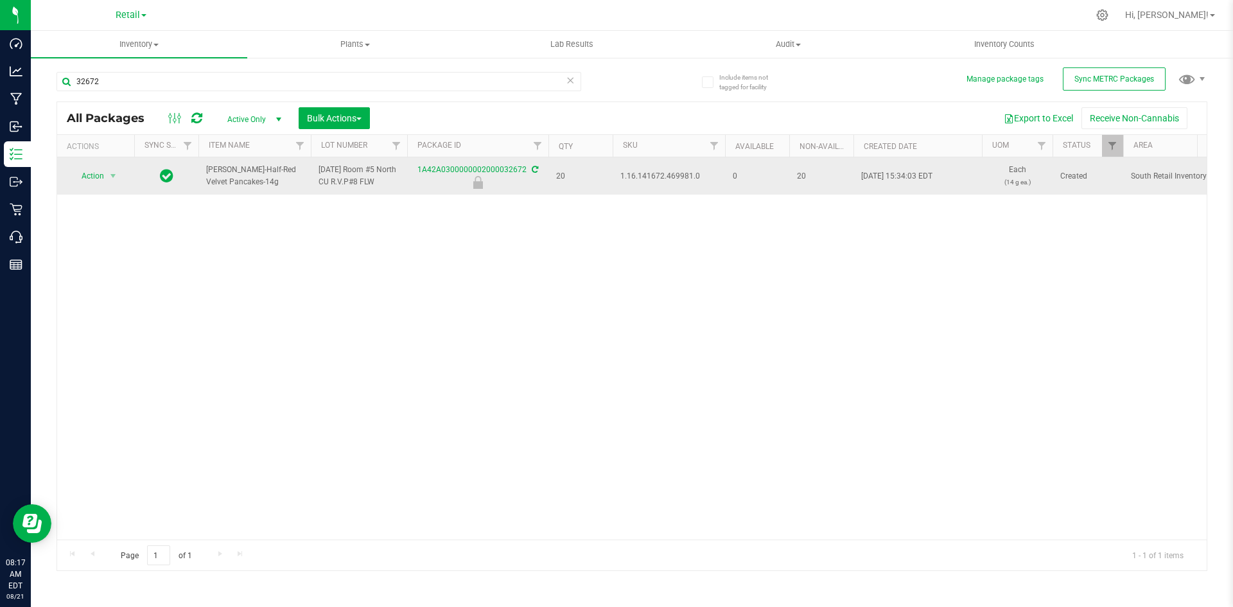
click at [122, 179] on div "Action Action Edit attributes Global inventory Locate package Package audit log…" at bounding box center [96, 176] width 62 height 18
click at [110, 177] on span "select" at bounding box center [113, 176] width 10 height 10
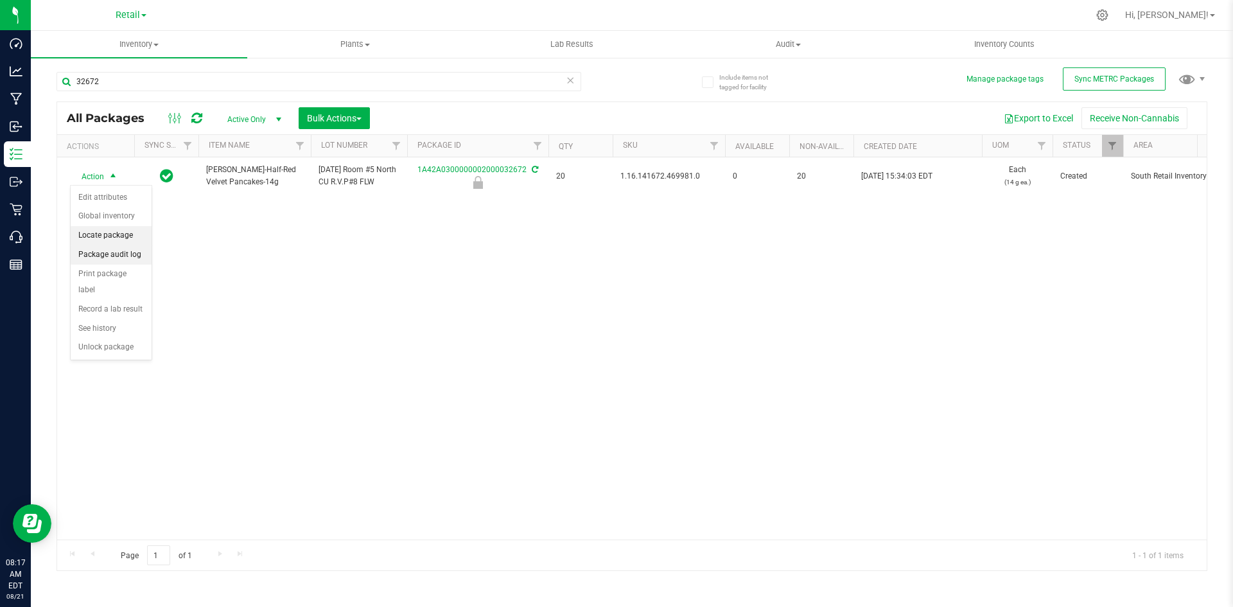
click at [105, 232] on li "Locate package" at bounding box center [111, 235] width 81 height 19
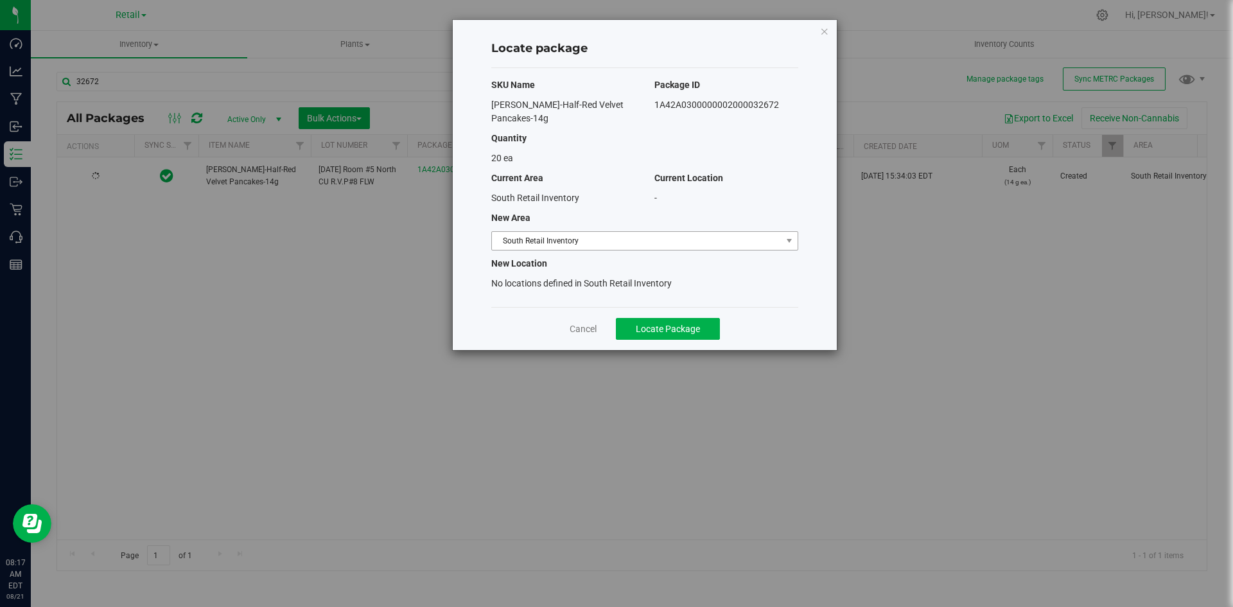
drag, startPoint x: 504, startPoint y: 225, endPoint x: 504, endPoint y: 232, distance: 7.7
click at [504, 227] on div "SKU Name Package ID [PERSON_NAME]-Half-Red Velvet Pancakes-14g 1A42A03000000020…" at bounding box center [644, 187] width 307 height 239
click at [504, 237] on span "South Retail Inventory" at bounding box center [637, 241] width 290 height 18
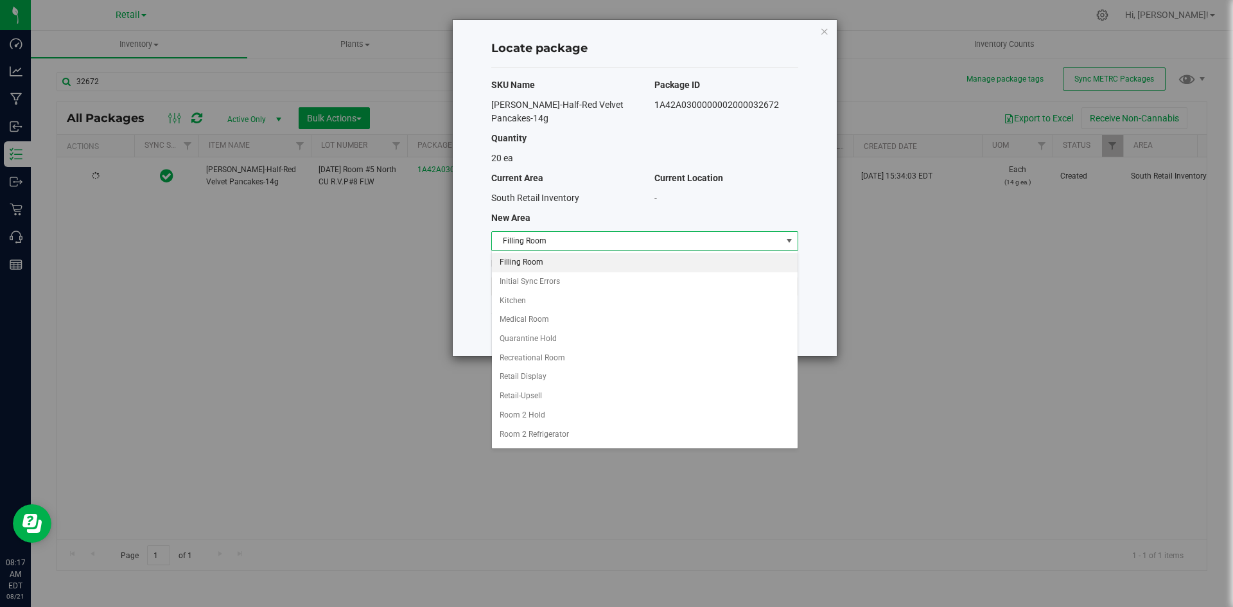
click at [512, 258] on li "Filling Room" at bounding box center [645, 262] width 306 height 19
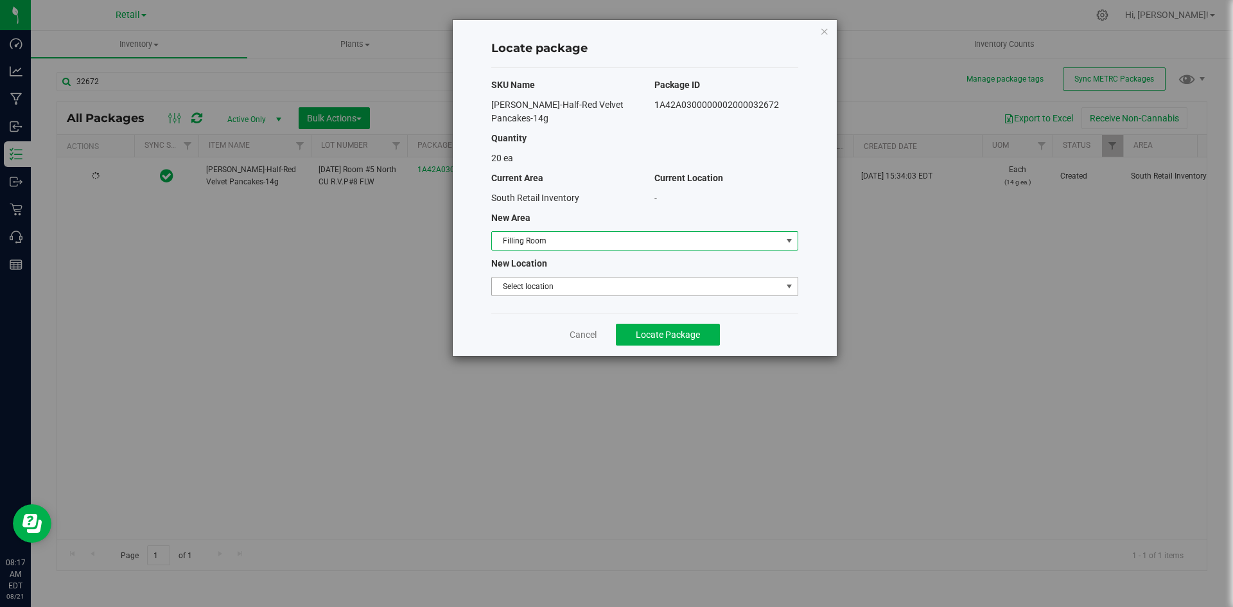
click at [515, 293] on span "Select location" at bounding box center [637, 286] width 290 height 18
click at [518, 308] on li "Filling room" at bounding box center [645, 308] width 306 height 19
click at [616, 320] on div "Cancel Locate Package" at bounding box center [644, 334] width 307 height 43
click at [621, 324] on button "Locate Package" at bounding box center [668, 335] width 104 height 22
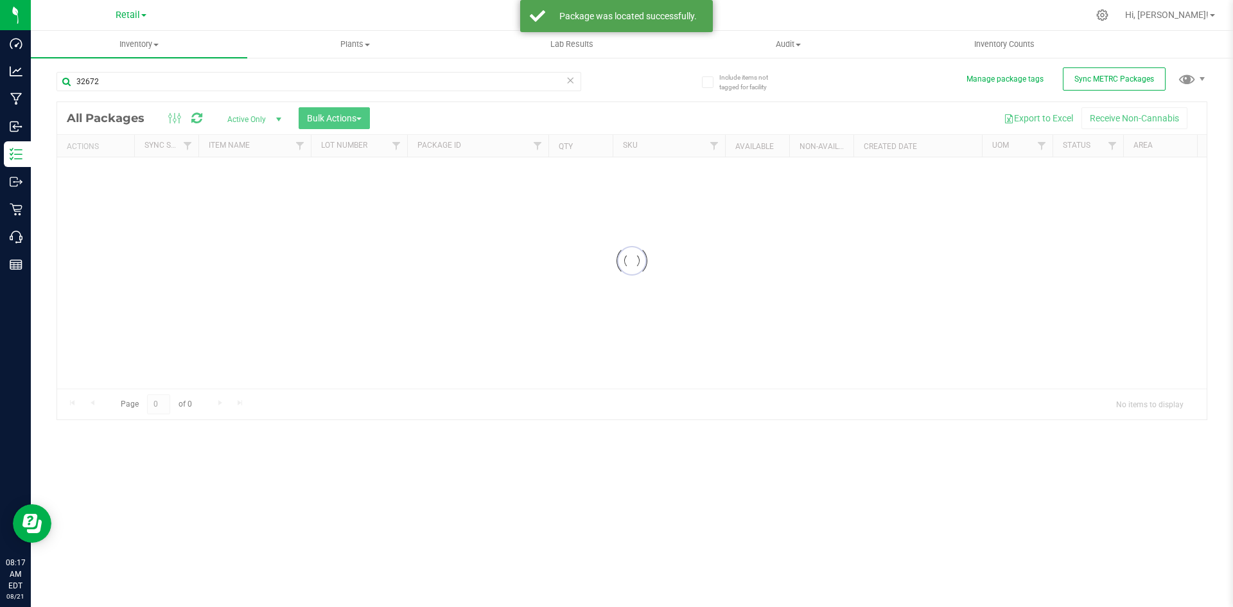
click at [164, 79] on input "32672" at bounding box center [319, 81] width 525 height 19
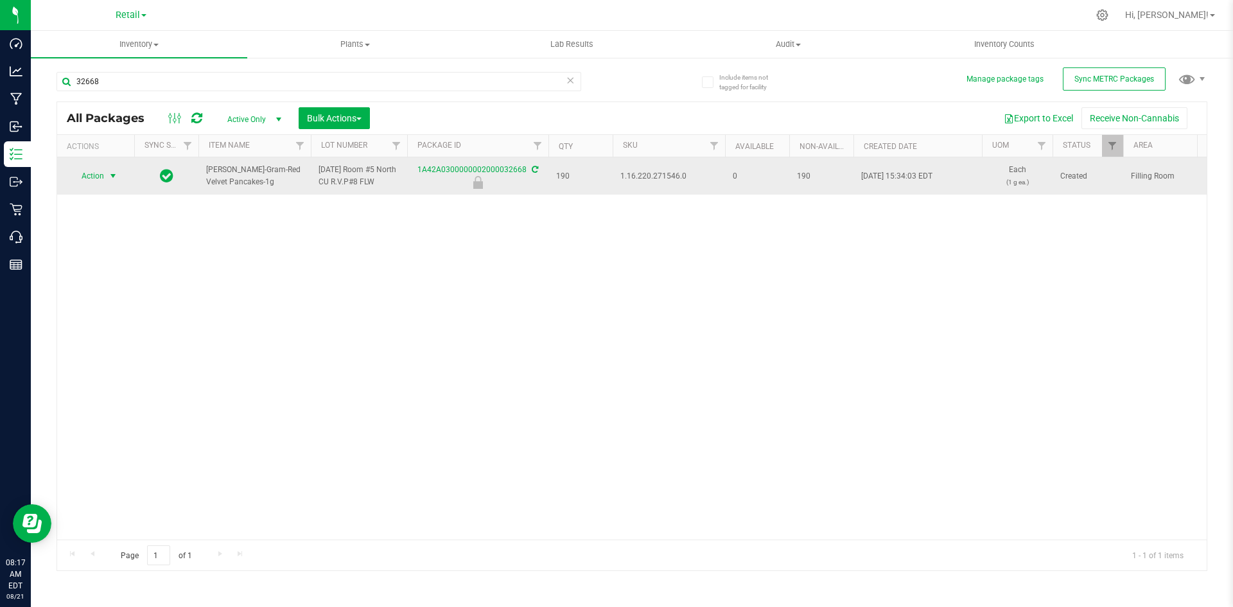
type input "32668"
click at [101, 173] on span "Action" at bounding box center [87, 176] width 35 height 18
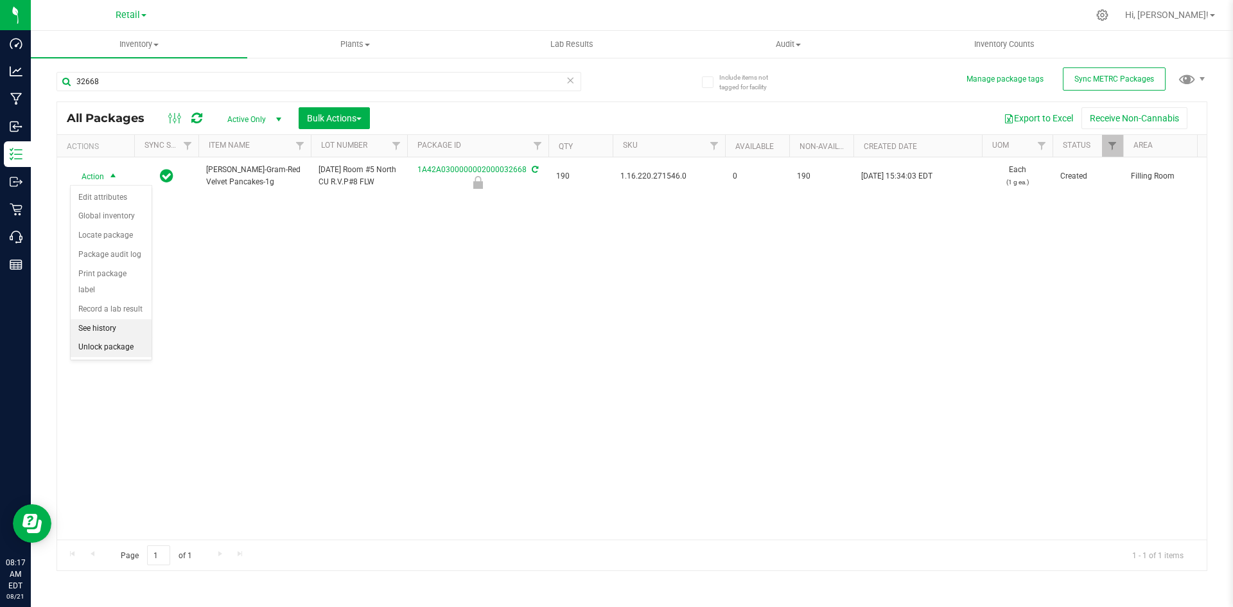
click at [115, 338] on li "Unlock package" at bounding box center [111, 347] width 81 height 19
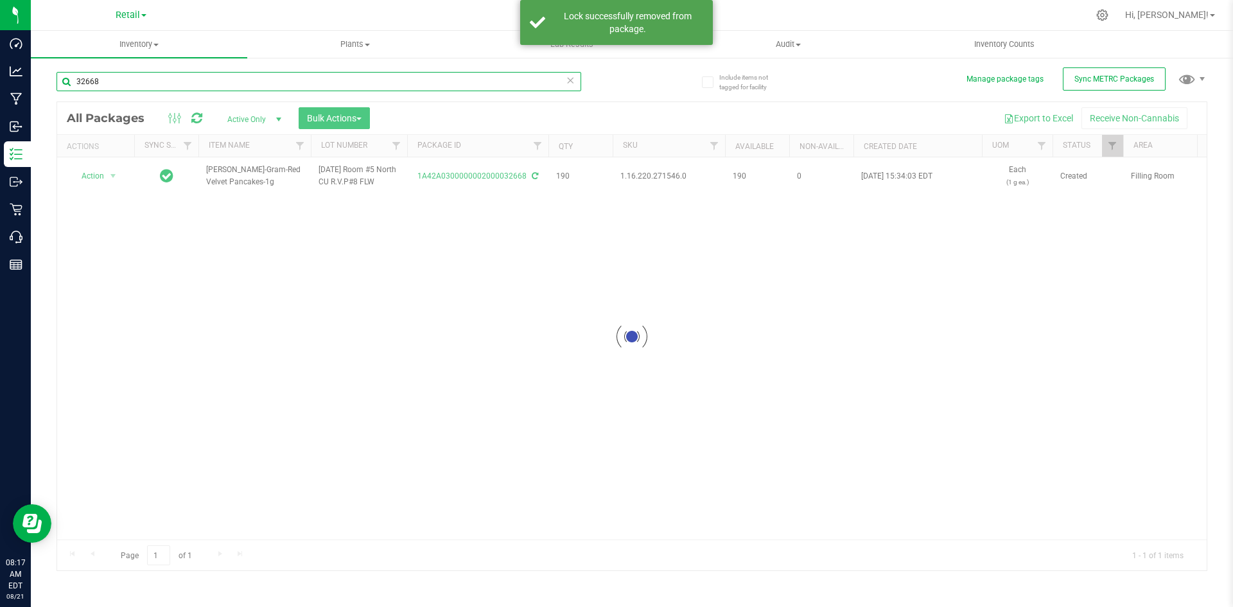
click at [175, 83] on input "32668" at bounding box center [319, 81] width 525 height 19
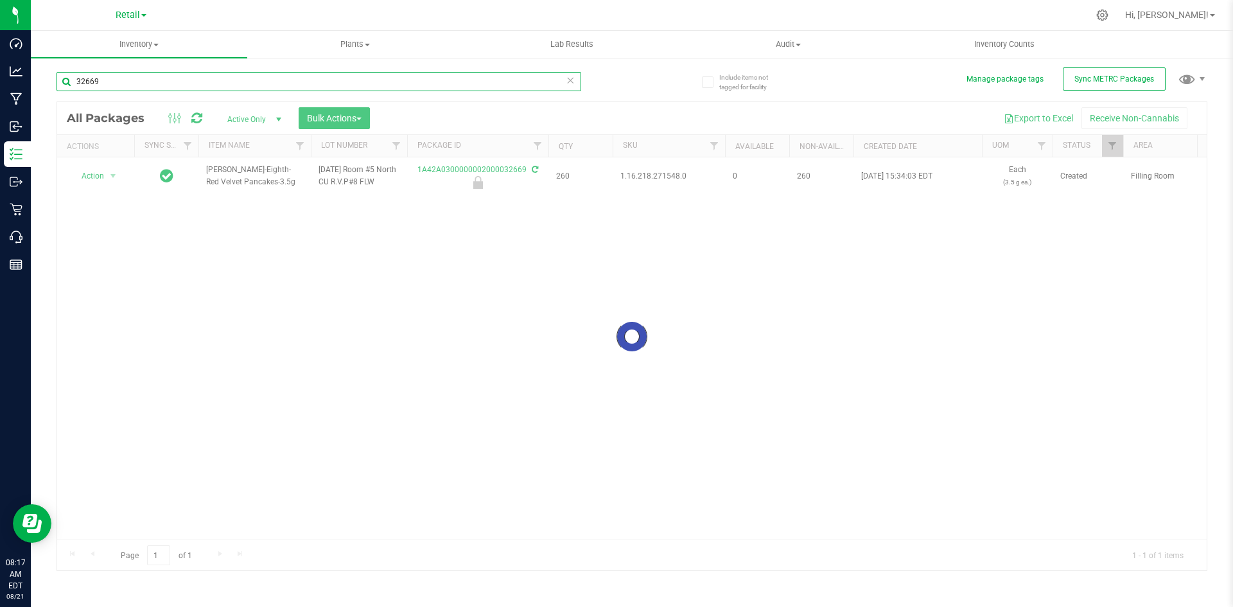
type input "32669"
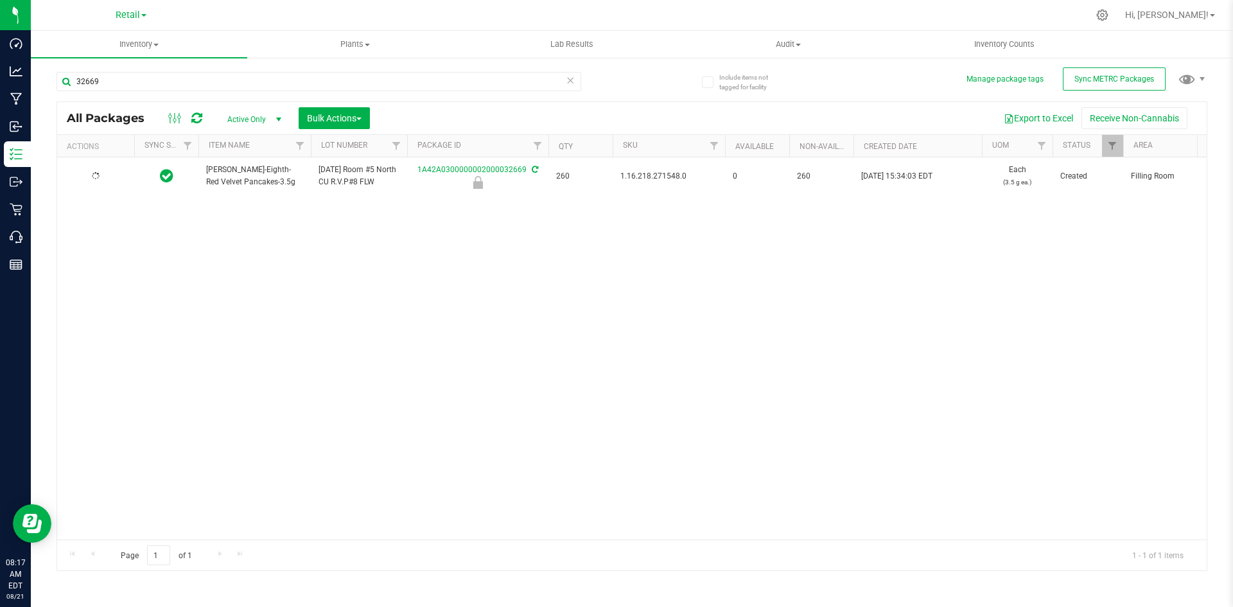
click at [106, 176] on div at bounding box center [96, 176] width 62 height 12
click at [106, 176] on span "select" at bounding box center [113, 176] width 16 height 18
click at [95, 338] on li "Unlock package" at bounding box center [111, 347] width 81 height 19
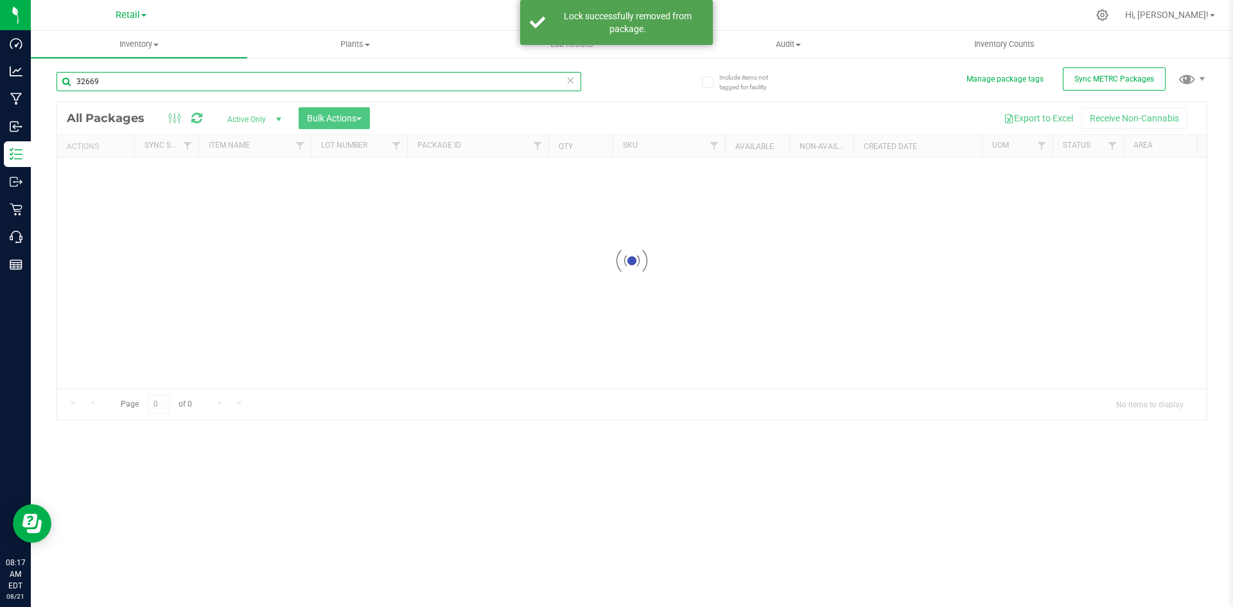
click at [218, 80] on input "32669" at bounding box center [319, 81] width 525 height 19
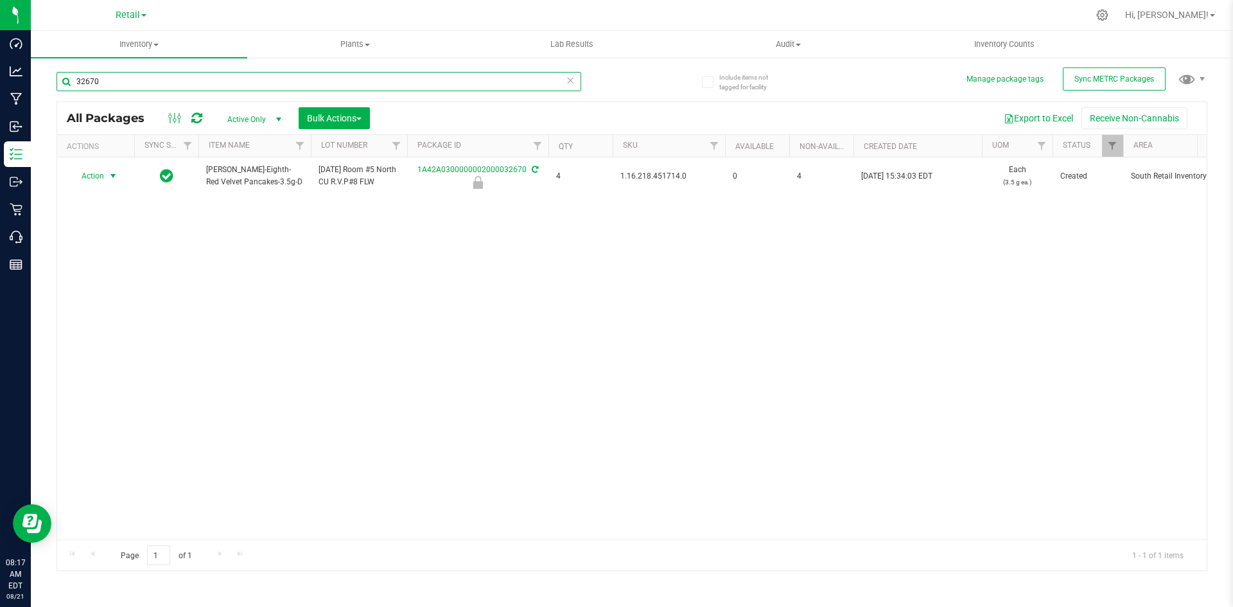
type input "32670"
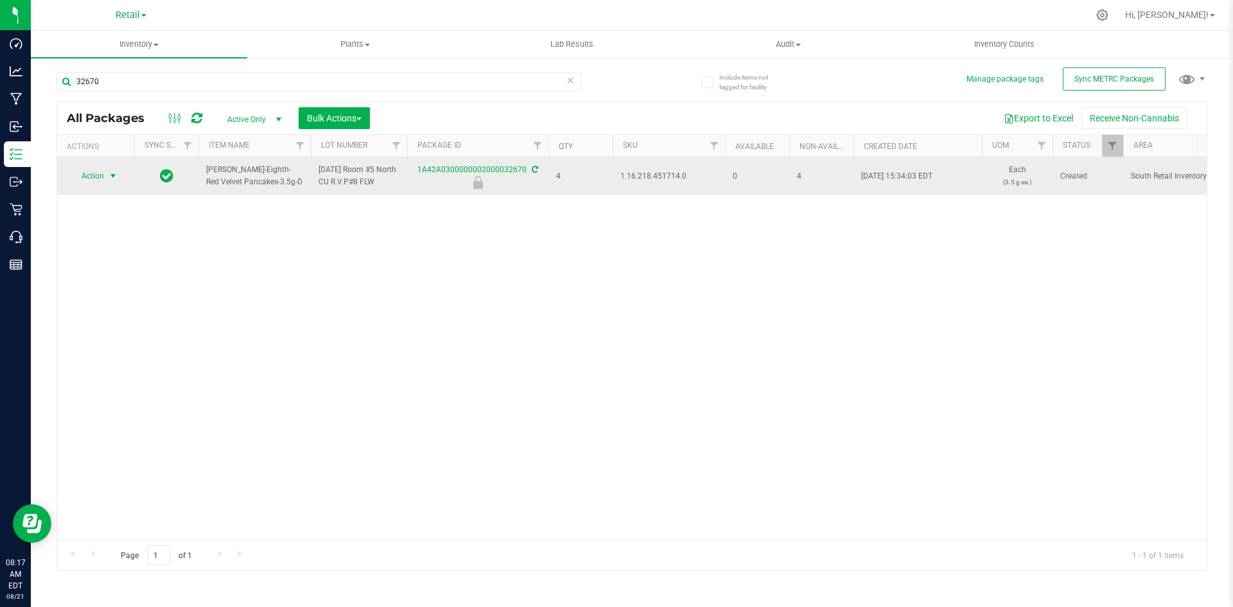
click at [101, 174] on span "Action" at bounding box center [87, 176] width 35 height 18
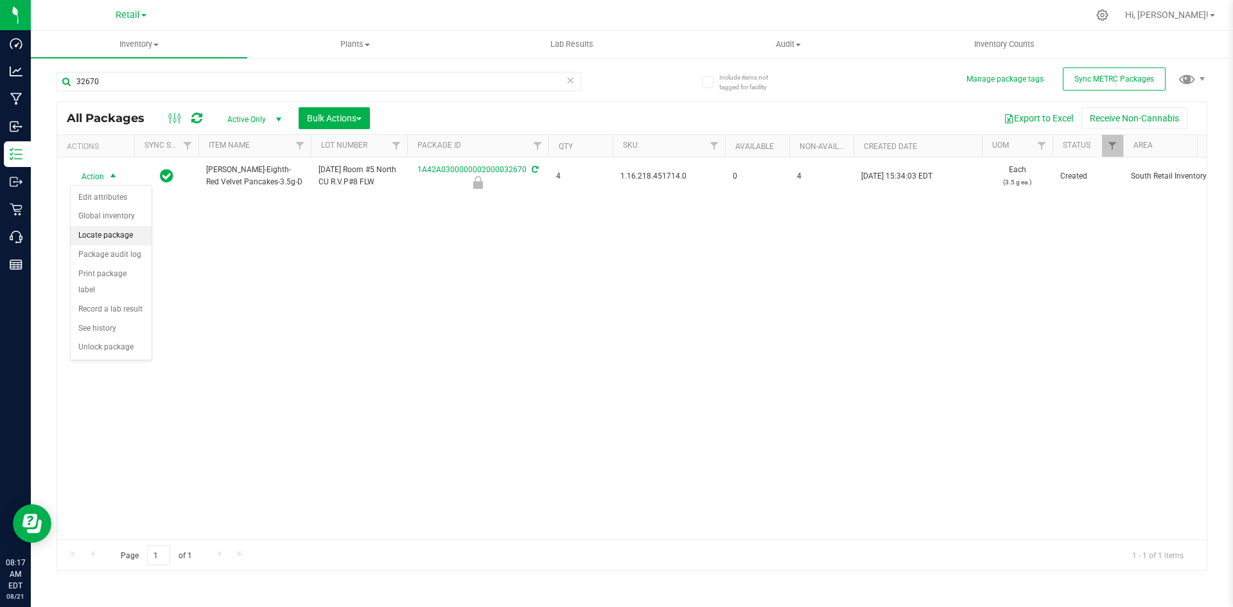
click at [135, 229] on li "Locate package" at bounding box center [111, 235] width 81 height 19
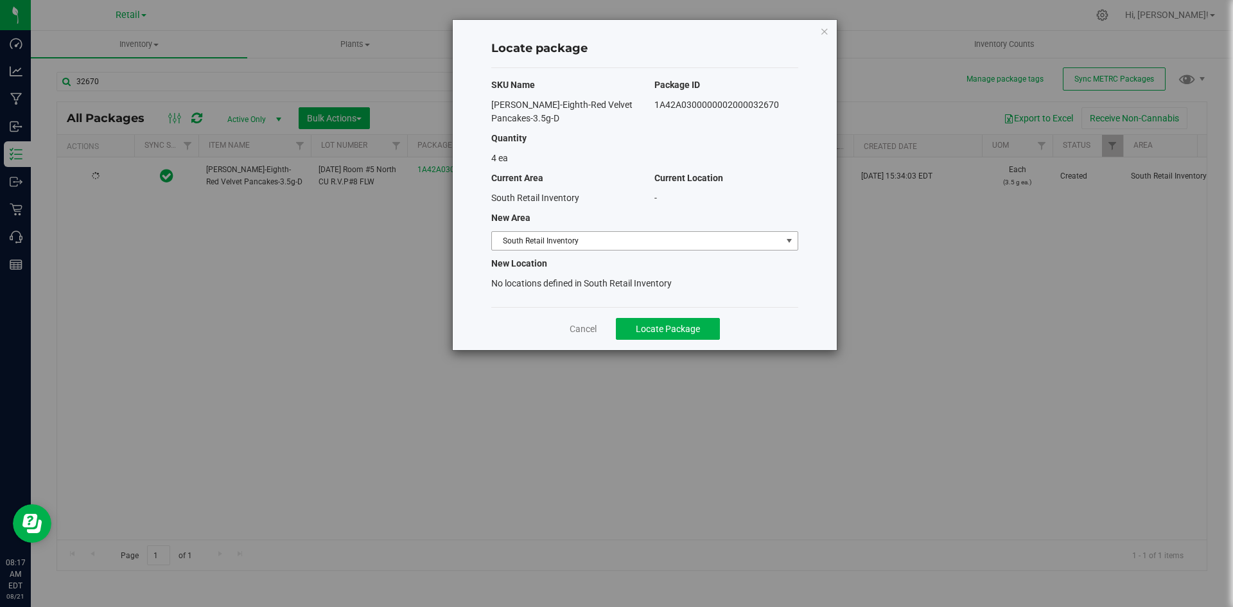
drag, startPoint x: 522, startPoint y: 254, endPoint x: 520, endPoint y: 243, distance: 10.6
click at [521, 249] on div "SKU Name Package ID [PERSON_NAME]-Eighth-Red Velvet Pancakes-3.5g-D 1A42A030000…" at bounding box center [644, 187] width 307 height 239
click at [520, 241] on span "South Retail Inventory" at bounding box center [637, 241] width 290 height 18
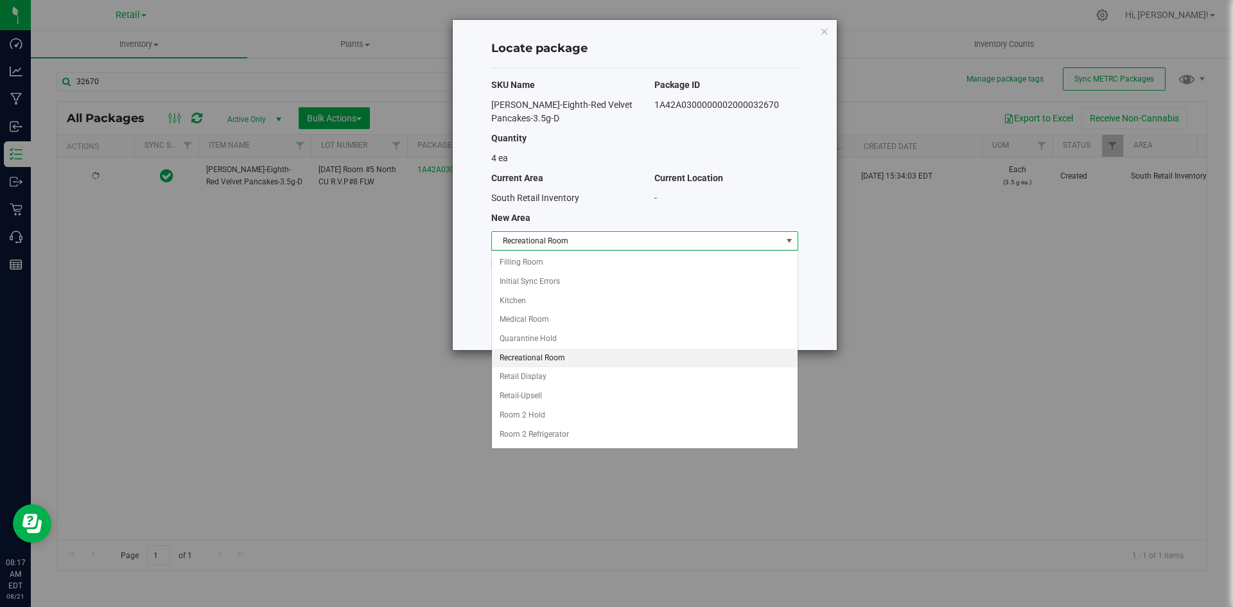
scroll to position [96, 0]
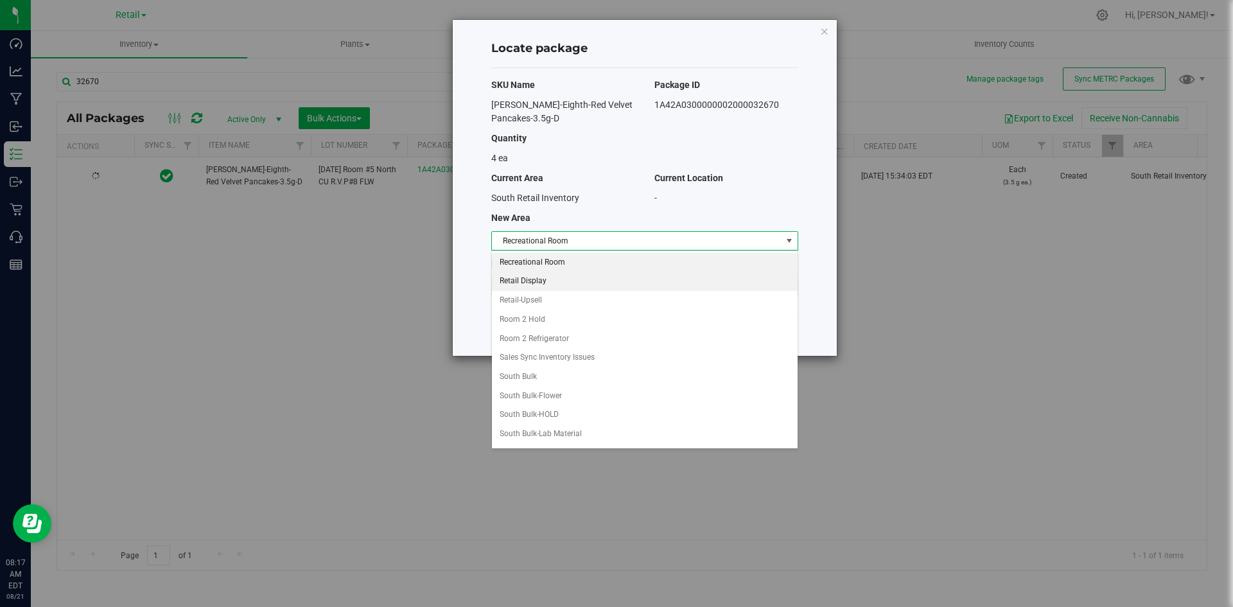
click at [516, 276] on li "Retail Display" at bounding box center [645, 281] width 306 height 19
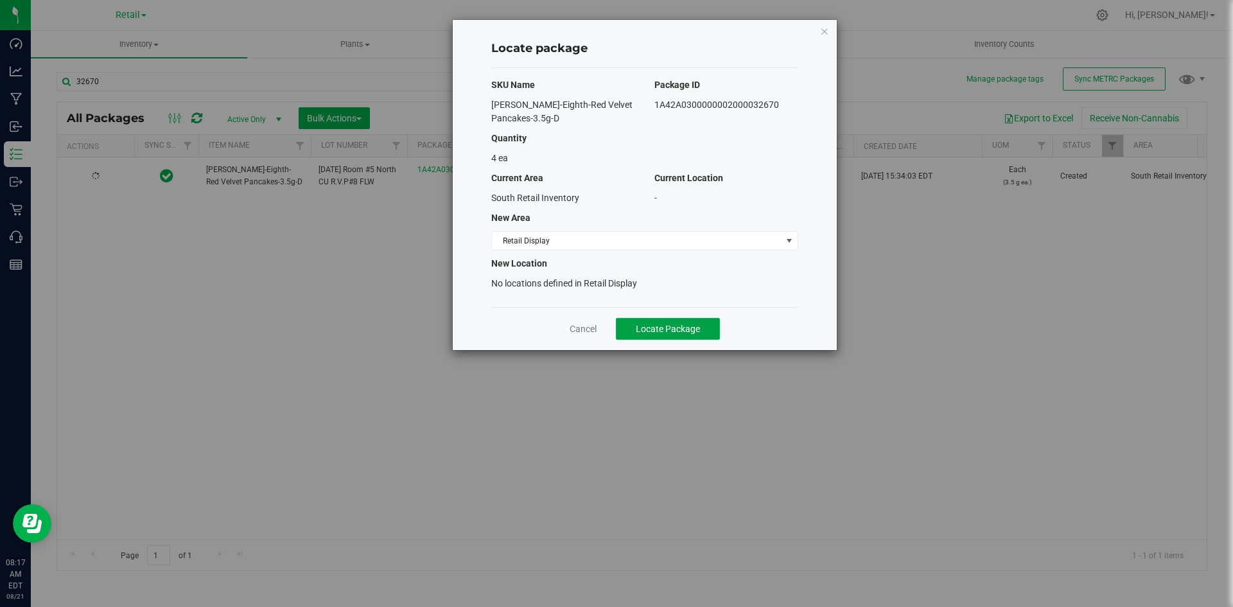
click at [659, 326] on span "Locate Package" at bounding box center [668, 329] width 64 height 10
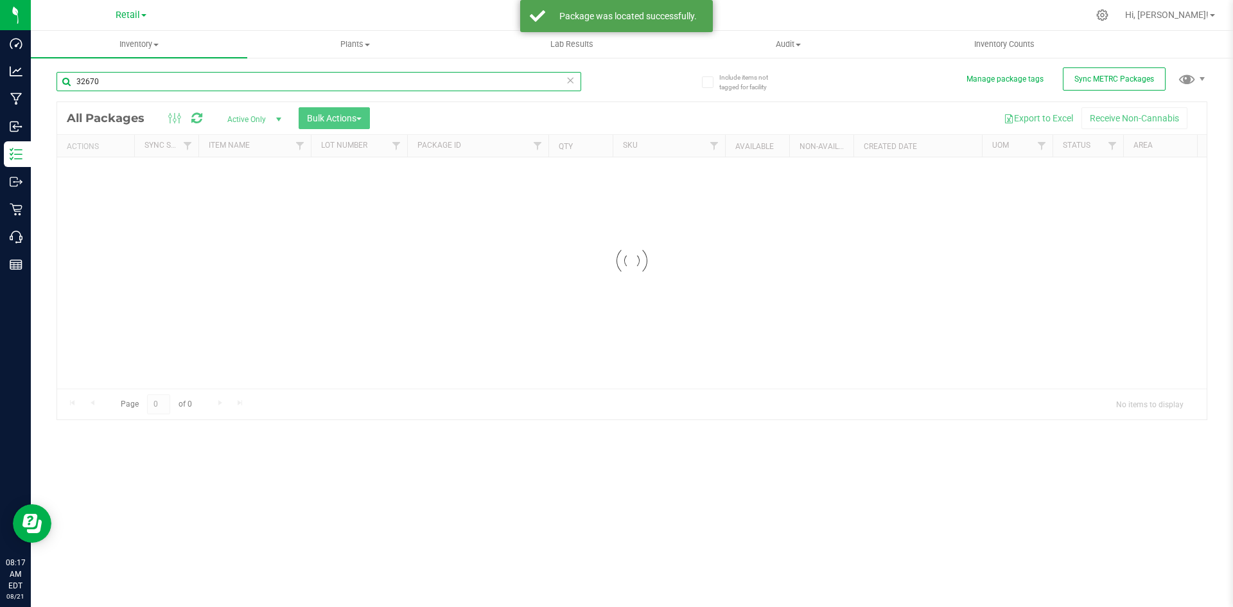
click at [247, 81] on input "32670" at bounding box center [319, 81] width 525 height 19
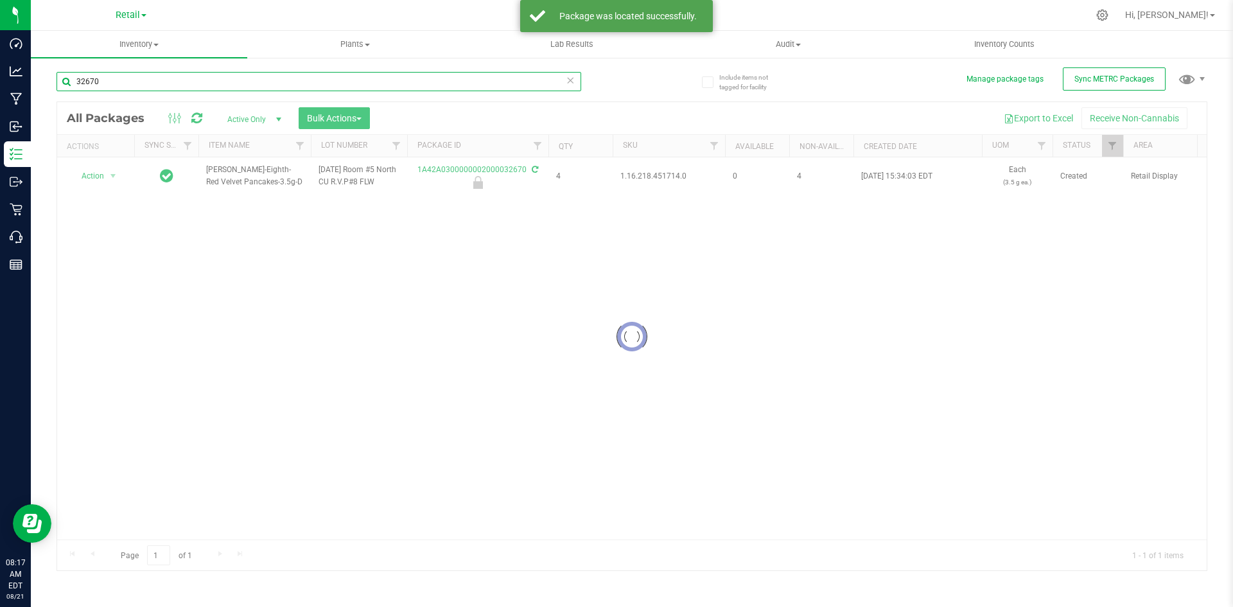
click at [247, 81] on input "32670" at bounding box center [319, 81] width 525 height 19
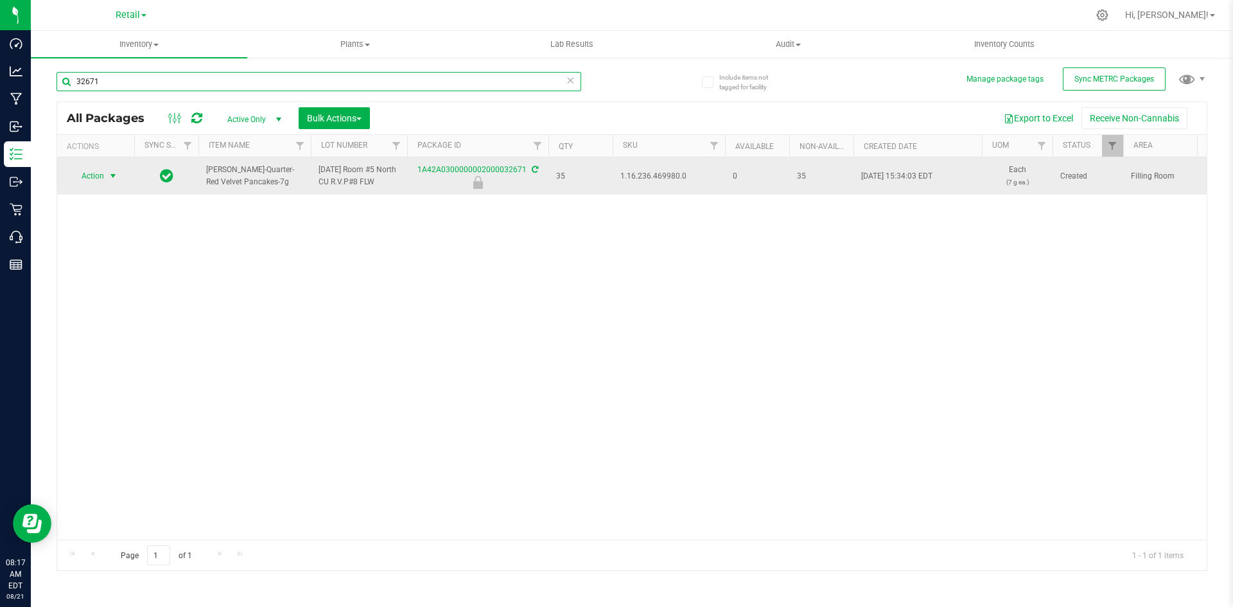
type input "32671"
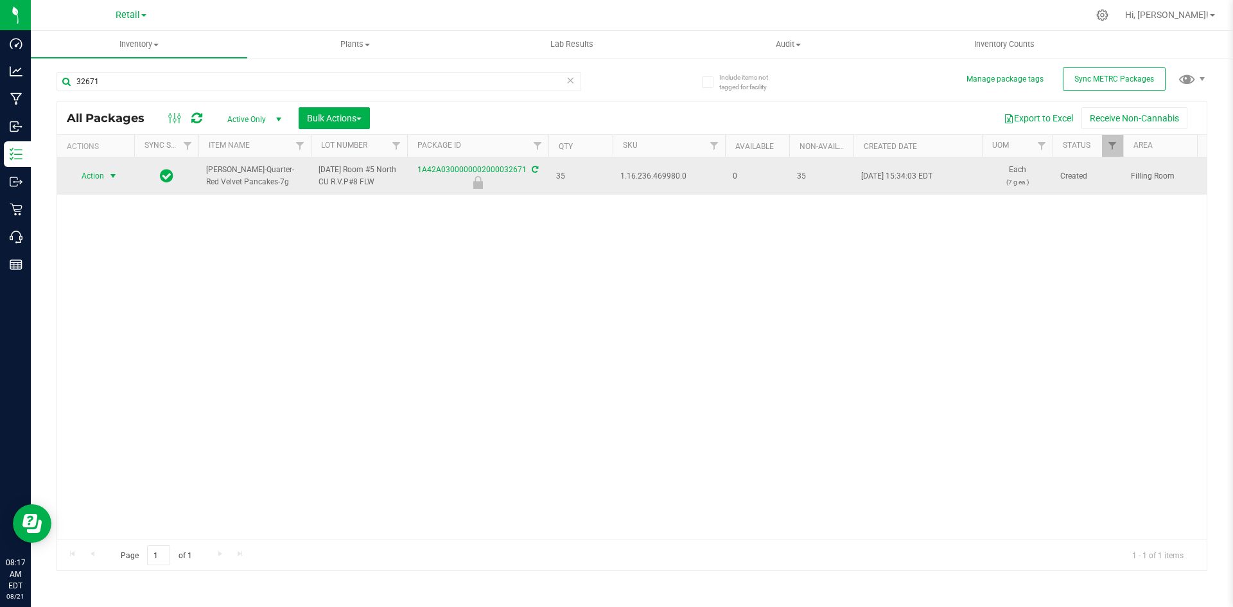
click at [115, 174] on span "select" at bounding box center [113, 176] width 10 height 10
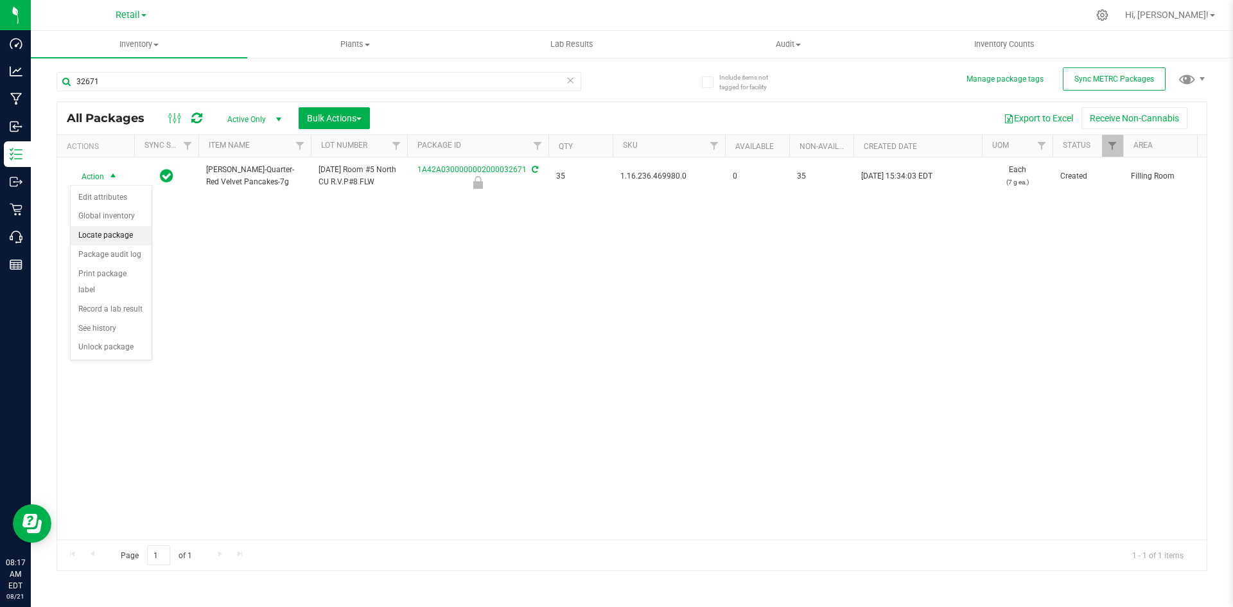
click at [117, 236] on li "Locate package" at bounding box center [111, 235] width 81 height 19
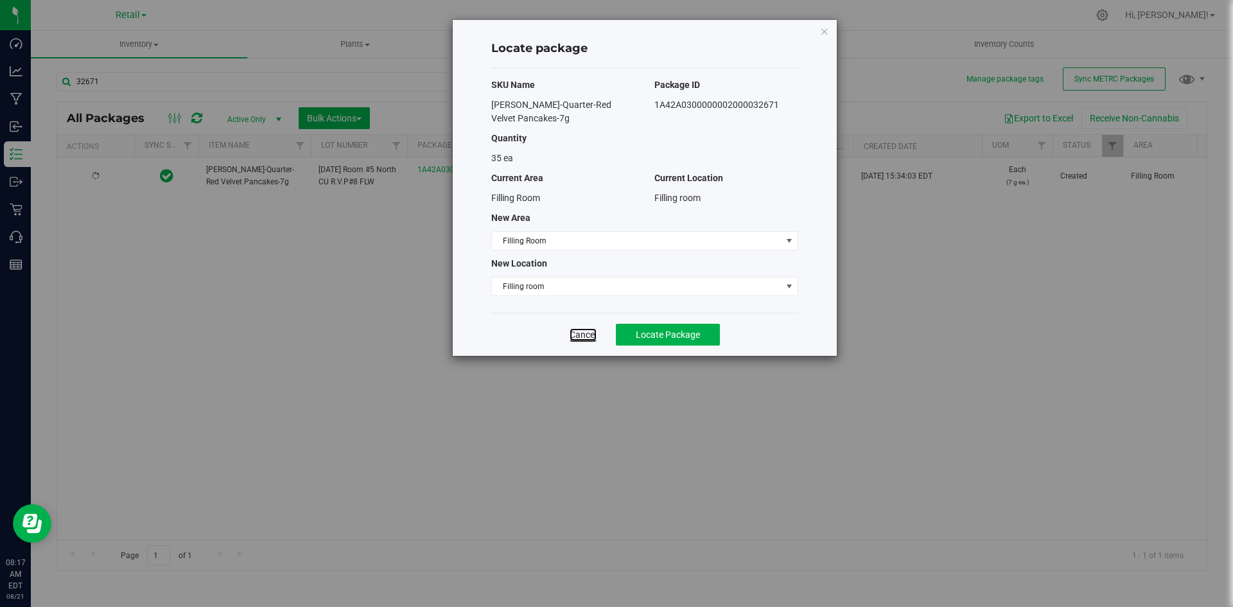
click at [578, 337] on link "Cancel" at bounding box center [583, 334] width 27 height 13
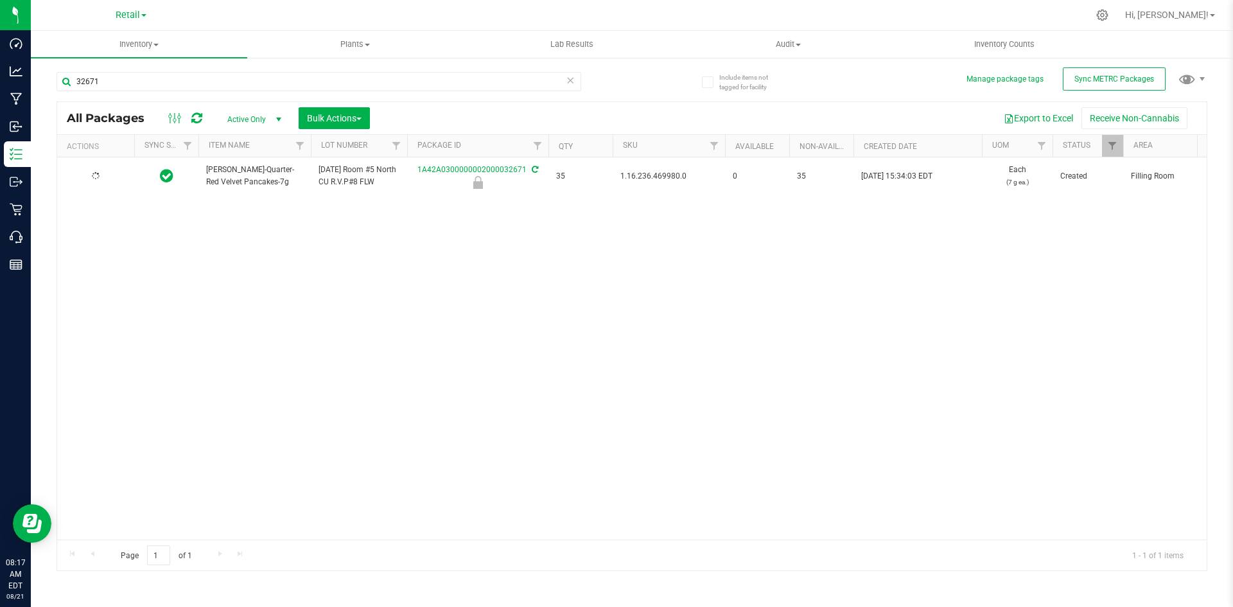
click at [101, 179] on div at bounding box center [96, 176] width 62 height 12
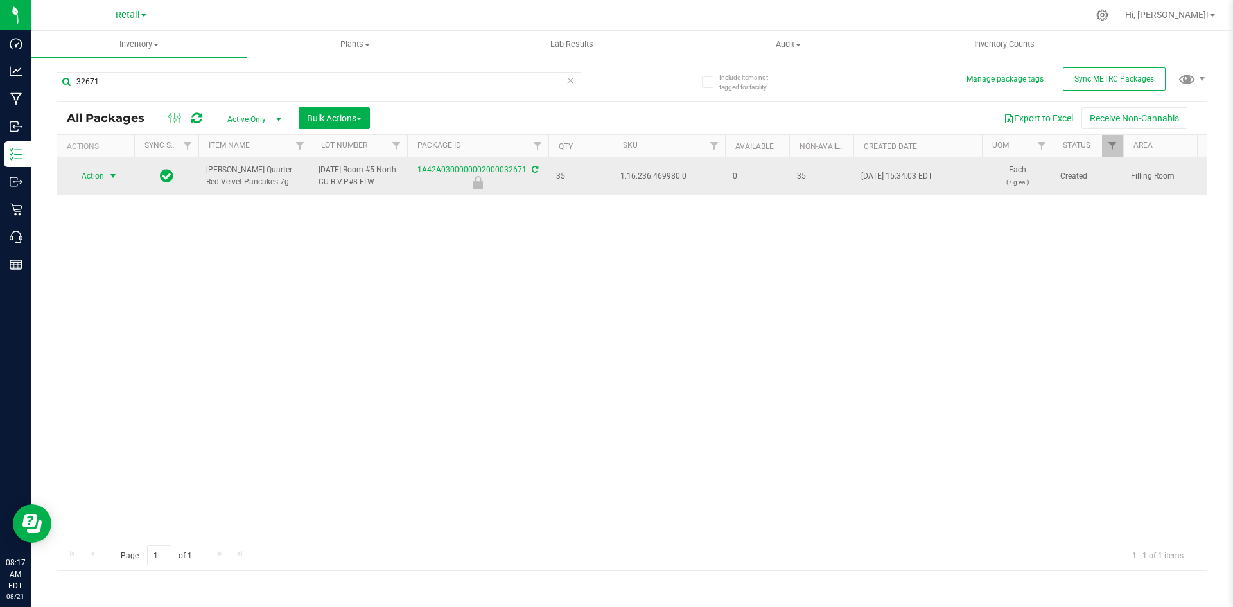
click at [103, 179] on span "Action" at bounding box center [87, 176] width 35 height 18
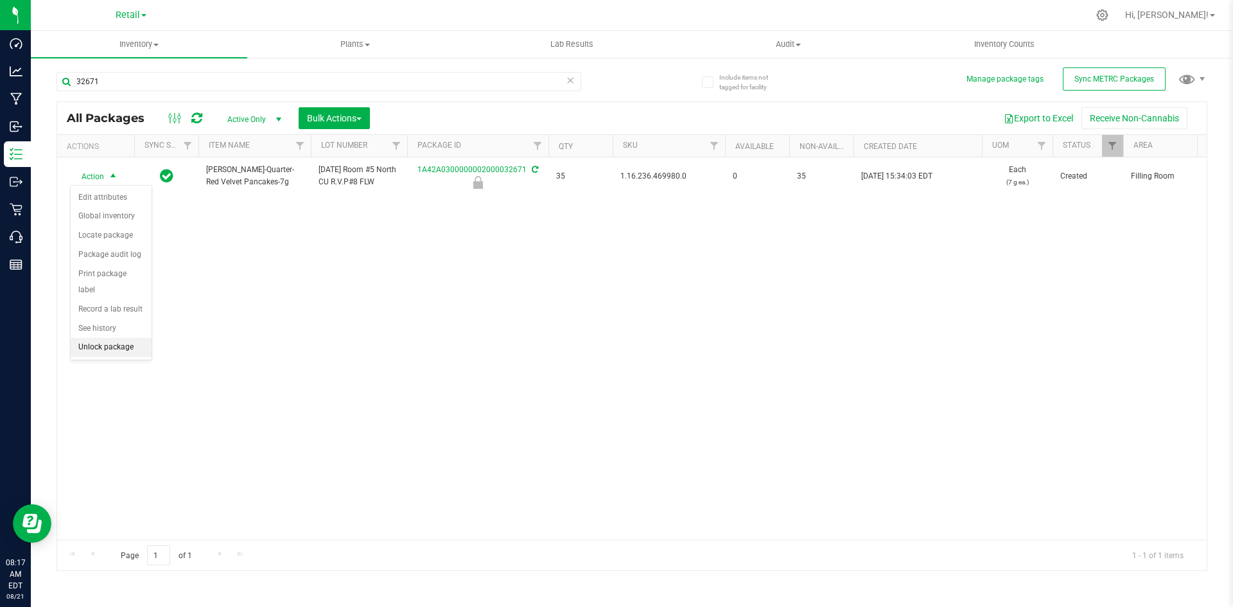
click at [130, 338] on li "Unlock package" at bounding box center [111, 347] width 81 height 19
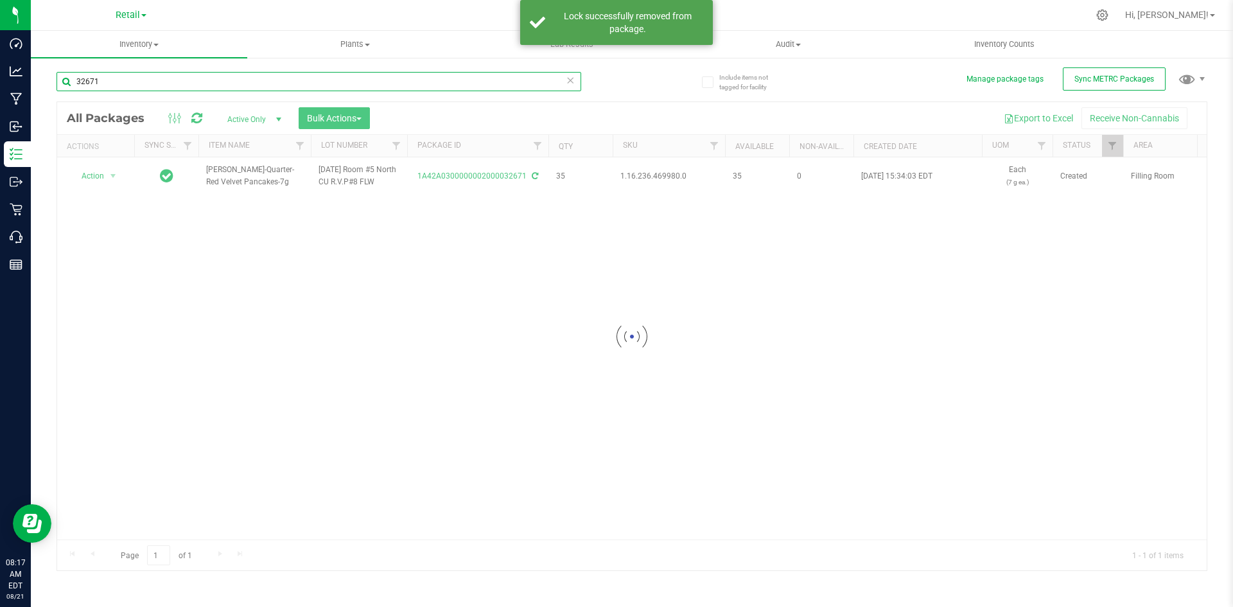
click at [127, 78] on input "32671" at bounding box center [319, 81] width 525 height 19
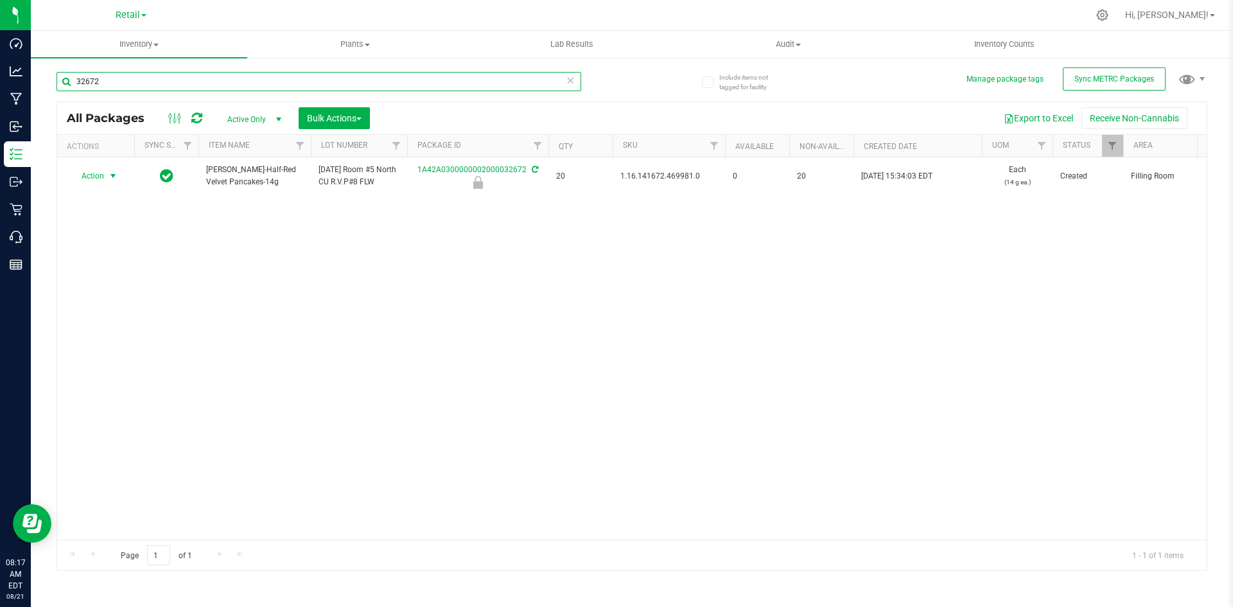
type input "32672"
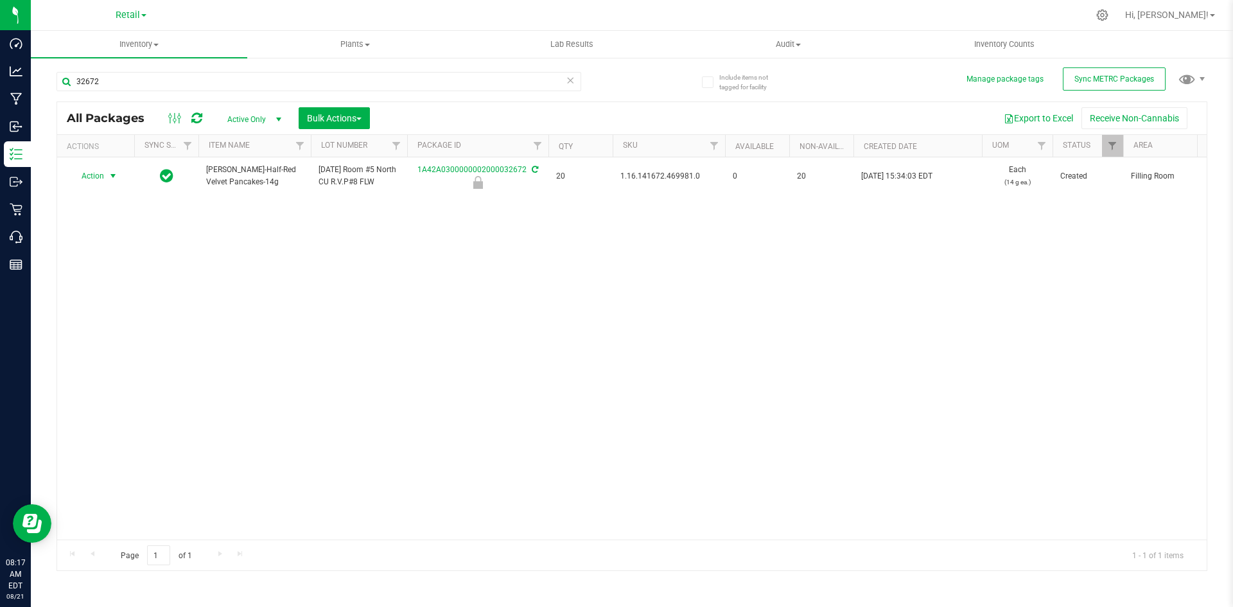
click at [106, 176] on span "select" at bounding box center [113, 176] width 16 height 18
click at [104, 338] on li "Unlock package" at bounding box center [111, 347] width 81 height 19
drag, startPoint x: 153, startPoint y: 36, endPoint x: 153, endPoint y: 44, distance: 7.7
click at [153, 36] on uib-tab-heading "Inventory All packages All inventory Waste log Create inventory" at bounding box center [139, 44] width 216 height 27
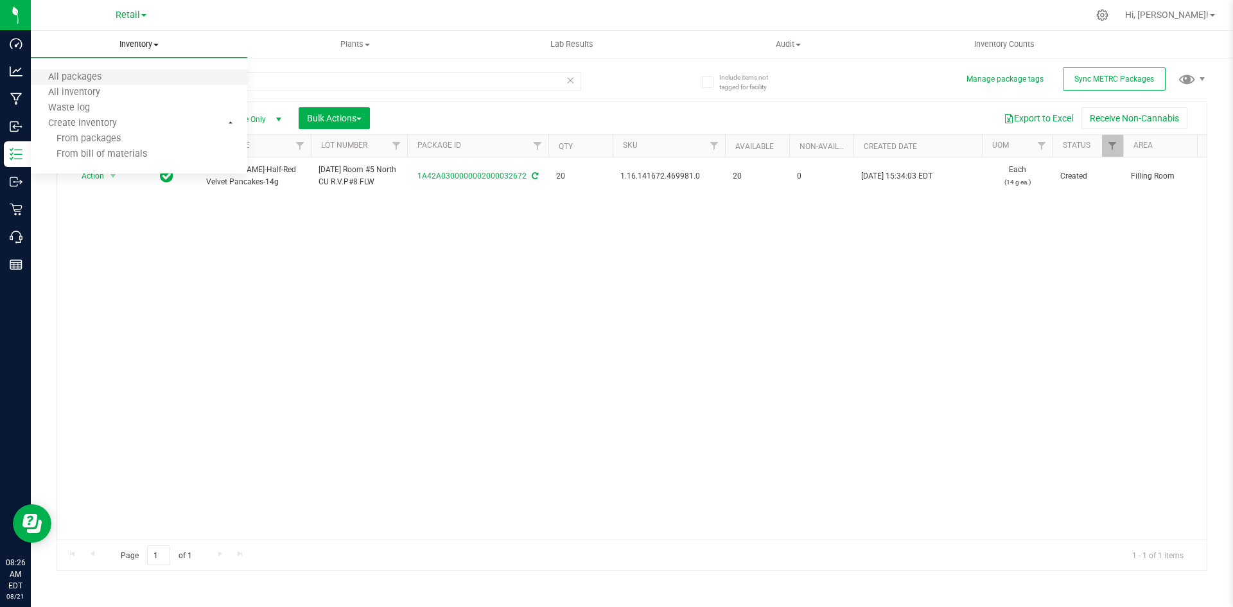
click at [132, 77] on li "All packages" at bounding box center [139, 77] width 216 height 15
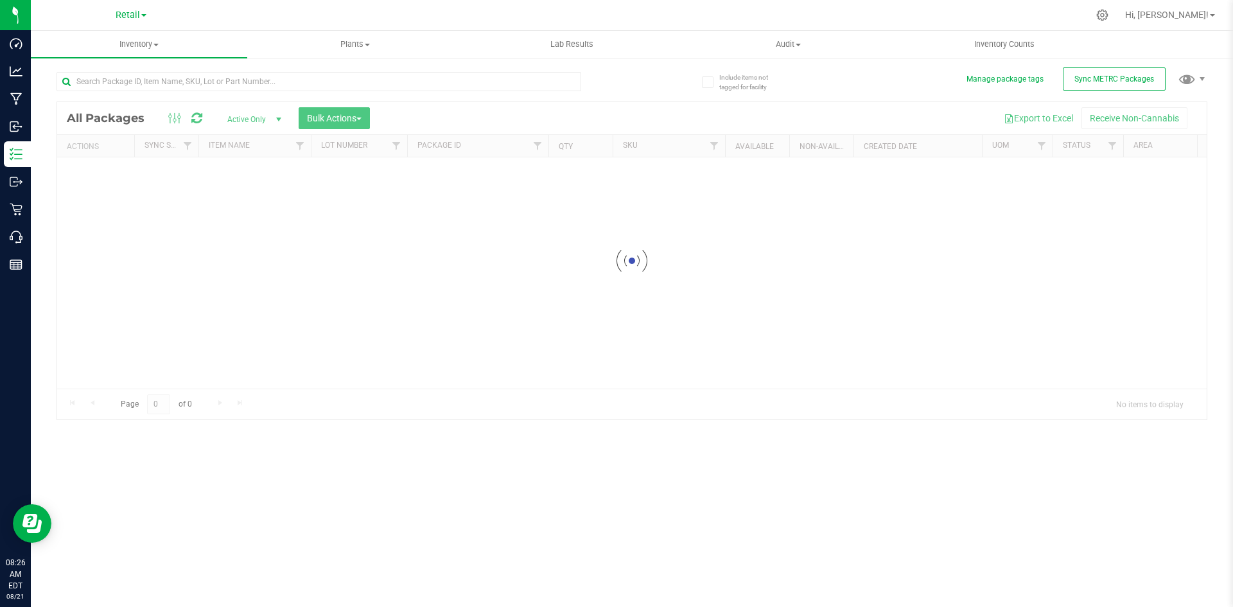
click at [243, 92] on div "Inventory All packages All inventory Waste log Create inventory Plants All plan…" at bounding box center [632, 319] width 1202 height 576
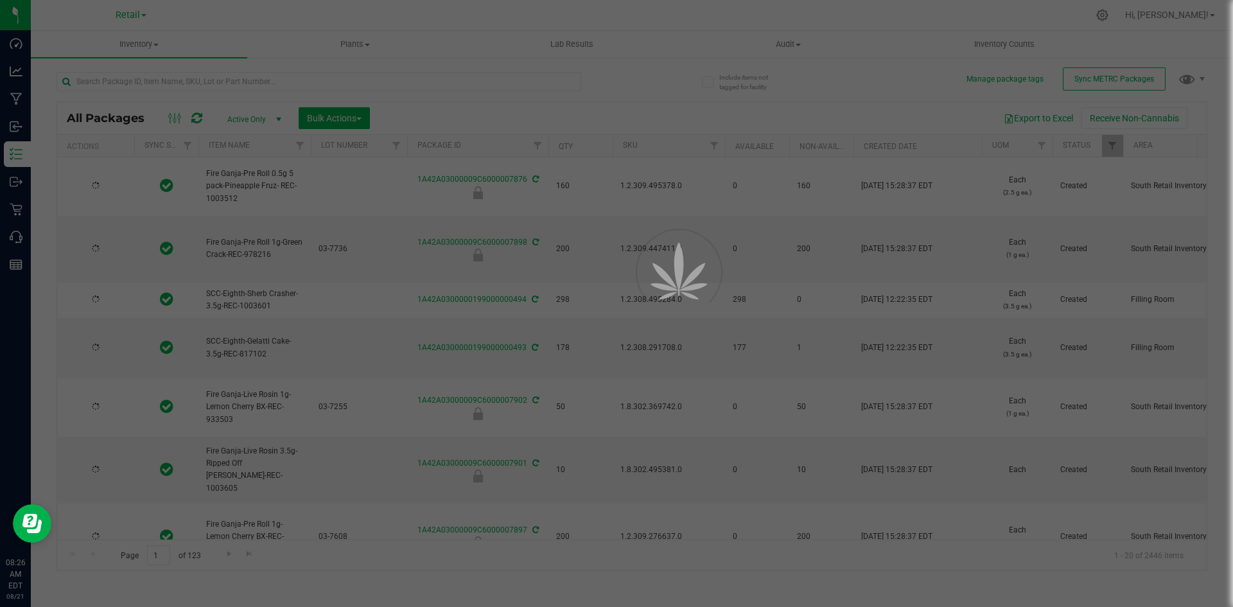
click at [244, 83] on div at bounding box center [616, 303] width 1233 height 607
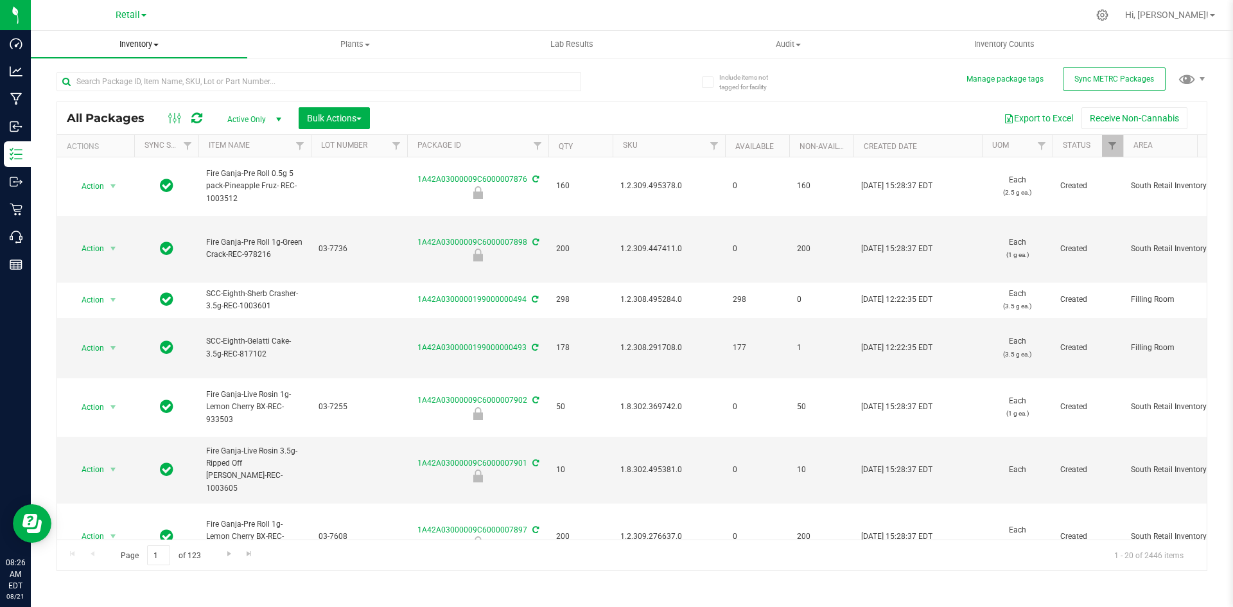
click at [170, 40] on span "Inventory" at bounding box center [139, 45] width 216 height 12
click at [115, 107] on li "Waste log" at bounding box center [139, 108] width 216 height 15
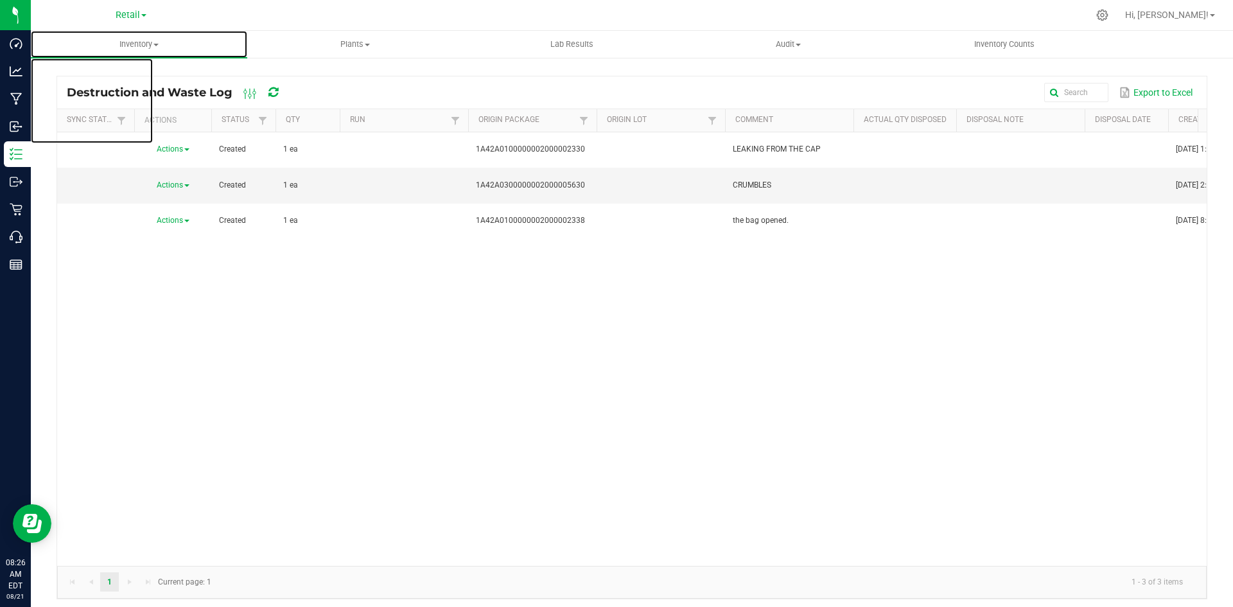
click at [128, 48] on span "Inventory" at bounding box center [139, 45] width 216 height 12
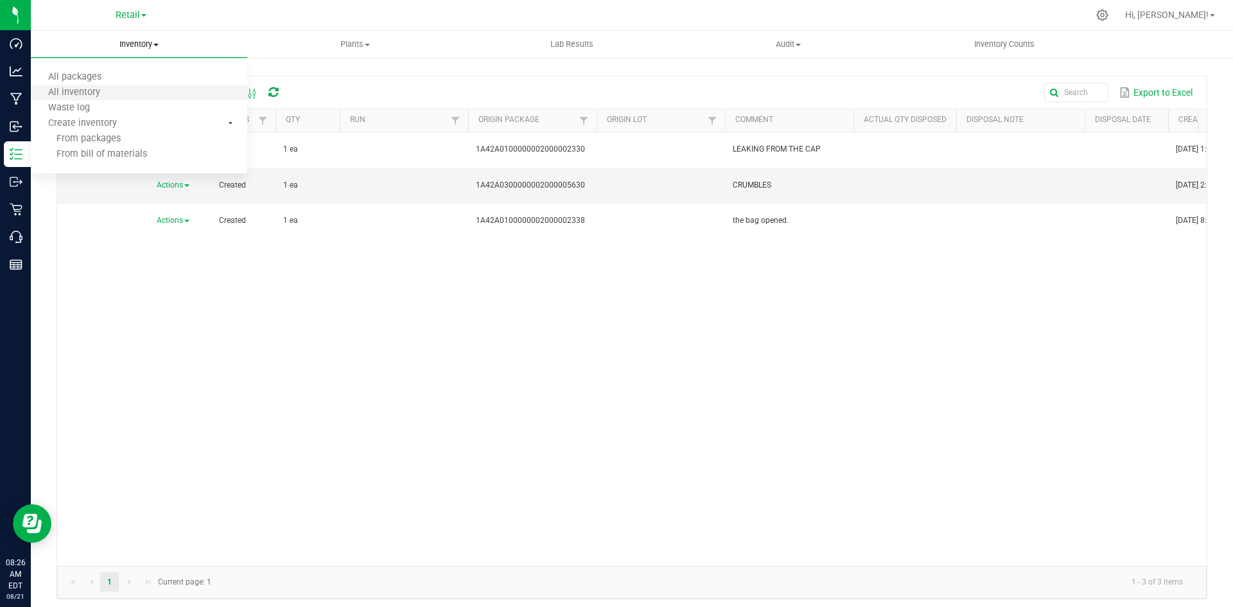
click at [128, 90] on li "All inventory" at bounding box center [139, 92] width 216 height 15
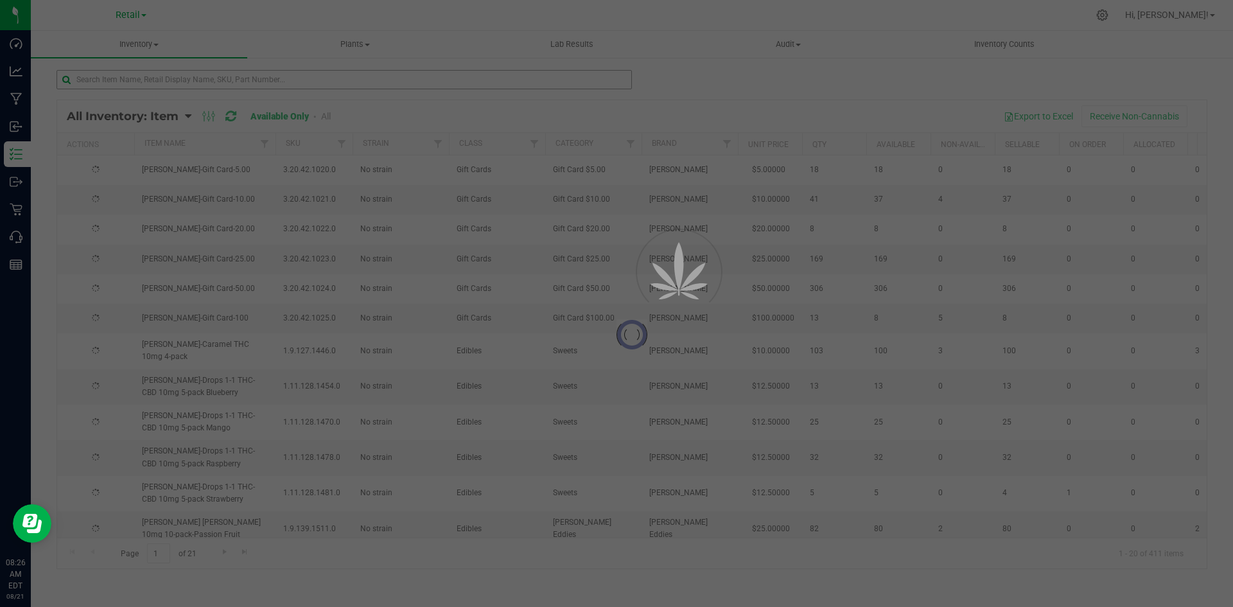
click at [139, 83] on div at bounding box center [616, 303] width 1233 height 607
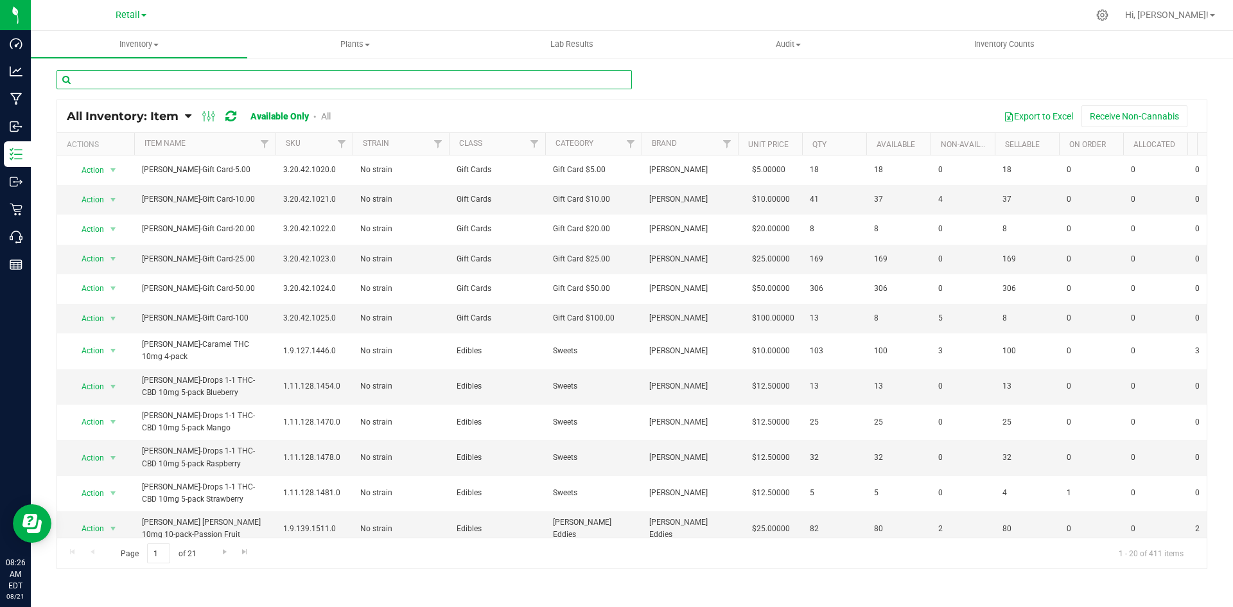
click at [139, 83] on input "text" at bounding box center [344, 79] width 575 height 19
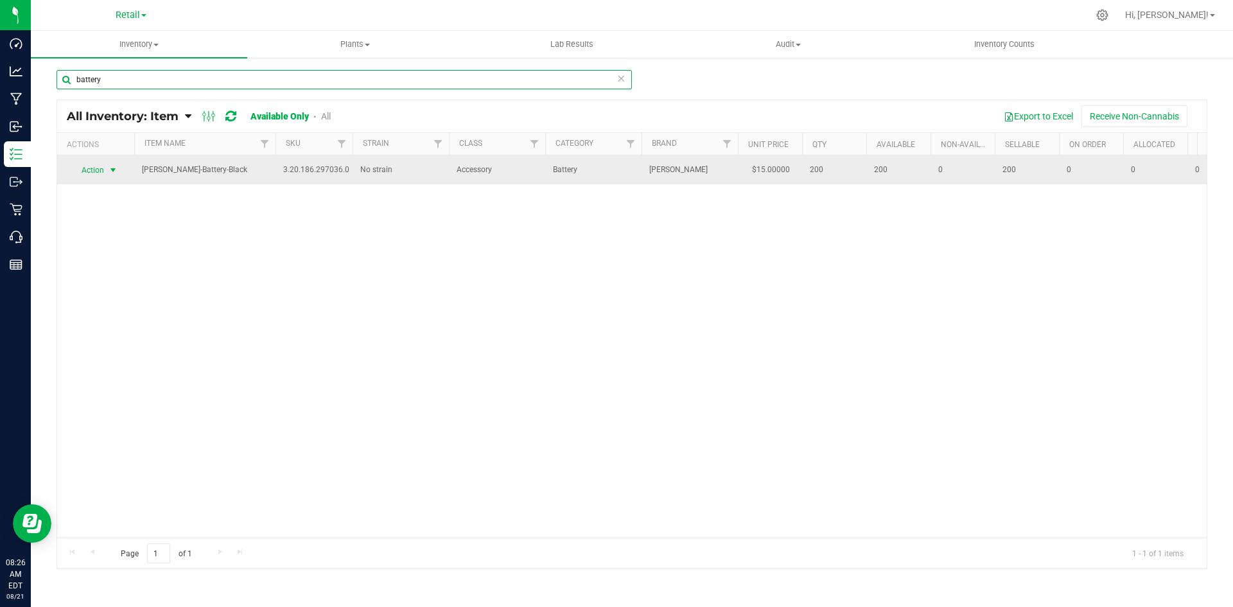
type input "battery"
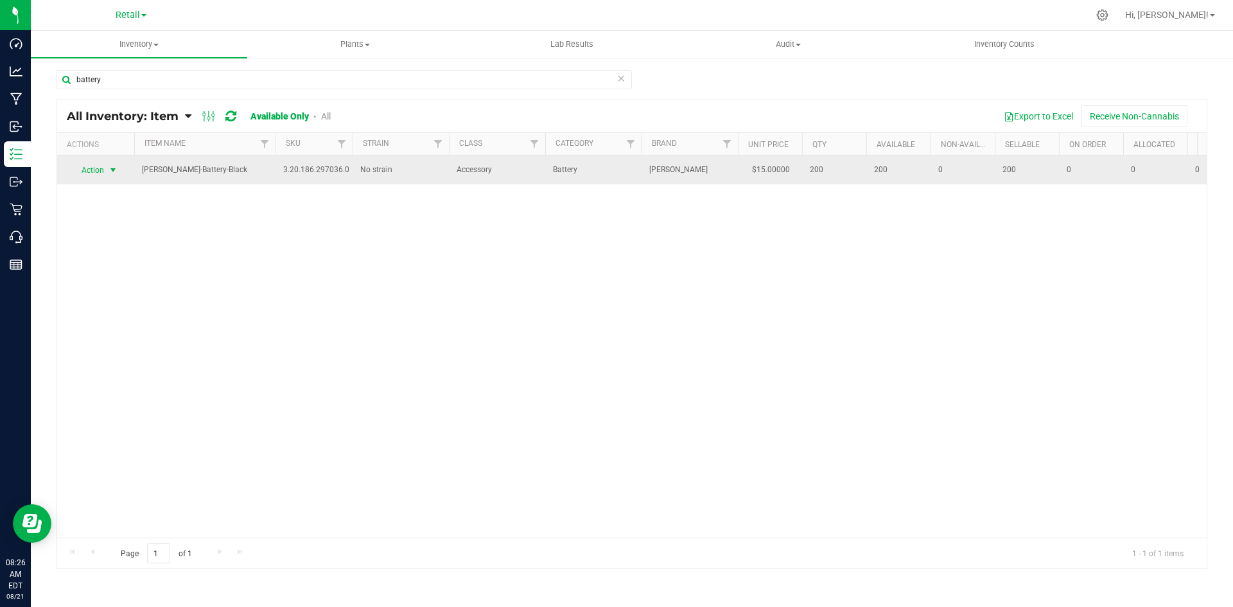
click at [88, 164] on span "Action" at bounding box center [87, 170] width 35 height 18
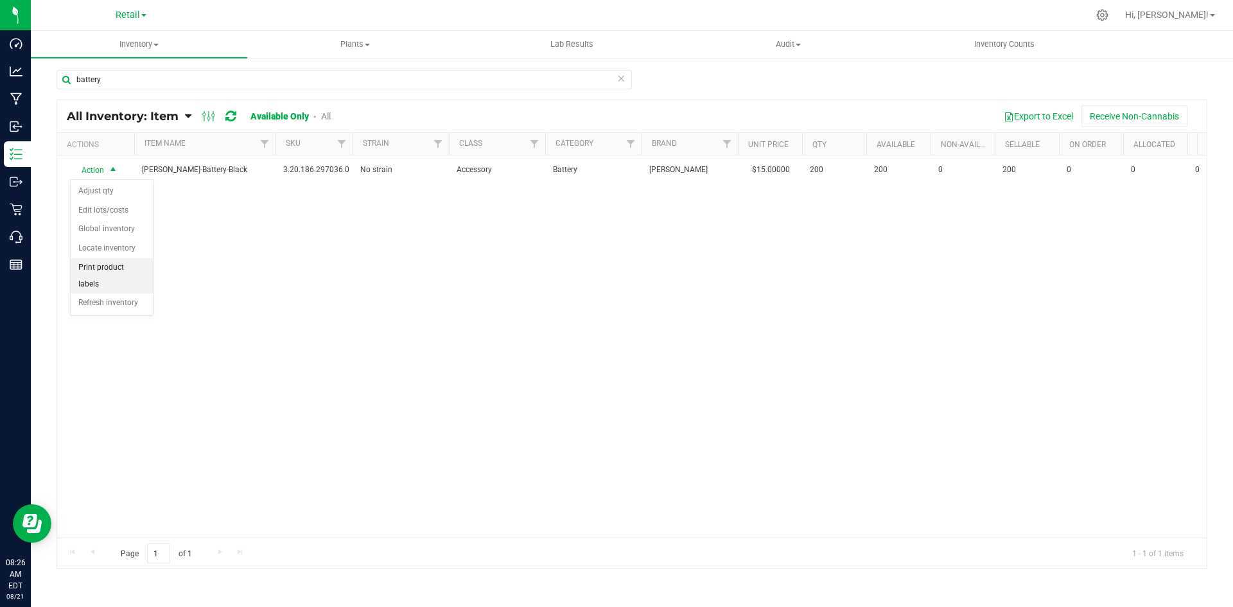
click at [118, 265] on li "Print product labels" at bounding box center [112, 275] width 82 height 35
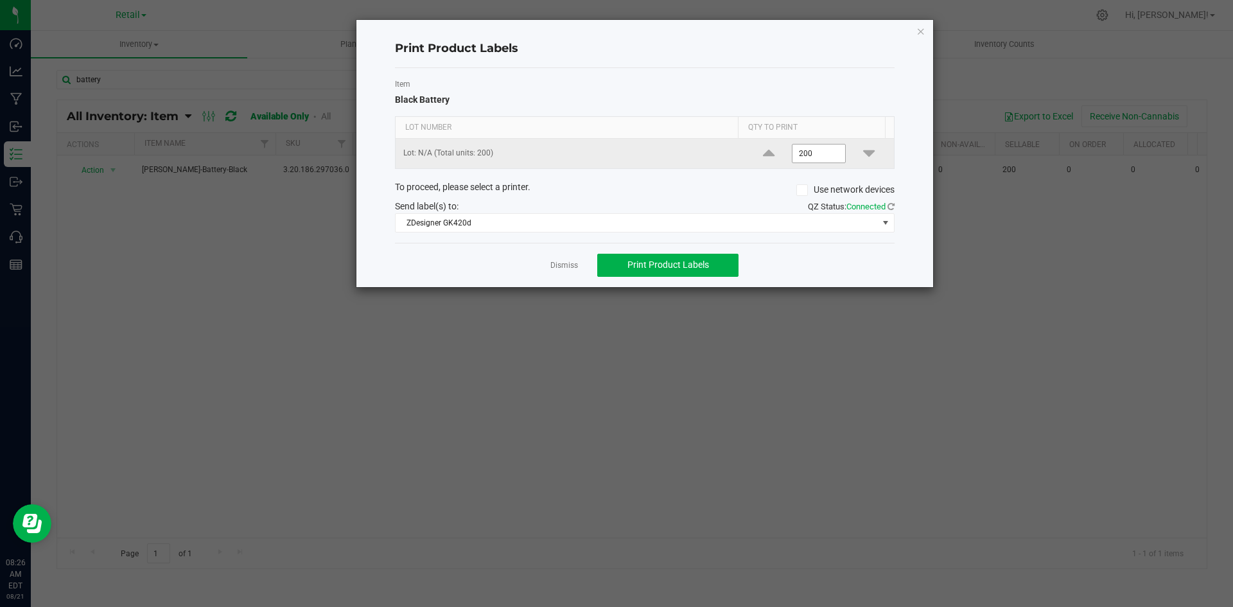
click at [819, 149] on input "200" at bounding box center [818, 153] width 53 height 18
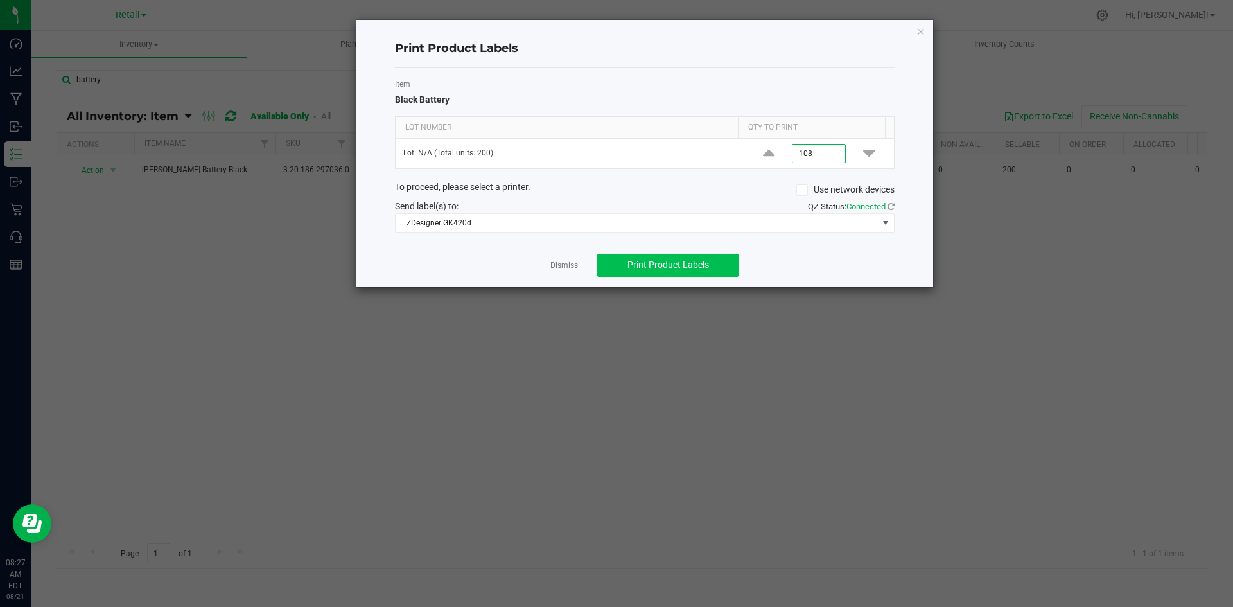
type input "108"
click at [640, 267] on span "Print Product Labels" at bounding box center [668, 264] width 82 height 10
